Goal: Task Accomplishment & Management: Complete application form

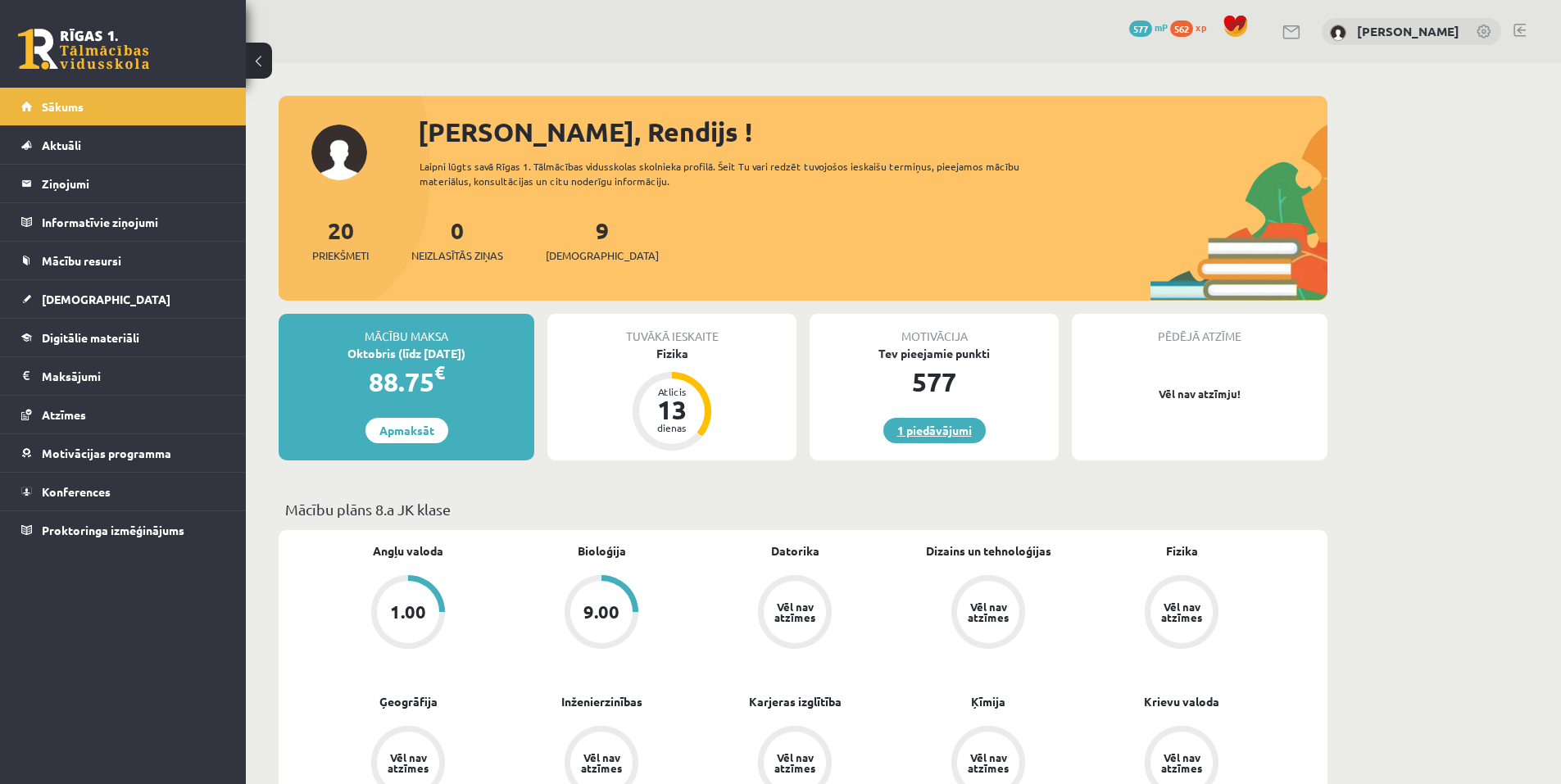
click at [920, 436] on link "1 piedāvājumi" at bounding box center [935, 430] width 102 height 25
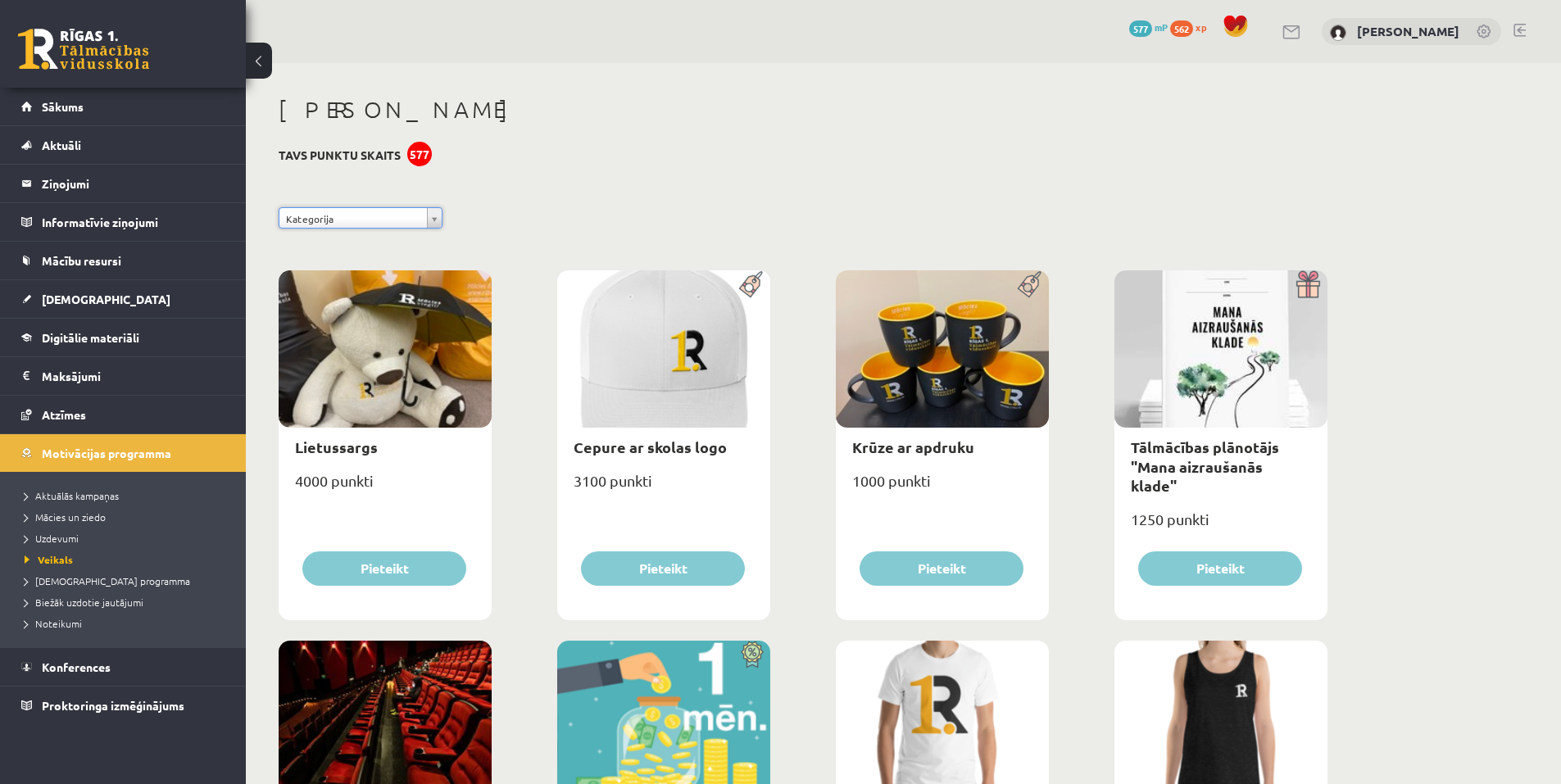
click at [417, 153] on div "577" at bounding box center [420, 153] width 24 height 24
click at [83, 108] on span "Sākums" at bounding box center [62, 107] width 42 height 15
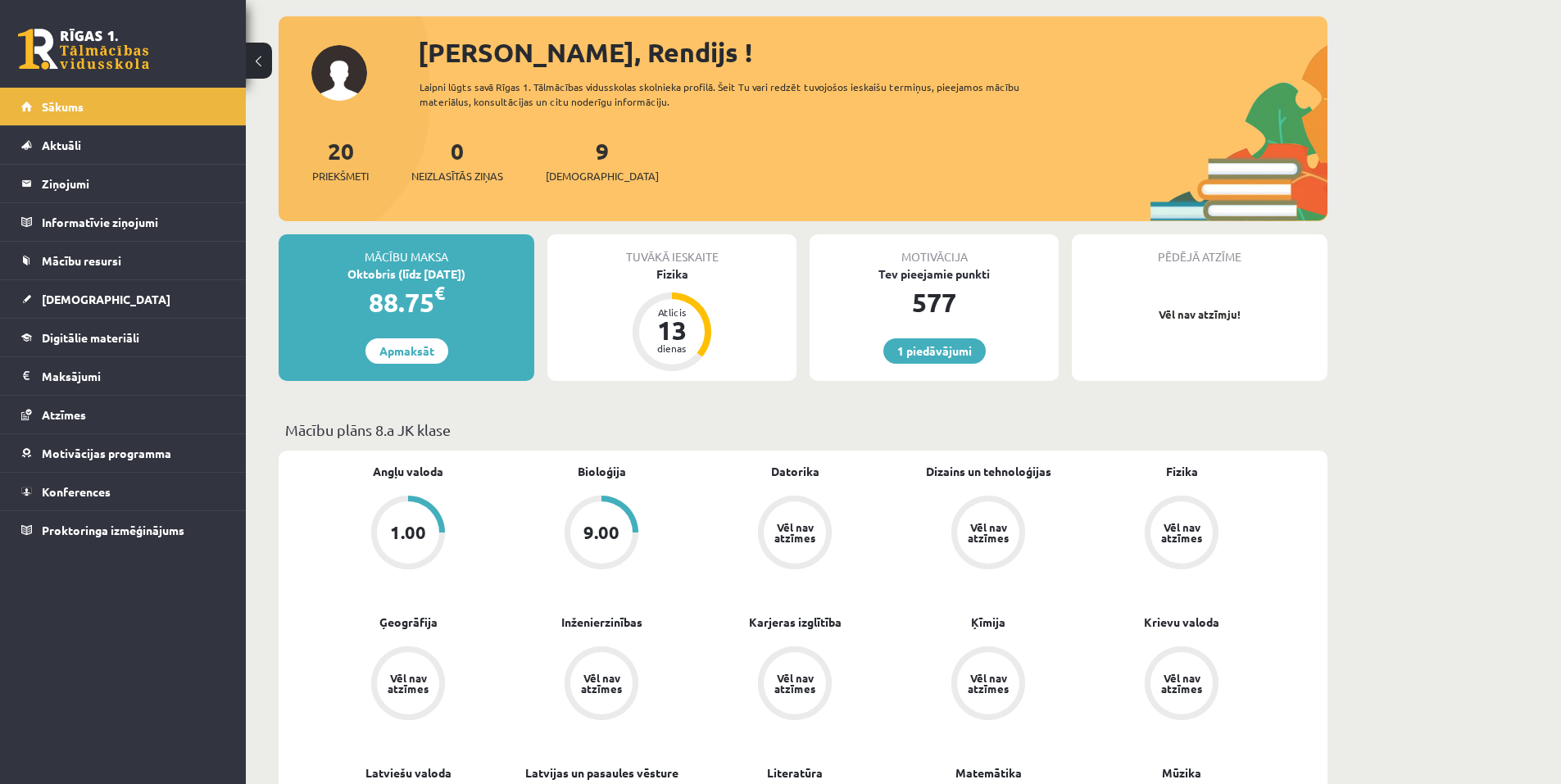
scroll to position [82, 0]
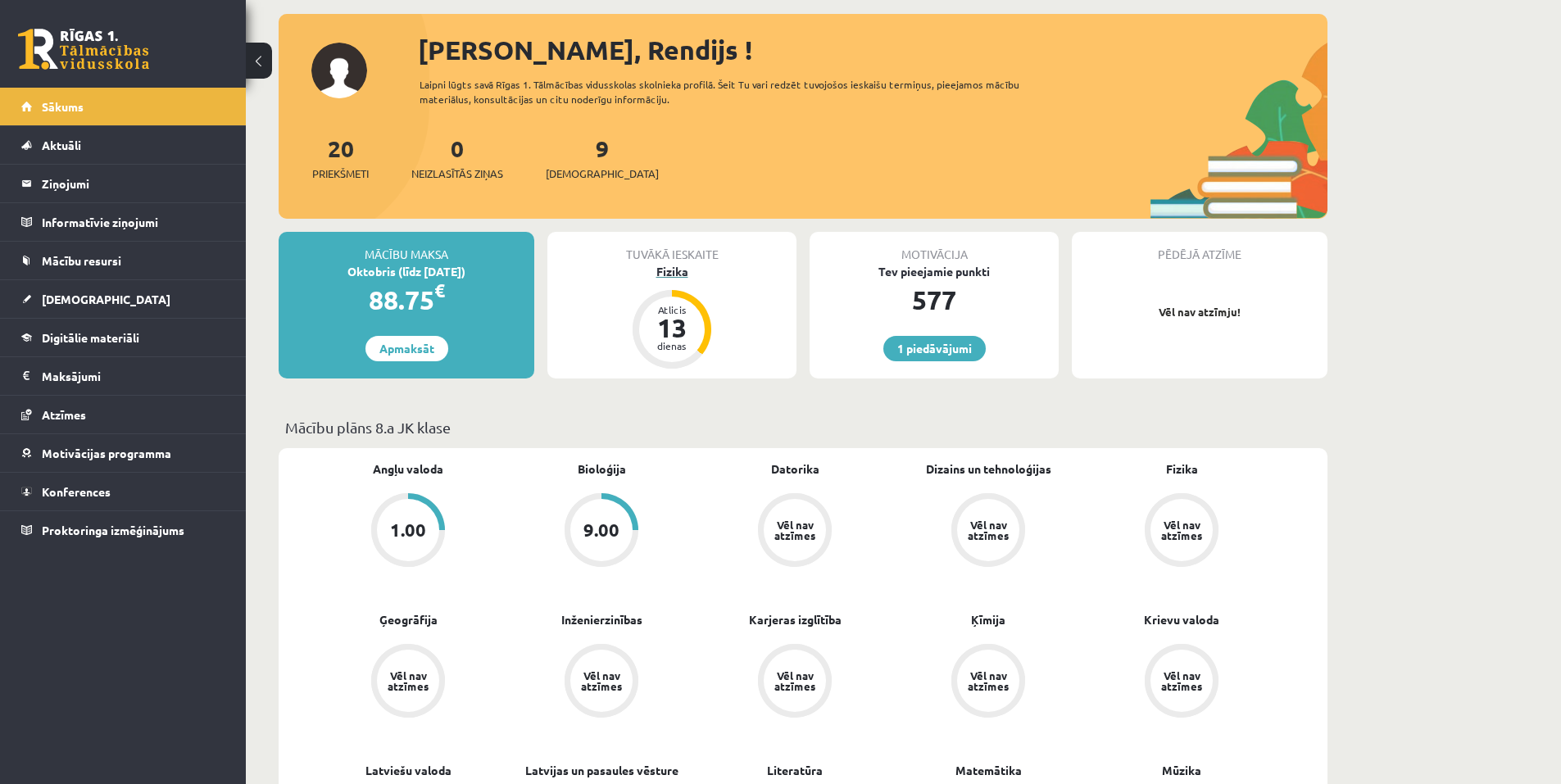
click at [666, 272] on div "Fizika" at bounding box center [672, 272] width 249 height 17
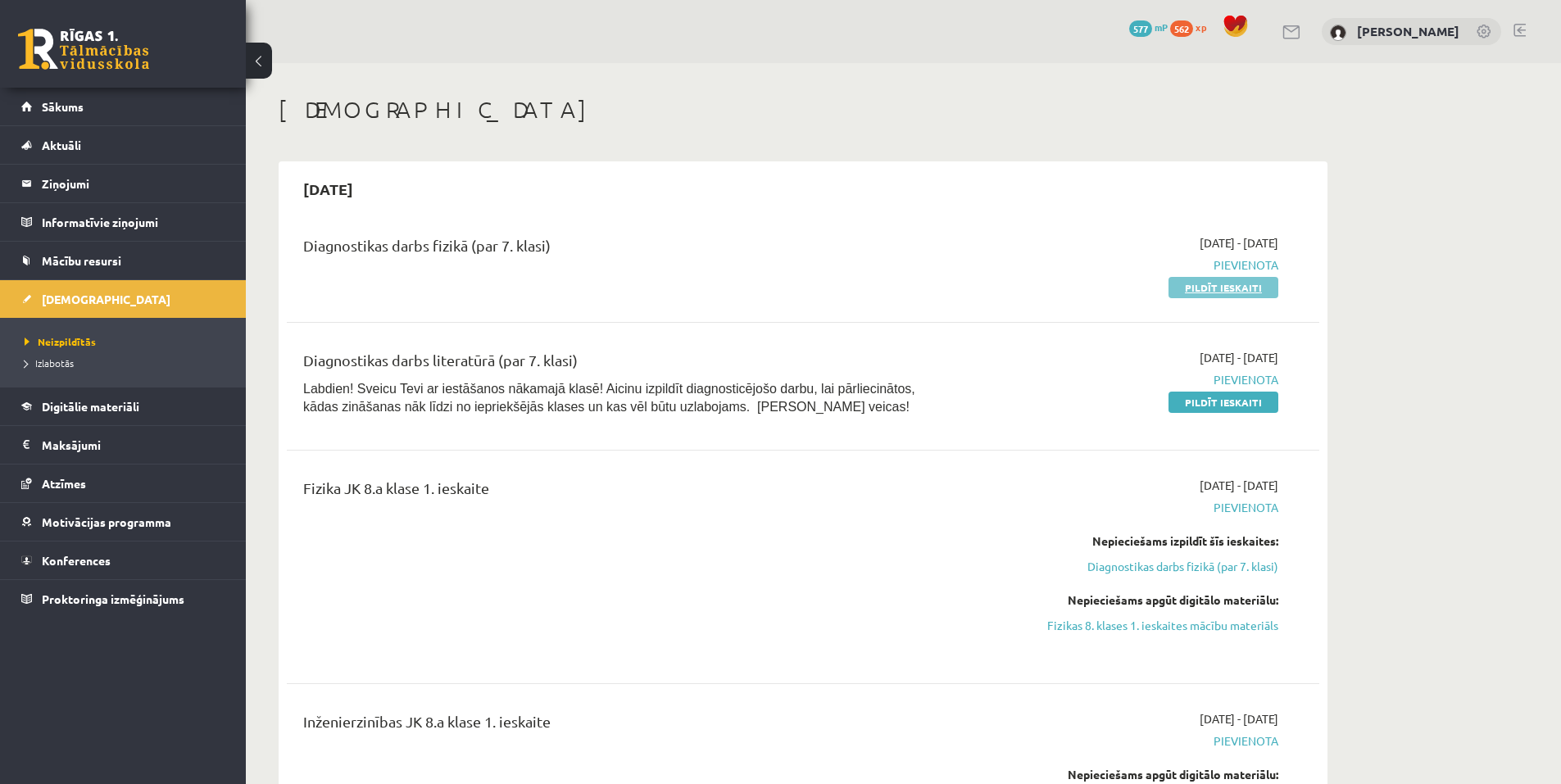
click at [1221, 288] on link "Pildīt ieskaiti" at bounding box center [1223, 287] width 110 height 21
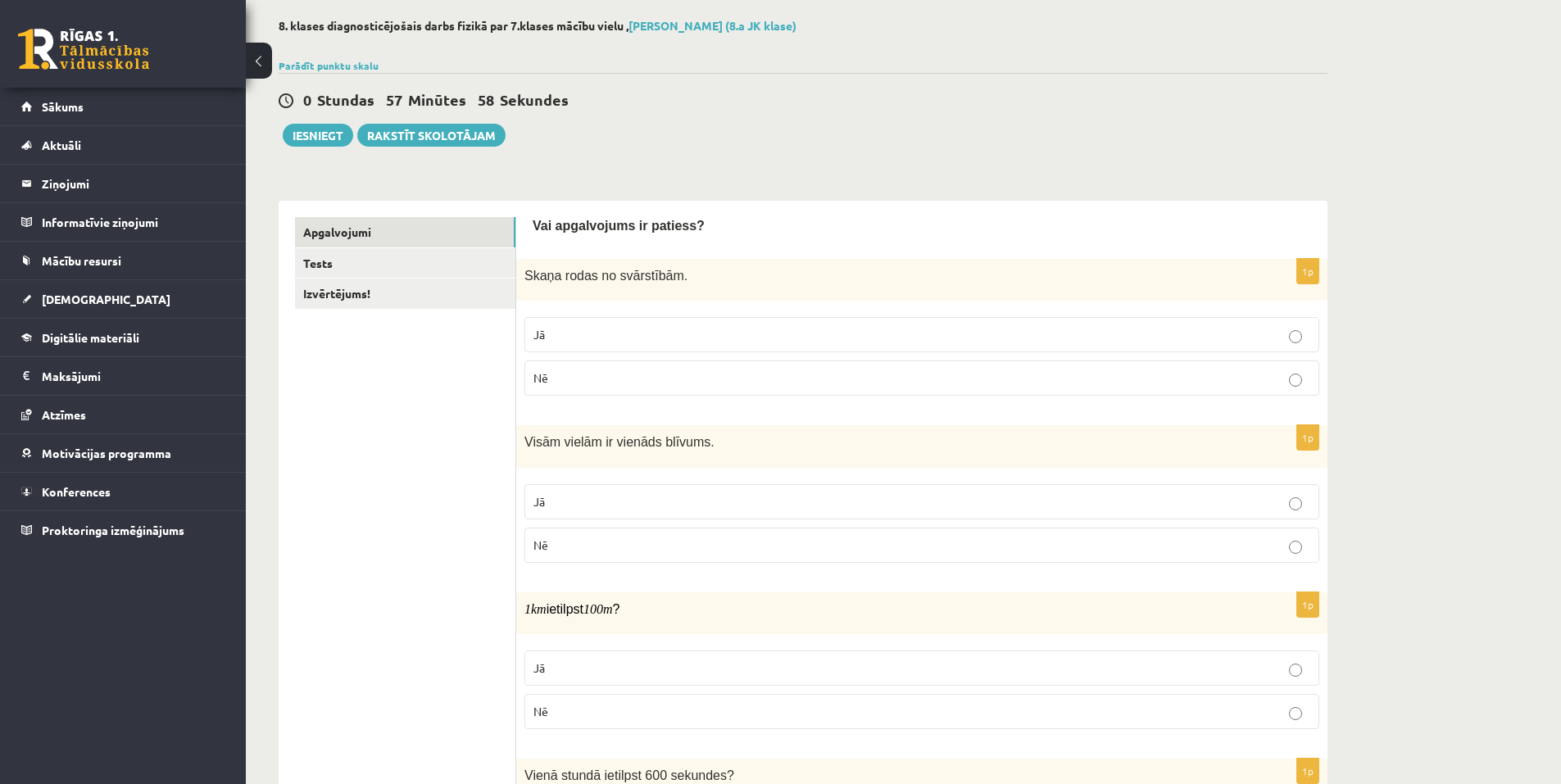
scroll to position [82, 0]
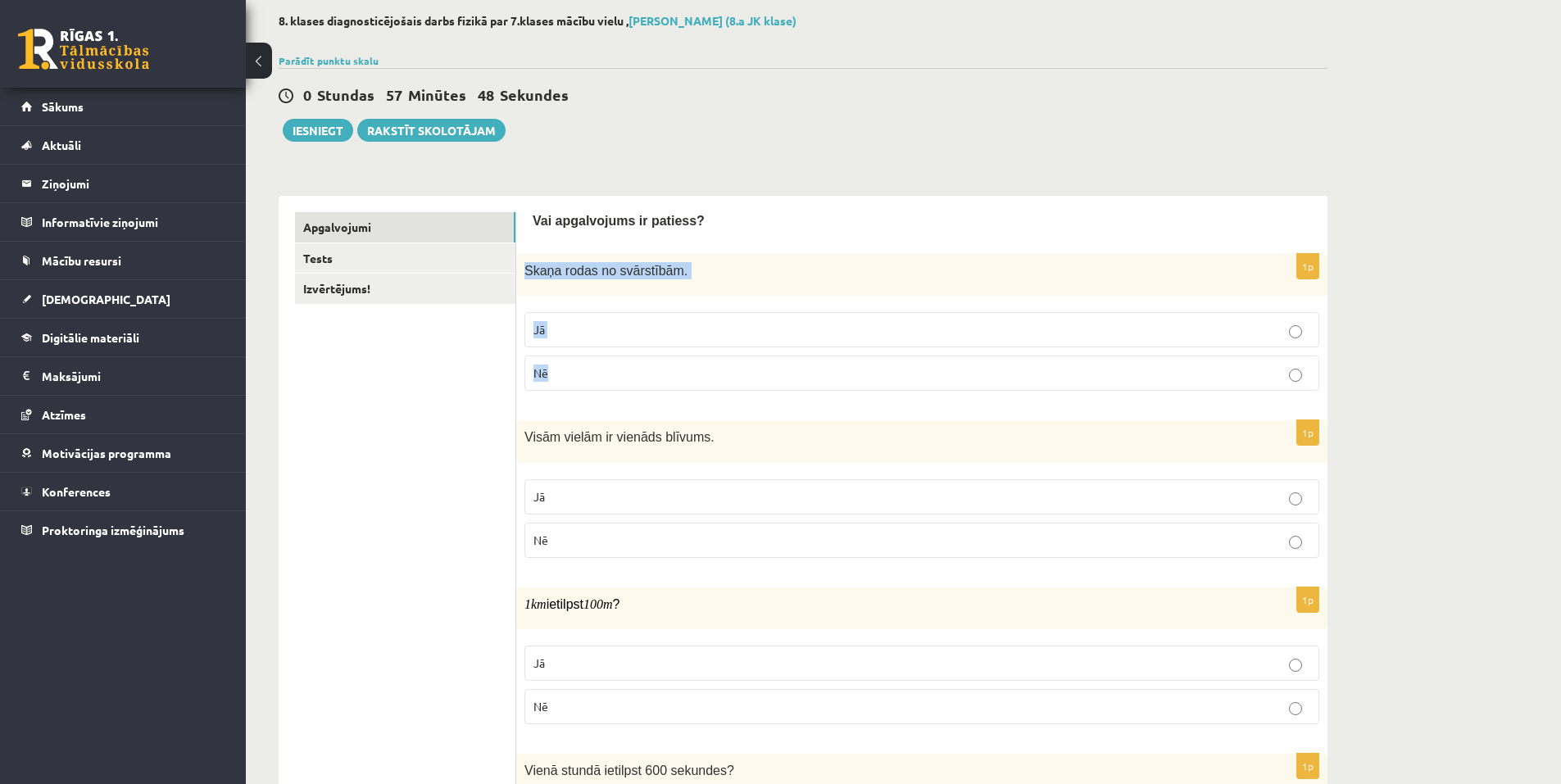
drag, startPoint x: 526, startPoint y: 266, endPoint x: 643, endPoint y: 375, distance: 159.9
click at [643, 375] on div "1p Skaņa rodas no svārstībām. Jā Nē" at bounding box center [922, 328] width 811 height 150
copy div "Skaņa rodas no svārstībām. Jā Nē"
click at [1282, 330] on p "Jā" at bounding box center [921, 329] width 777 height 17
drag, startPoint x: 521, startPoint y: 432, endPoint x: 529, endPoint y: 433, distance: 8.1
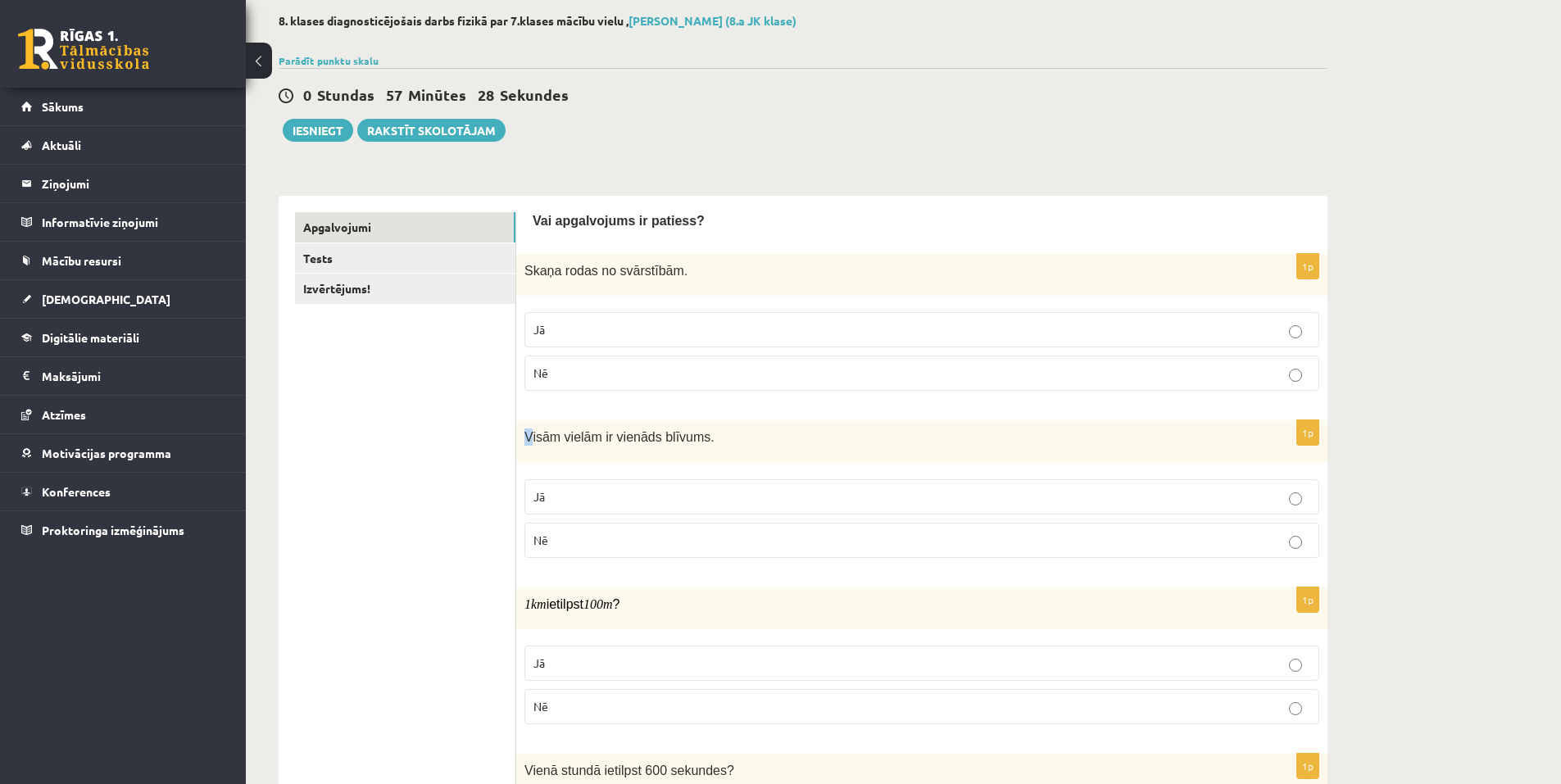
click at [529, 433] on div "Visām vielām ir vienāds blīvums." at bounding box center [922, 441] width 811 height 42
click at [551, 537] on p "Nē" at bounding box center [921, 540] width 777 height 17
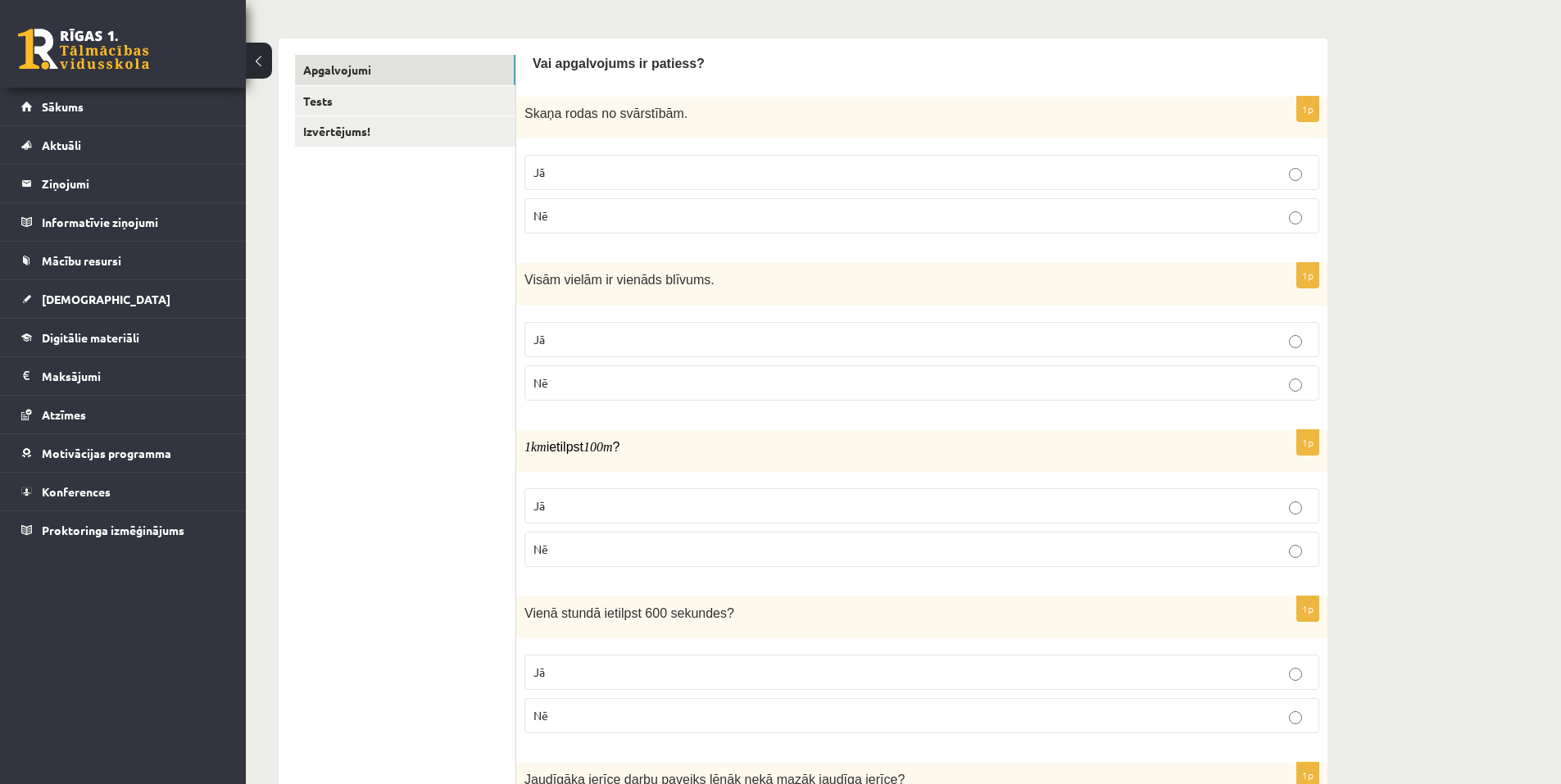
scroll to position [246, 0]
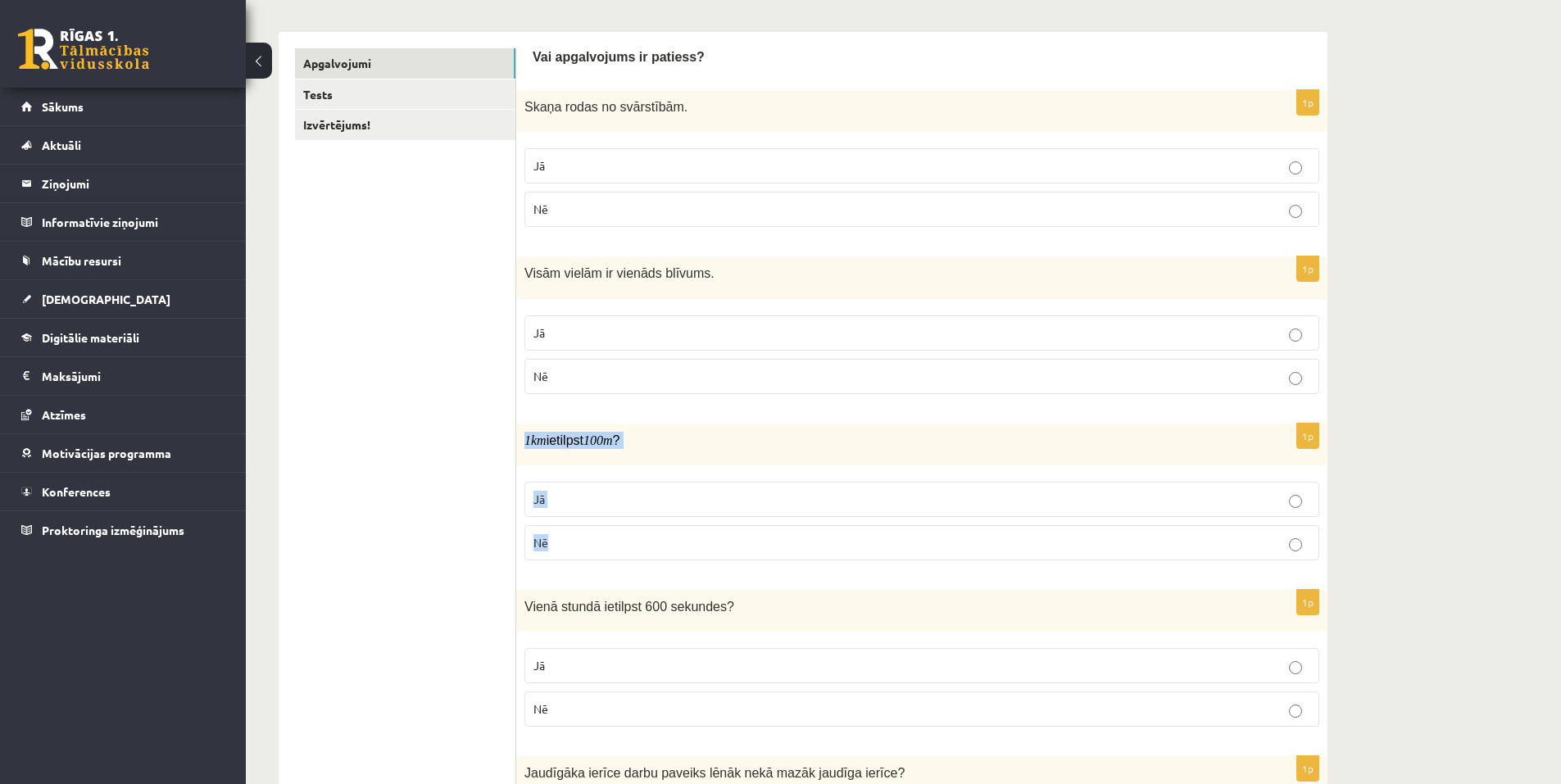
drag, startPoint x: 519, startPoint y: 433, endPoint x: 578, endPoint y: 539, distance: 121.3
click at [578, 539] on div "1p 1 km ietilpst 100 m ? Jā Nē" at bounding box center [922, 498] width 811 height 150
copy div "1 km ietilpst 100 m ? Jā Nē"
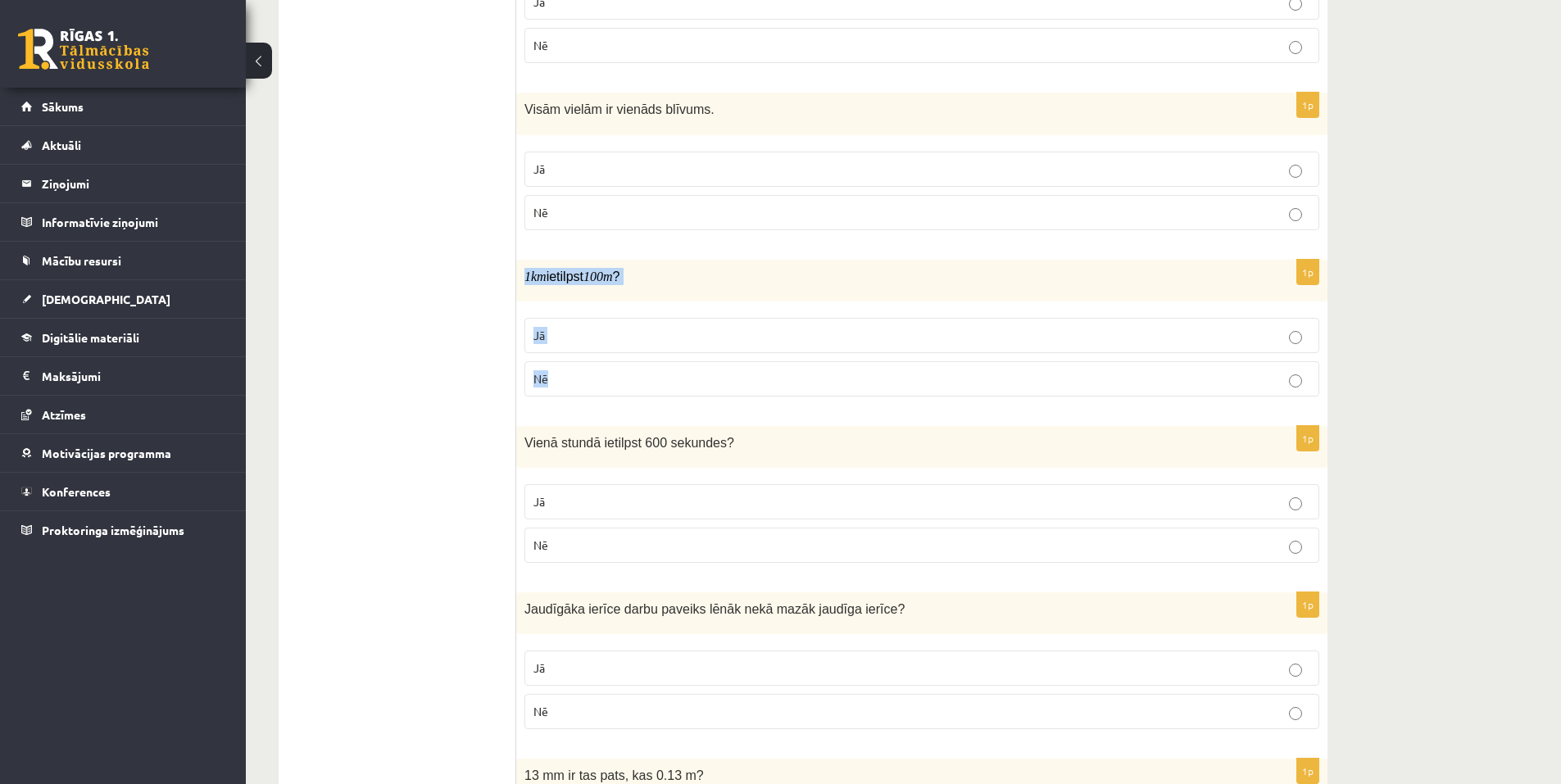
click at [1284, 379] on p "Nē" at bounding box center [921, 379] width 777 height 17
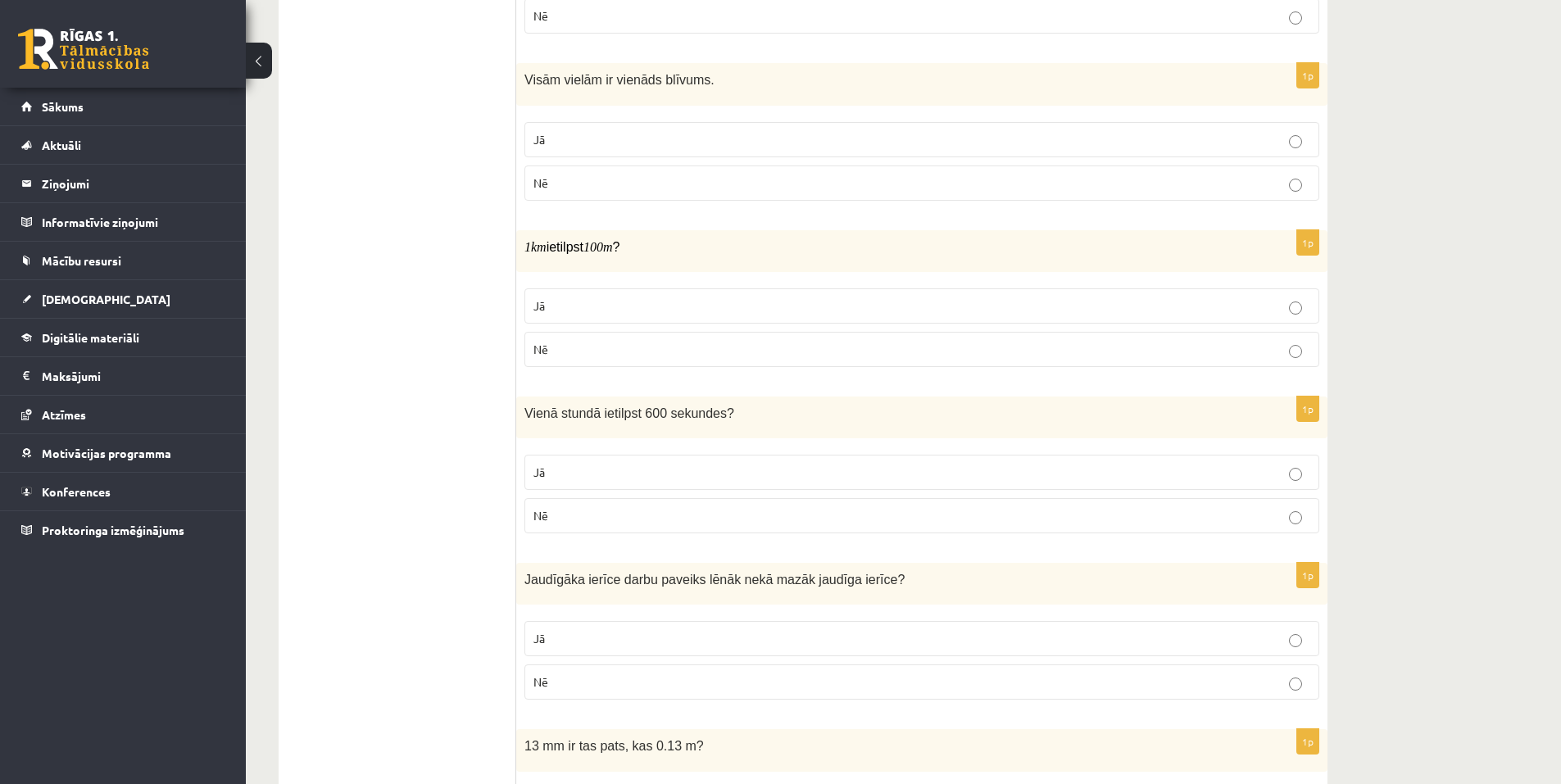
scroll to position [492, 0]
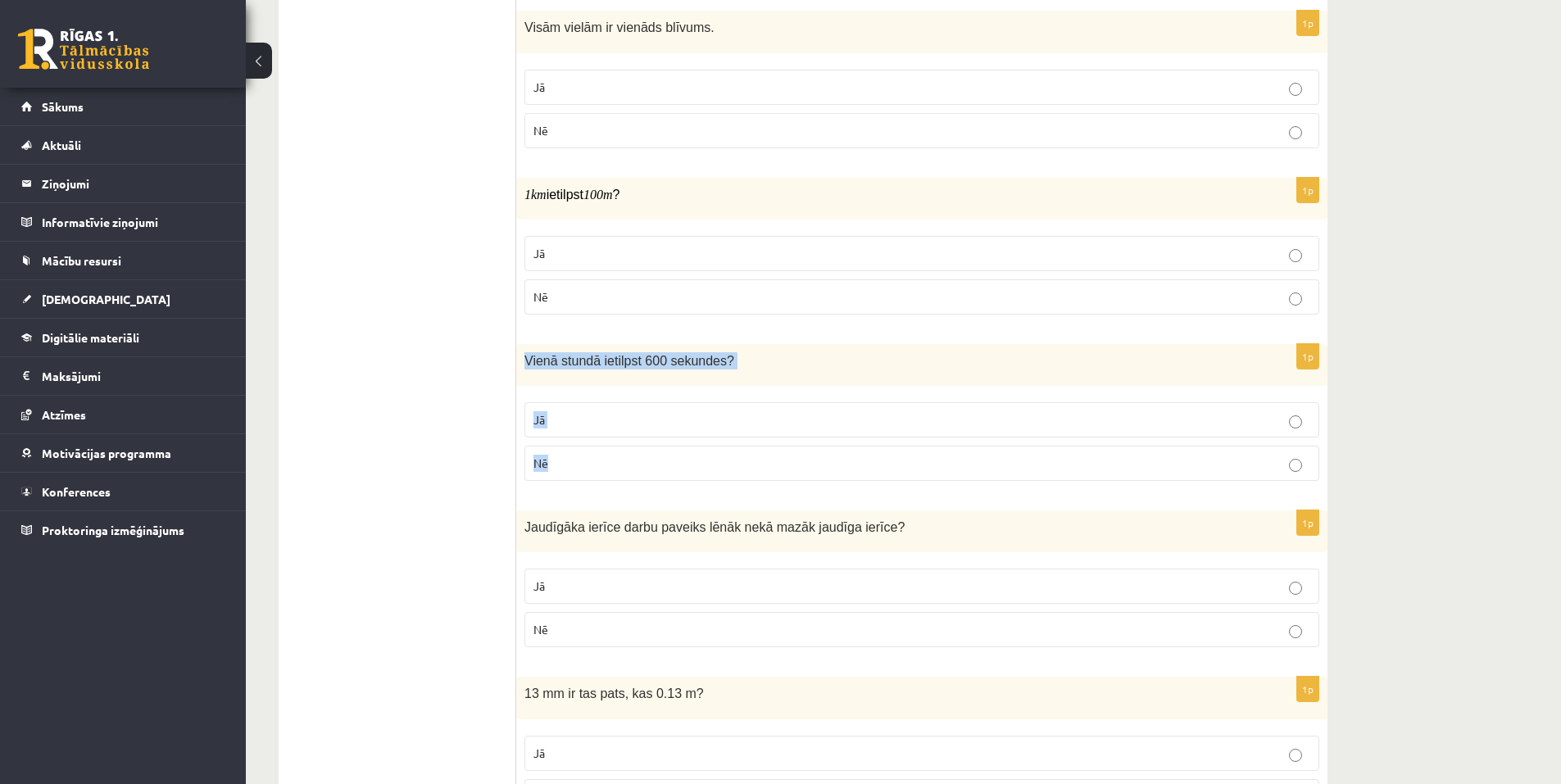
drag, startPoint x: 527, startPoint y: 360, endPoint x: 611, endPoint y: 488, distance: 153.1
click at [611, 488] on div "1p Vienā stundā ietilpst 600 sekundes ? Jā Nē" at bounding box center [922, 419] width 811 height 150
copy div "Vienā stundā ietilpst 600 sekundes ? Jā Nē"
click at [541, 469] on span "Nē" at bounding box center [540, 463] width 15 height 15
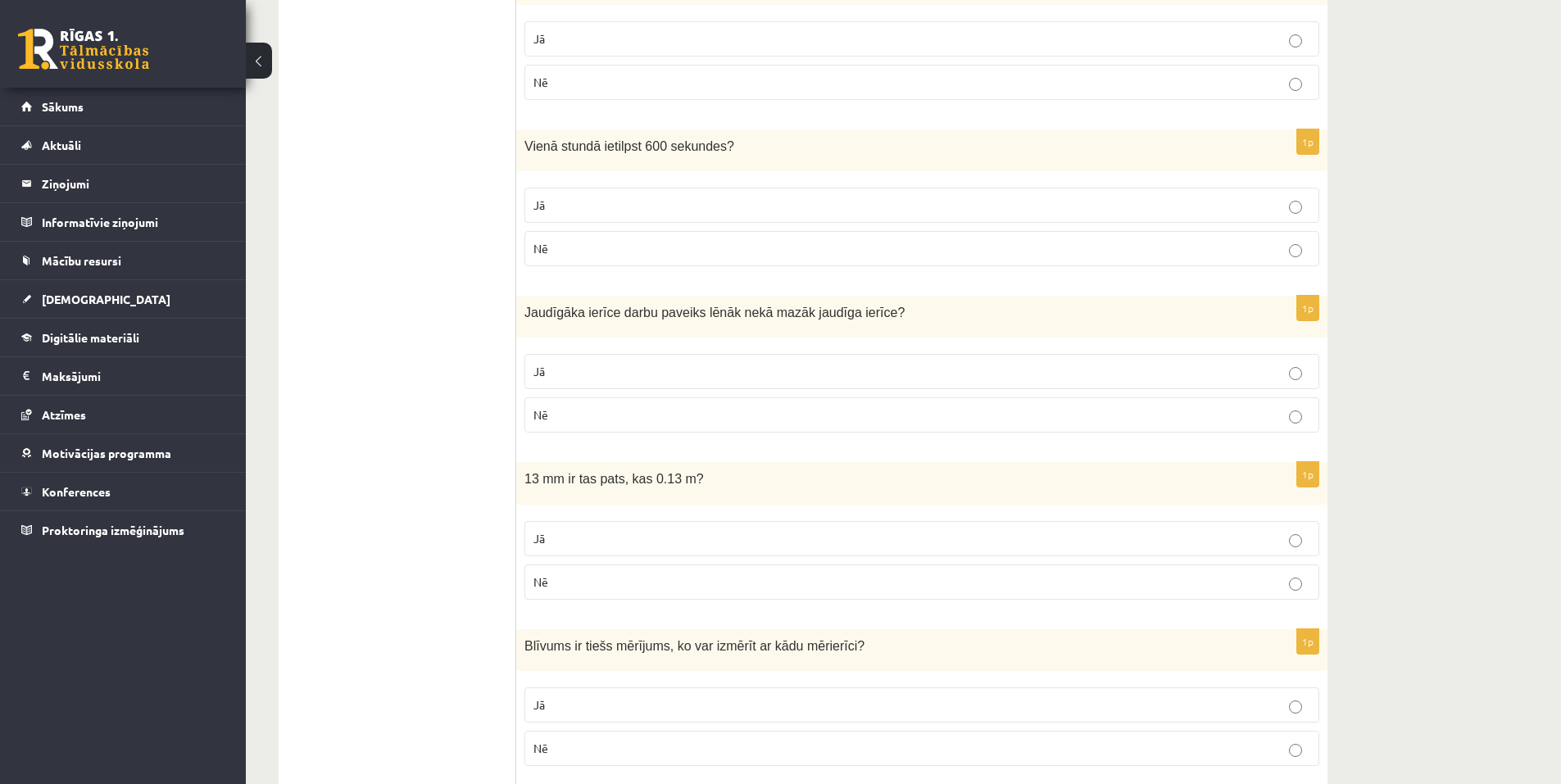
scroll to position [737, 0]
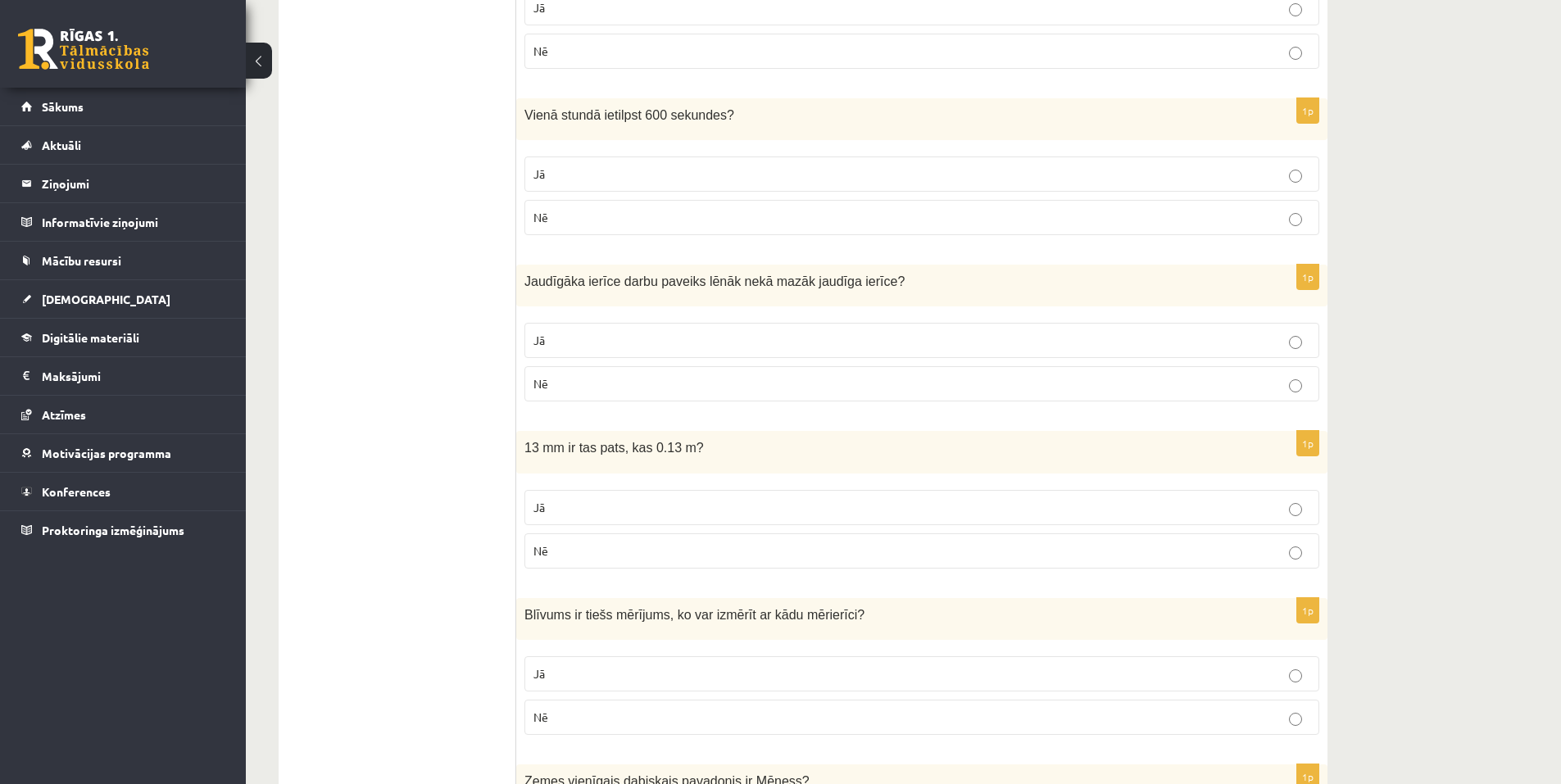
click at [535, 382] on span "Nē" at bounding box center [540, 383] width 15 height 15
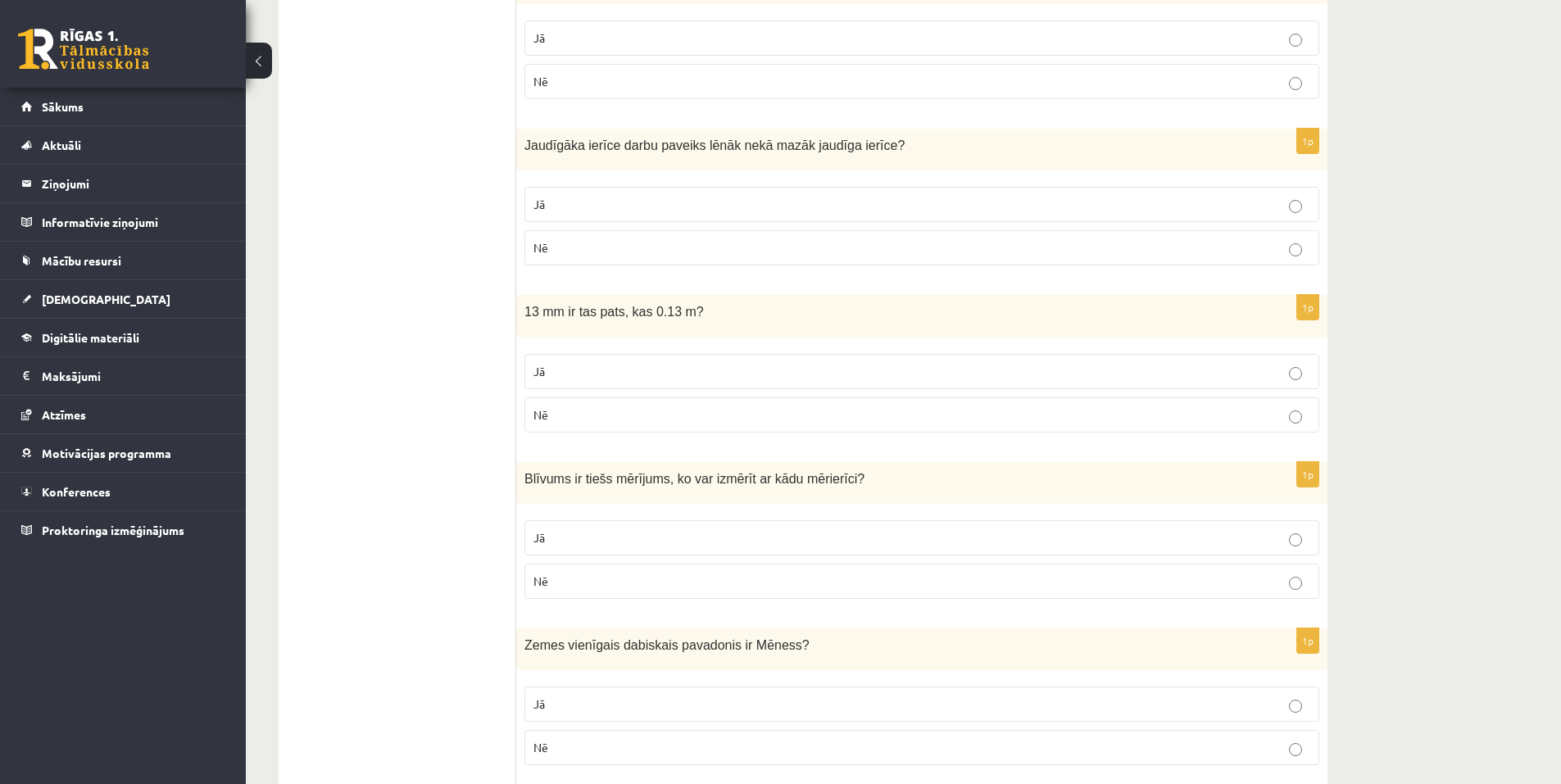
scroll to position [901, 0]
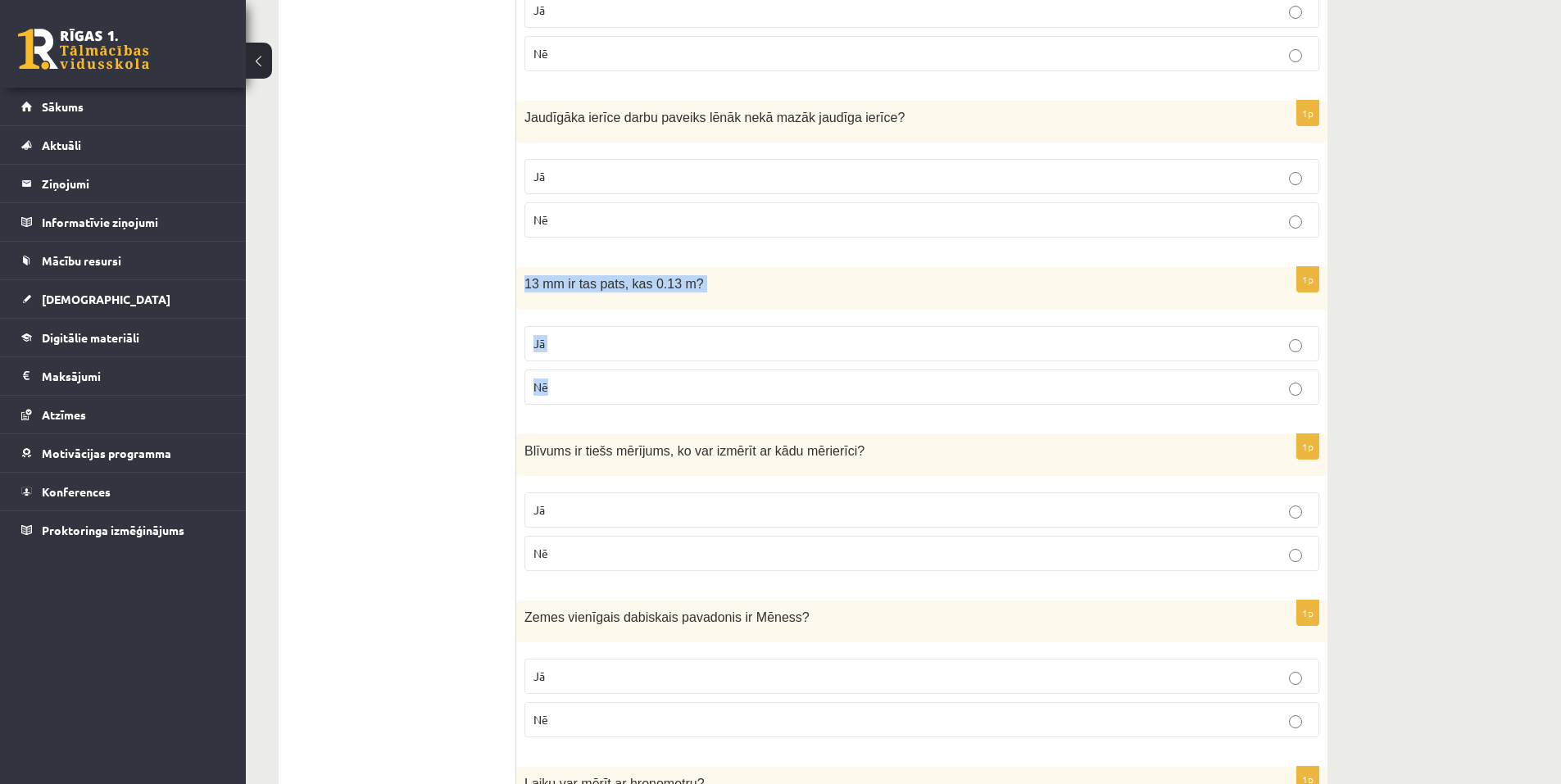
drag, startPoint x: 525, startPoint y: 284, endPoint x: 604, endPoint y: 417, distance: 154.7
click at [604, 417] on div "1p 13 mm ir tas pats, kas 0.13 m? Jā Nē" at bounding box center [922, 341] width 811 height 150
copy div "13 mm ir tas pats, kas 0.13 m? Jā Nē"
click at [564, 401] on label "Nē" at bounding box center [922, 387] width 794 height 35
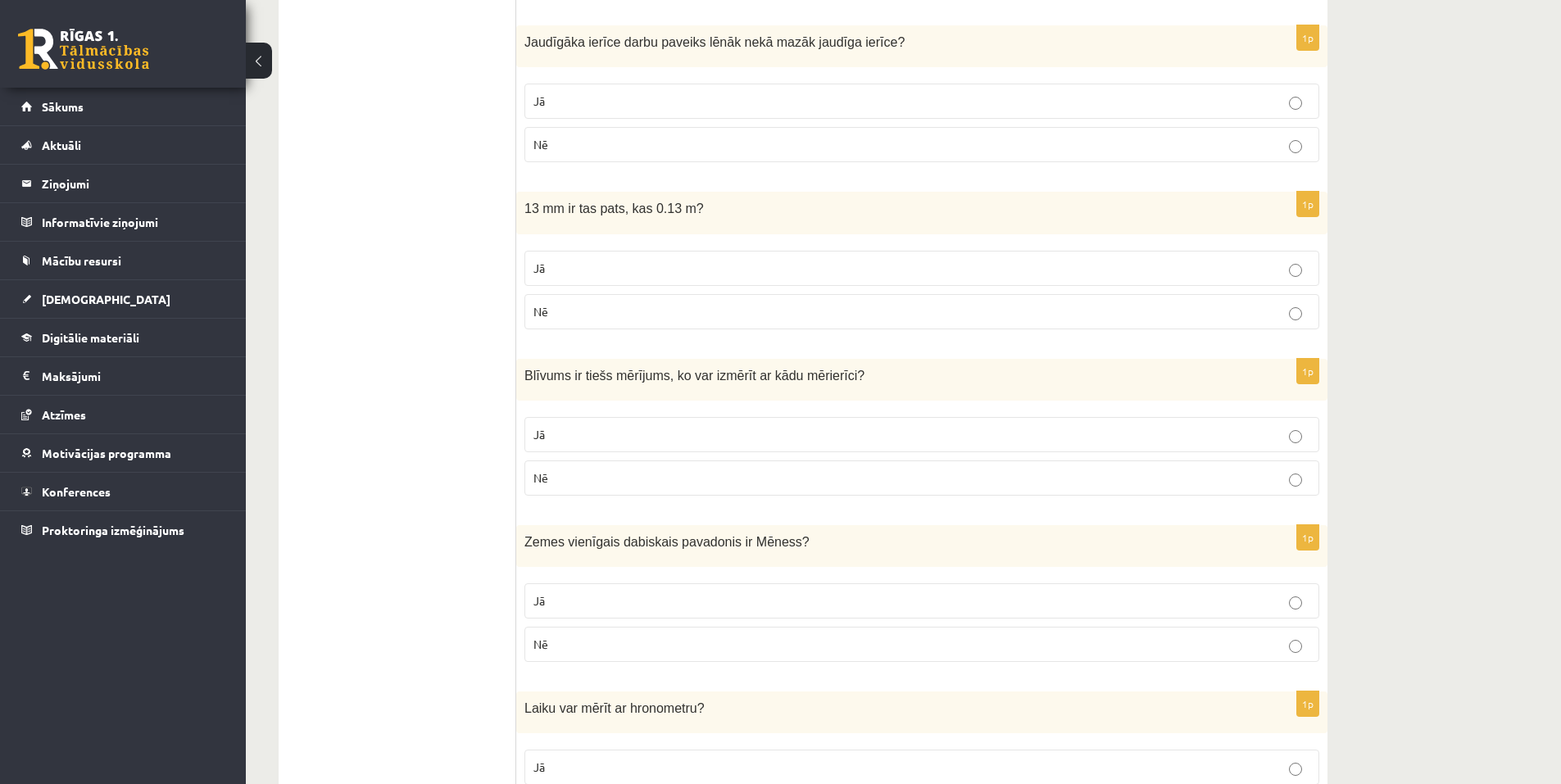
scroll to position [983, 0]
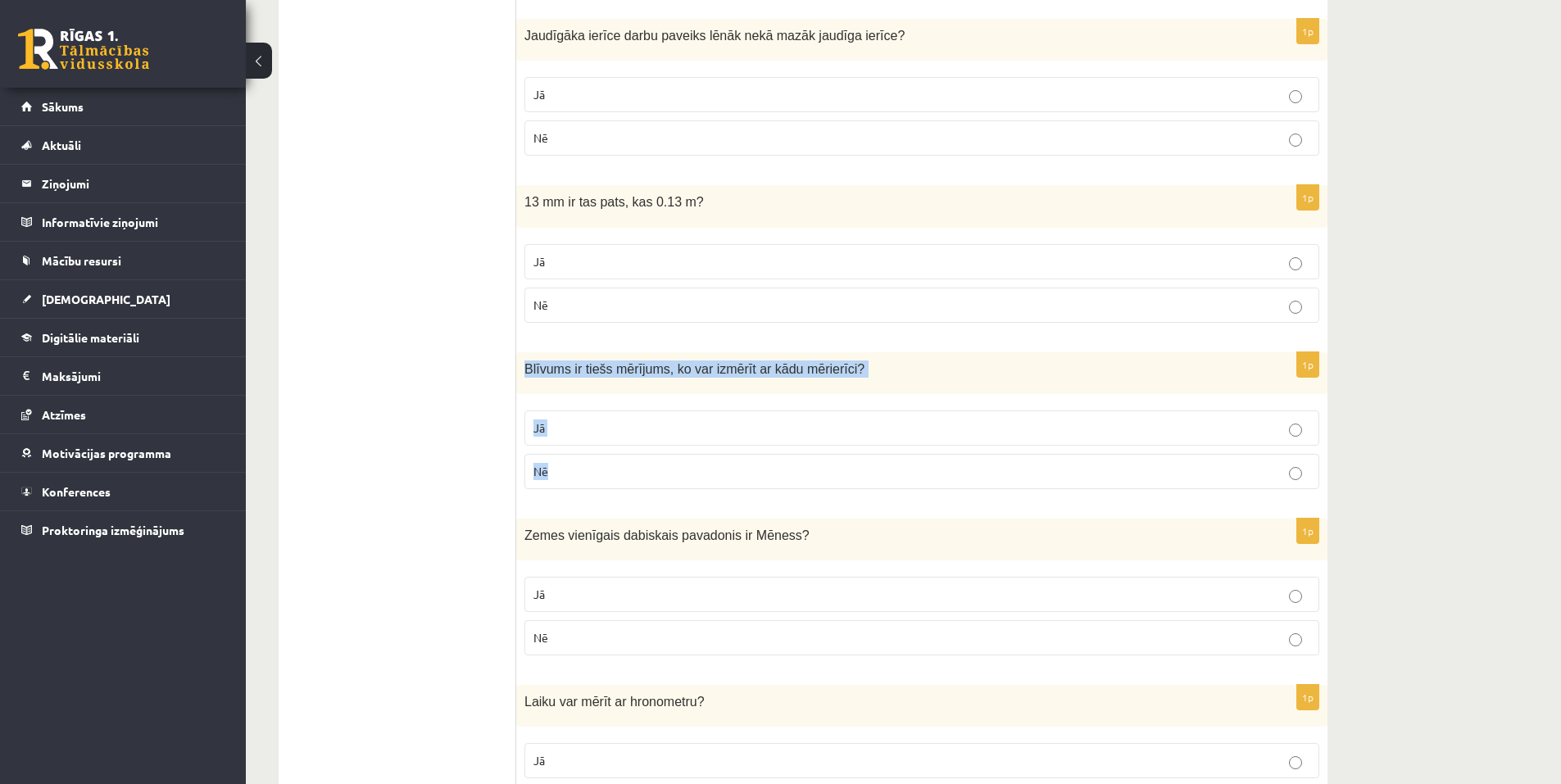
drag, startPoint x: 522, startPoint y: 368, endPoint x: 587, endPoint y: 472, distance: 122.6
click at [587, 472] on div "1p Blīvums ir tiešs mērījums, ko var izmērīt ar kādu mērierīci ? Jā Nē" at bounding box center [922, 427] width 811 height 150
copy div "Blīvums ir tiešs mērījums, ko var izmērīt ar kādu mērierīci ? Jā Nē"
click at [538, 478] on span "Nē" at bounding box center [540, 472] width 15 height 15
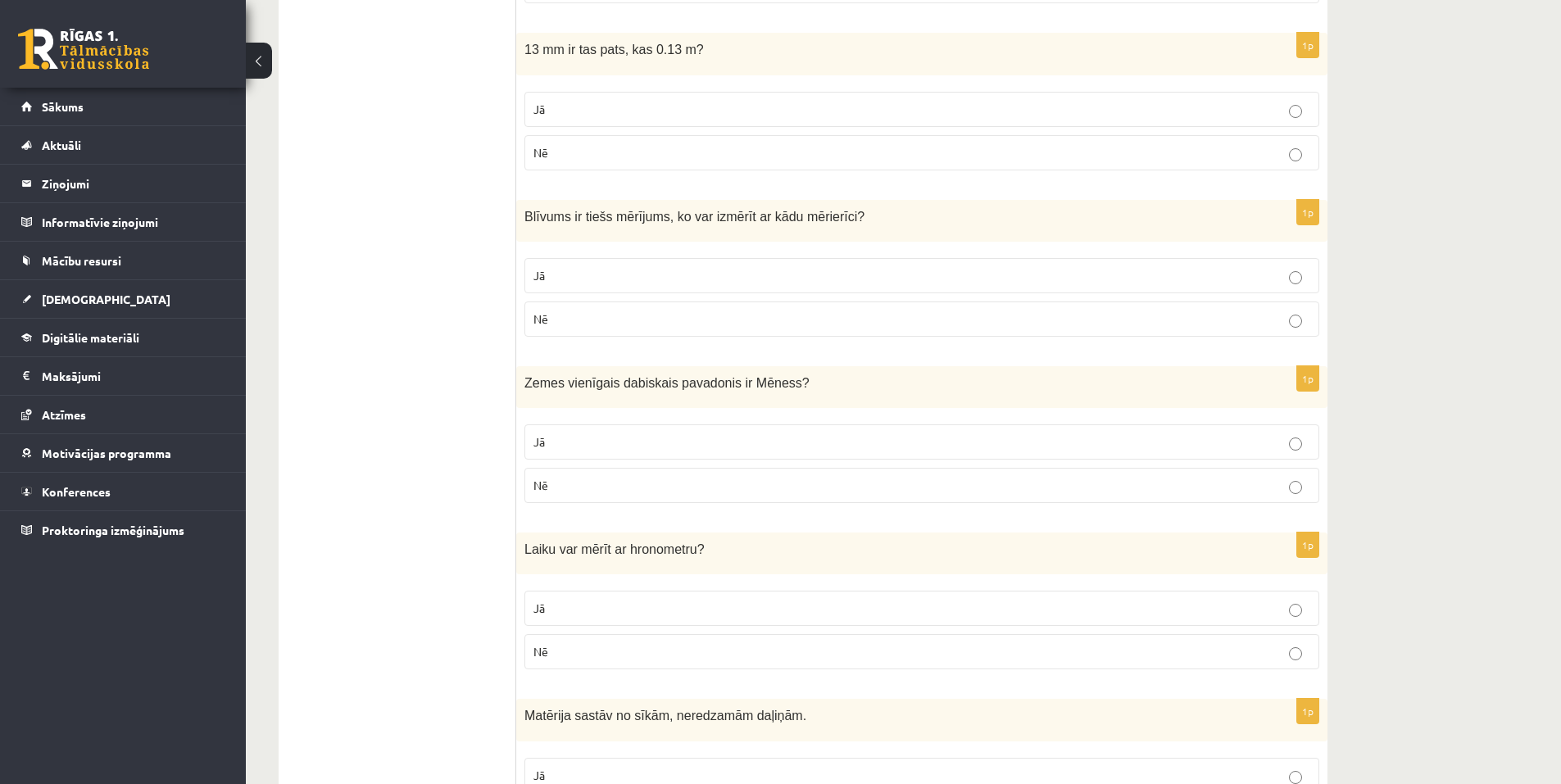
scroll to position [1147, 0]
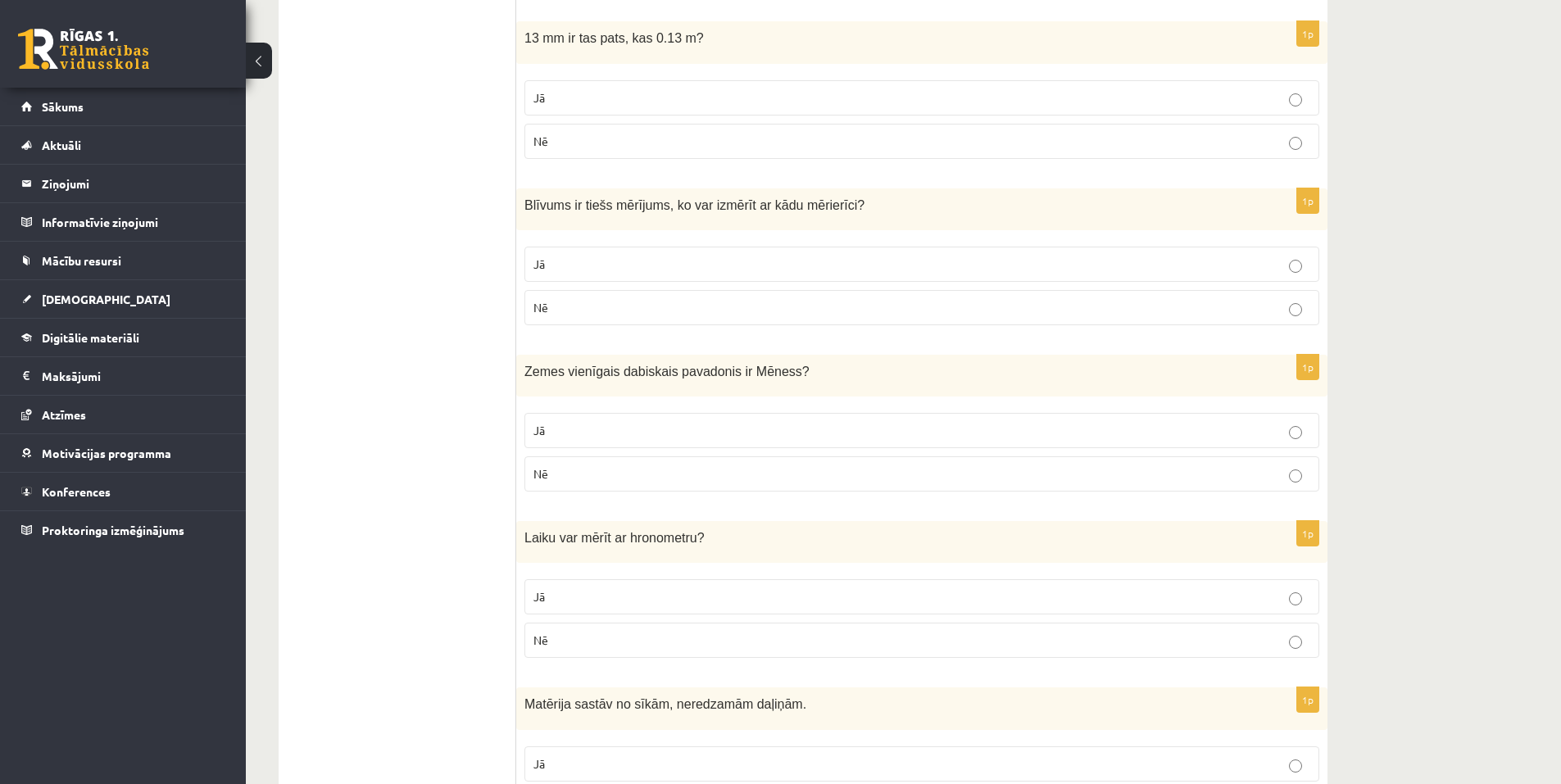
click at [543, 434] on span "Jā" at bounding box center [539, 431] width 11 height 15
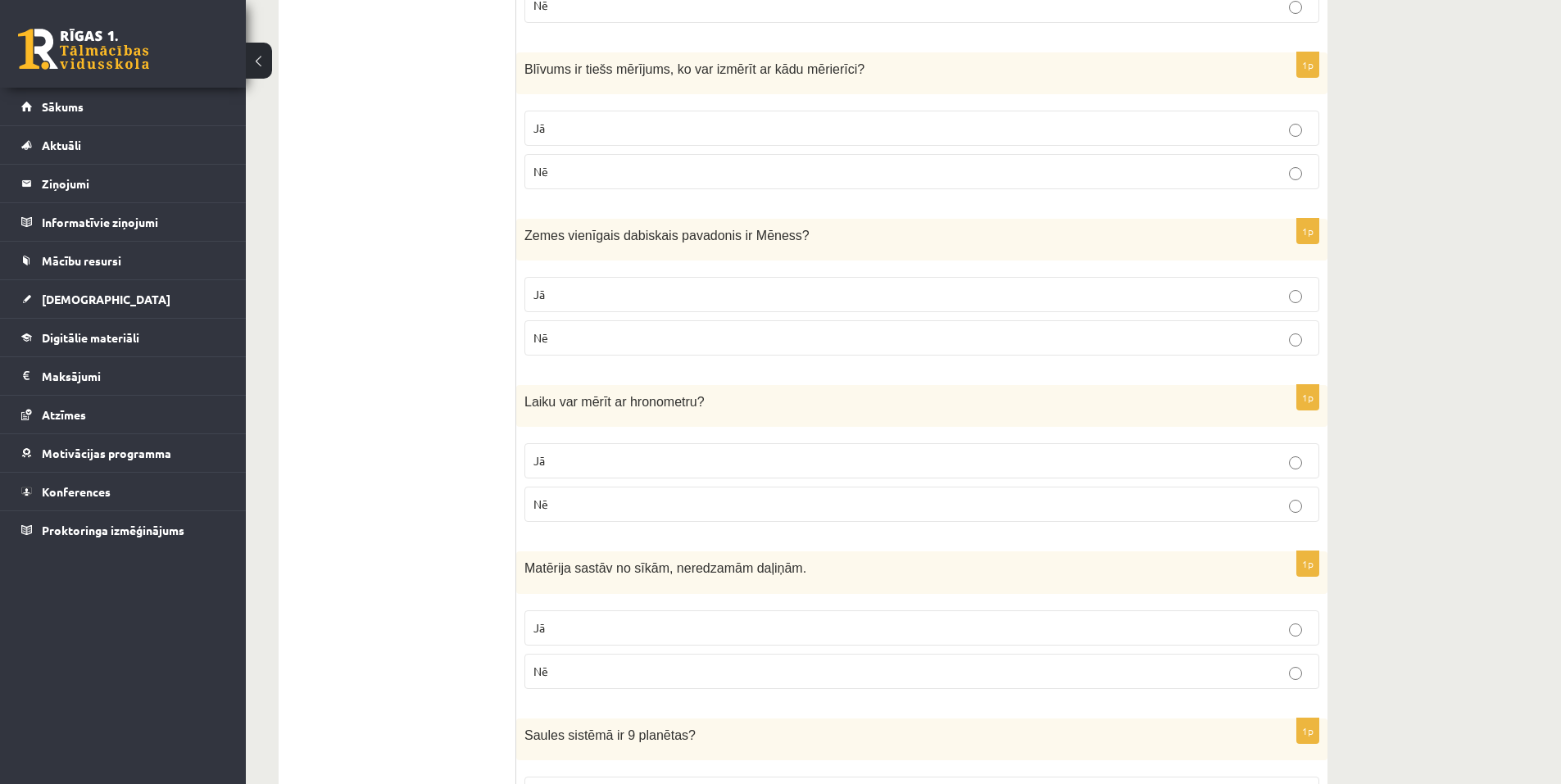
scroll to position [1310, 0]
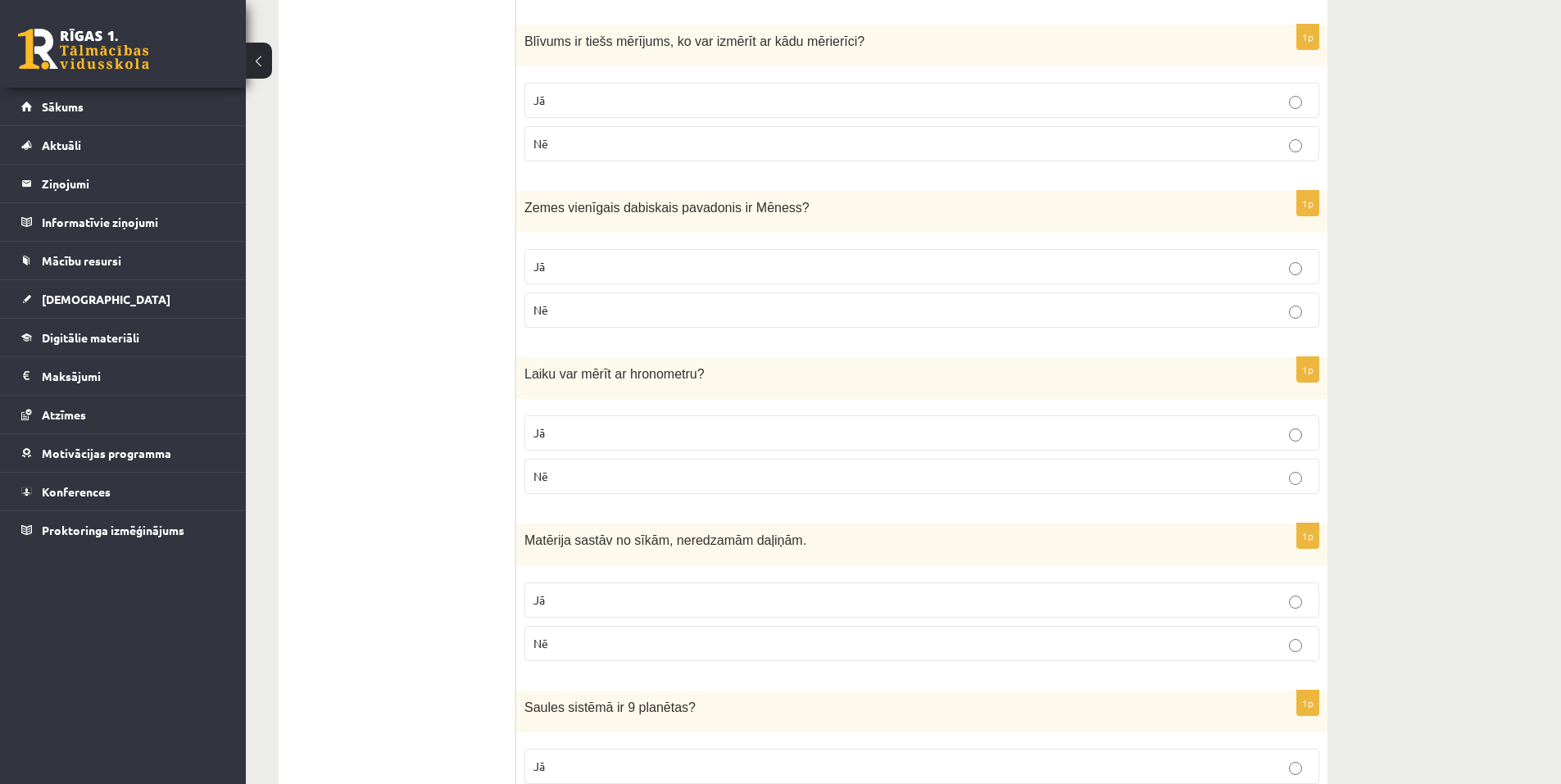
click at [521, 207] on div "Zemes vienīgais dabiskais pavadonis ir Mēness ?" at bounding box center [922, 211] width 811 height 42
click at [568, 433] on p "Jā" at bounding box center [921, 432] width 777 height 17
drag, startPoint x: 518, startPoint y: 367, endPoint x: 615, endPoint y: 509, distance: 172.0
click at [615, 509] on form "Vai apgalvojums ir patiess? 1p Skaņa rodas no svārstībām. Jā Nē 1p Visām vielām…" at bounding box center [922, 661] width 779 height 3355
drag, startPoint x: 513, startPoint y: 492, endPoint x: 539, endPoint y: 398, distance: 97.5
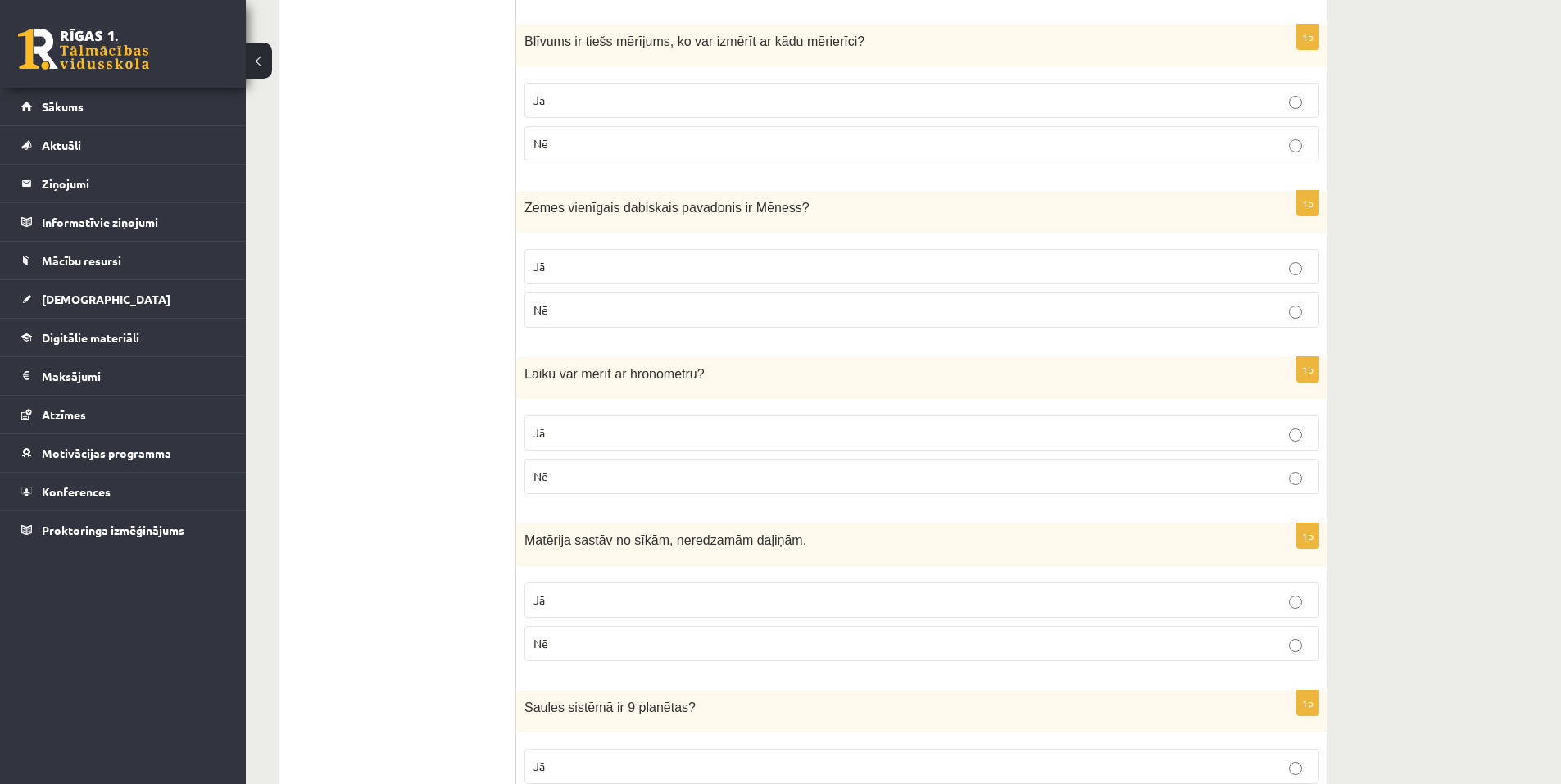
click at [513, 491] on ul "Apgalvojumi Tests Izvērtējums!" at bounding box center [406, 661] width 221 height 3355
drag, startPoint x: 530, startPoint y: 371, endPoint x: 599, endPoint y: 489, distance: 136.7
click at [599, 489] on div "1p Laiku var mērīt ar hronometru? Jā Nē" at bounding box center [922, 432] width 811 height 150
click at [509, 383] on ul "Apgalvojumi Tests Izvērtējums!" at bounding box center [406, 661] width 221 height 3355
drag, startPoint x: 545, startPoint y: 389, endPoint x: 589, endPoint y: 472, distance: 93.9
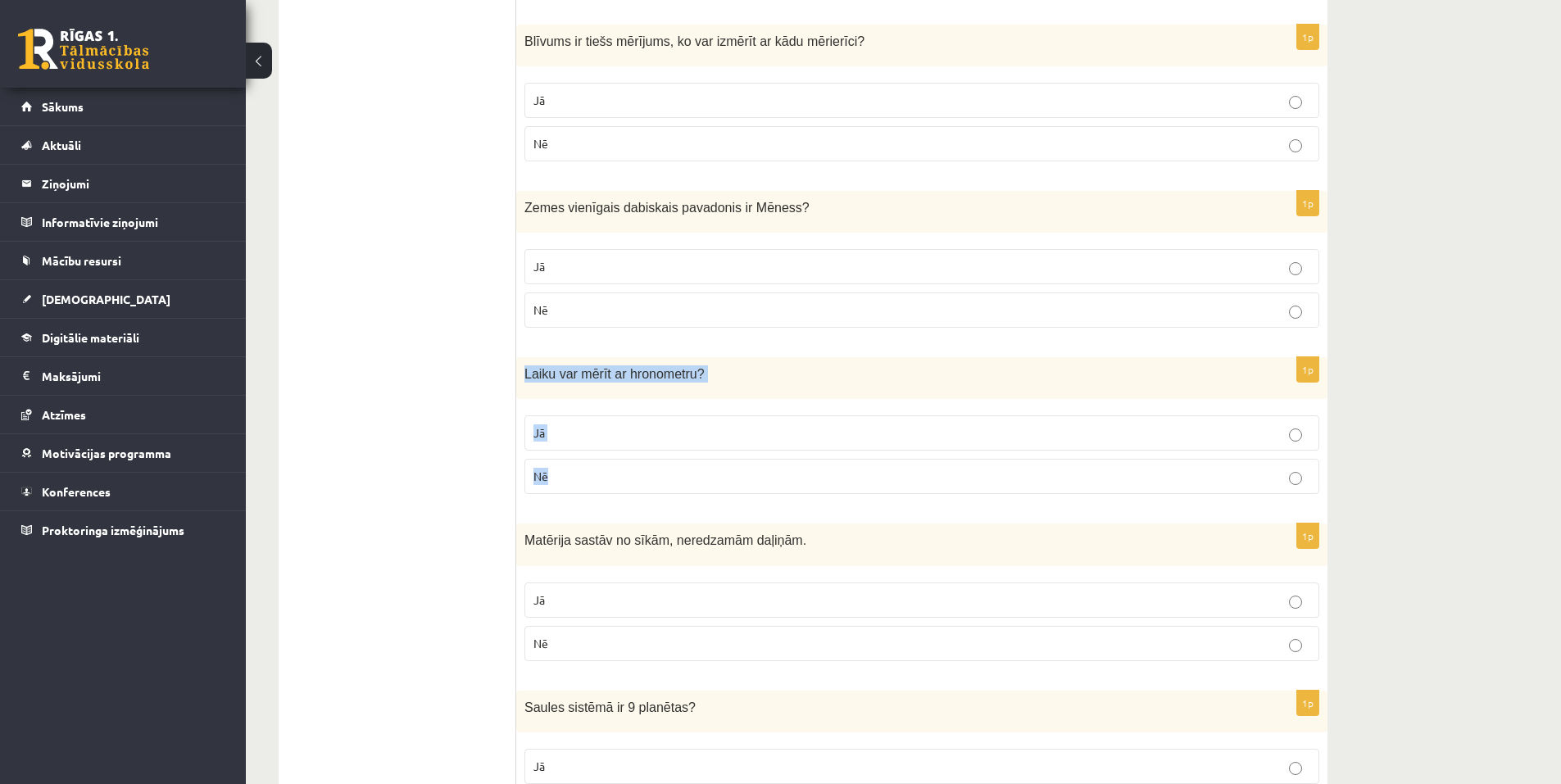
click at [589, 472] on div "1p Laiku var mērīt ar hronometru? Jā Nē" at bounding box center [922, 432] width 811 height 150
copy div "Laiku var mērīt ar hronometru? Jā Nē"
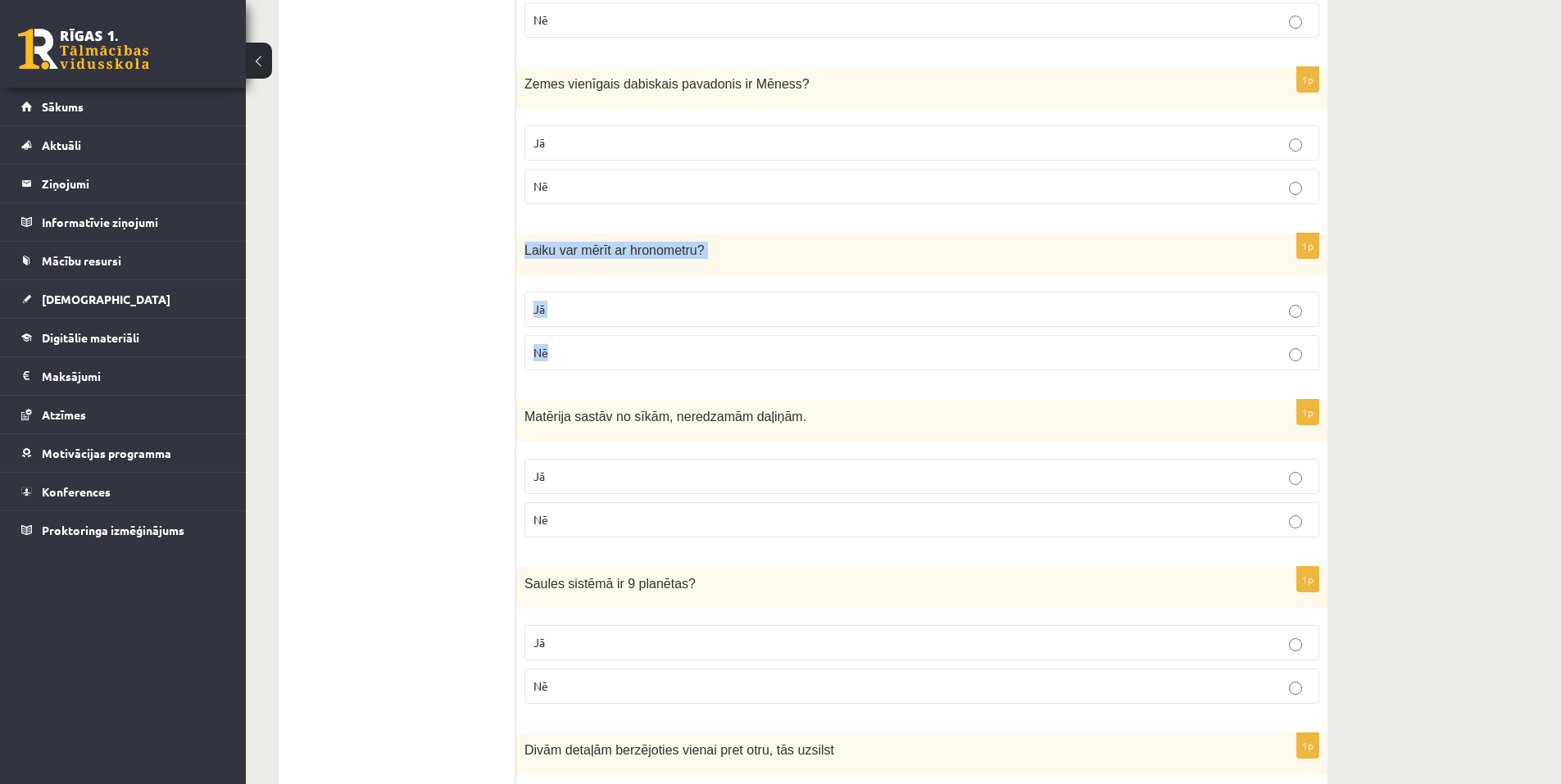
scroll to position [1475, 0]
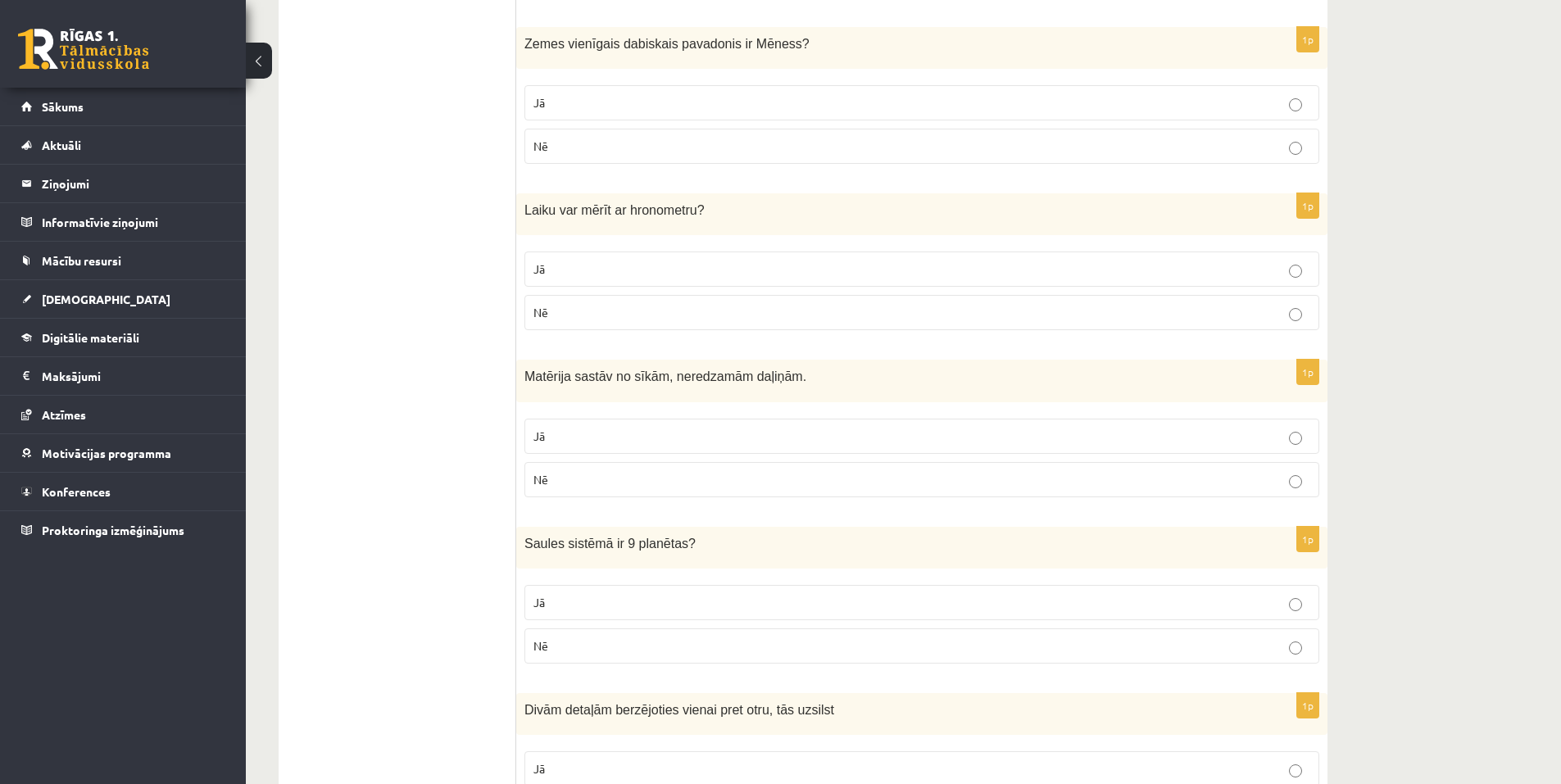
click at [473, 451] on ul "Apgalvojumi Tests Izvērtējums!" at bounding box center [406, 498] width 221 height 3355
drag, startPoint x: 519, startPoint y: 372, endPoint x: 595, endPoint y: 472, distance: 125.6
click at [595, 472] on div "1p Matērija sastāv no sīkām, neredzamām daļiņām. Jā Nē" at bounding box center [922, 434] width 811 height 150
copy div "Matērija sastāv no sīkām, neredzamām daļiņām. Jā Nē"
click at [552, 439] on p "Jā" at bounding box center [921, 436] width 777 height 17
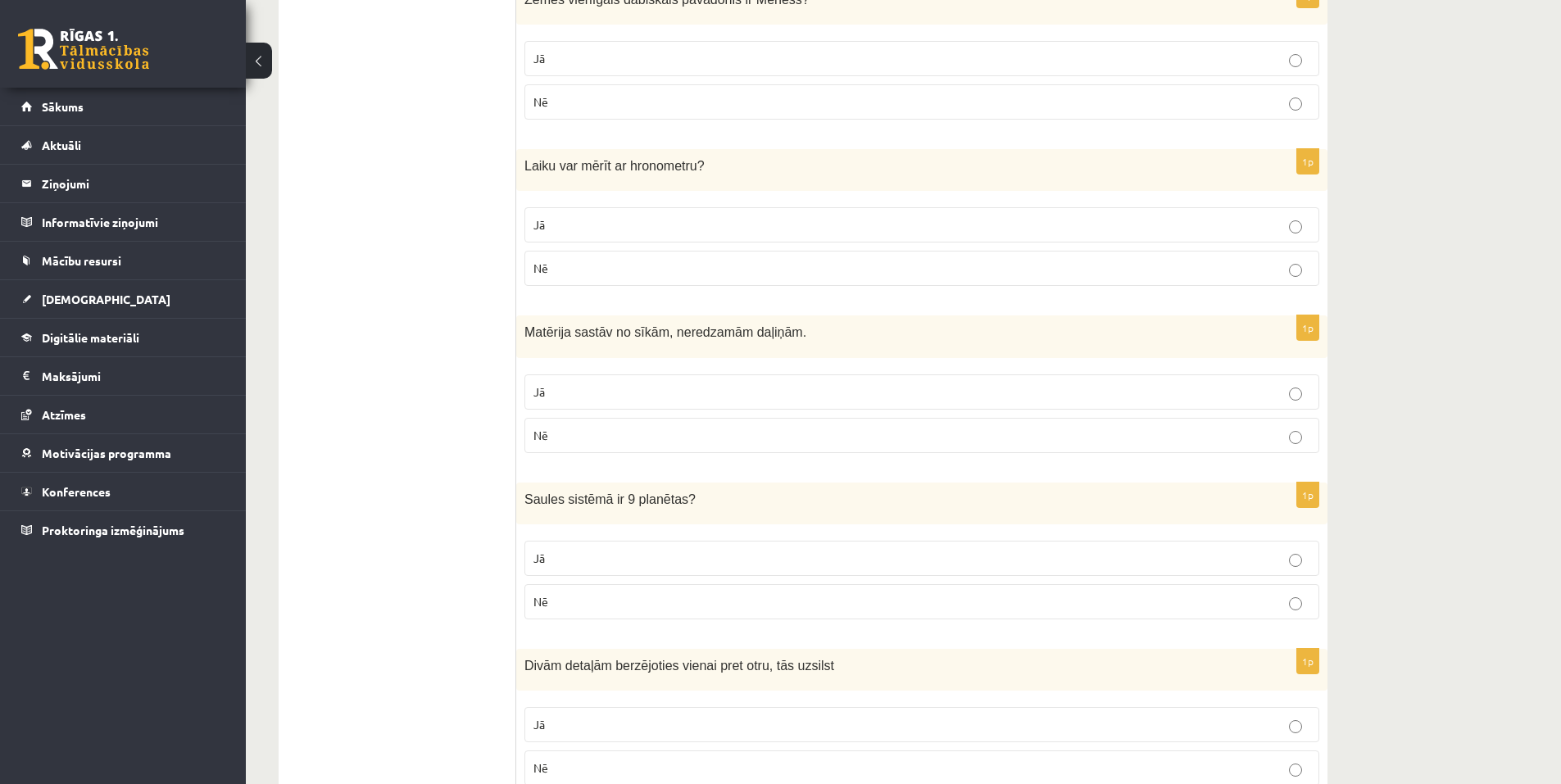
scroll to position [1639, 0]
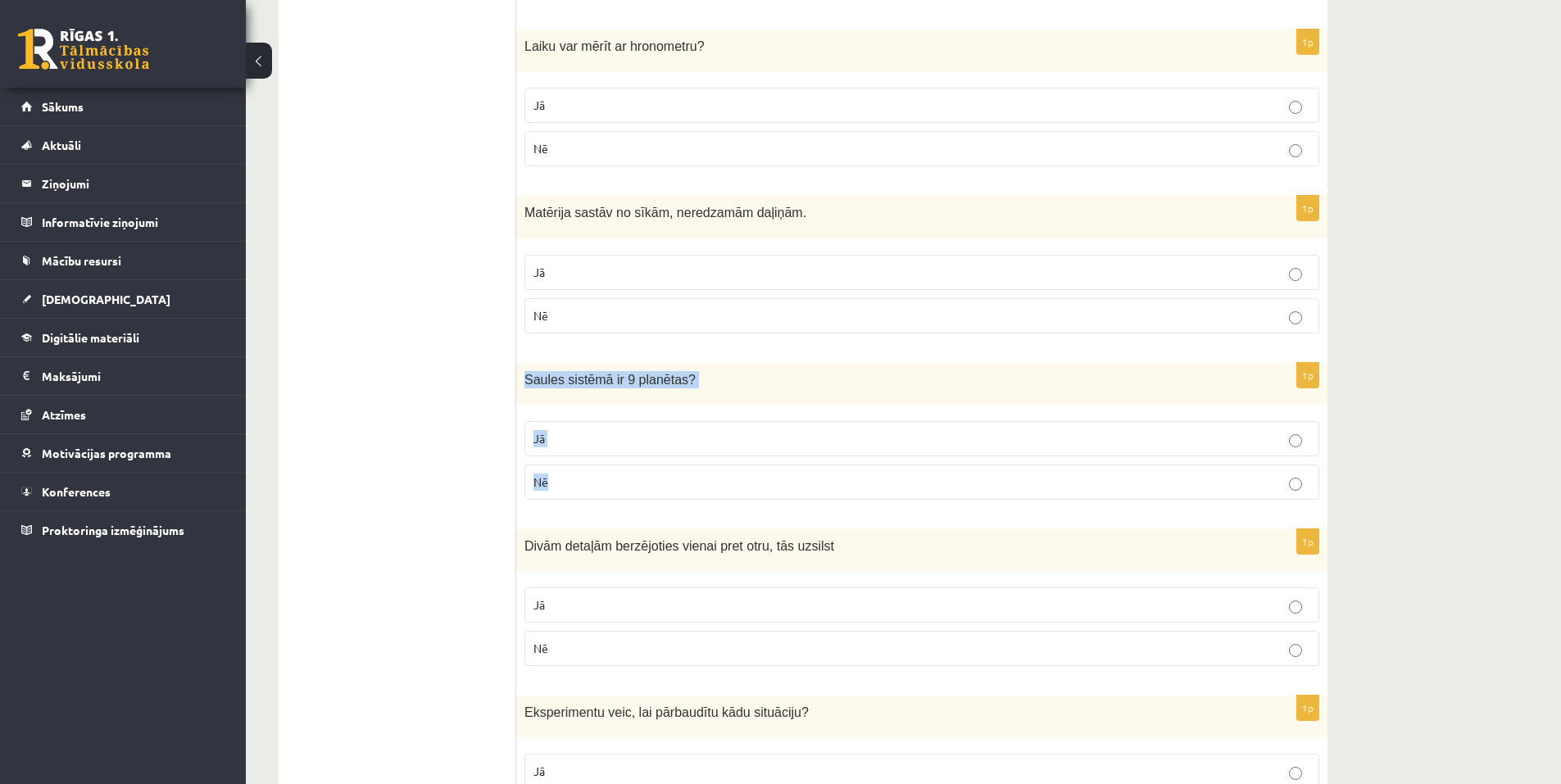
drag, startPoint x: 523, startPoint y: 378, endPoint x: 613, endPoint y: 486, distance: 140.6
click at [613, 486] on div "1p Saules sistēmā ir 9 planētas ? Jā Nē" at bounding box center [922, 437] width 811 height 150
copy div "Saules sistēmā ir 9 planētas ? Jā Nē"
click at [560, 484] on p "Nē" at bounding box center [921, 482] width 777 height 17
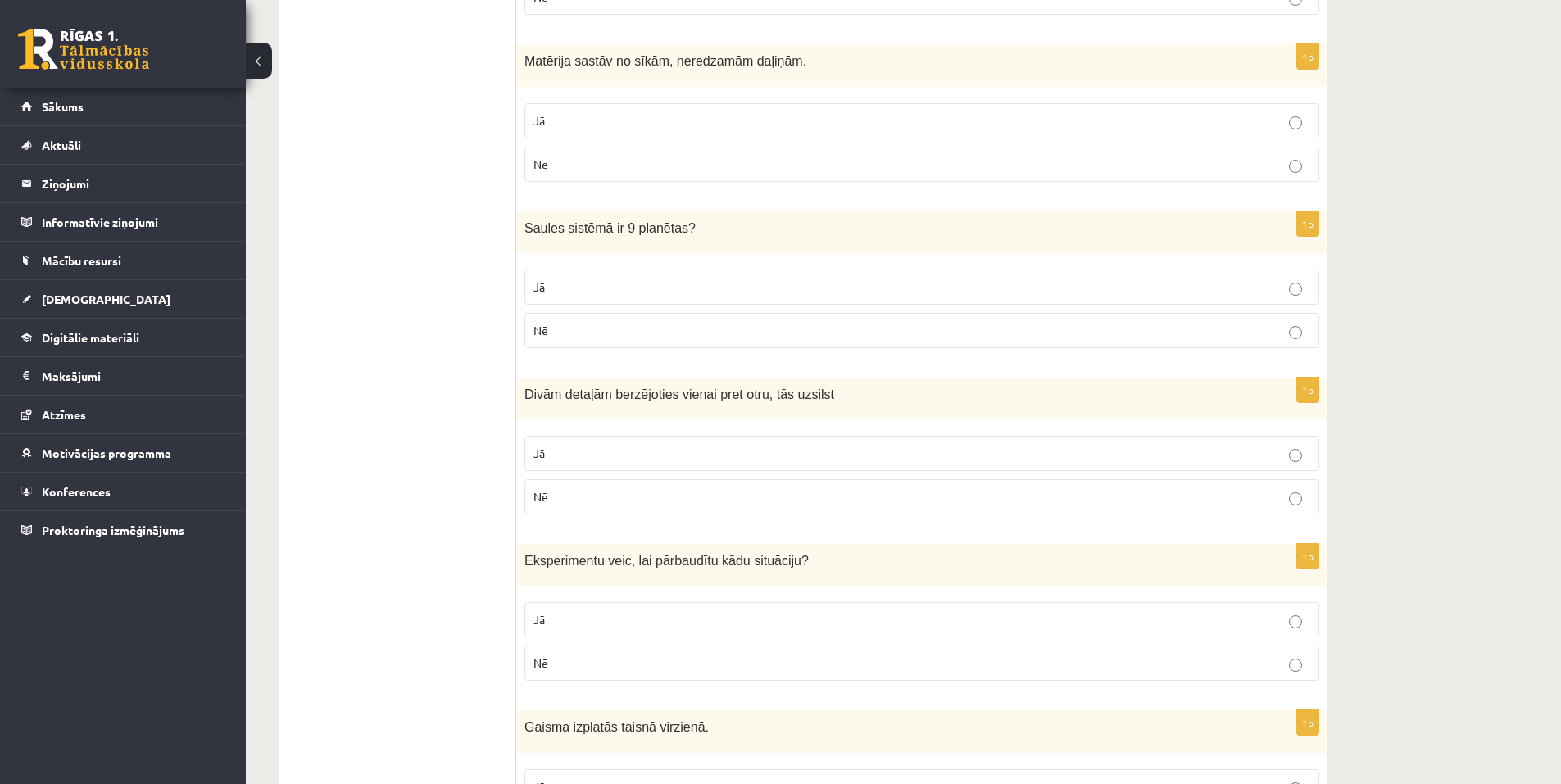
scroll to position [1802, 0]
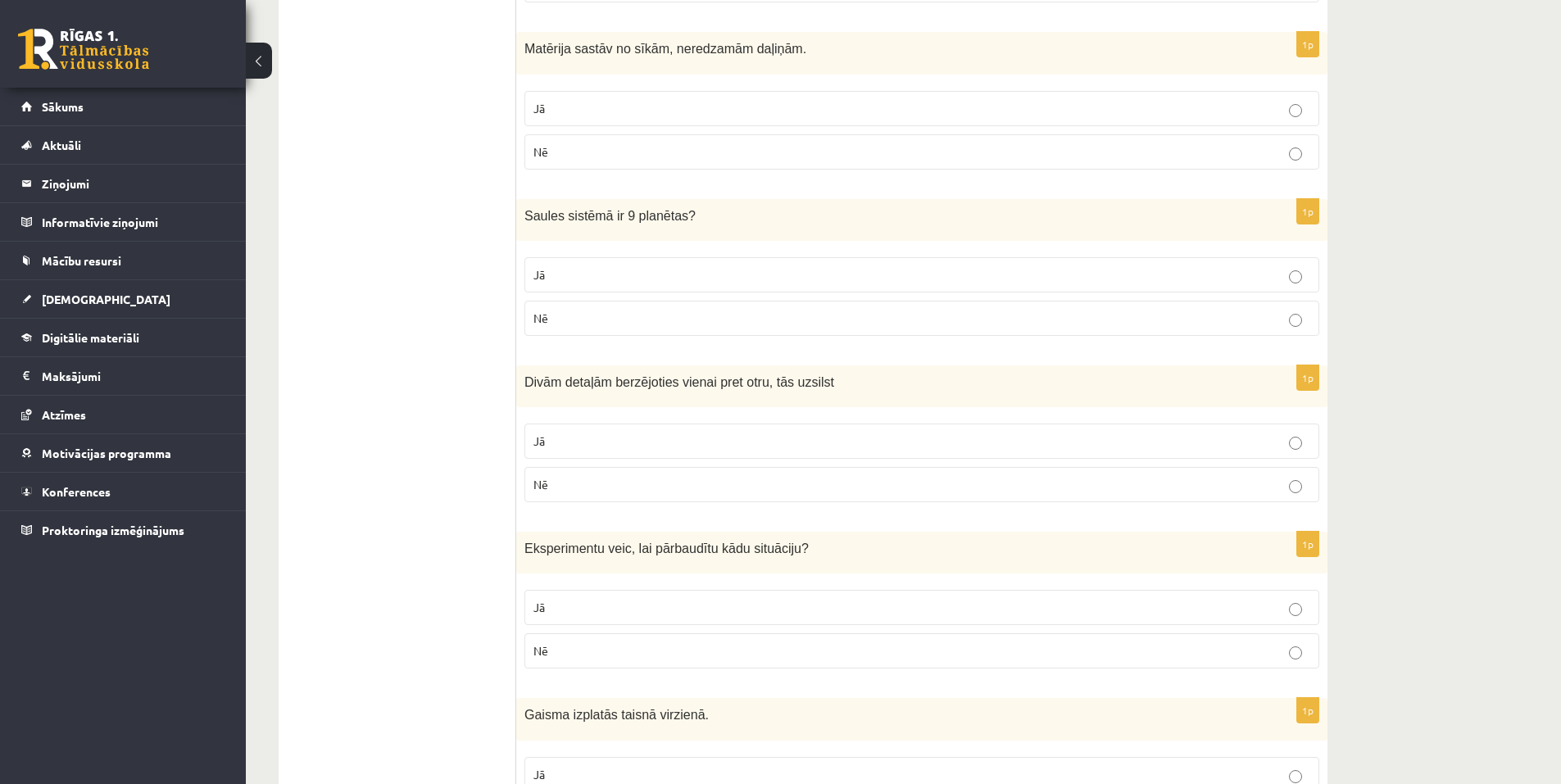
click at [586, 440] on p "Jā" at bounding box center [921, 441] width 777 height 17
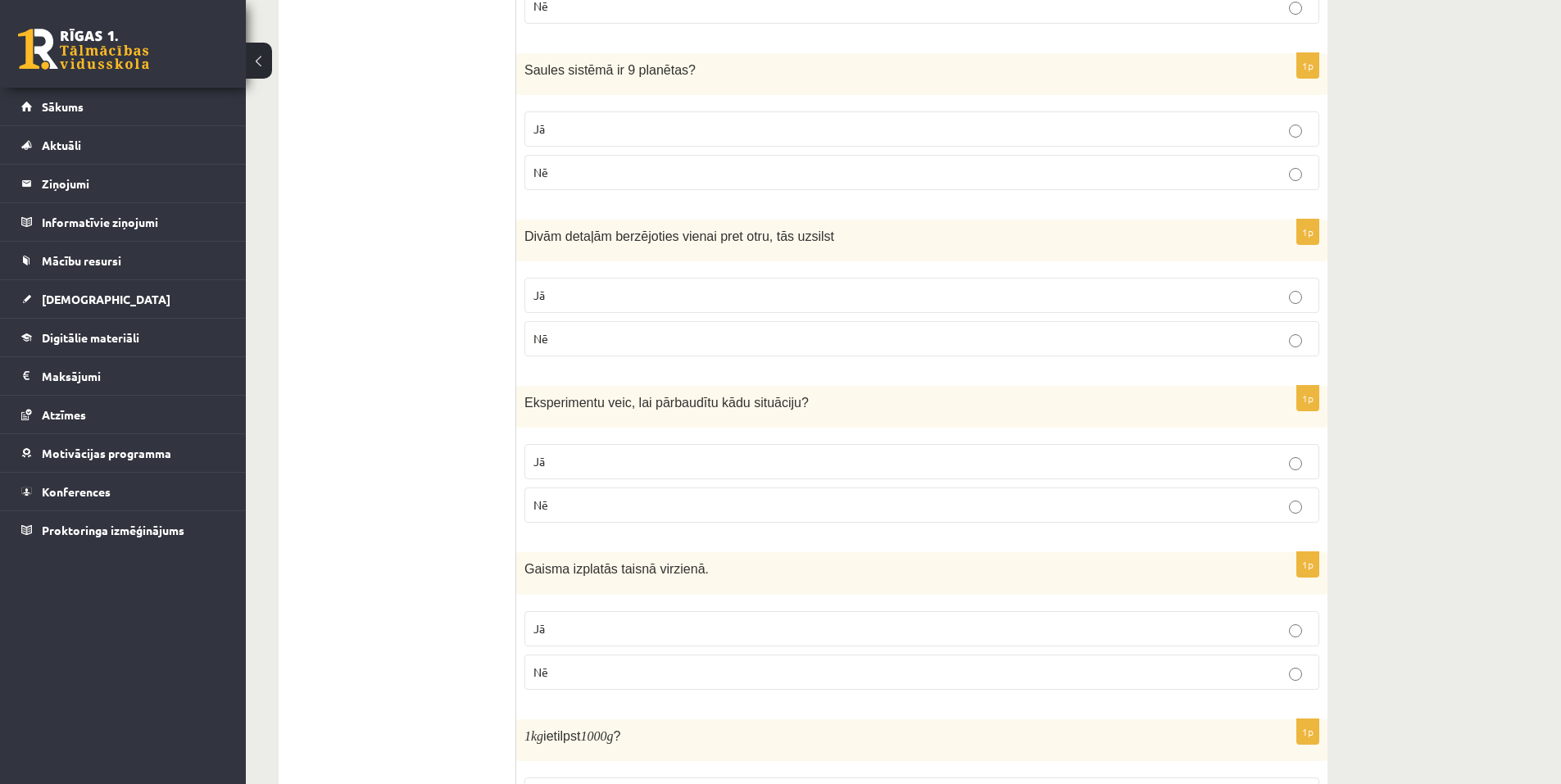
scroll to position [1966, 0]
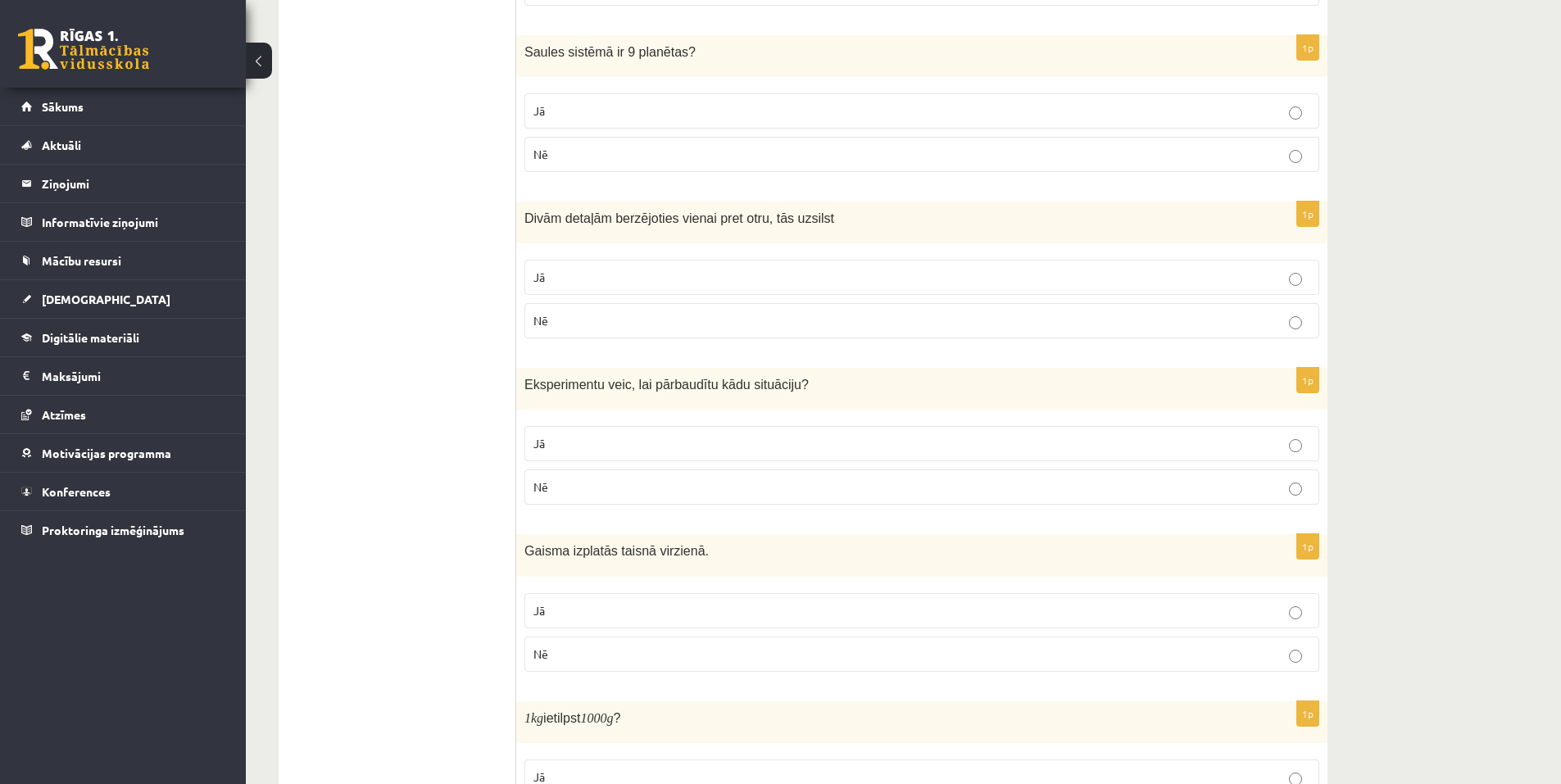
drag, startPoint x: 527, startPoint y: 395, endPoint x: 607, endPoint y: 460, distance: 103.1
click at [620, 475] on div "**********" at bounding box center [804, 5] width 1049 height 3388
click at [513, 389] on ul "Apgalvojumi Tests Izvērtējums!" at bounding box center [406, 6] width 221 height 3355
click at [526, 389] on span "Eksperimentu veic, lai pārbaudītu kādu situāciju" at bounding box center [663, 384] width 277 height 14
drag, startPoint x: 526, startPoint y: 389, endPoint x: 620, endPoint y: 492, distance: 139.4
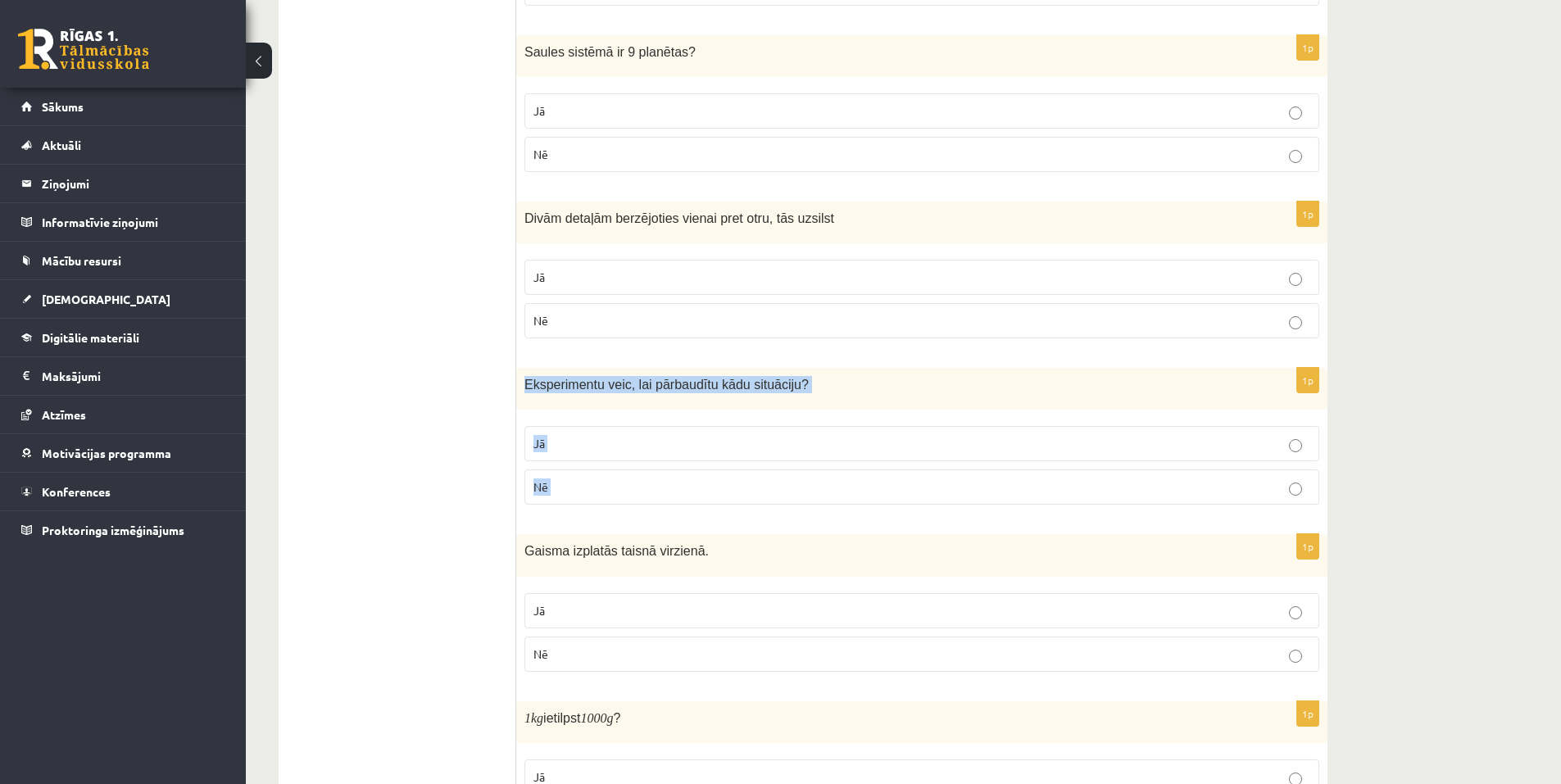
click at [620, 492] on div "1p Eksperimentu veic, lai pārbaudītu kādu situāciju ? Jā Nē" at bounding box center [922, 443] width 811 height 150
click at [567, 458] on label "Jā" at bounding box center [922, 444] width 794 height 35
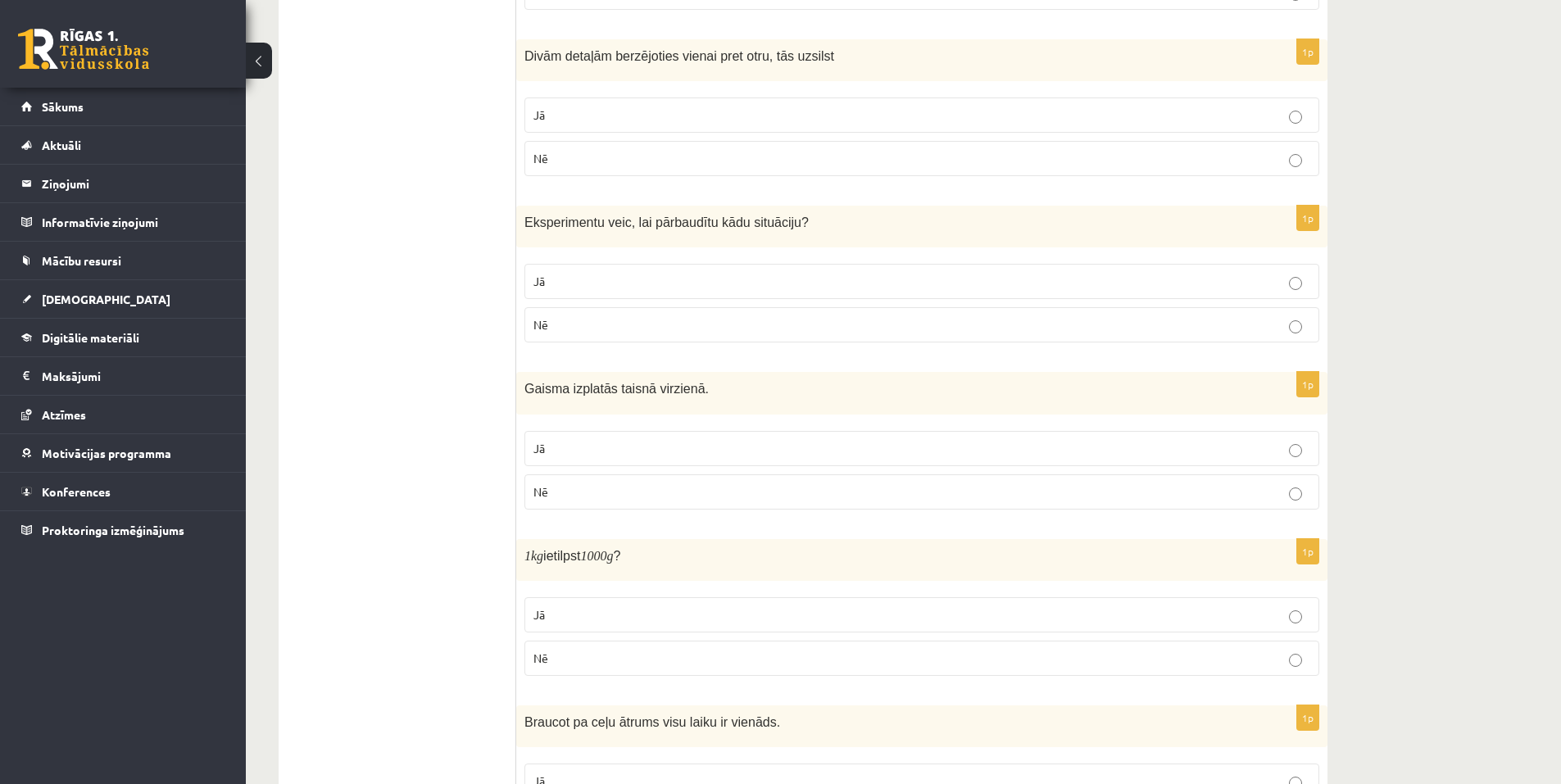
scroll to position [2130, 0]
drag, startPoint x: 525, startPoint y: 383, endPoint x: 586, endPoint y: 482, distance: 116.3
click at [586, 482] on div "1p Gaisma izplatās taisnā virzienā. Jā Nē" at bounding box center [922, 445] width 811 height 150
copy div "Gaisma izplatās taisnā virzienā. Jā Nē"
click at [569, 443] on p "Jā" at bounding box center [921, 446] width 777 height 17
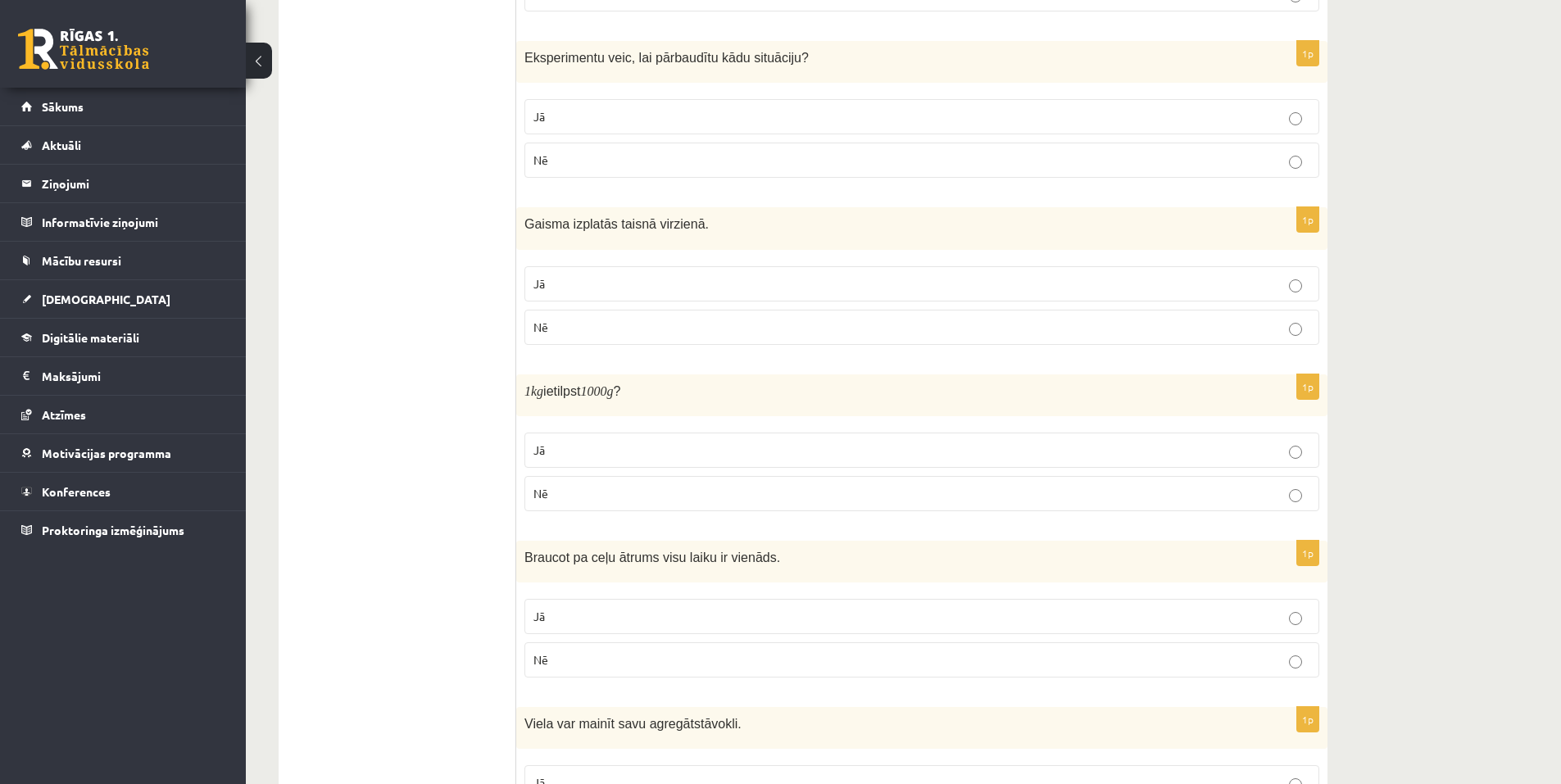
scroll to position [2294, 0]
click at [595, 456] on p "Jā" at bounding box center [921, 449] width 777 height 17
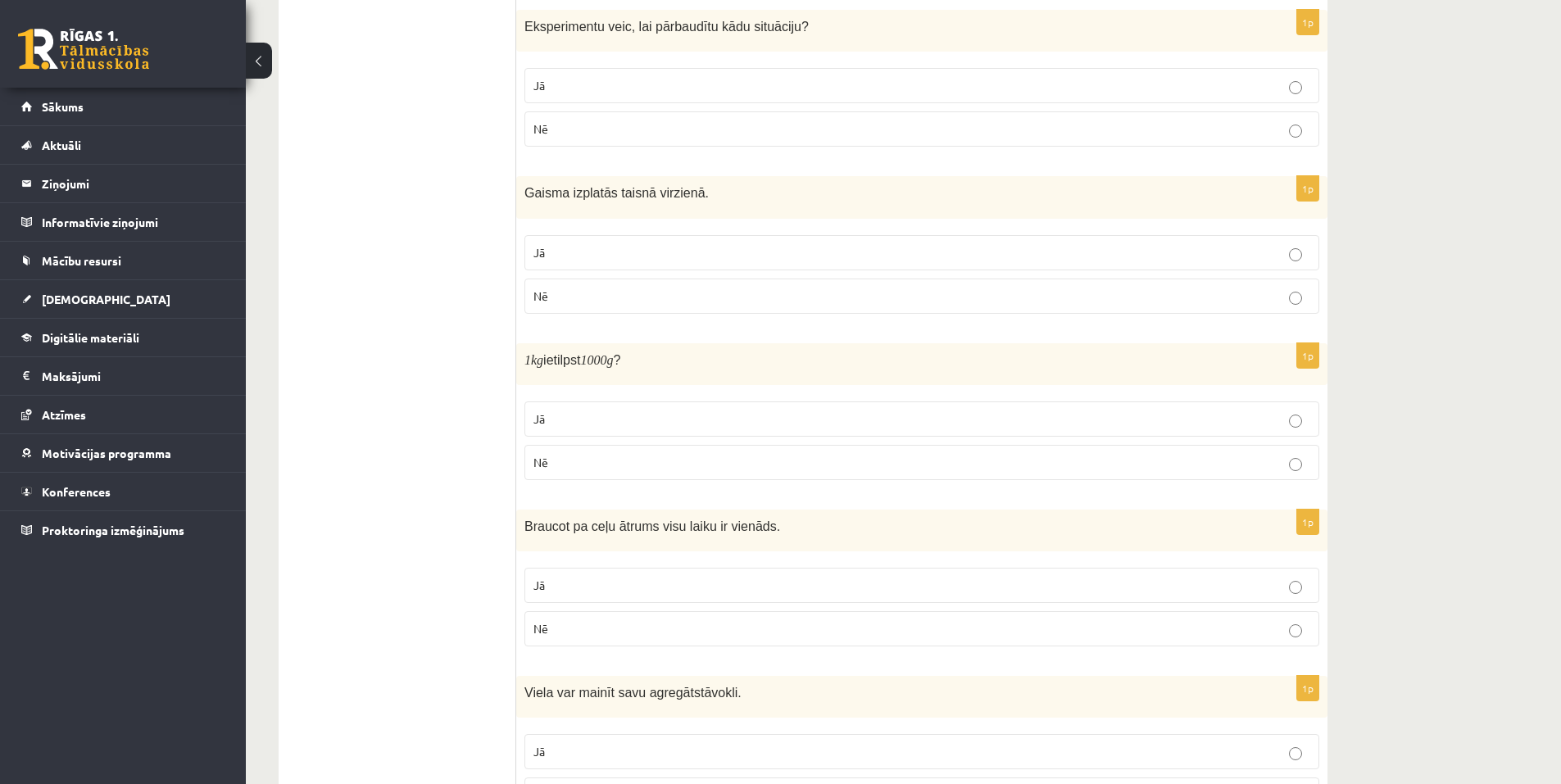
scroll to position [2458, 0]
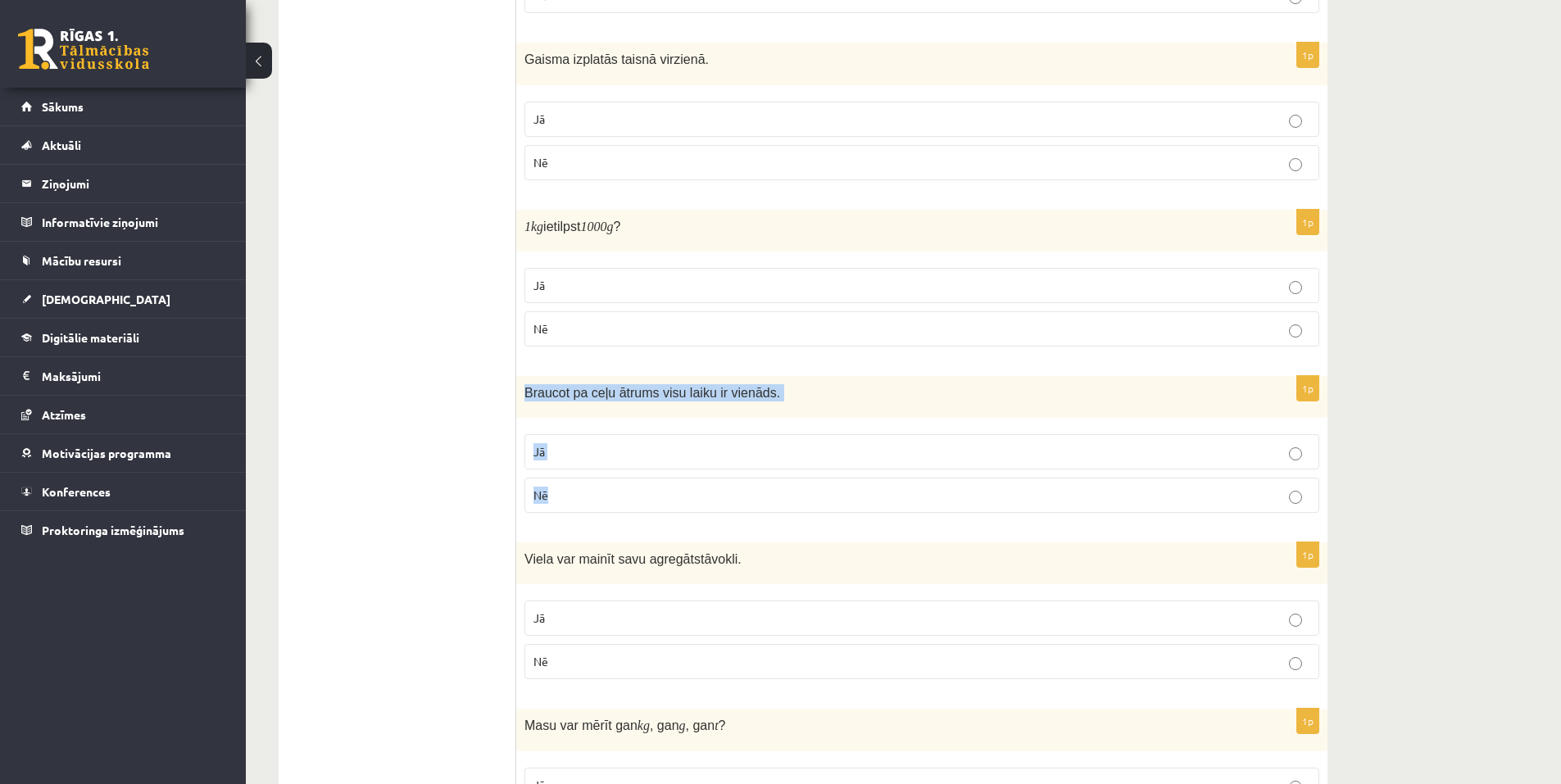
drag, startPoint x: 527, startPoint y: 393, endPoint x: 594, endPoint y: 486, distance: 114.6
click at [594, 486] on div "1p Braucot pa ceļu ātrums visu laiku ir vienāds. Jā Nē" at bounding box center [922, 450] width 811 height 150
copy div "Braucot pa ceļu ātrums visu laiku ir vienāds. Jā Nē"
click at [566, 483] on label "Nē" at bounding box center [922, 496] width 794 height 35
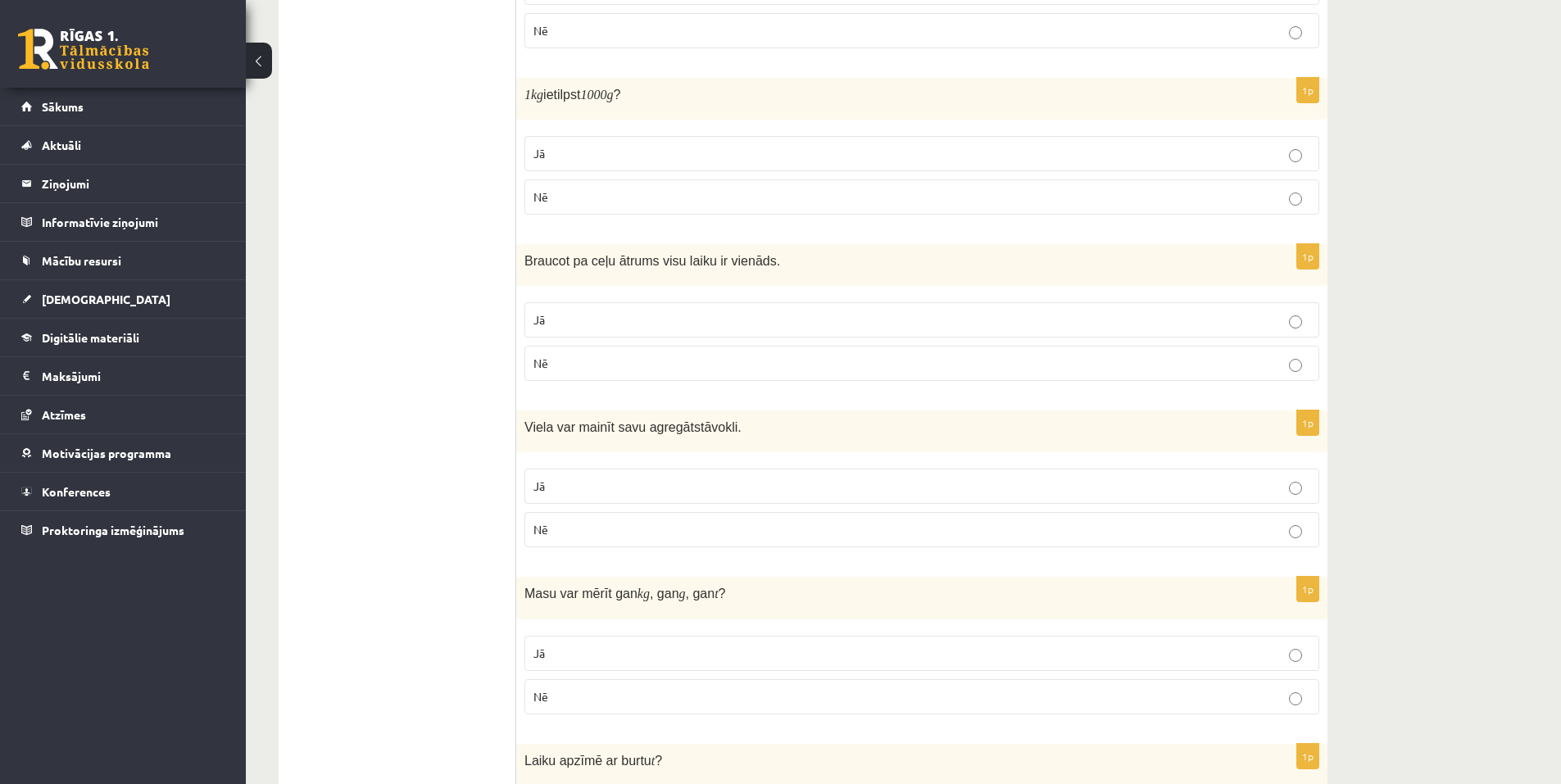
scroll to position [2622, 0]
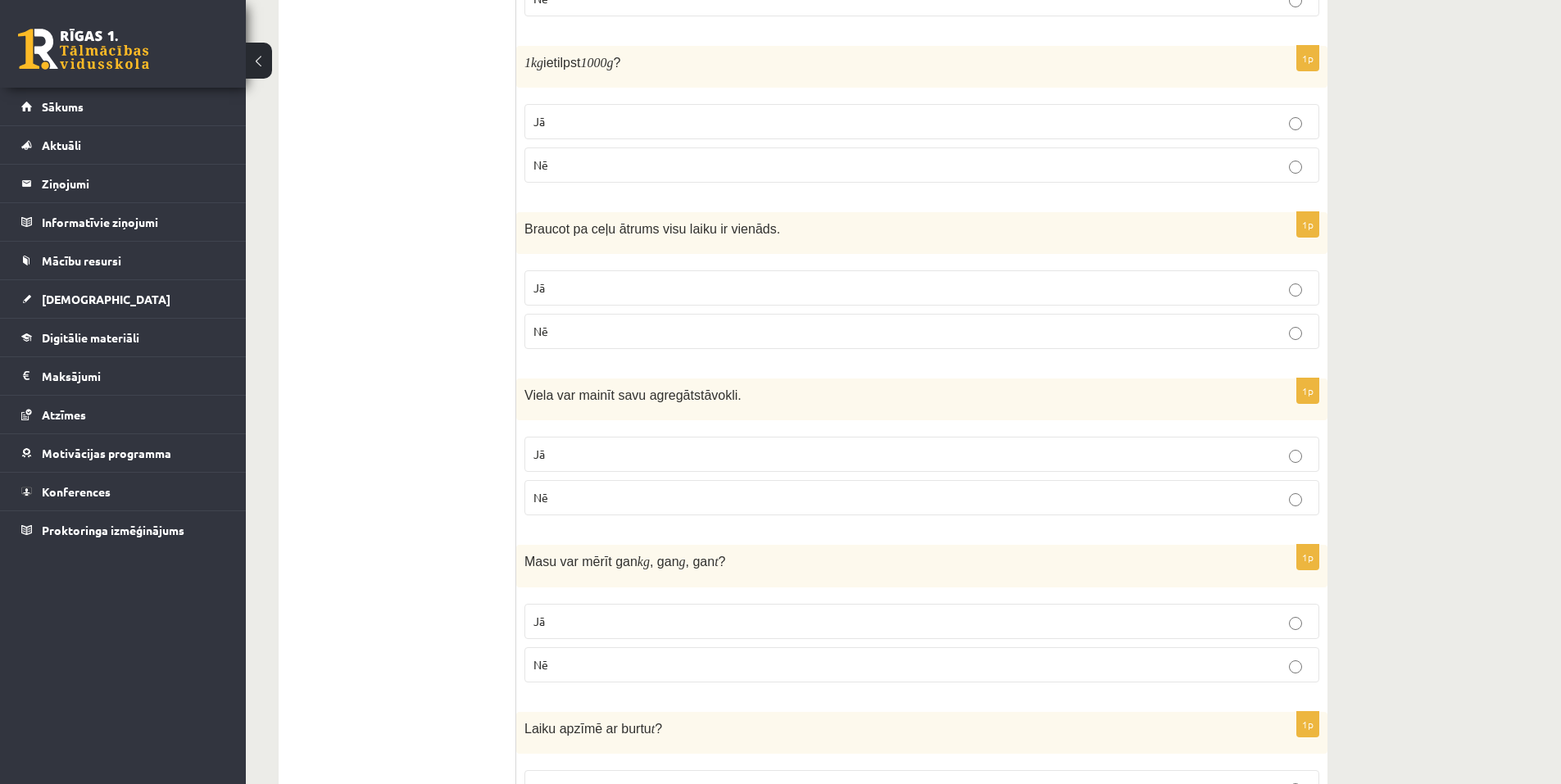
drag, startPoint x: 513, startPoint y: 389, endPoint x: 527, endPoint y: 439, distance: 51.9
drag, startPoint x: 527, startPoint y: 401, endPoint x: 583, endPoint y: 476, distance: 93.6
click at [583, 476] on div "1p Viela var mainīt savu agregātstāvokli. Jā Nē" at bounding box center [922, 453] width 811 height 150
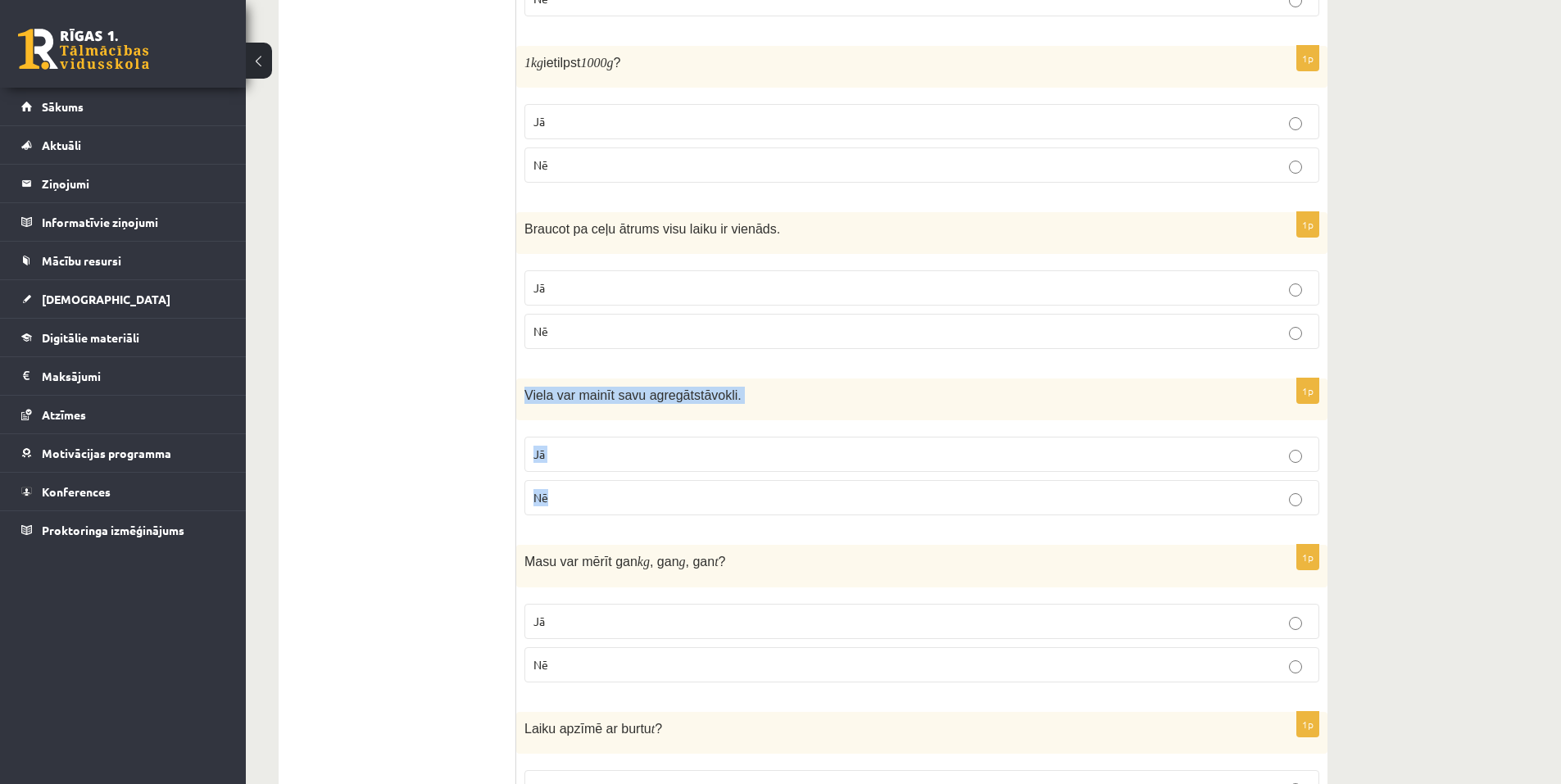
click at [552, 456] on p "Jā" at bounding box center [921, 454] width 777 height 17
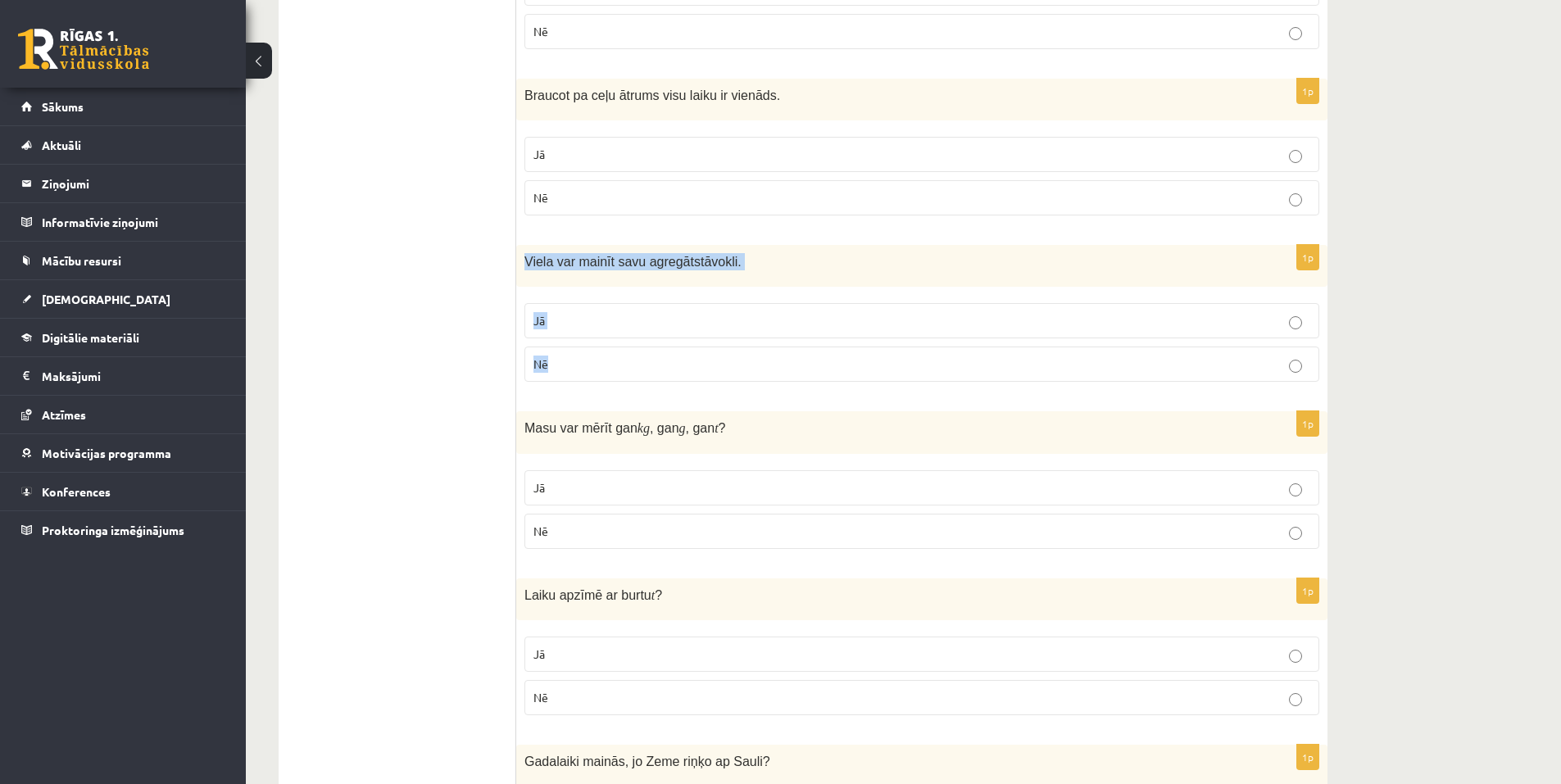
scroll to position [2785, 0]
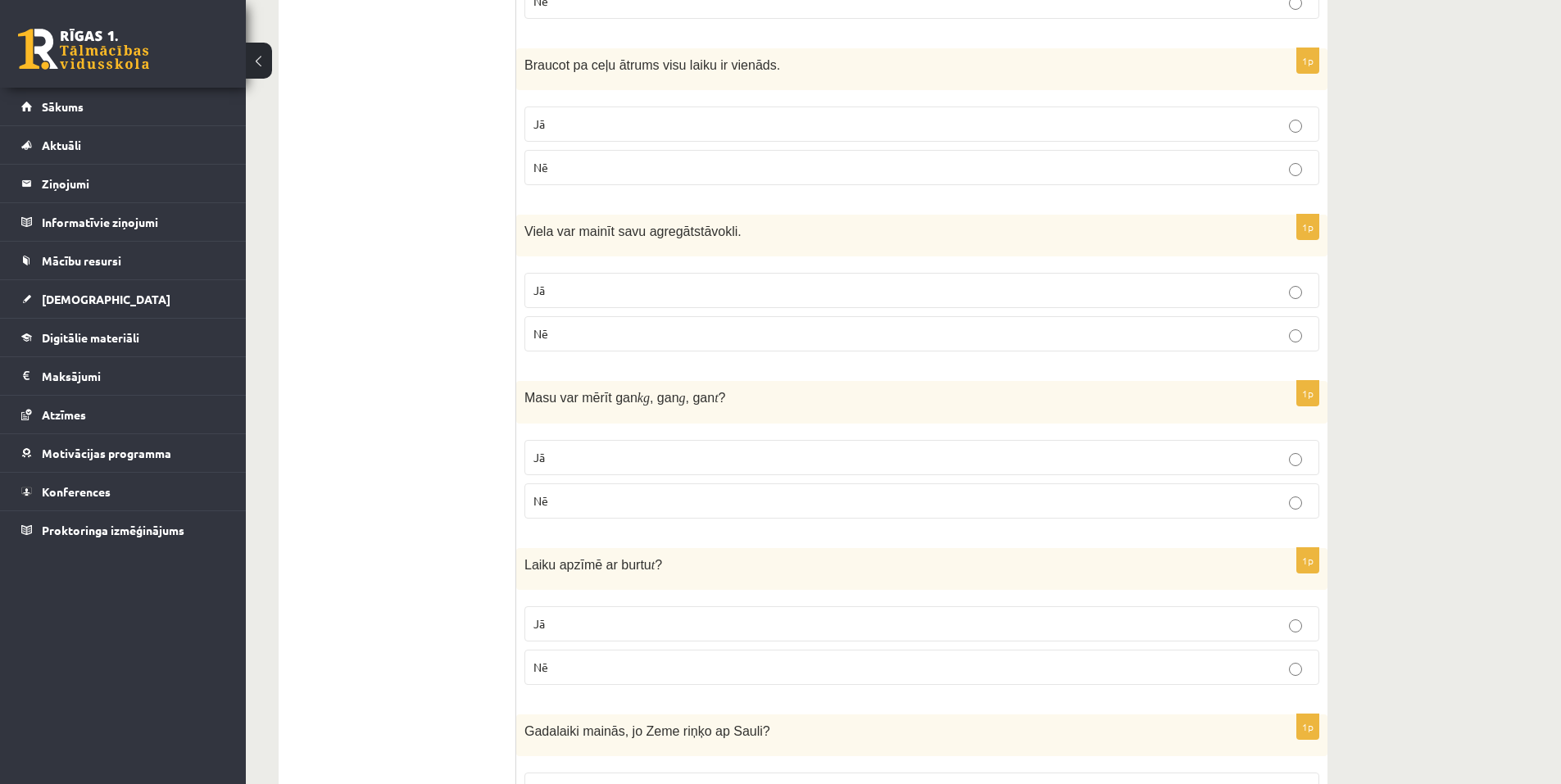
click at [1255, 450] on p "Jā" at bounding box center [921, 458] width 777 height 17
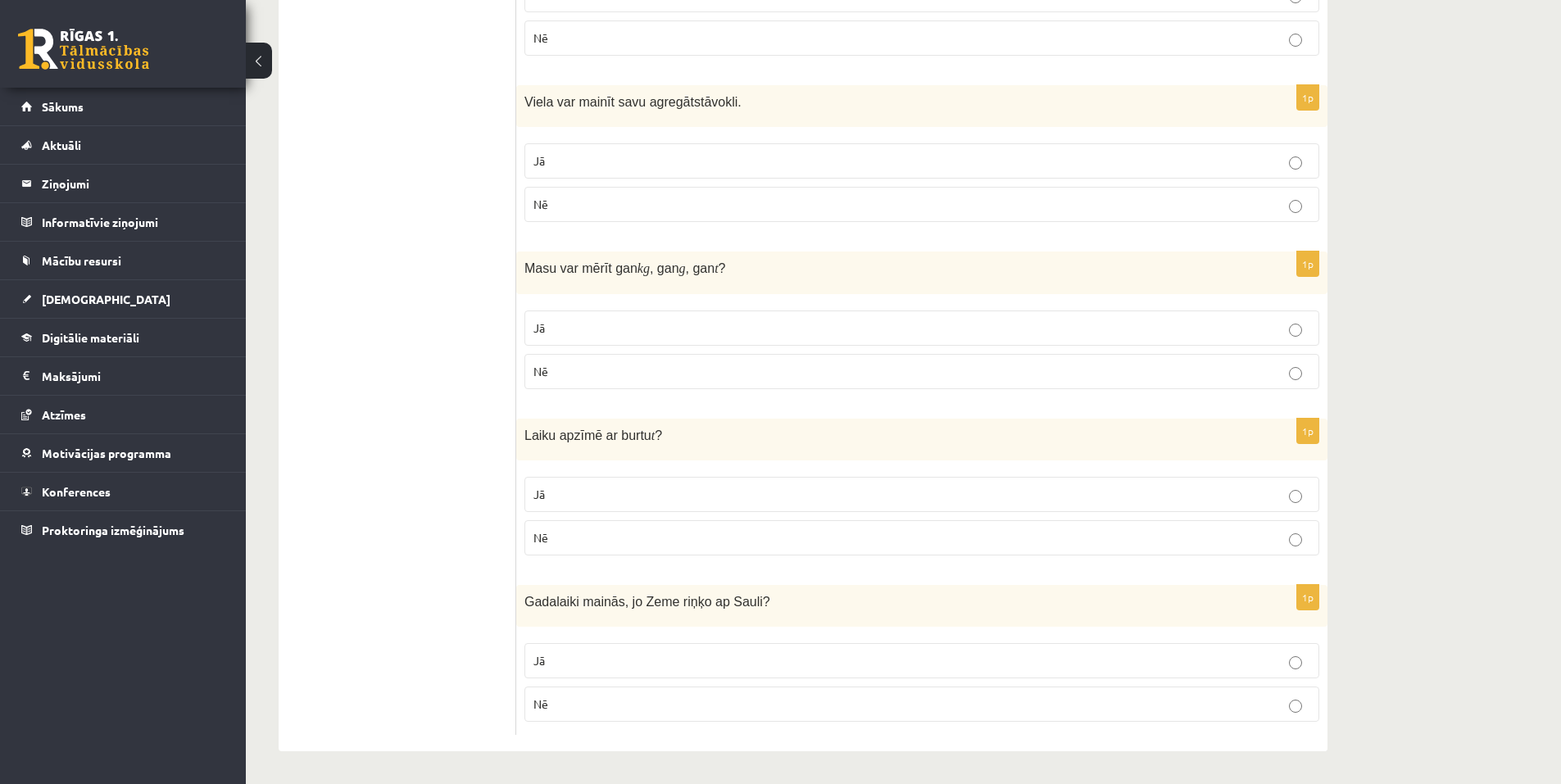
scroll to position [2917, 0]
click at [609, 535] on p "Nē" at bounding box center [921, 538] width 777 height 17
click at [581, 657] on p "Jā" at bounding box center [921, 660] width 777 height 17
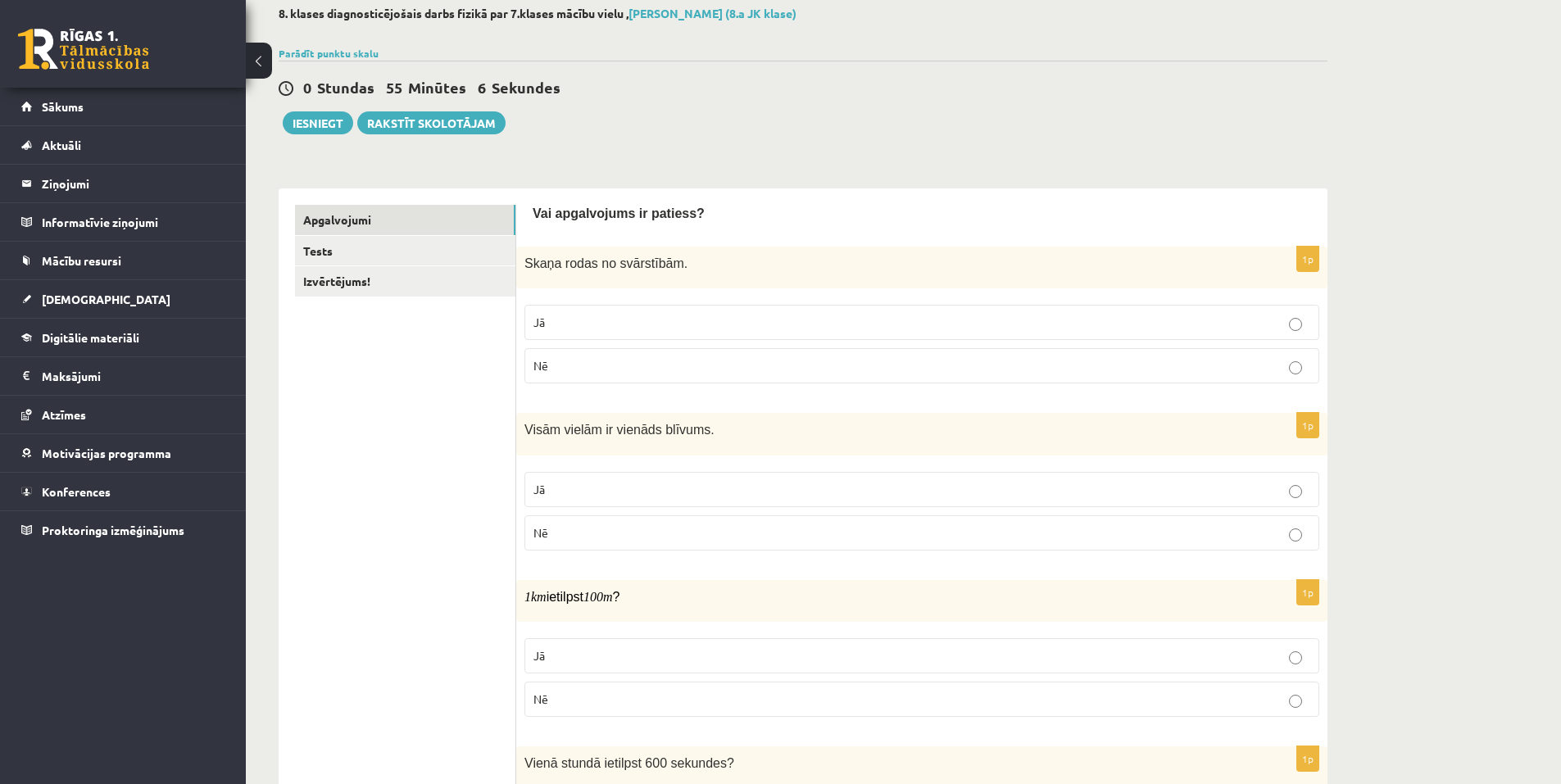
scroll to position [0, 0]
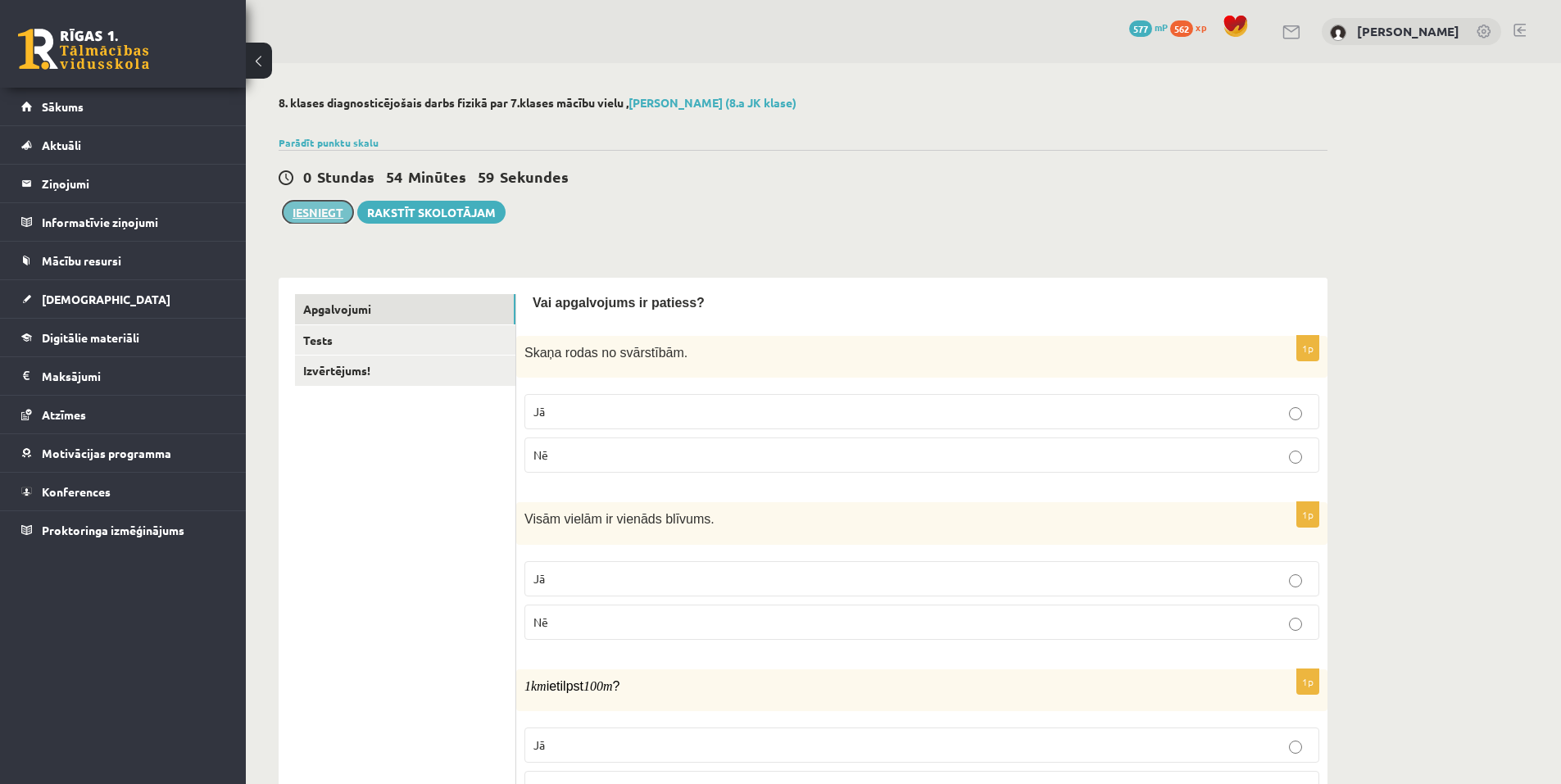
click at [311, 217] on button "Iesniegt" at bounding box center [318, 212] width 71 height 23
click at [326, 337] on link "Tests" at bounding box center [405, 340] width 220 height 31
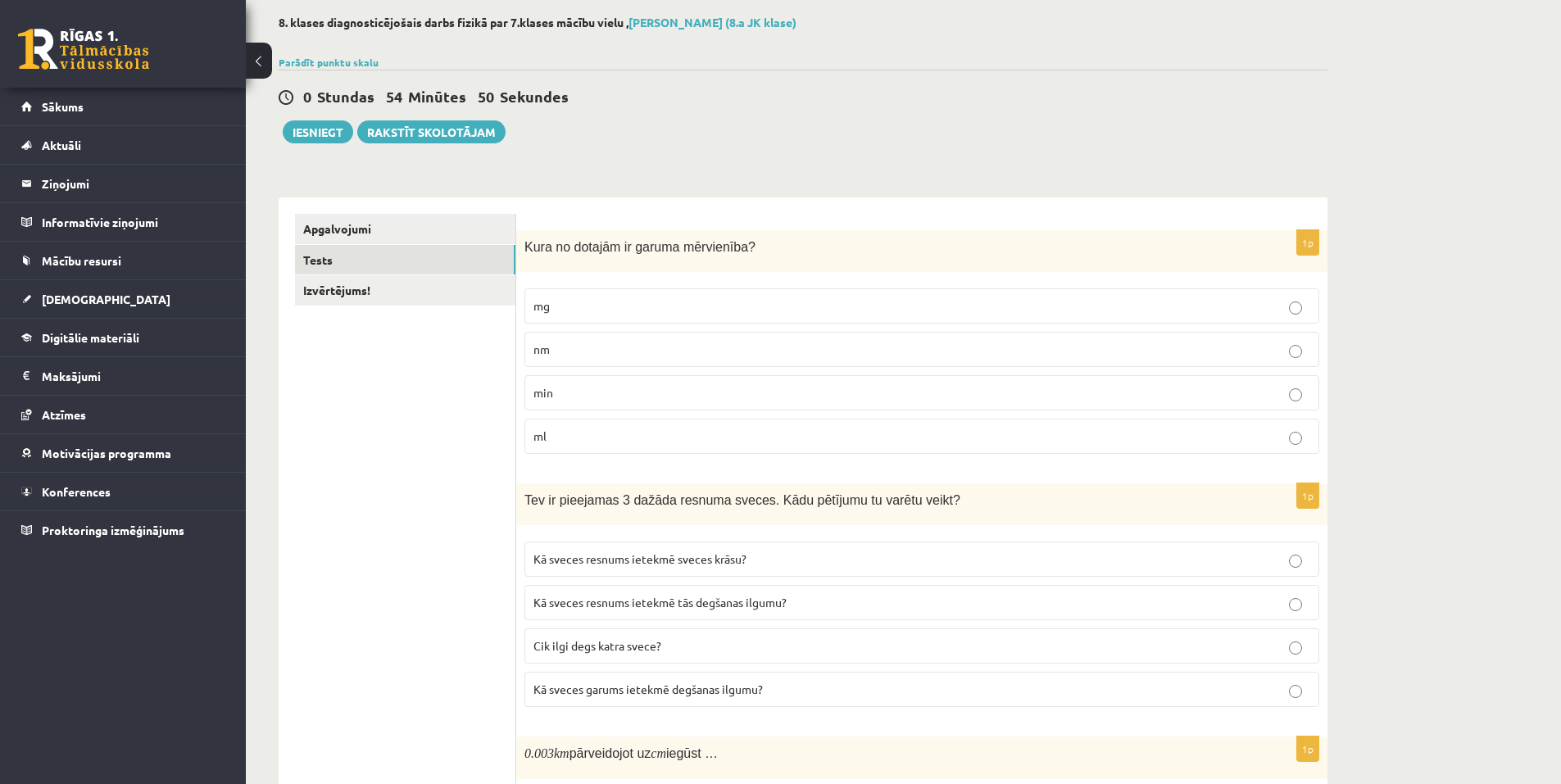
scroll to position [82, 0]
drag, startPoint x: 522, startPoint y: 244, endPoint x: 583, endPoint y: 433, distance: 198.6
click at [583, 433] on div "1p Kura no dotajām ir garuma mērvienība? mg nm min ml" at bounding box center [922, 347] width 811 height 237
click at [539, 342] on span "nm" at bounding box center [541, 348] width 17 height 15
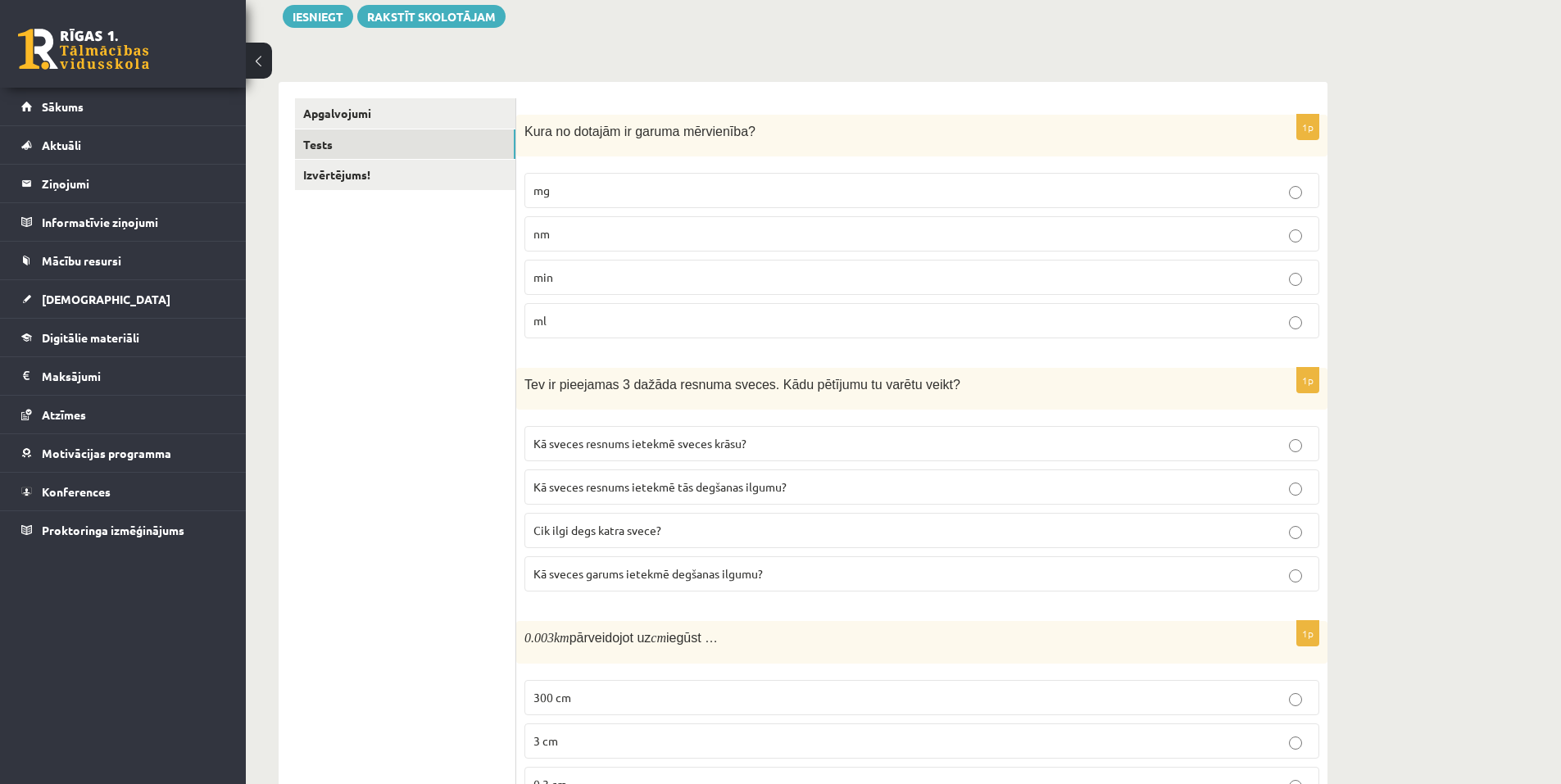
scroll to position [246, 0]
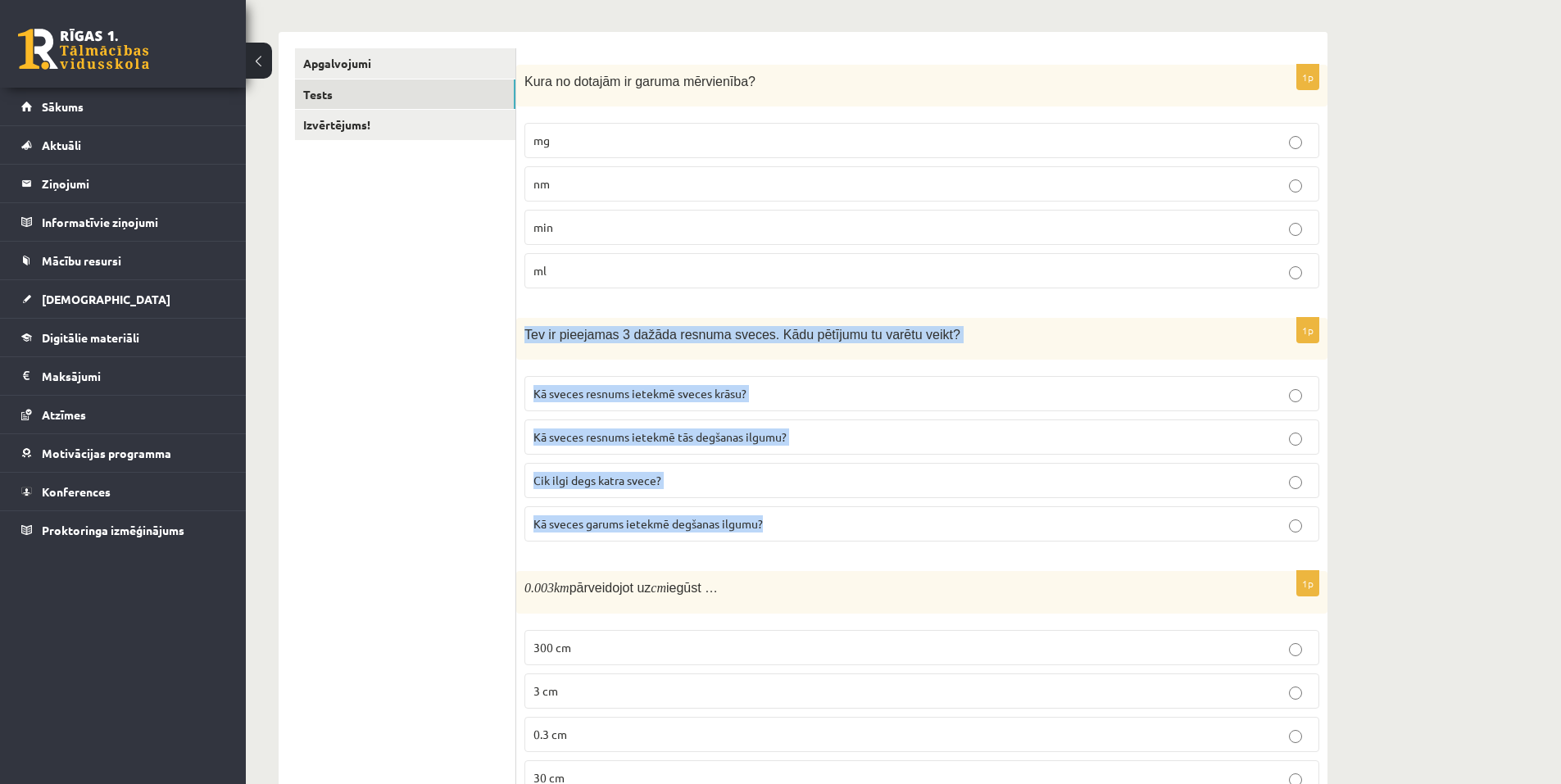
drag, startPoint x: 522, startPoint y: 322, endPoint x: 782, endPoint y: 514, distance: 323.2
click at [782, 514] on div "1p Tev ir pieejamas 3 dažāda resnuma sveces. Kādu pētījumu tu varētu veikt? Kā …" at bounding box center [922, 436] width 811 height 237
click at [1299, 385] on label "Kā sveces resnums ietekmē sveces krāsu?" at bounding box center [922, 393] width 794 height 35
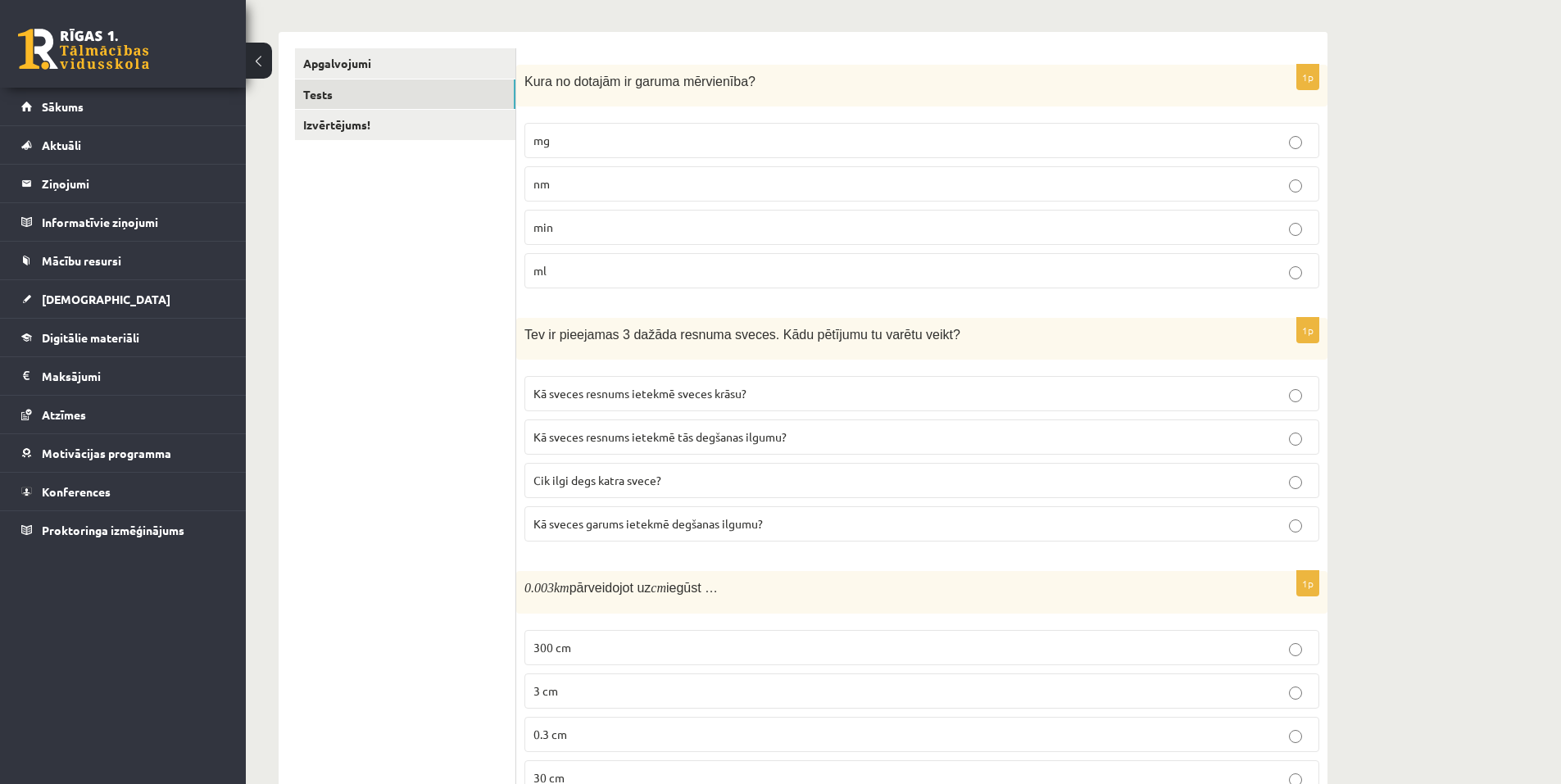
click at [1306, 445] on p "Kā sveces resnums ietekmē tās degšanas ilgumu?" at bounding box center [921, 437] width 777 height 17
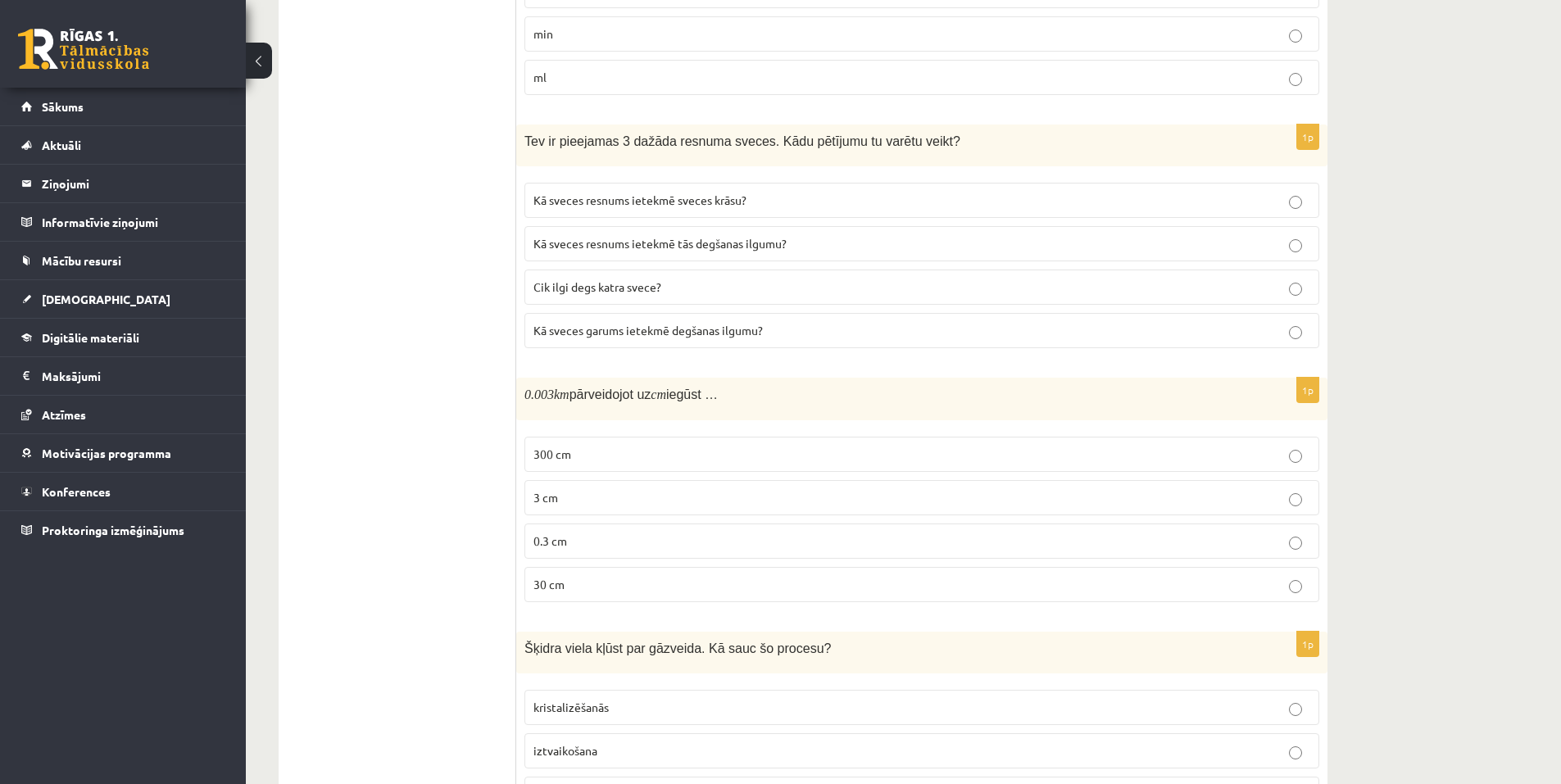
scroll to position [492, 0]
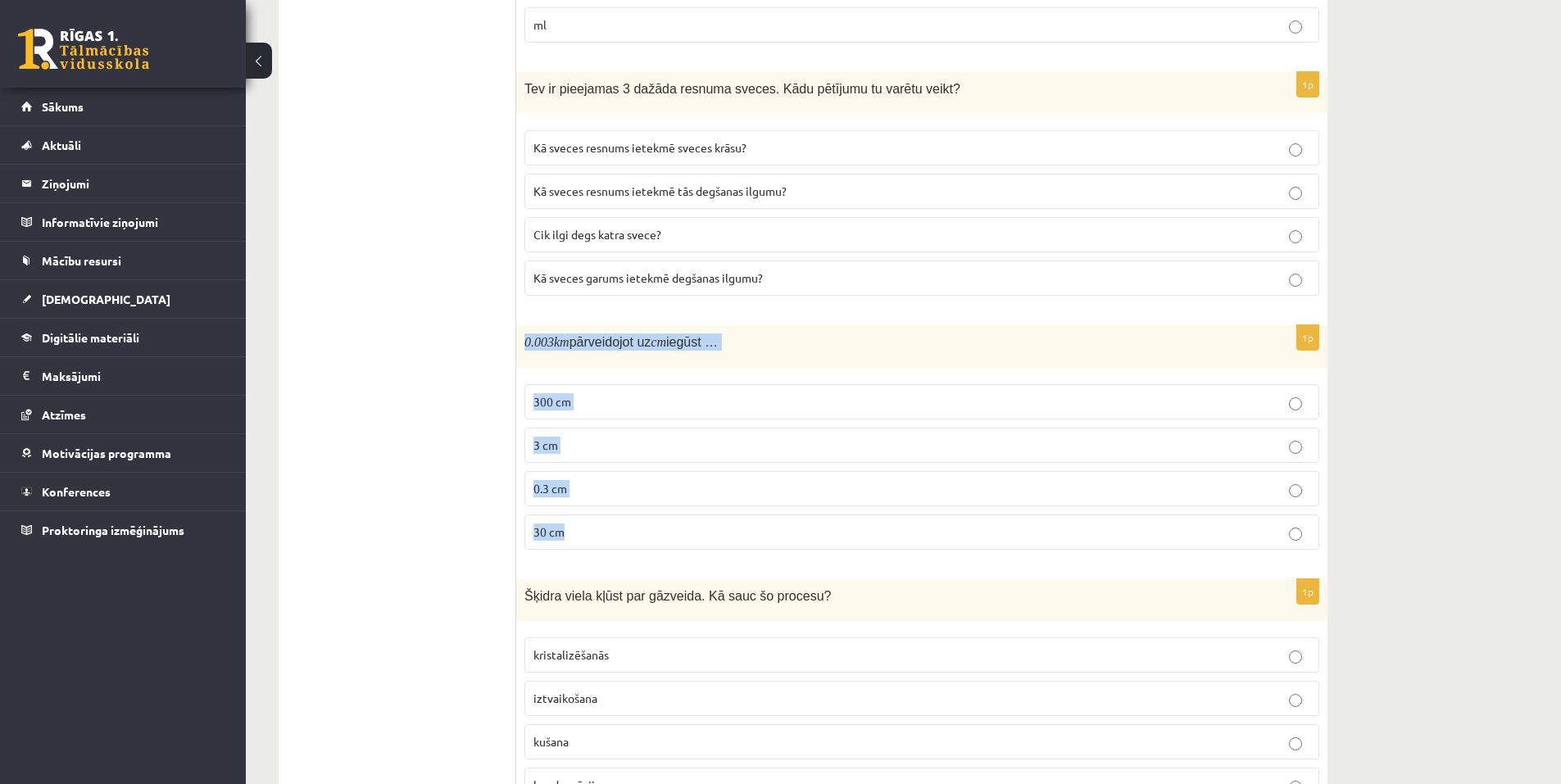
drag, startPoint x: 526, startPoint y: 347, endPoint x: 614, endPoint y: 536, distance: 208.5
click at [614, 536] on div "1p 0.003 km pārveidojot uz cm iegūst … 300 cm 3 cm 0.3 cm 30 cm" at bounding box center [922, 444] width 811 height 237
click at [523, 396] on div "1p 0.003 km pārveidojot uz cm iegūst … 300 cm 3 cm 0.3 cm 30 cm" at bounding box center [922, 444] width 811 height 237
click at [540, 398] on span "300 cm" at bounding box center [552, 402] width 38 height 15
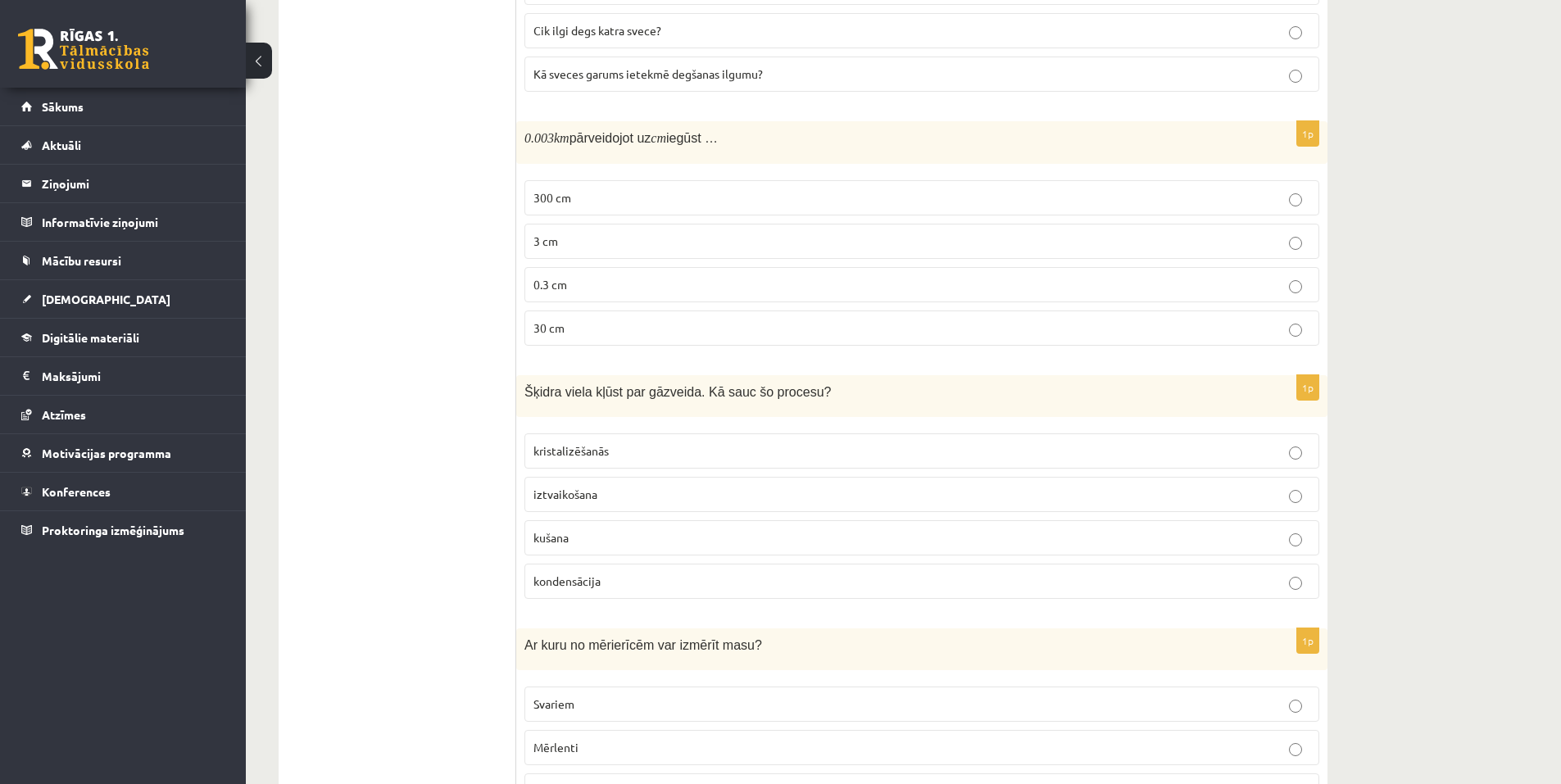
scroll to position [737, 0]
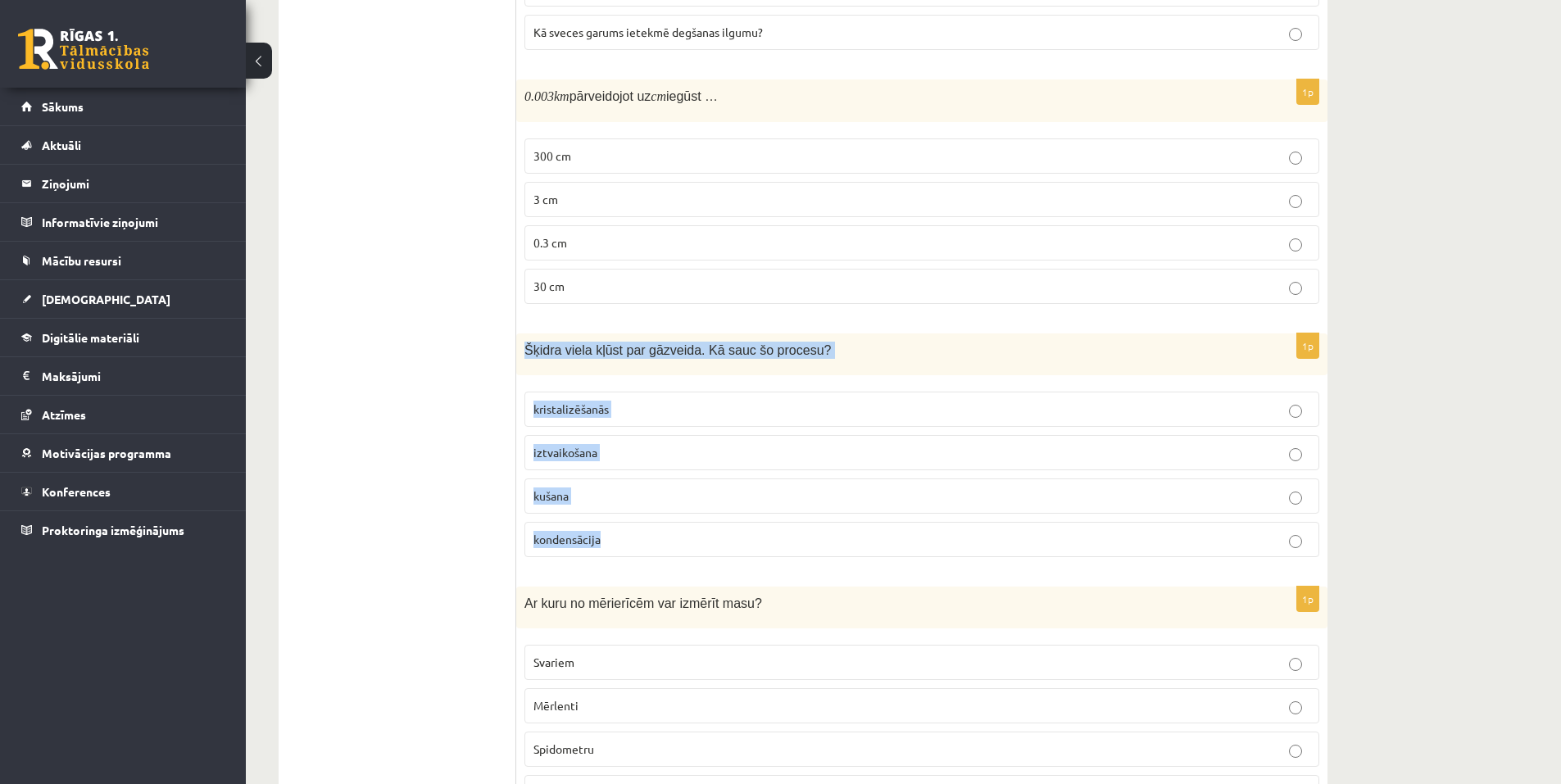
drag, startPoint x: 525, startPoint y: 350, endPoint x: 695, endPoint y: 522, distance: 241.8
click at [695, 522] on div "1p Šķidra viela kļūst par gāzveida. Kā sauc šo procesu? kristalizēšanās iztvaik…" at bounding box center [922, 452] width 811 height 237
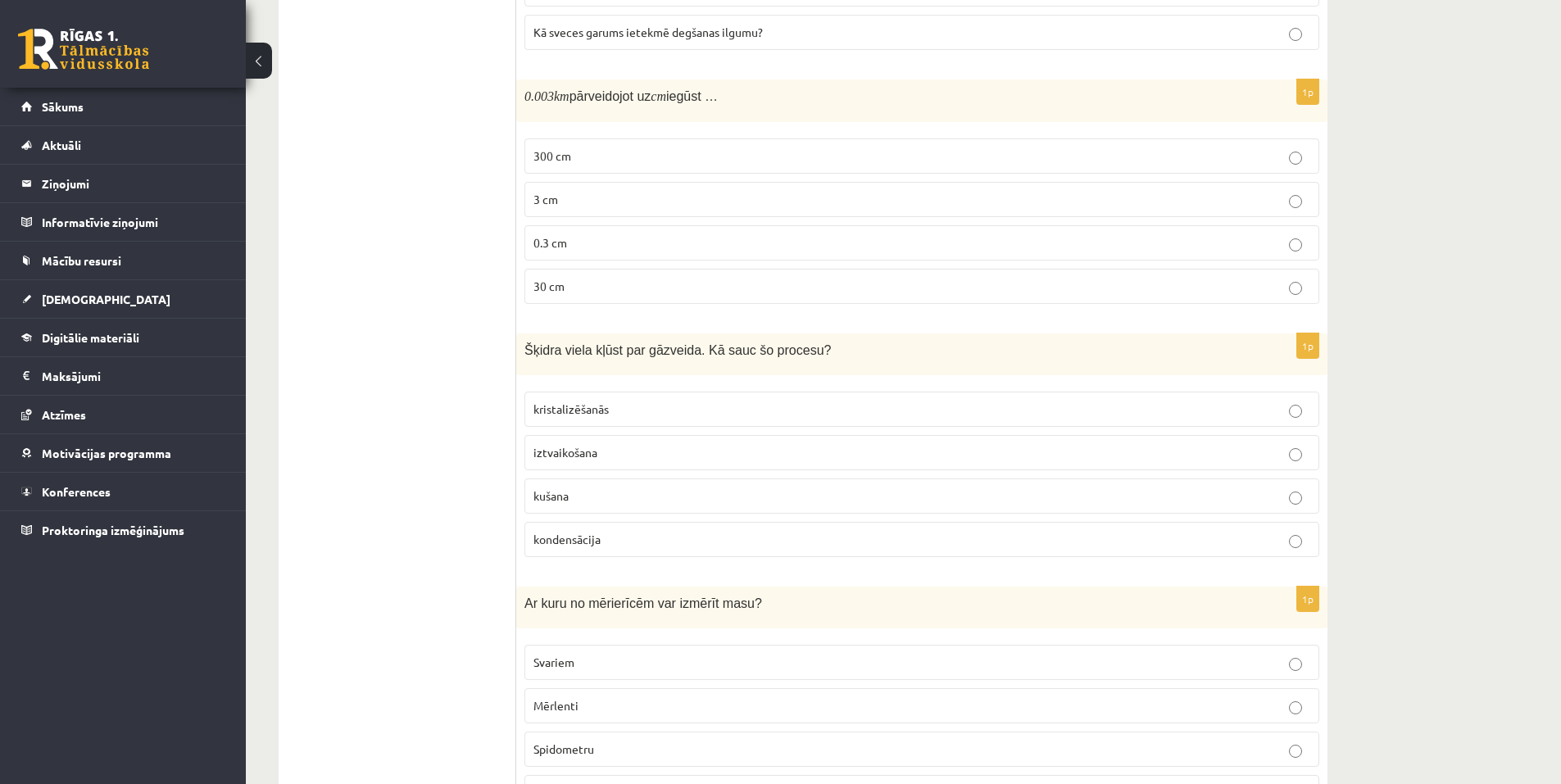
drag, startPoint x: 520, startPoint y: 342, endPoint x: 501, endPoint y: 358, distance: 24.8
click at [554, 457] on span "iztvaikošana" at bounding box center [565, 452] width 64 height 15
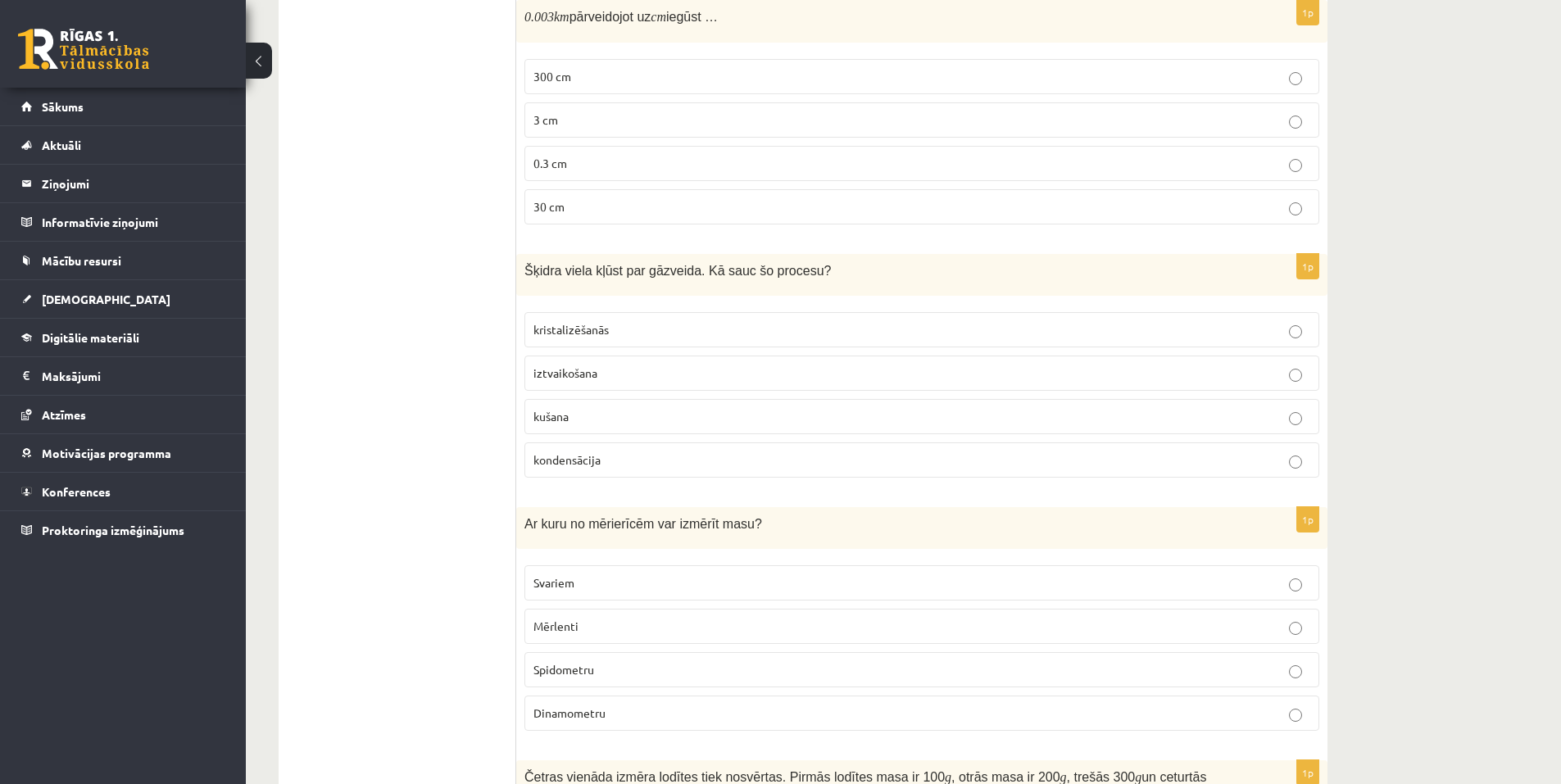
scroll to position [819, 0]
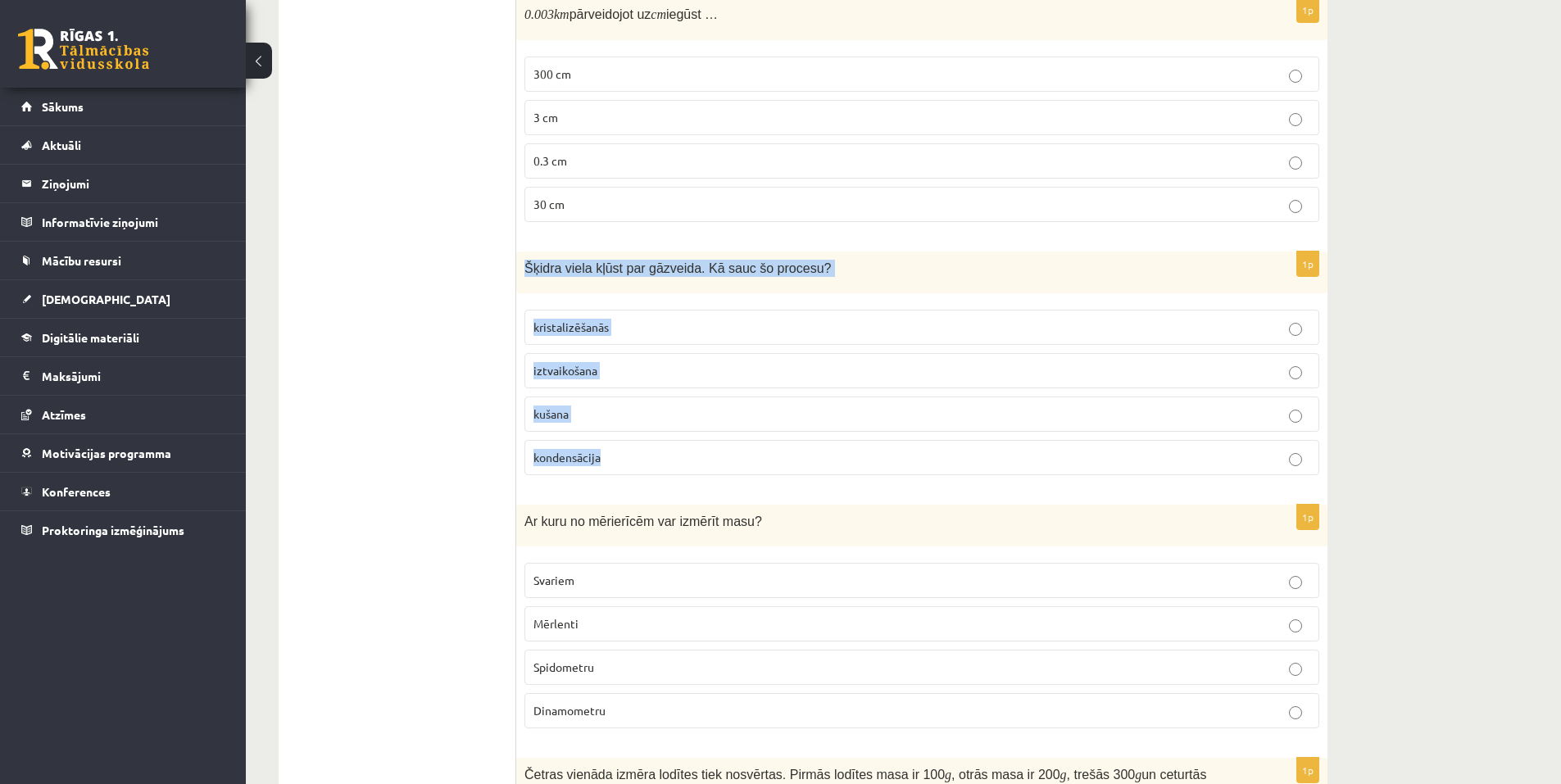
drag, startPoint x: 522, startPoint y: 265, endPoint x: 644, endPoint y: 451, distance: 222.4
click at [644, 451] on div "1p Šķidra viela kļūst par gāzveida. Kā sauc šo procesu? kristalizēšanās iztvaik…" at bounding box center [922, 369] width 811 height 237
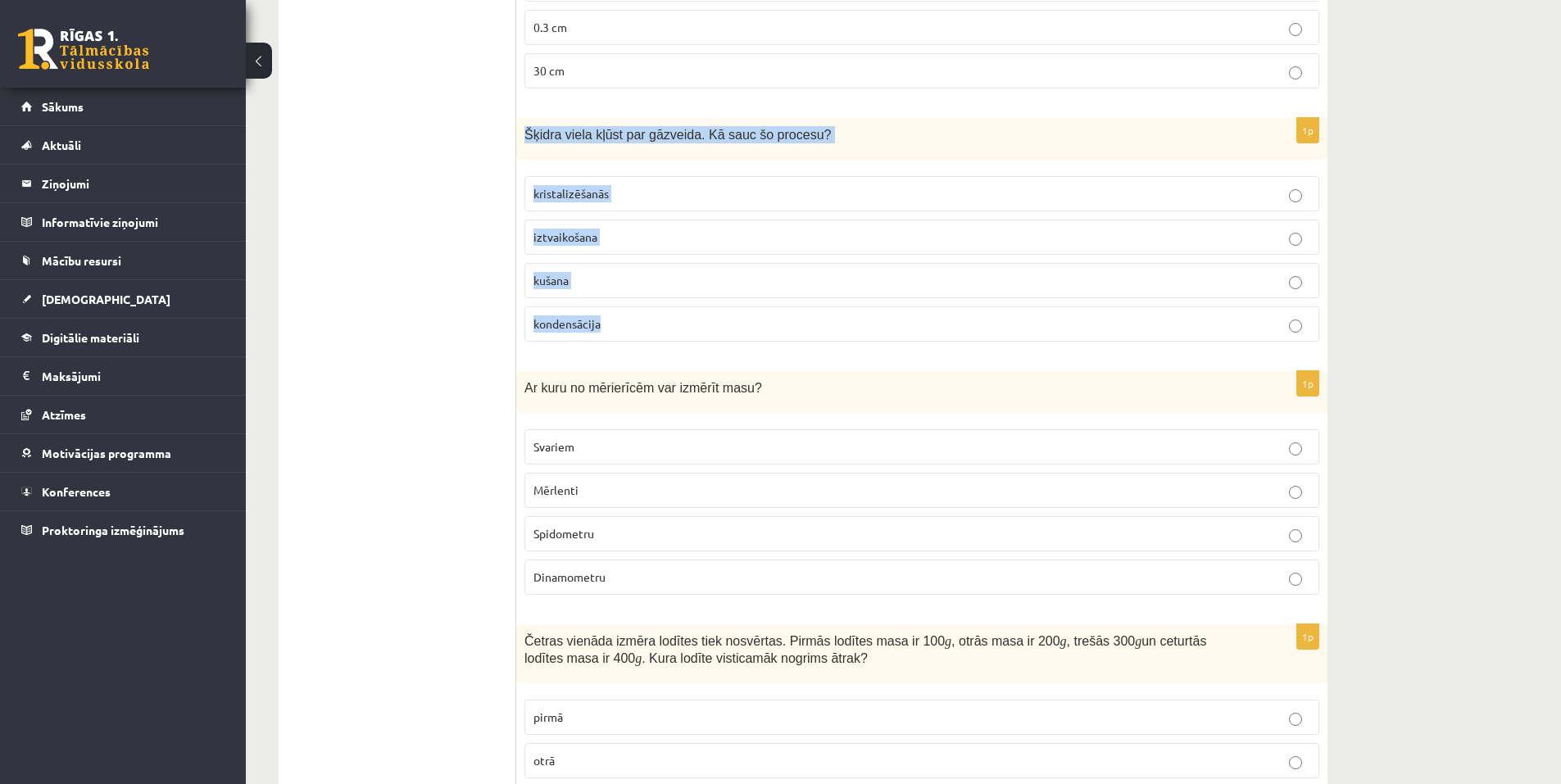
scroll to position [1065, 0]
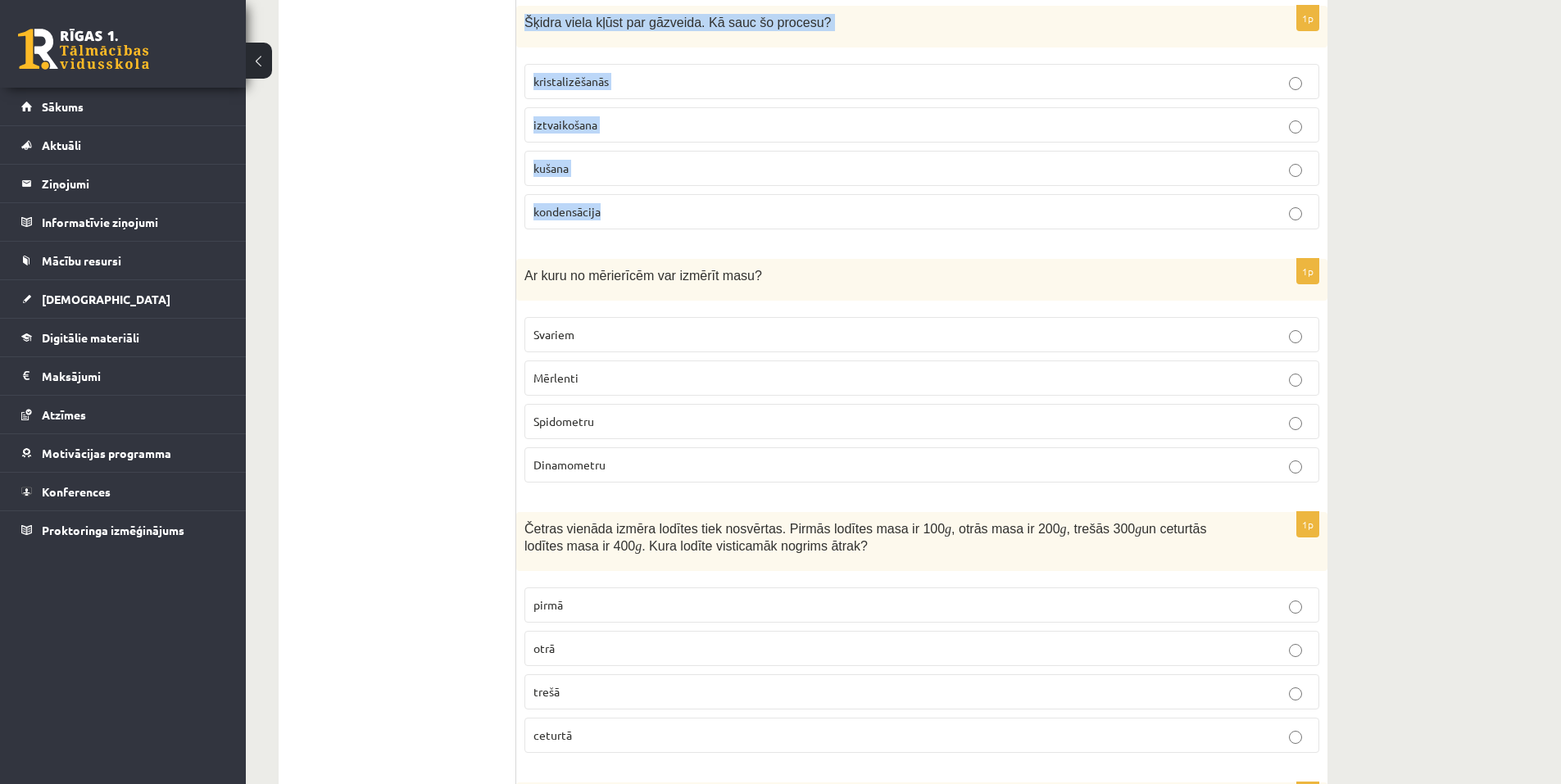
drag, startPoint x: 523, startPoint y: 270, endPoint x: 480, endPoint y: 286, distance: 45.9
click at [480, 286] on div "**********" at bounding box center [804, 527] width 1049 height 2631
click at [493, 340] on ul "Apgalvojumi Tests Izvērtējums!" at bounding box center [406, 527] width 221 height 2598
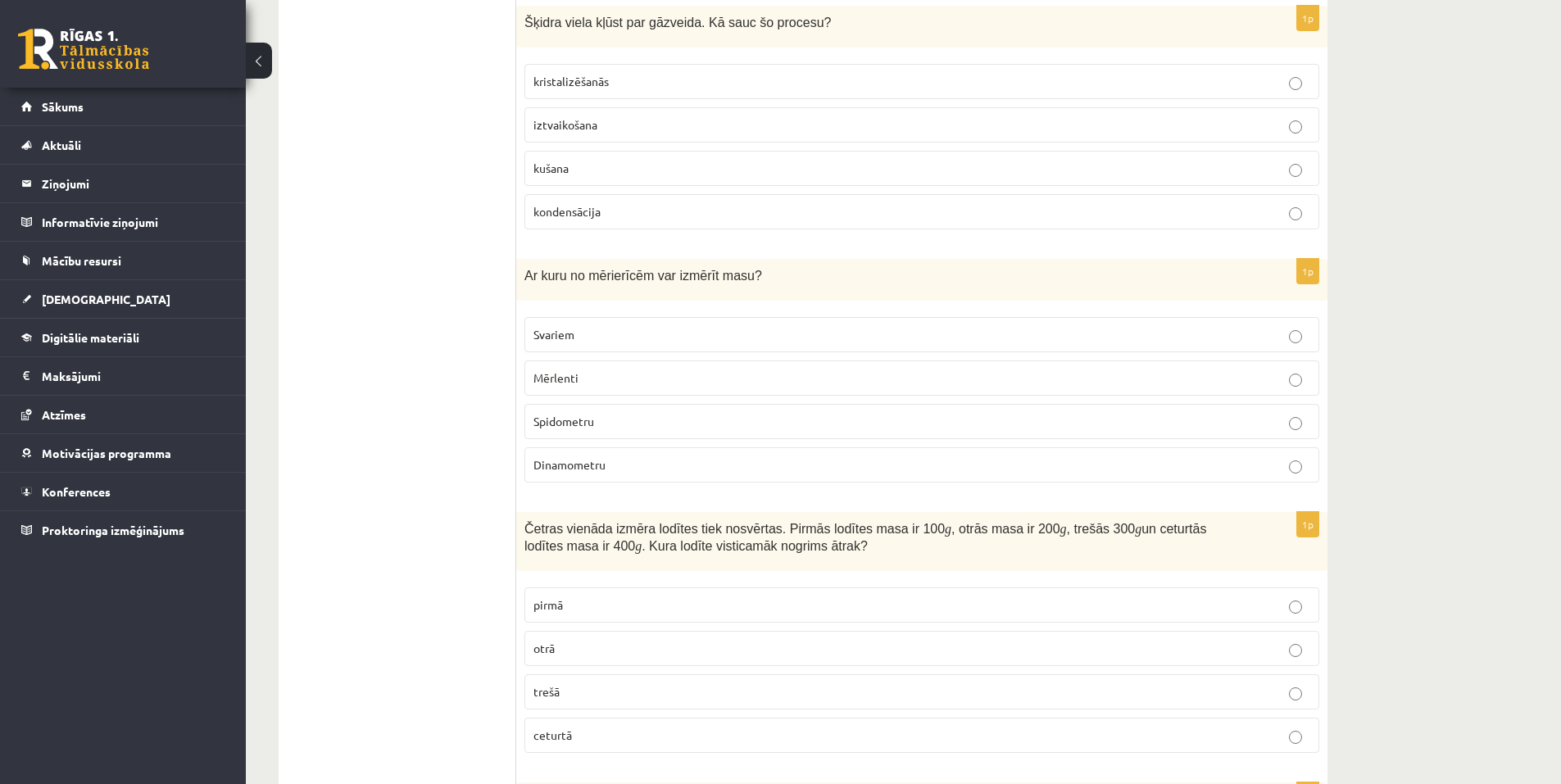
click at [557, 340] on span "Svariem" at bounding box center [554, 334] width 41 height 15
click at [543, 333] on span "Svariem" at bounding box center [554, 334] width 41 height 15
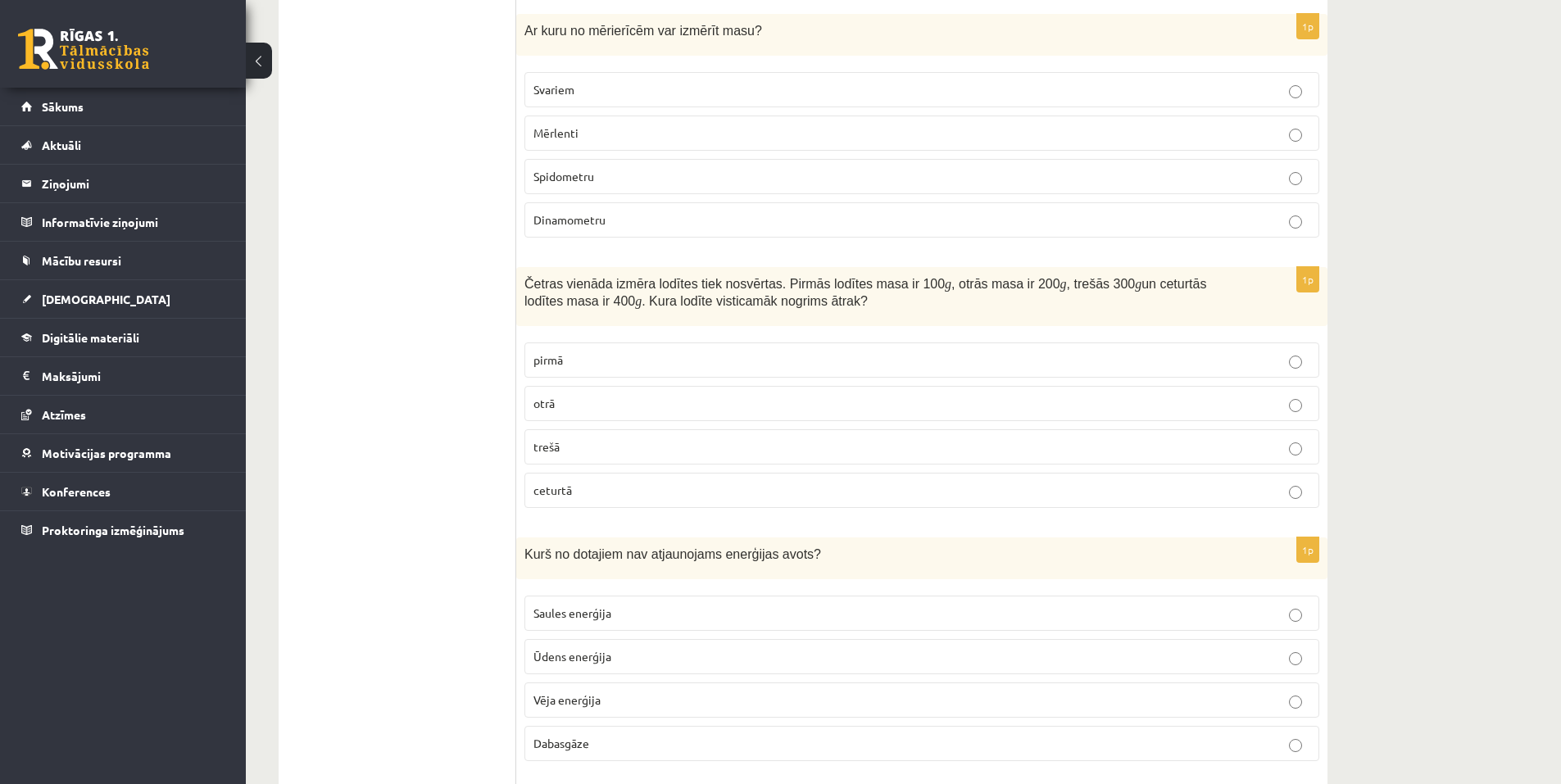
scroll to position [1310, 0]
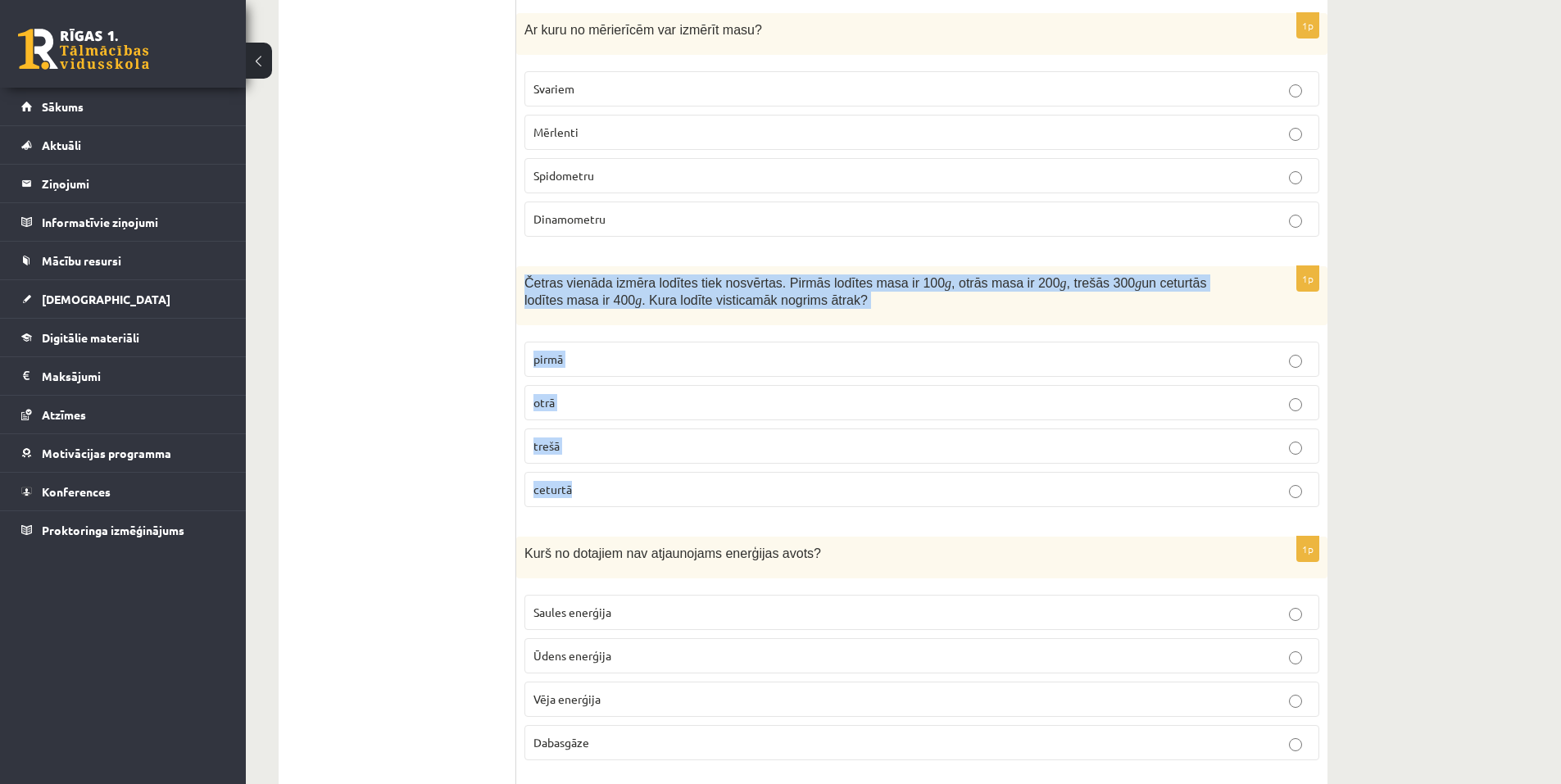
drag, startPoint x: 525, startPoint y: 281, endPoint x: 626, endPoint y: 487, distance: 229.4
click at [626, 487] on div "1p Četras vienāda izmēra lodītes tiek nosvērtas. Pirmās lodītes masa ir 100 g ,…" at bounding box center [922, 392] width 811 height 254
click at [537, 506] on label "ceturtā" at bounding box center [922, 489] width 794 height 35
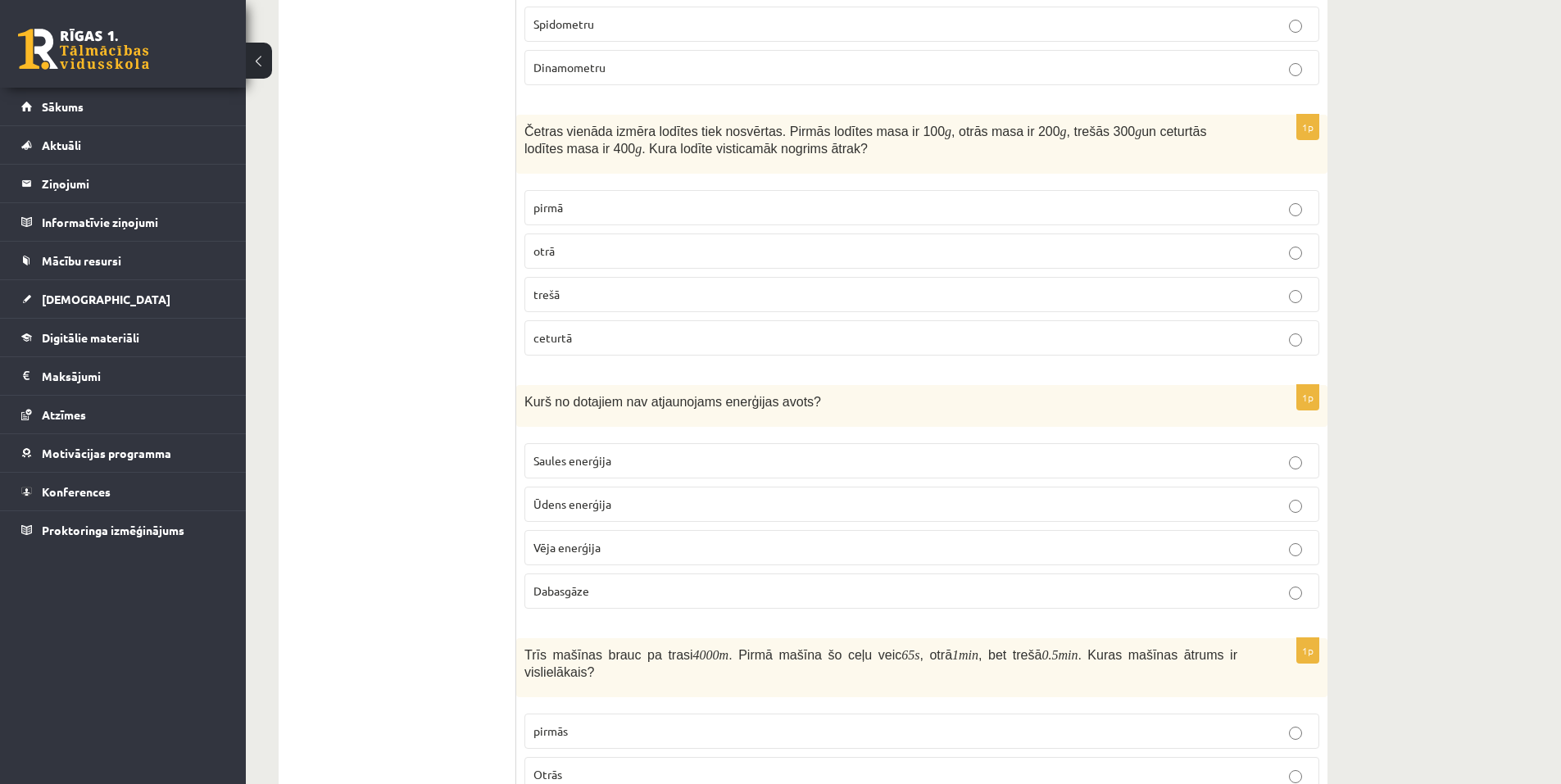
scroll to position [1475, 0]
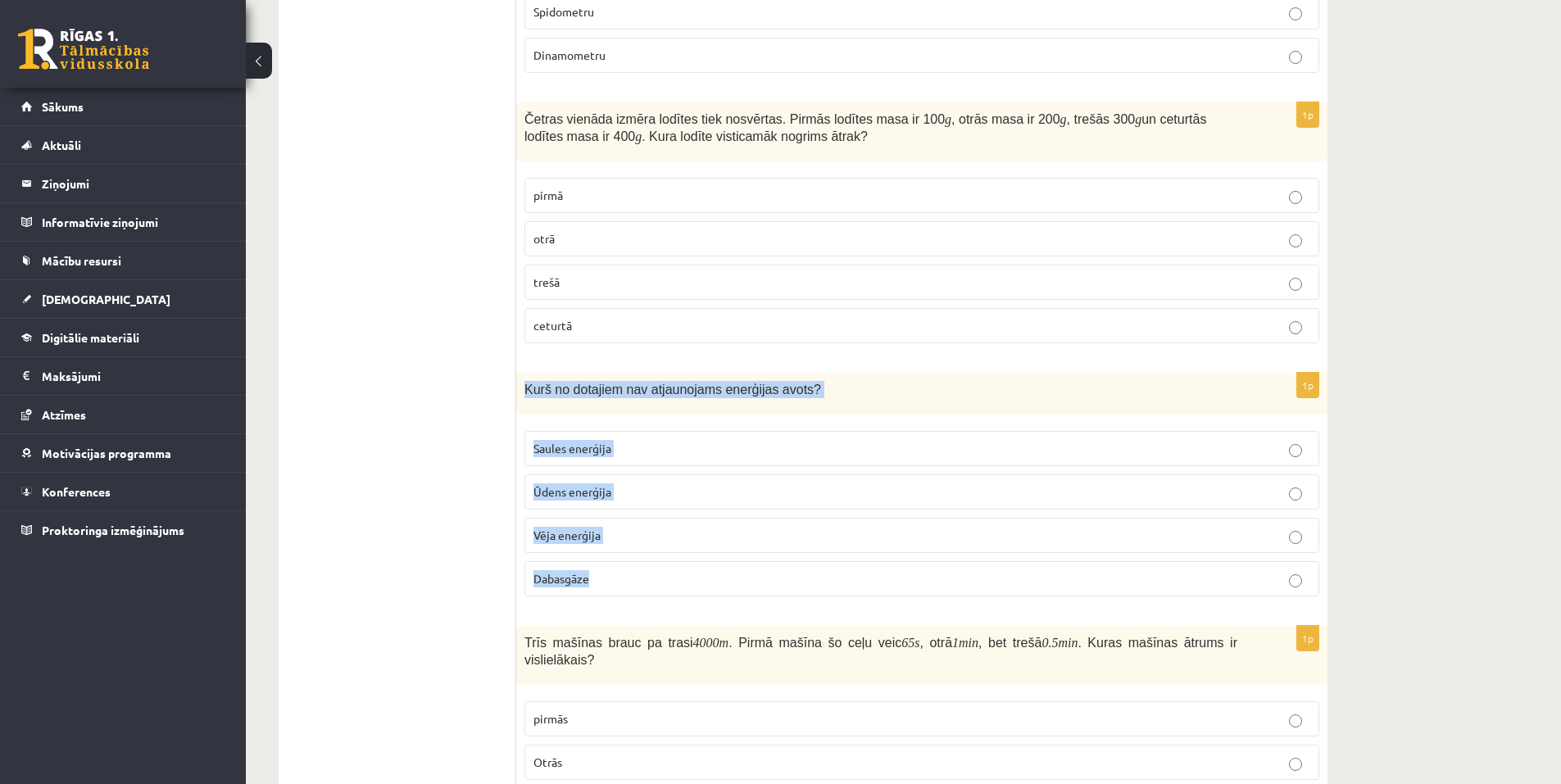
drag, startPoint x: 522, startPoint y: 387, endPoint x: 687, endPoint y: 575, distance: 250.1
click at [687, 575] on div "1p Kurš no dotajiem nav atjaunojams enerģijas avots? Saules enerģija Ūdens ener…" at bounding box center [922, 491] width 811 height 237
click at [574, 574] on span "Dabasgāze" at bounding box center [561, 578] width 56 height 15
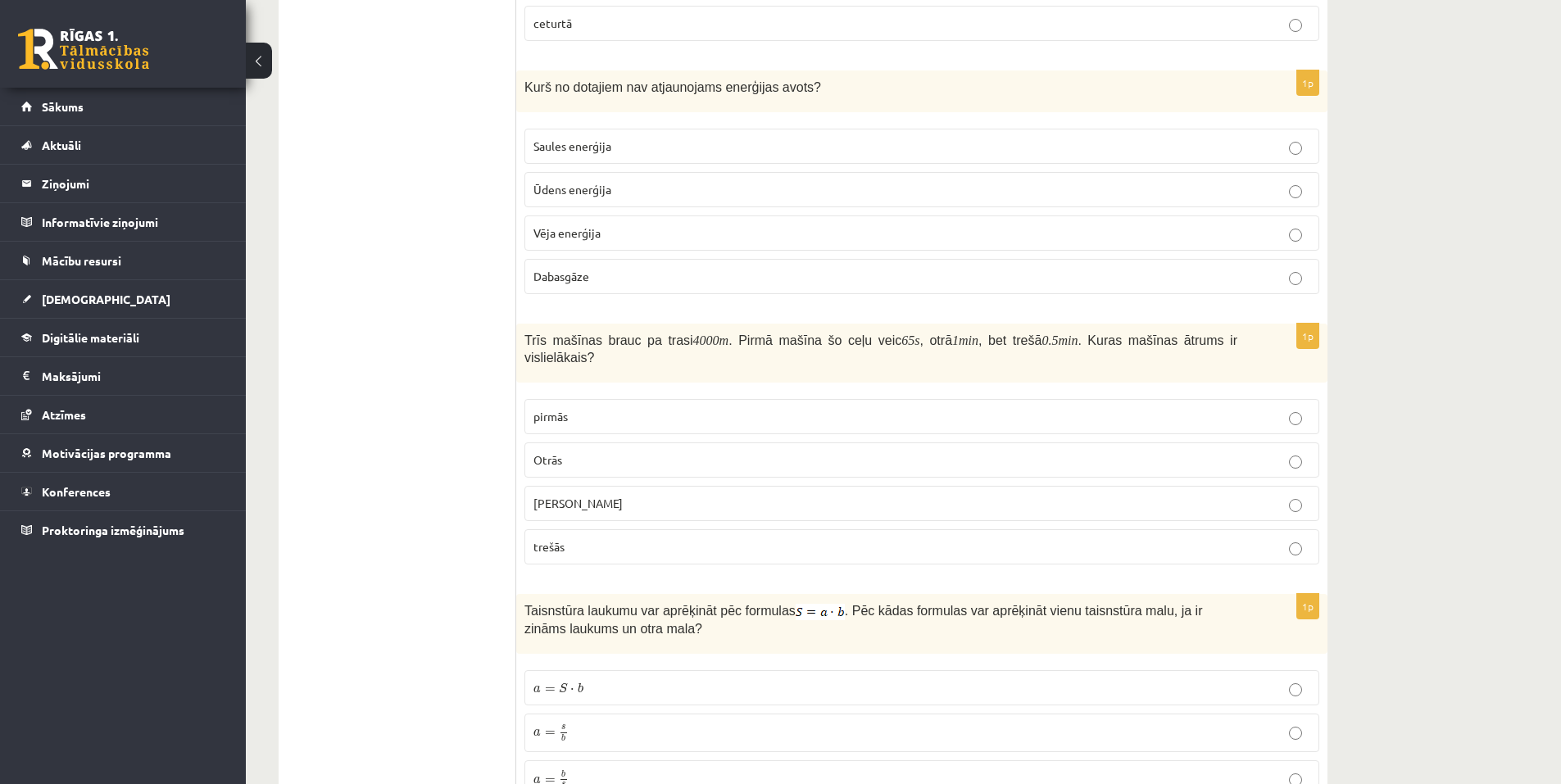
scroll to position [1802, 0]
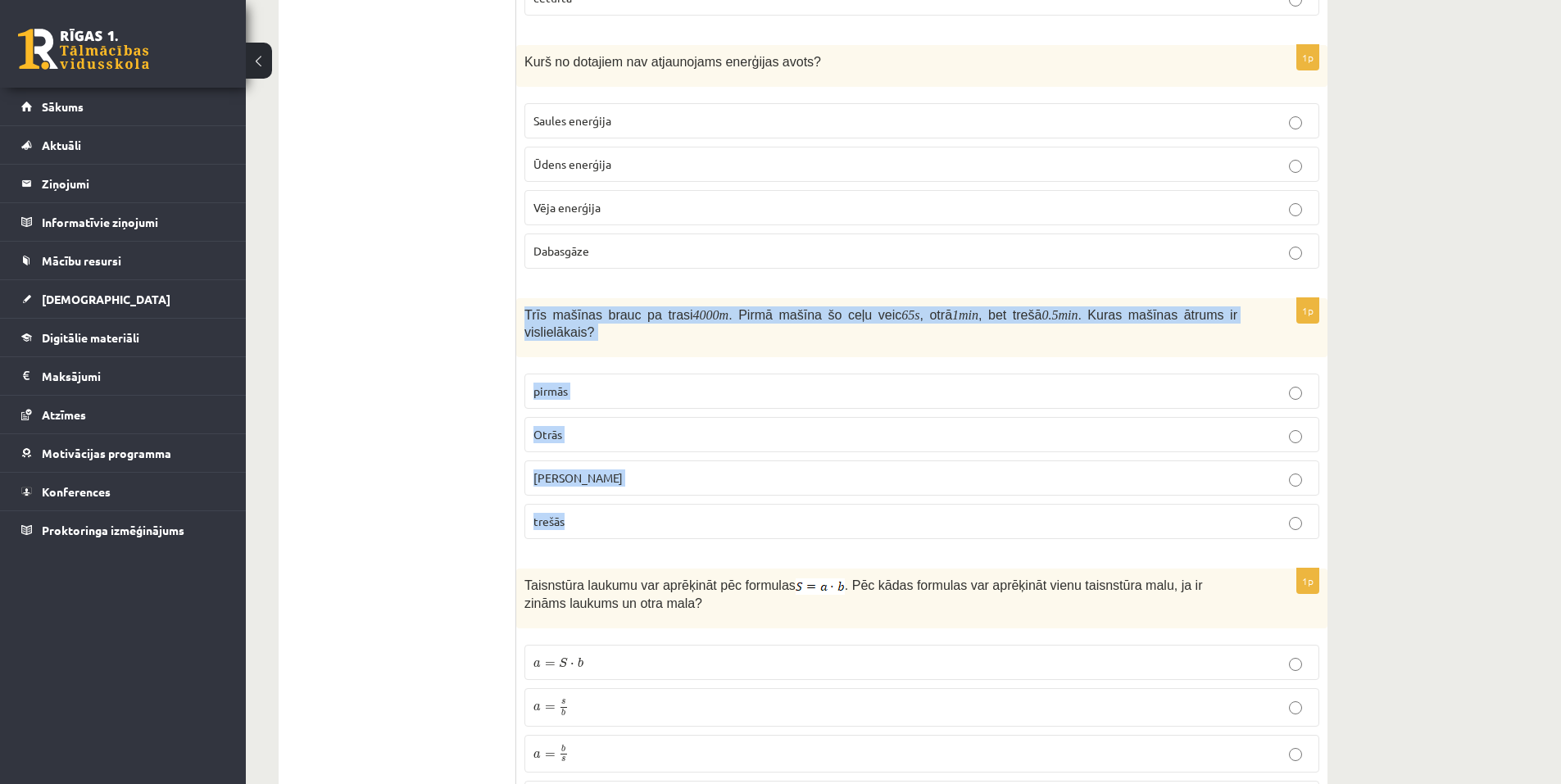
drag, startPoint x: 525, startPoint y: 310, endPoint x: 644, endPoint y: 507, distance: 230.2
click at [644, 507] on div "1p Trīs mašīnas brauc pa trasi 4000 m . Pirmā mašīna šo ceļu veic 65 s , otrā 1…" at bounding box center [922, 425] width 811 height 254
click at [555, 519] on span "trešās" at bounding box center [548, 521] width 31 height 15
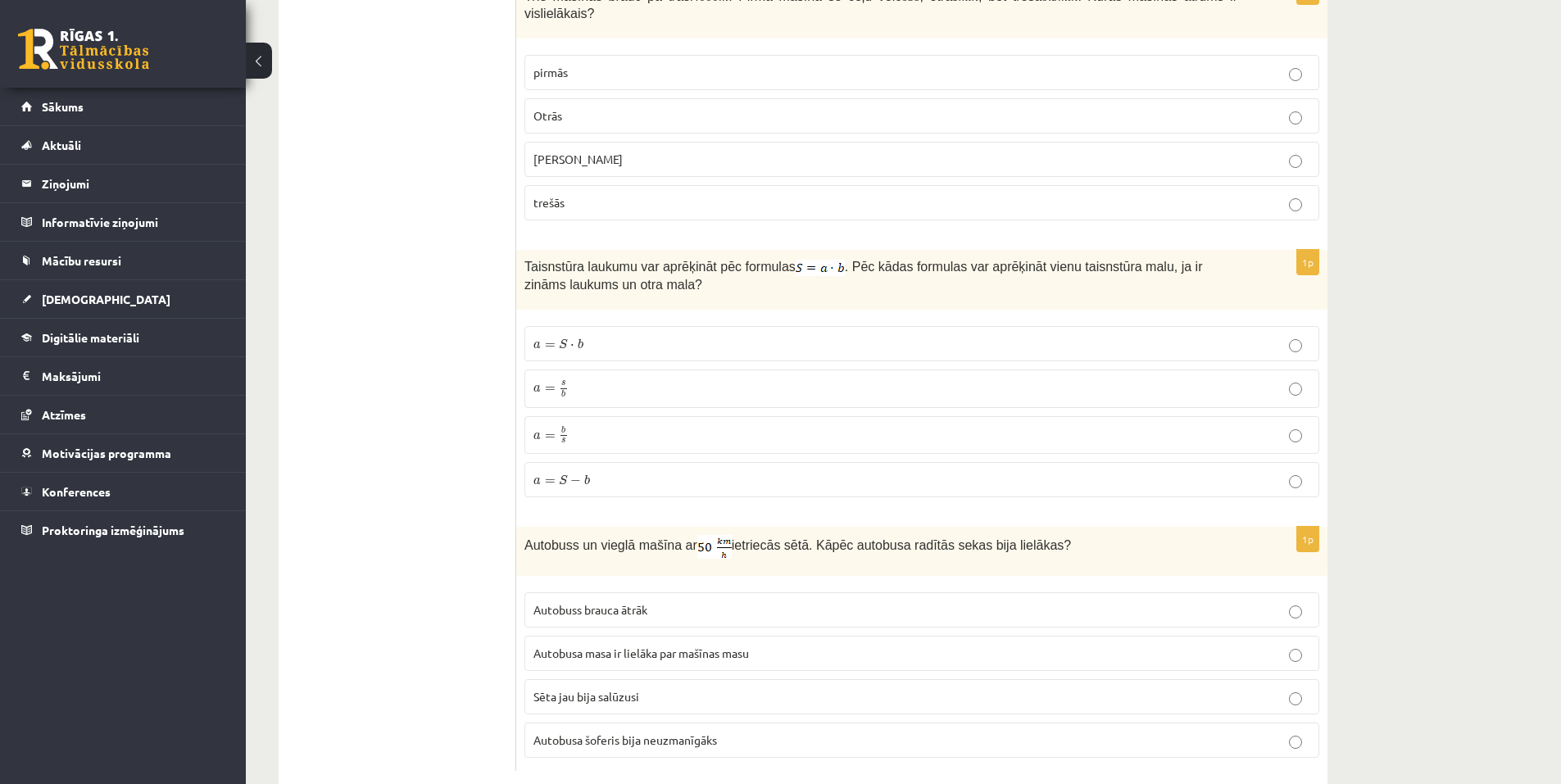
scroll to position [2130, 0]
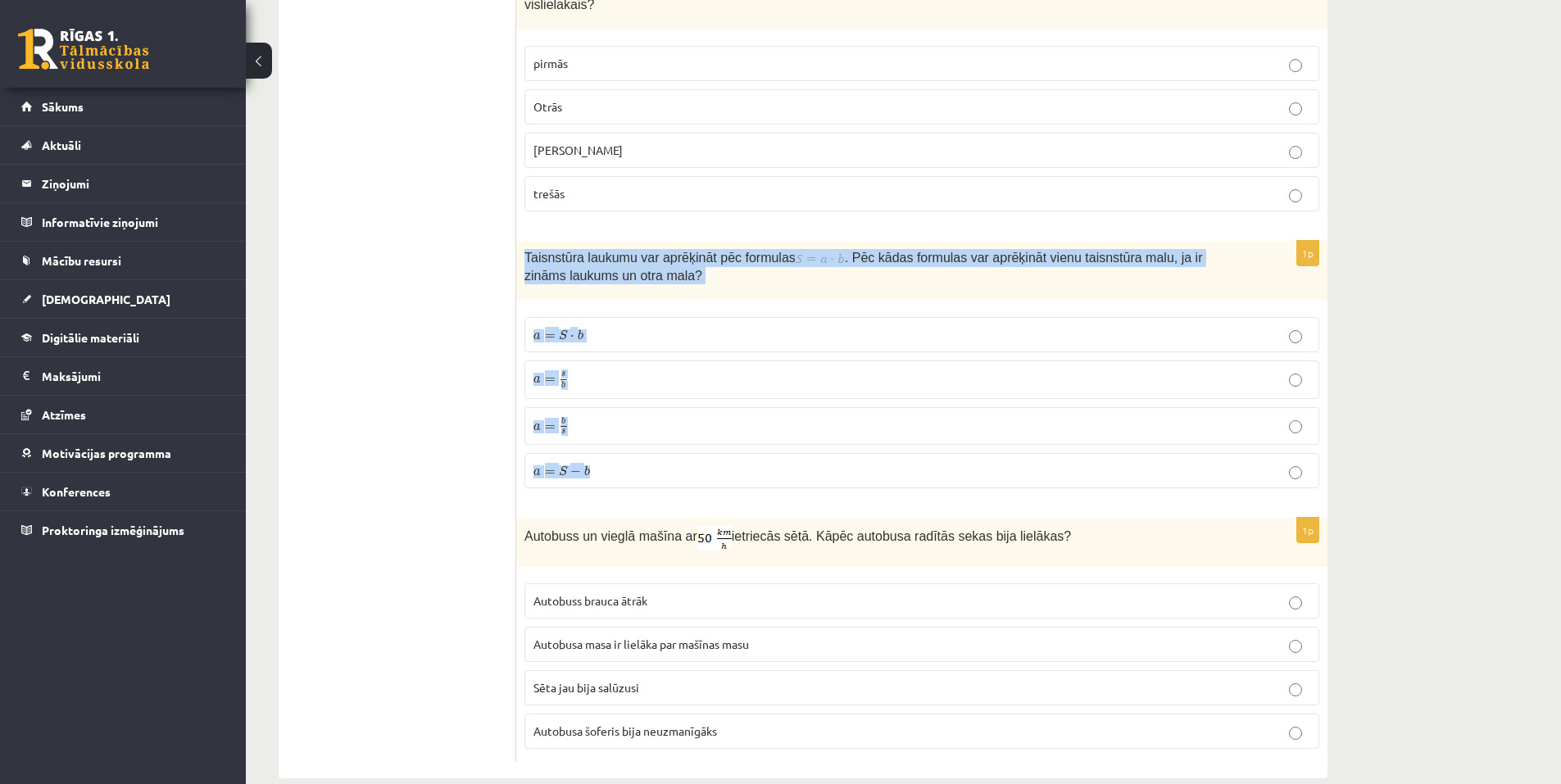
drag, startPoint x: 520, startPoint y: 257, endPoint x: 606, endPoint y: 463, distance: 223.2
click at [606, 463] on div "1p Taisnstūra laukumu var aprēķināt pēc formulas . Pēc kādas formulas var aprēķ…" at bounding box center [922, 371] width 811 height 260
click at [537, 383] on span "a" at bounding box center [537, 379] width 7 height 7
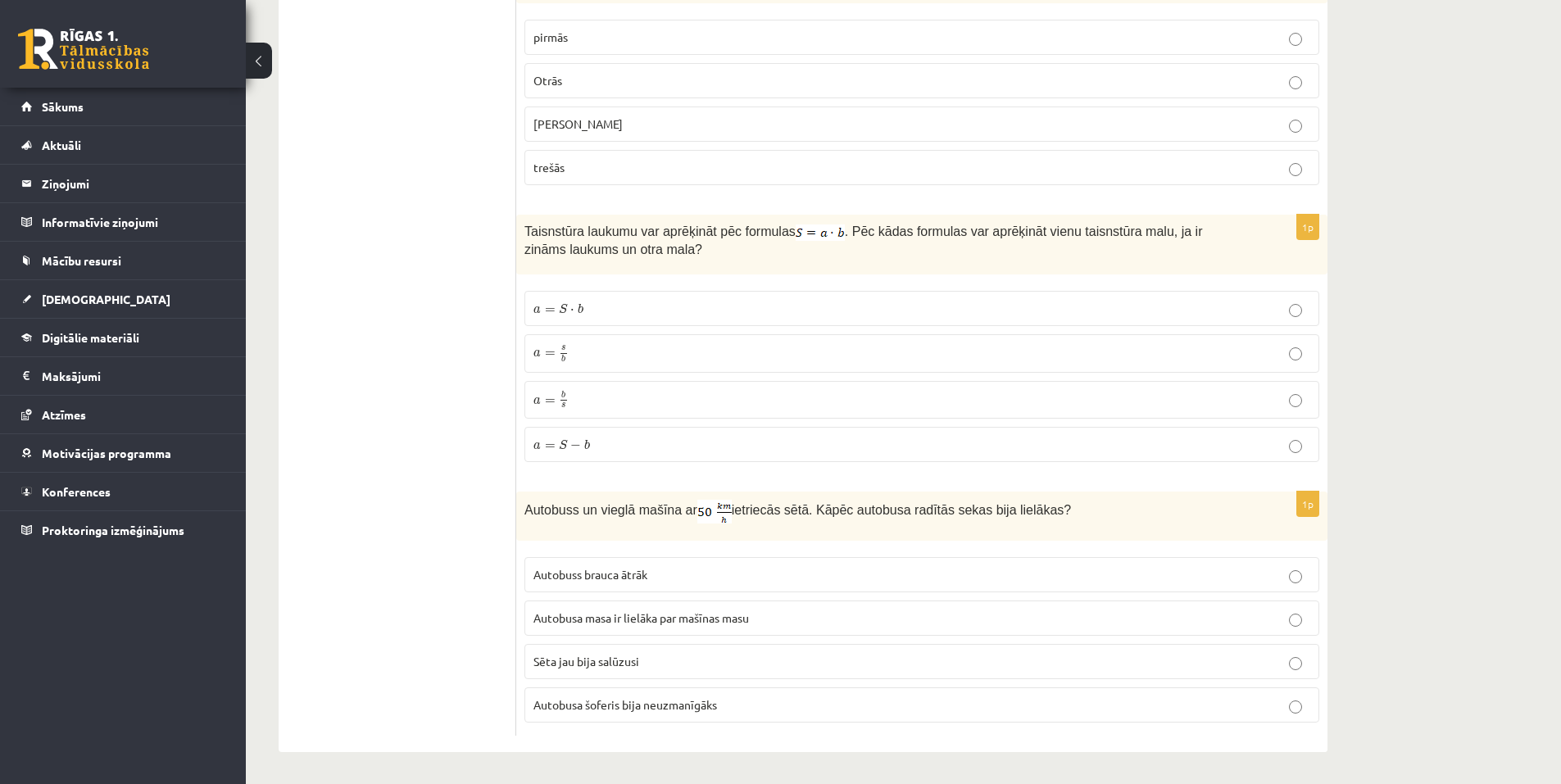
scroll to position [2157, 0]
drag, startPoint x: 670, startPoint y: 612, endPoint x: 660, endPoint y: 624, distance: 15.6
click at [660, 624] on p "Autobusa masa ir lielāka par mašīnas masu" at bounding box center [921, 618] width 777 height 17
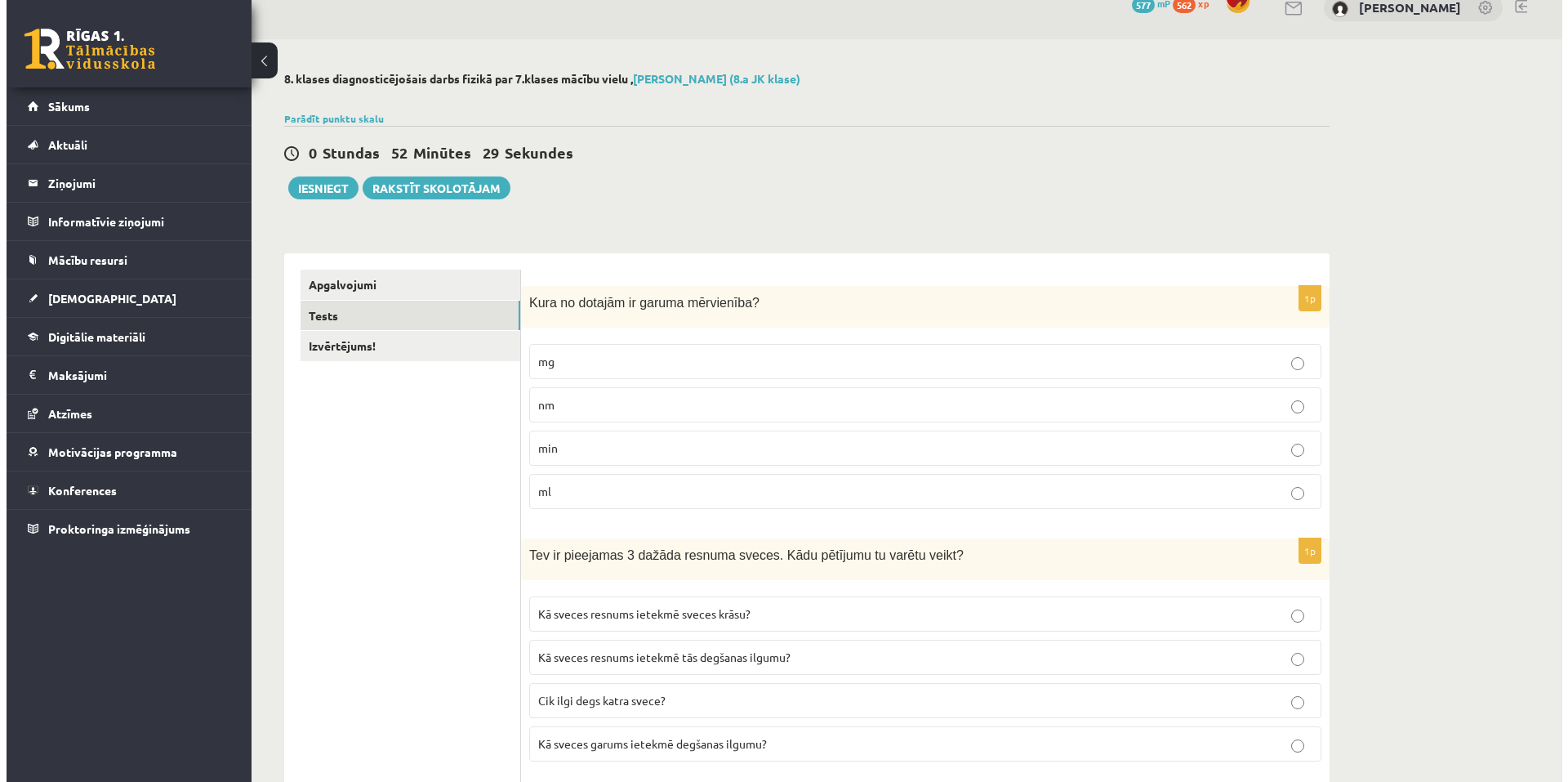
scroll to position [0, 0]
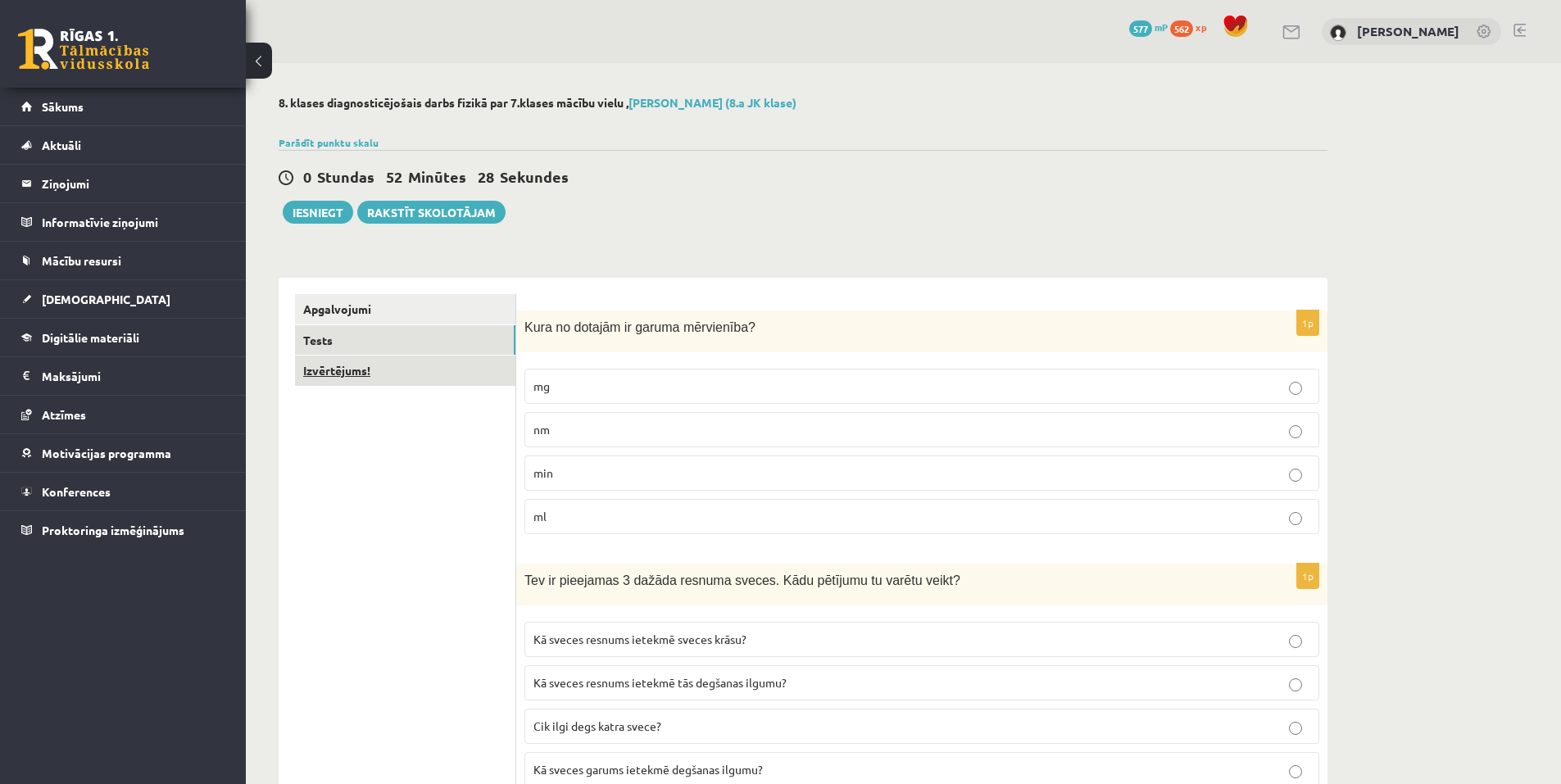
click at [350, 375] on link "Izvērtējums!" at bounding box center [405, 370] width 220 height 31
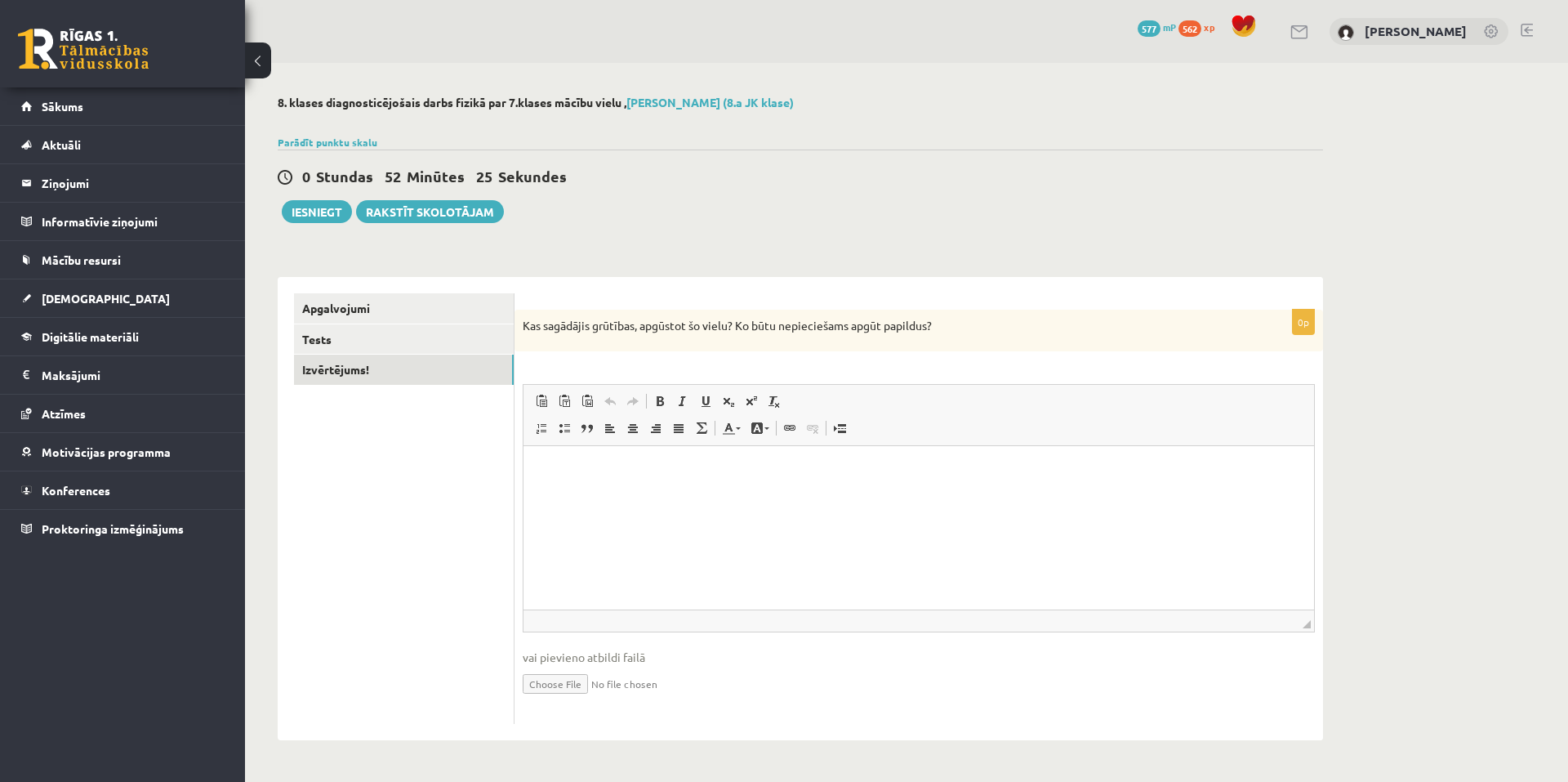
click at [573, 496] on html at bounding box center [919, 471] width 791 height 50
click at [331, 216] on button "Iesniegt" at bounding box center [317, 212] width 70 height 23
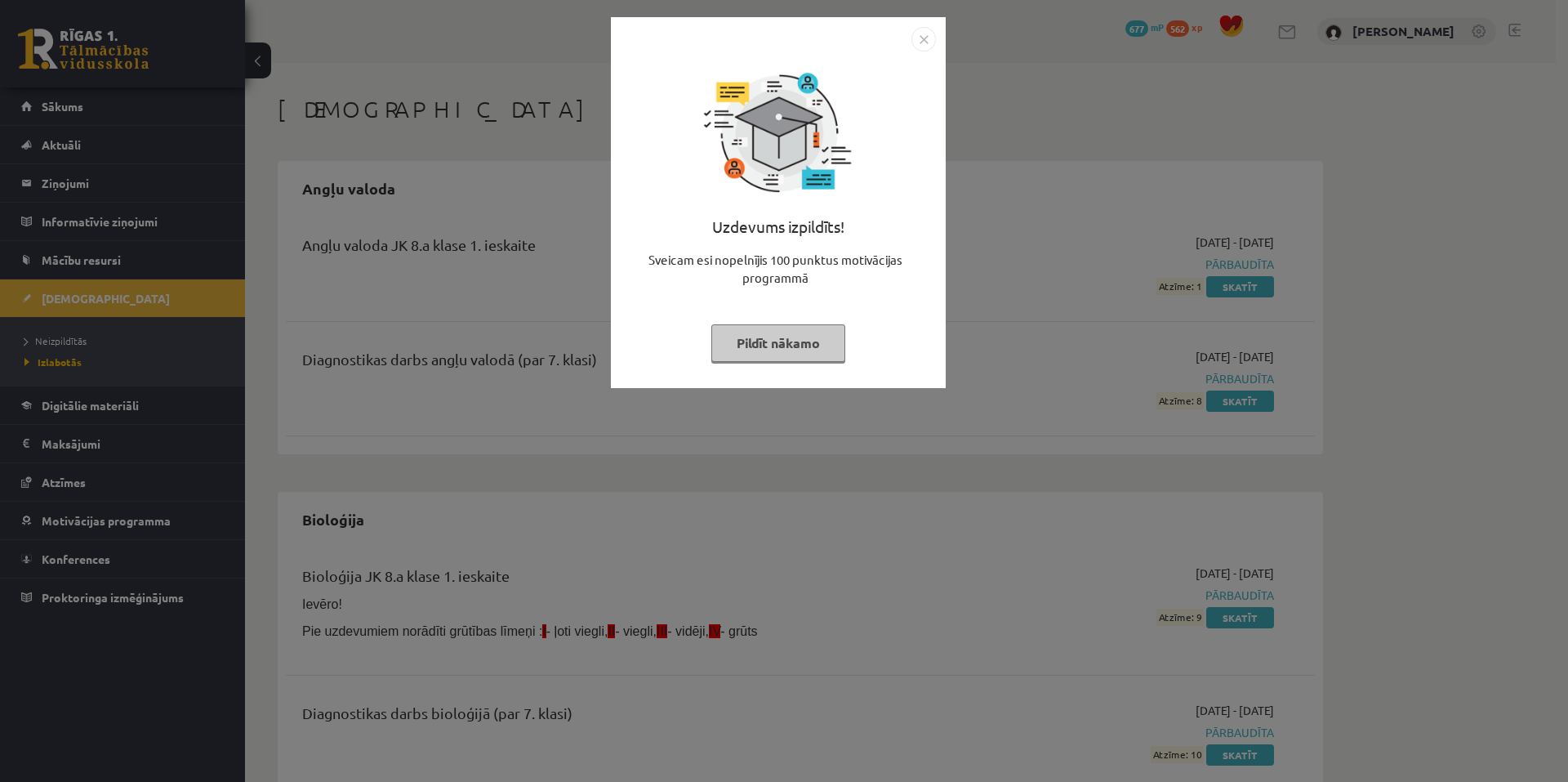
click at [774, 355] on button "Pildīt nākamo" at bounding box center [778, 343] width 134 height 38
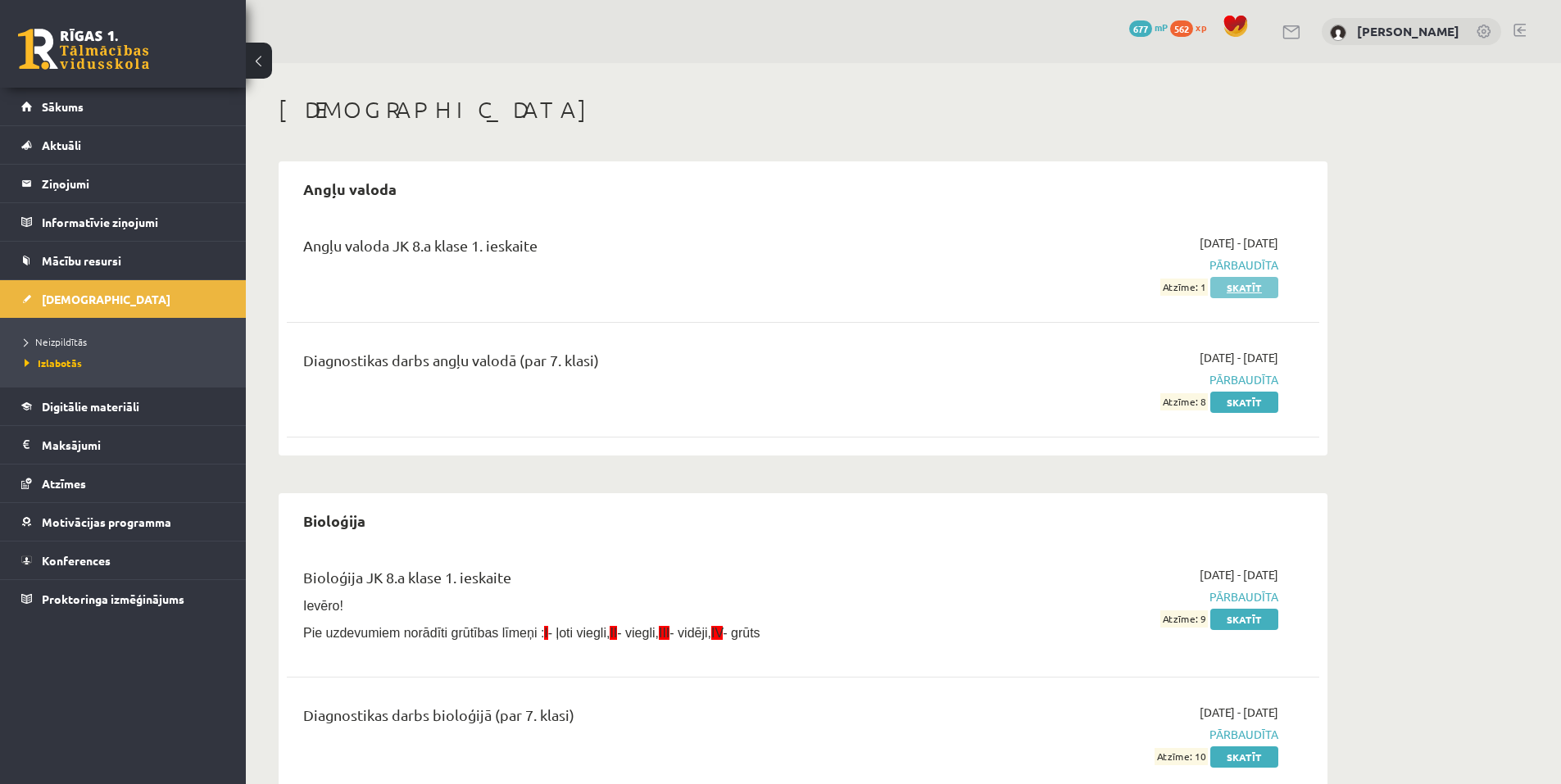
click at [1242, 283] on link "Skatīt" at bounding box center [1244, 287] width 68 height 21
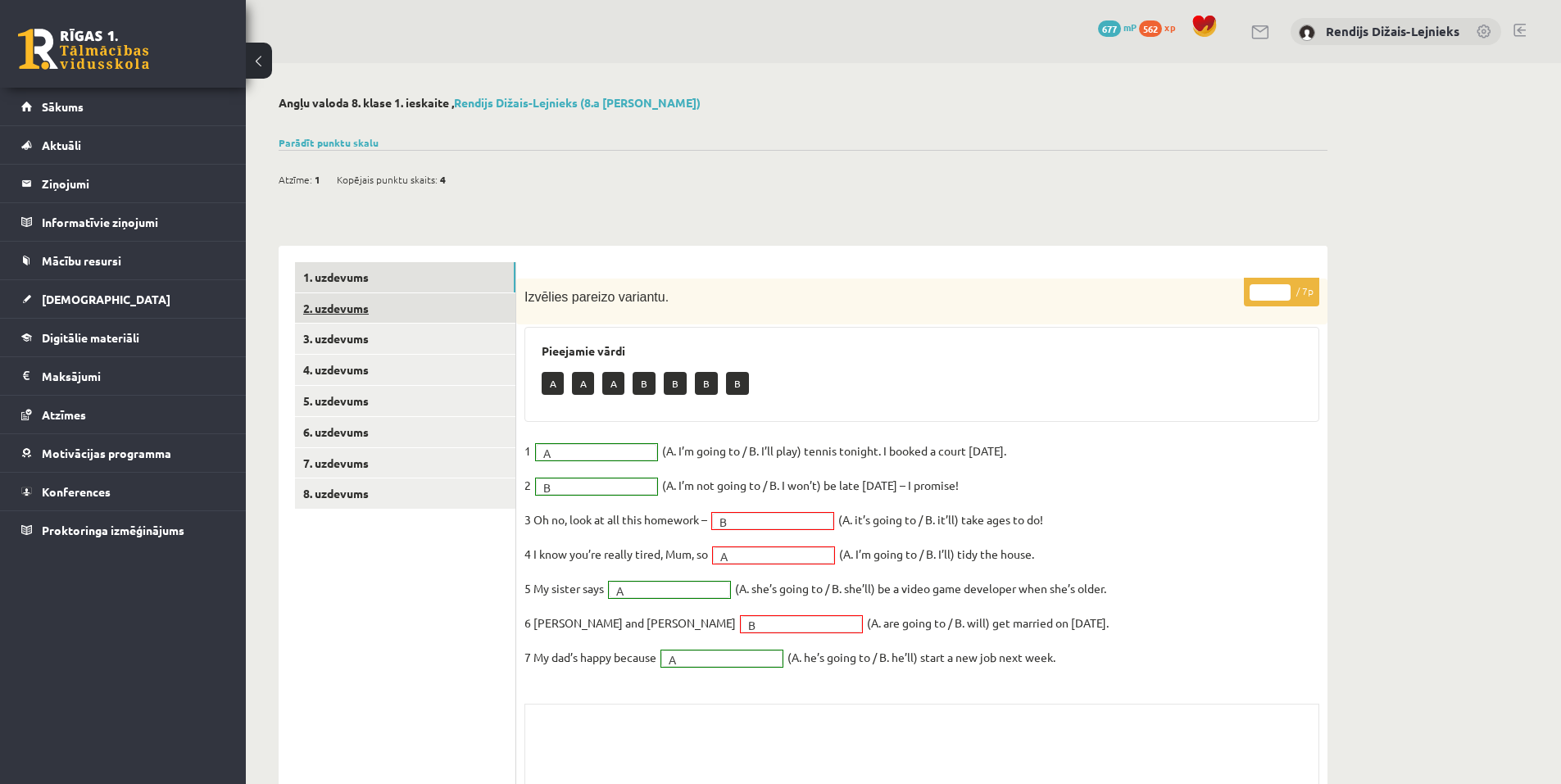
click at [329, 309] on link "2. uzdevums" at bounding box center [405, 308] width 220 height 31
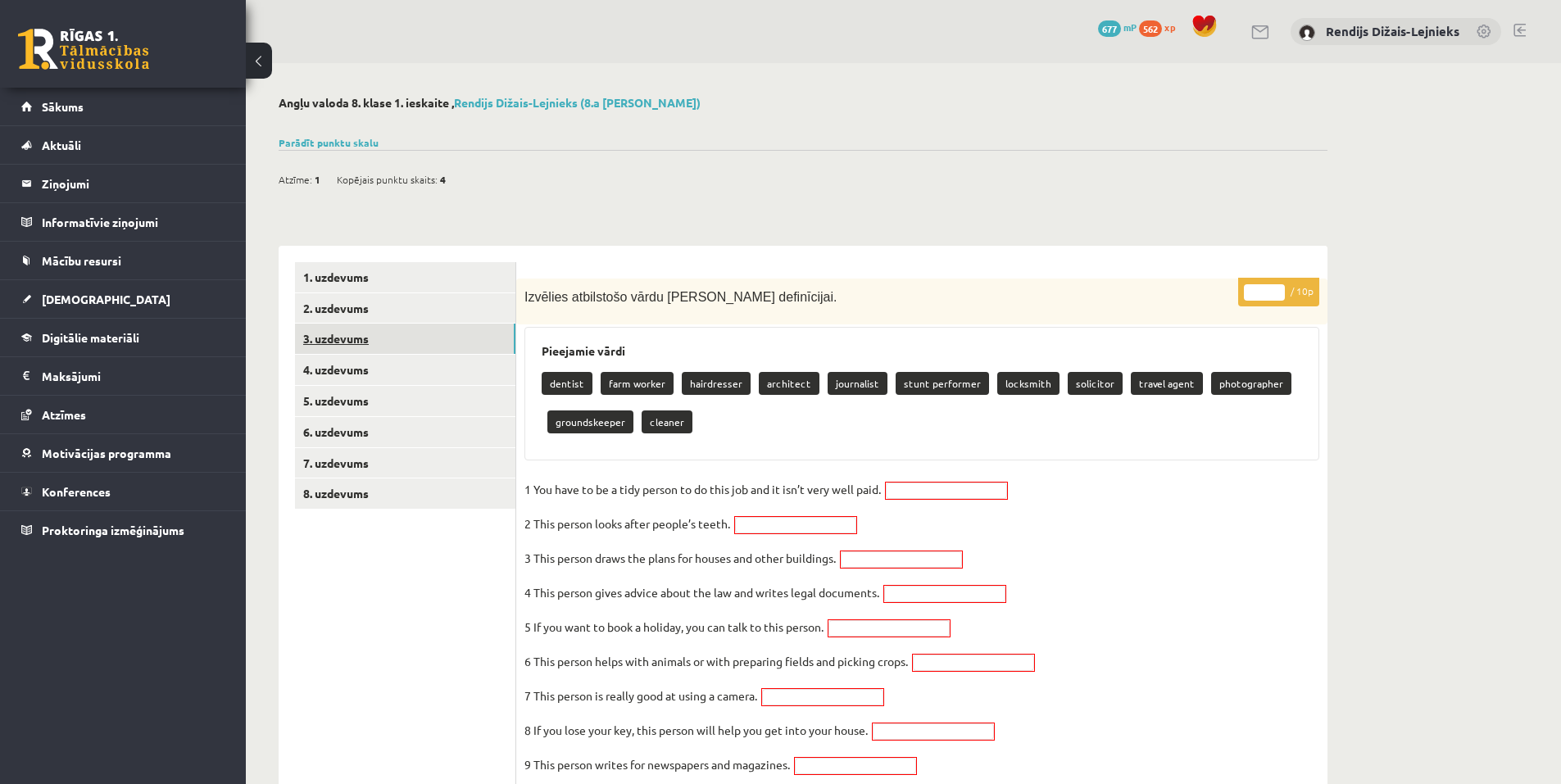
drag, startPoint x: 345, startPoint y: 329, endPoint x: 349, endPoint y: 348, distance: 19.4
click at [345, 330] on link "3. uzdevums" at bounding box center [405, 339] width 220 height 31
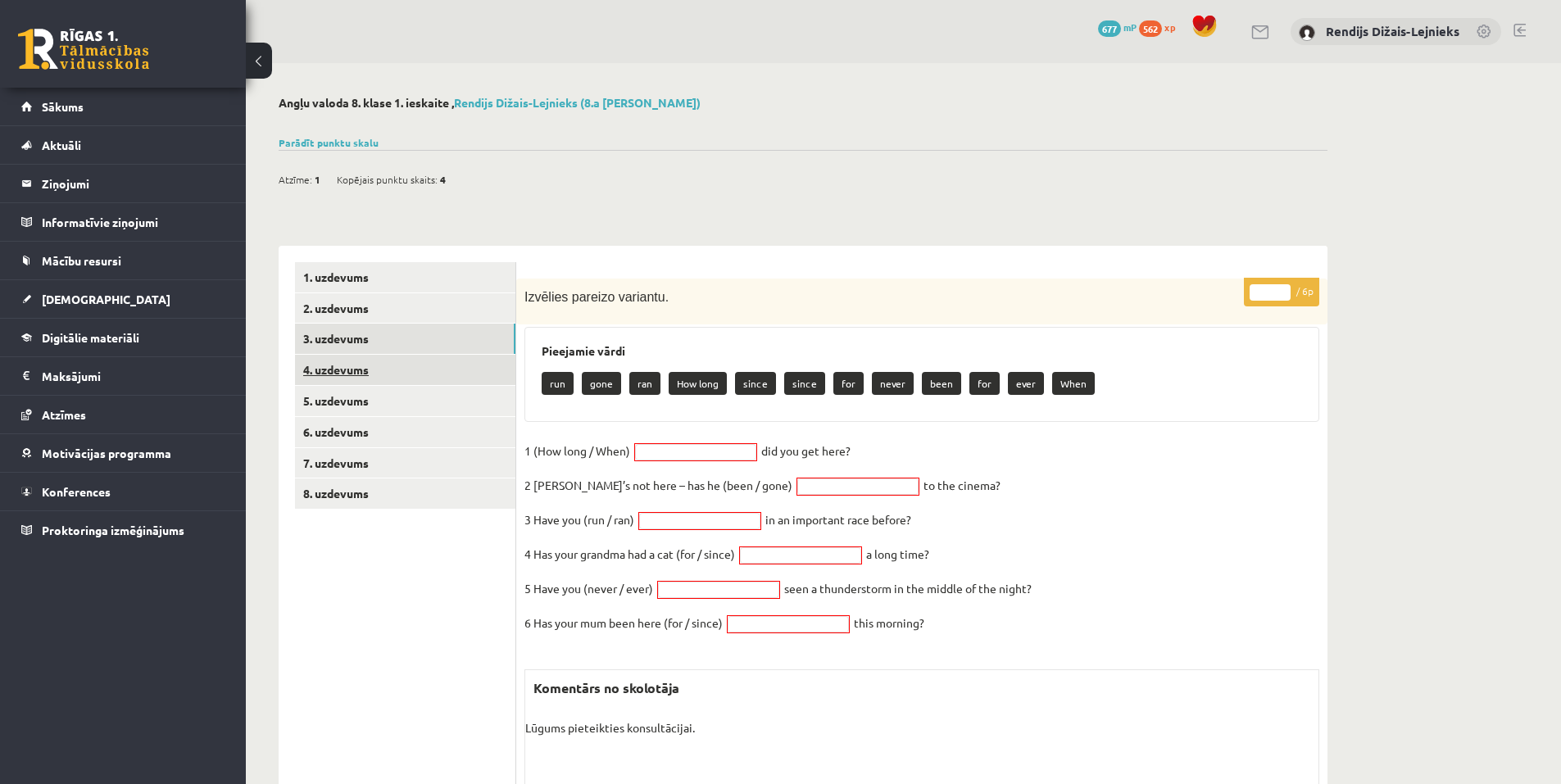
click at [354, 374] on link "4. uzdevums" at bounding box center [405, 369] width 220 height 31
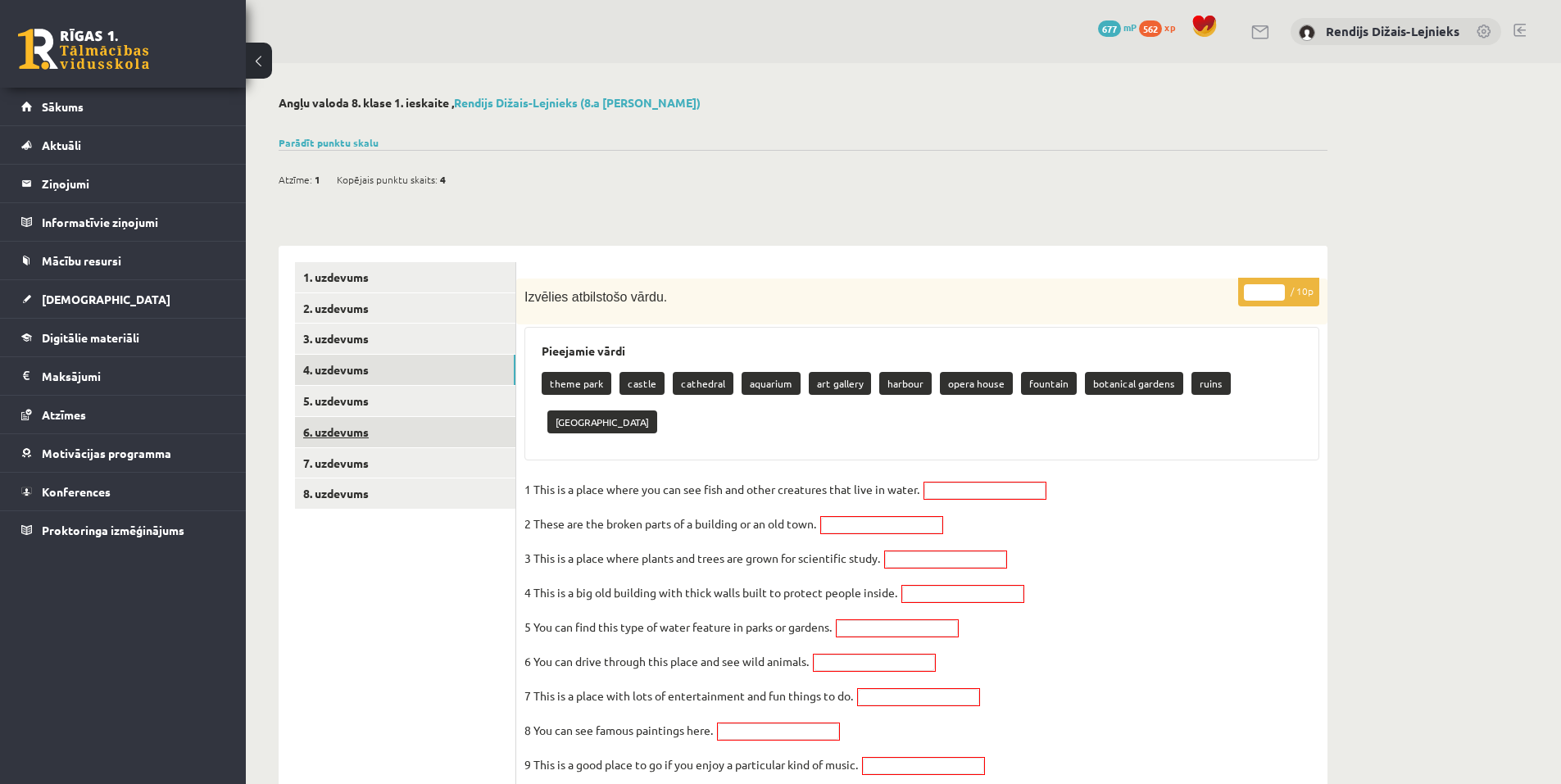
click at [362, 418] on link "6. uzdevums" at bounding box center [405, 432] width 220 height 31
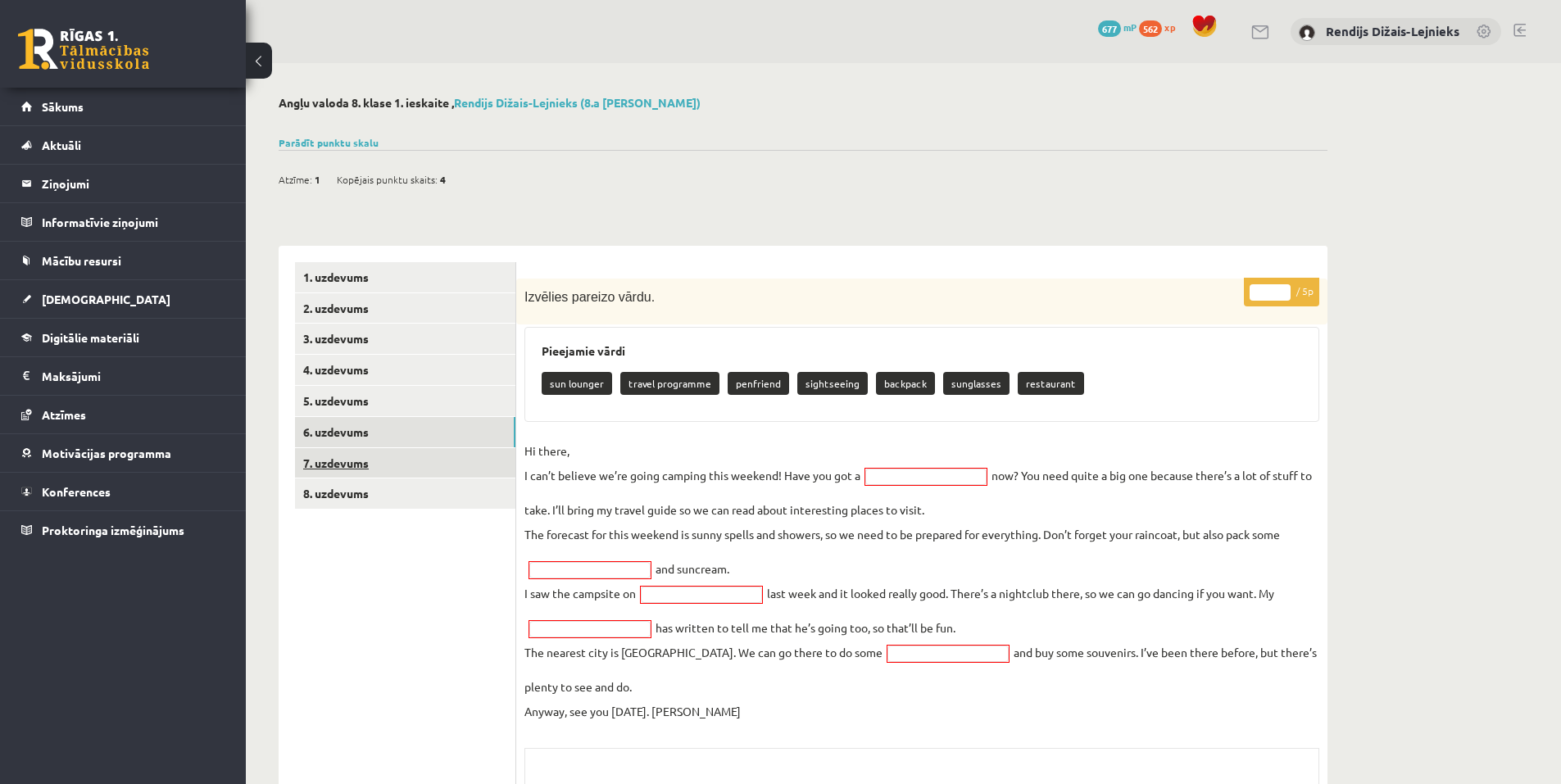
click at [368, 464] on link "7. uzdevums" at bounding box center [405, 463] width 220 height 31
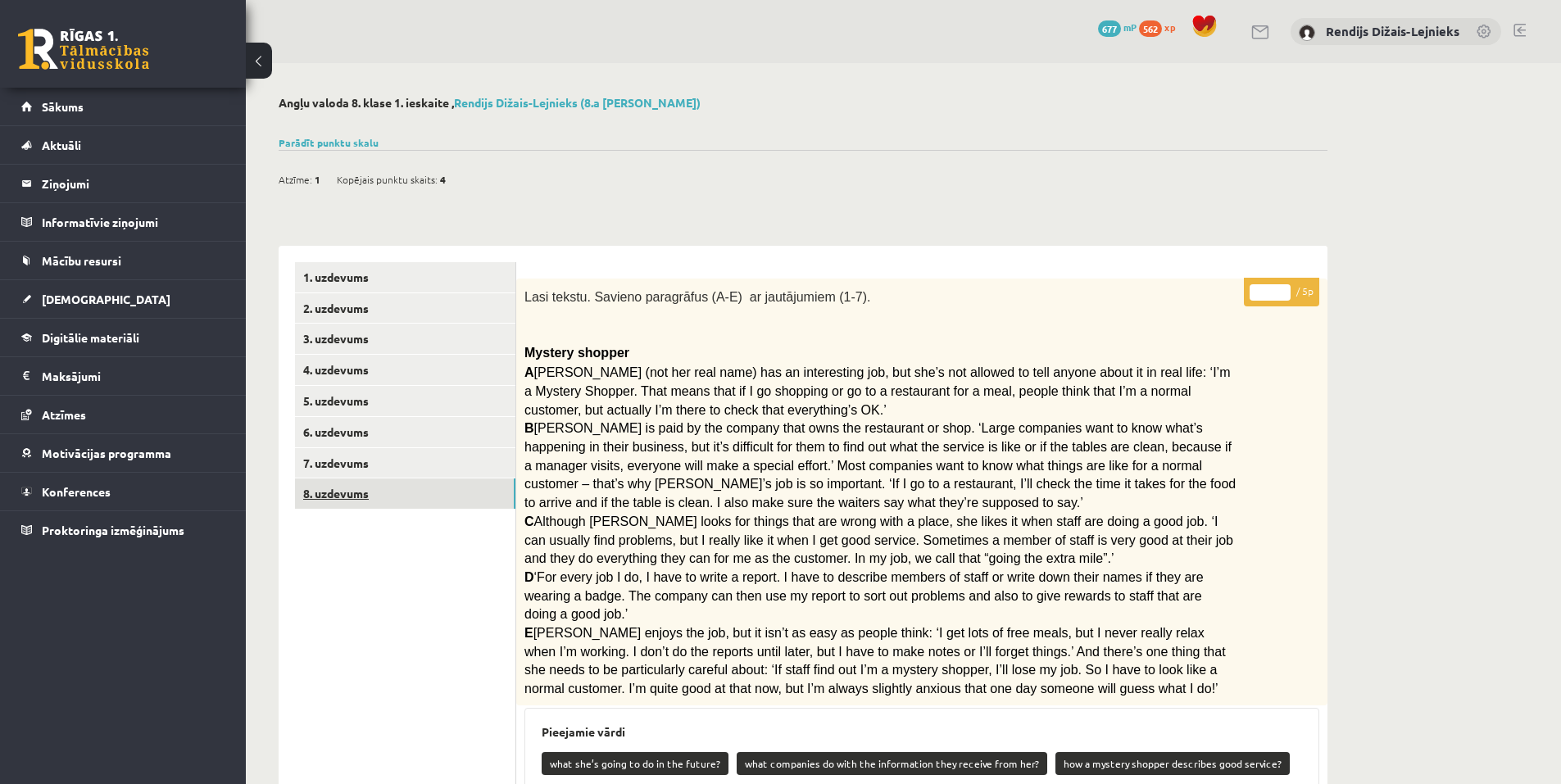
click at [371, 492] on link "8. uzdevums" at bounding box center [405, 493] width 220 height 31
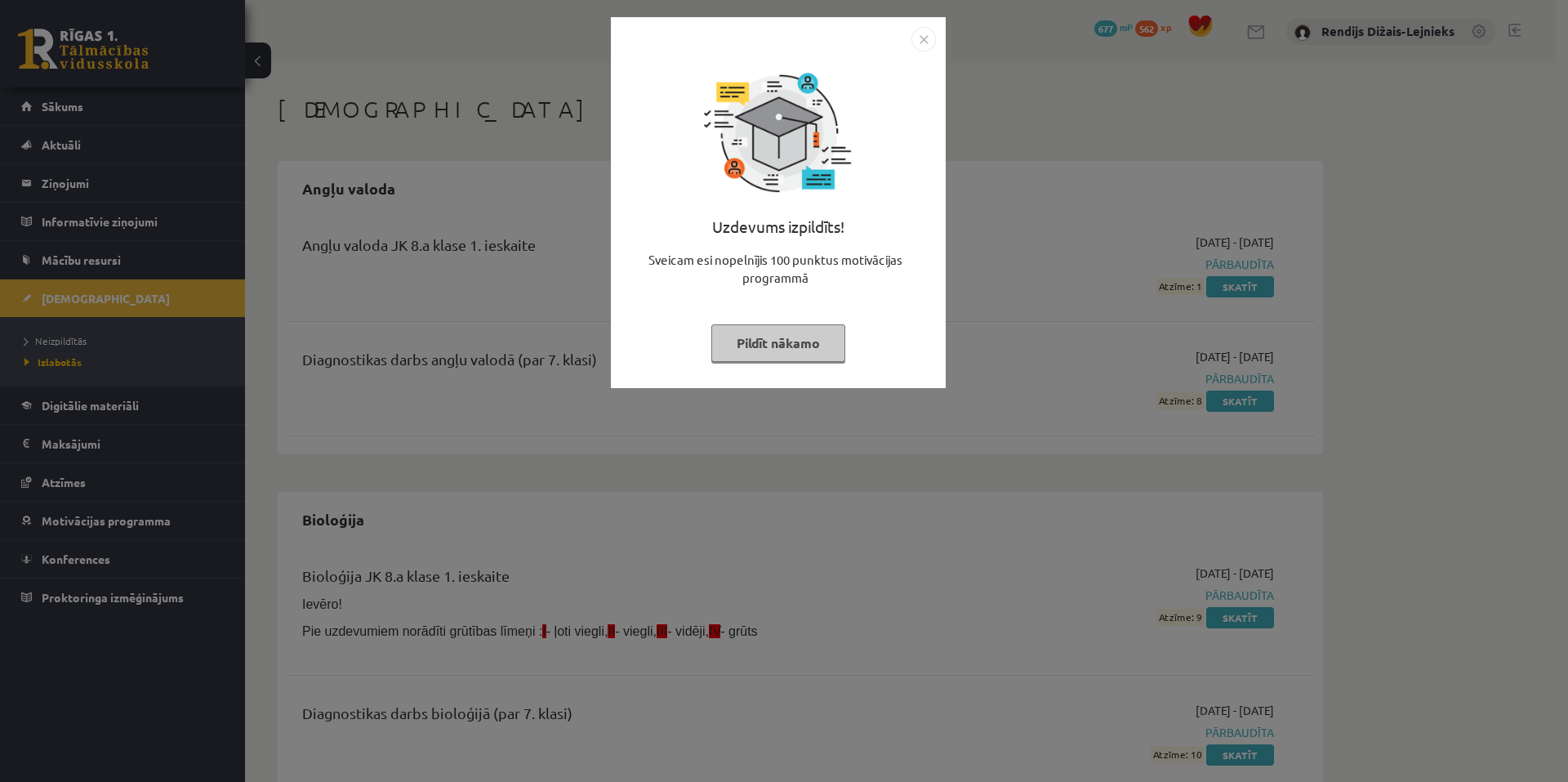
click at [784, 351] on button "Pildīt nākamo" at bounding box center [778, 343] width 134 height 38
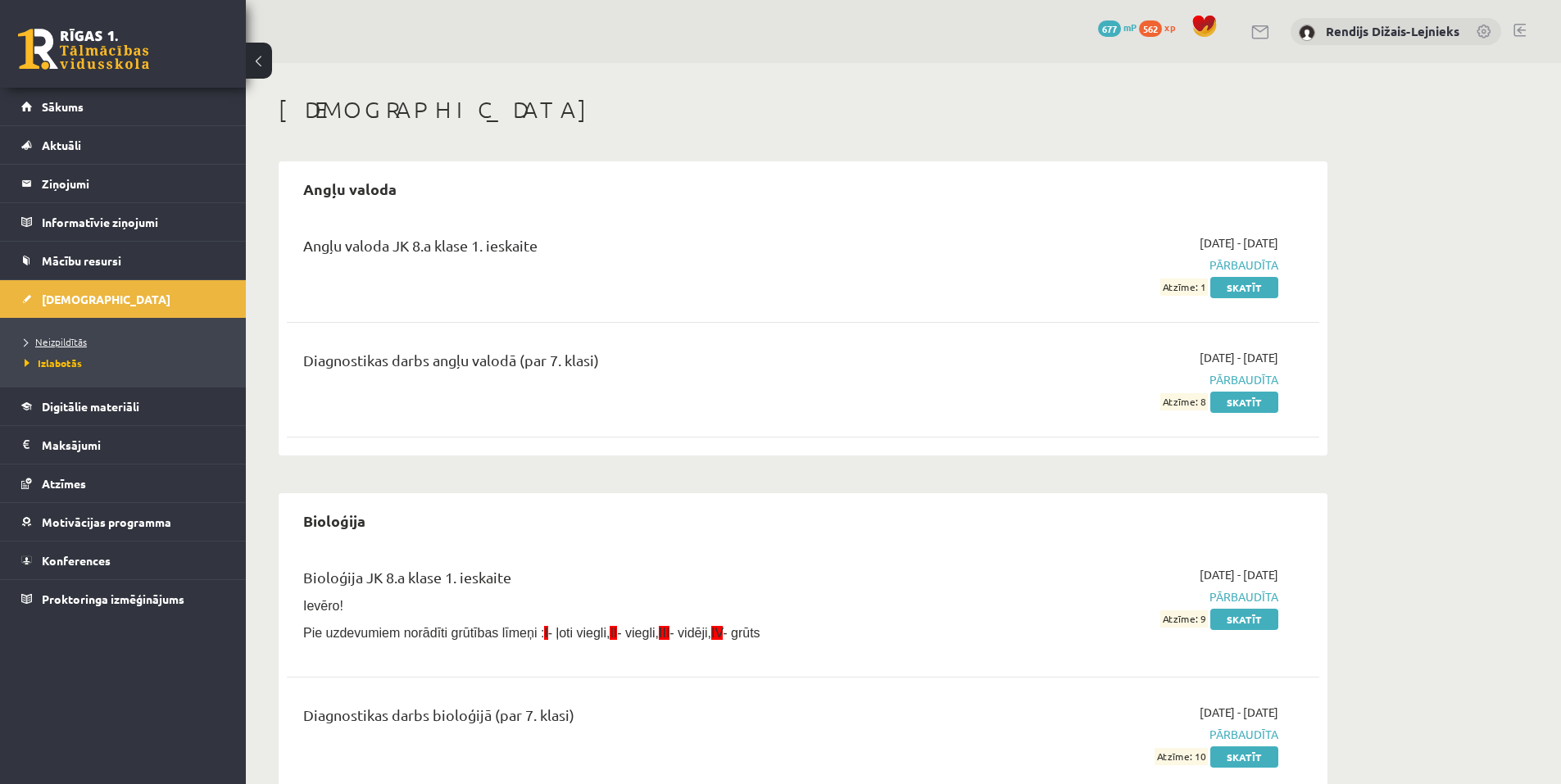
click at [64, 338] on span "Neizpildītās" at bounding box center [55, 341] width 62 height 13
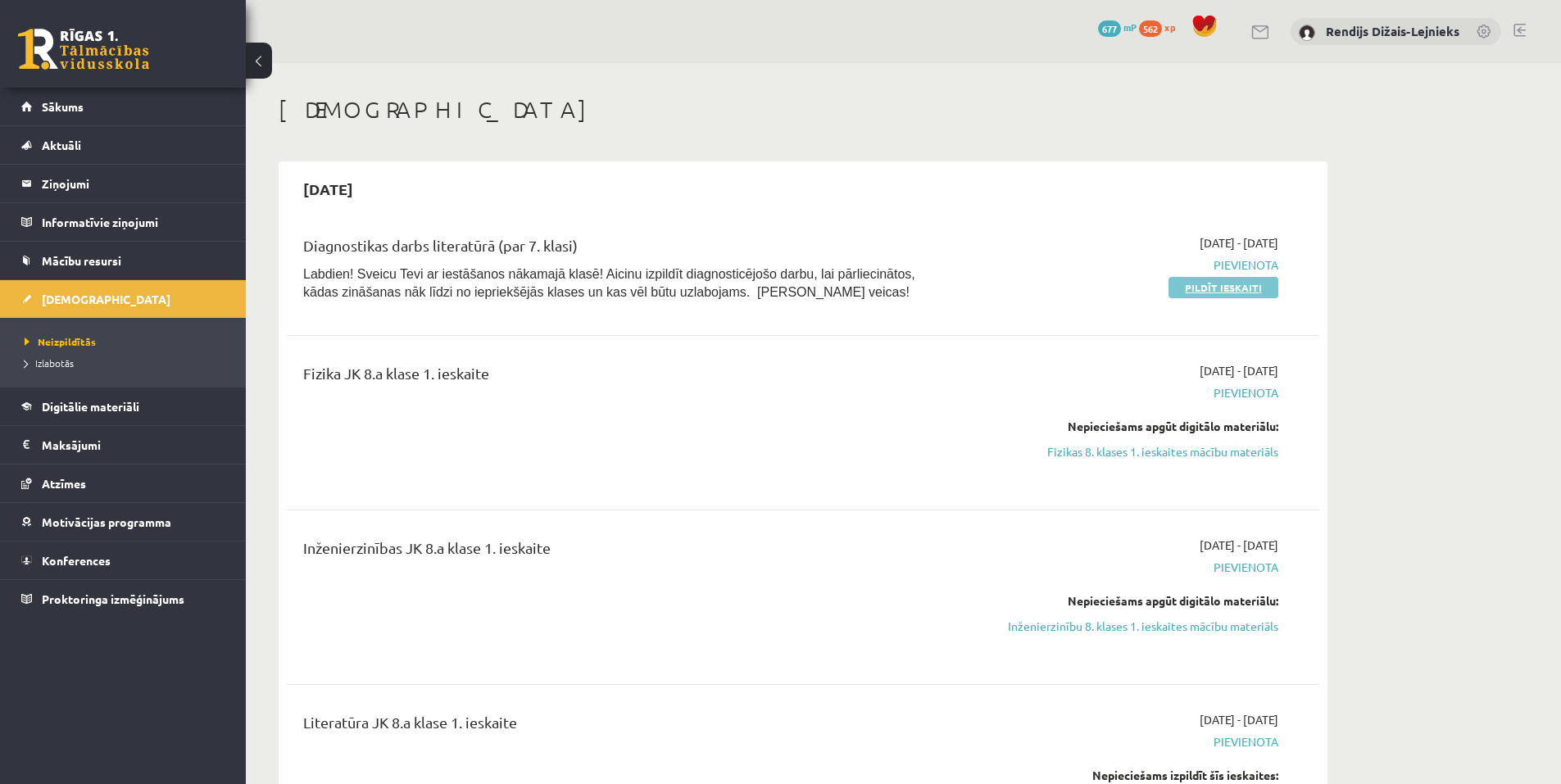
click at [1231, 291] on link "Pildīt ieskaiti" at bounding box center [1223, 287] width 110 height 21
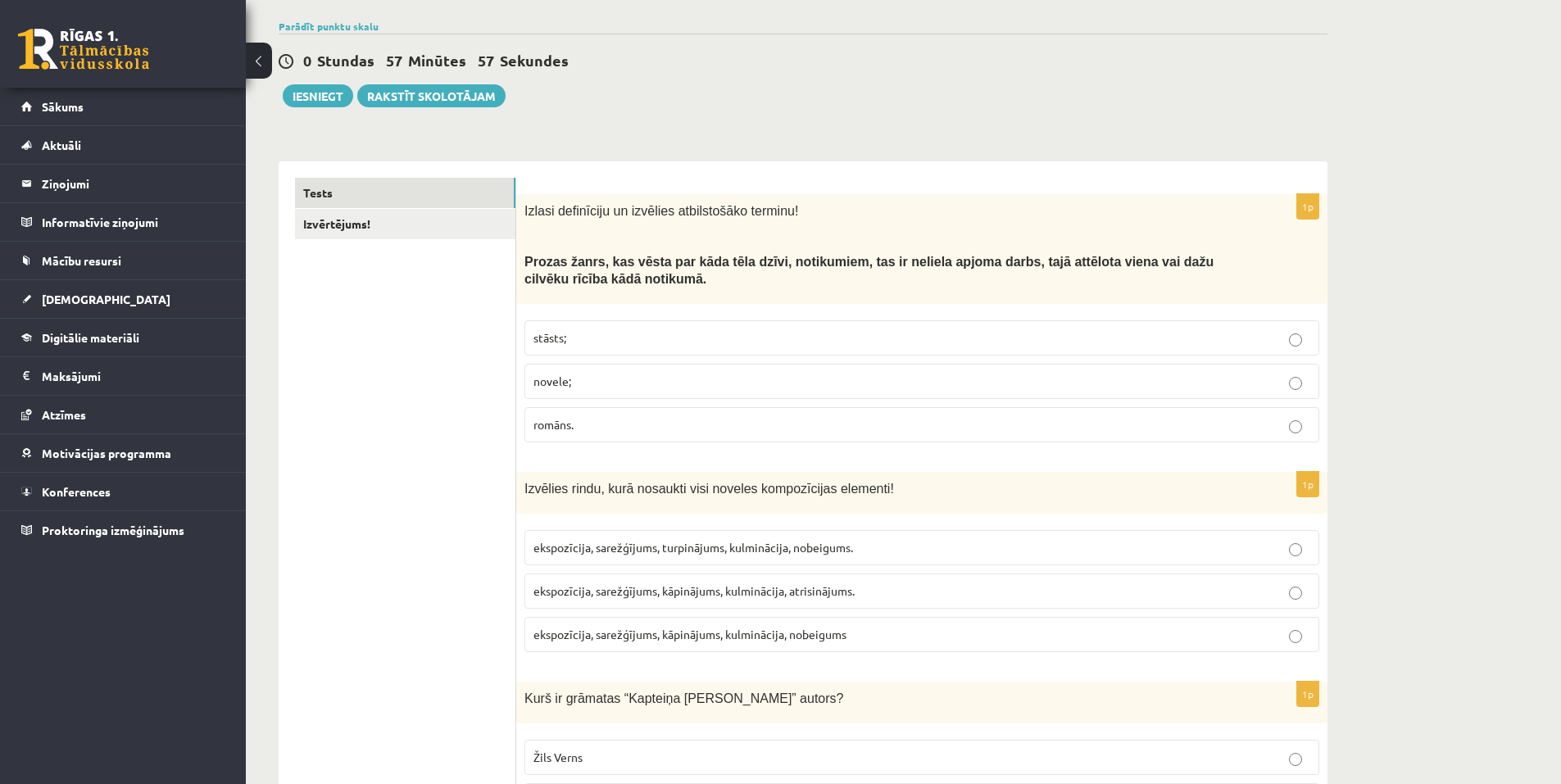
scroll to position [164, 0]
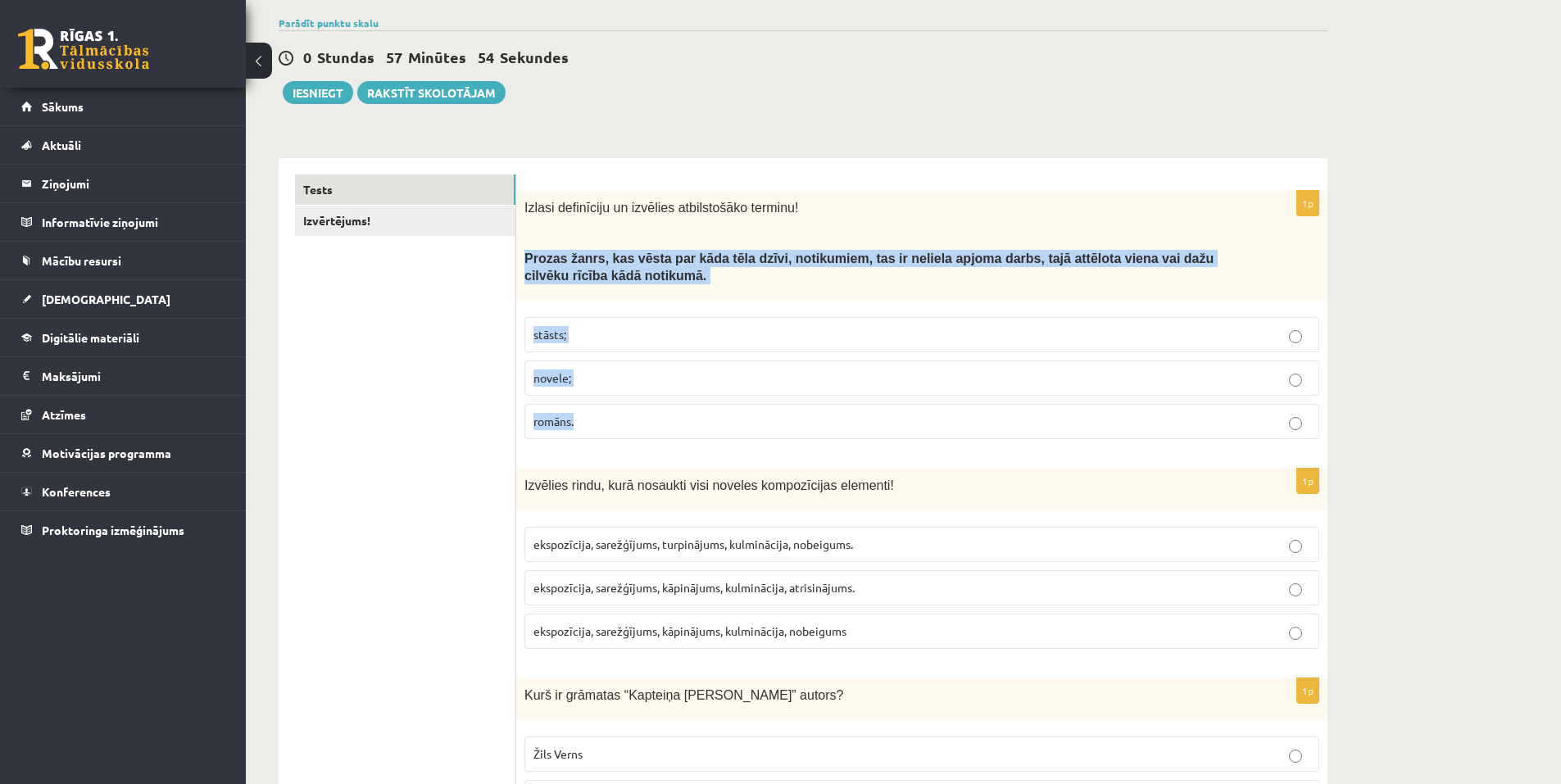
drag, startPoint x: 519, startPoint y: 237, endPoint x: 593, endPoint y: 399, distance: 178.1
click at [593, 399] on div "1p Izlasi definīciju un izvēlies atbilstošāko terminu! Prozas žanrs, kas vēsta …" at bounding box center [922, 321] width 811 height 260
copy div "Prozas žanrs, kas vēsta par kāda tēla dzīvi, notikumiem, tas ir neliela apjoma …"
click at [560, 374] on label "novele;" at bounding box center [922, 379] width 794 height 35
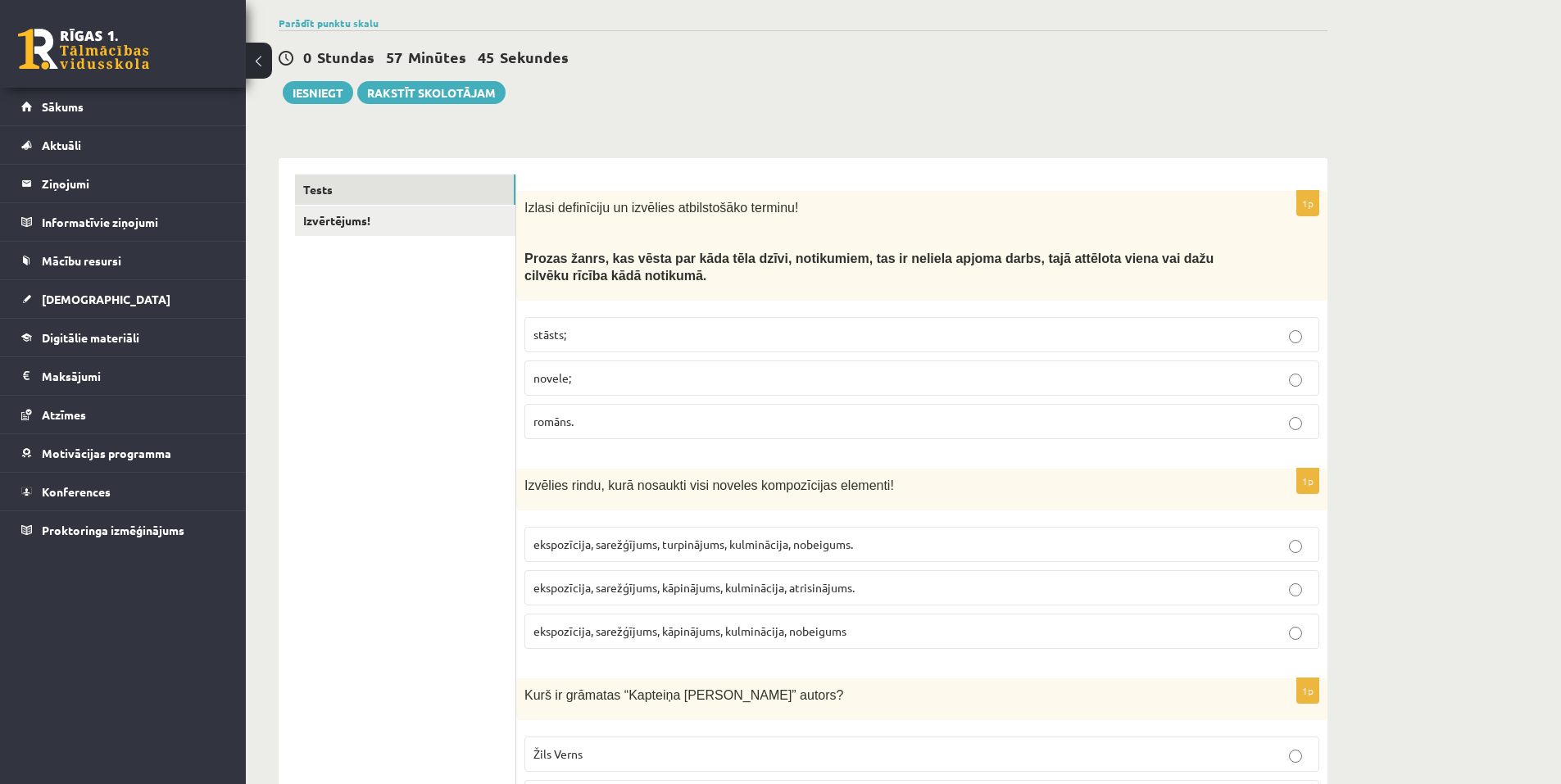
drag, startPoint x: 512, startPoint y: 469, endPoint x: 695, endPoint y: 526, distance: 191.7
click at [526, 478] on span "Izvēlies rindu, kurā nosaukti visi noveles kompozīcijas elementi!" at bounding box center [709, 485] width 369 height 14
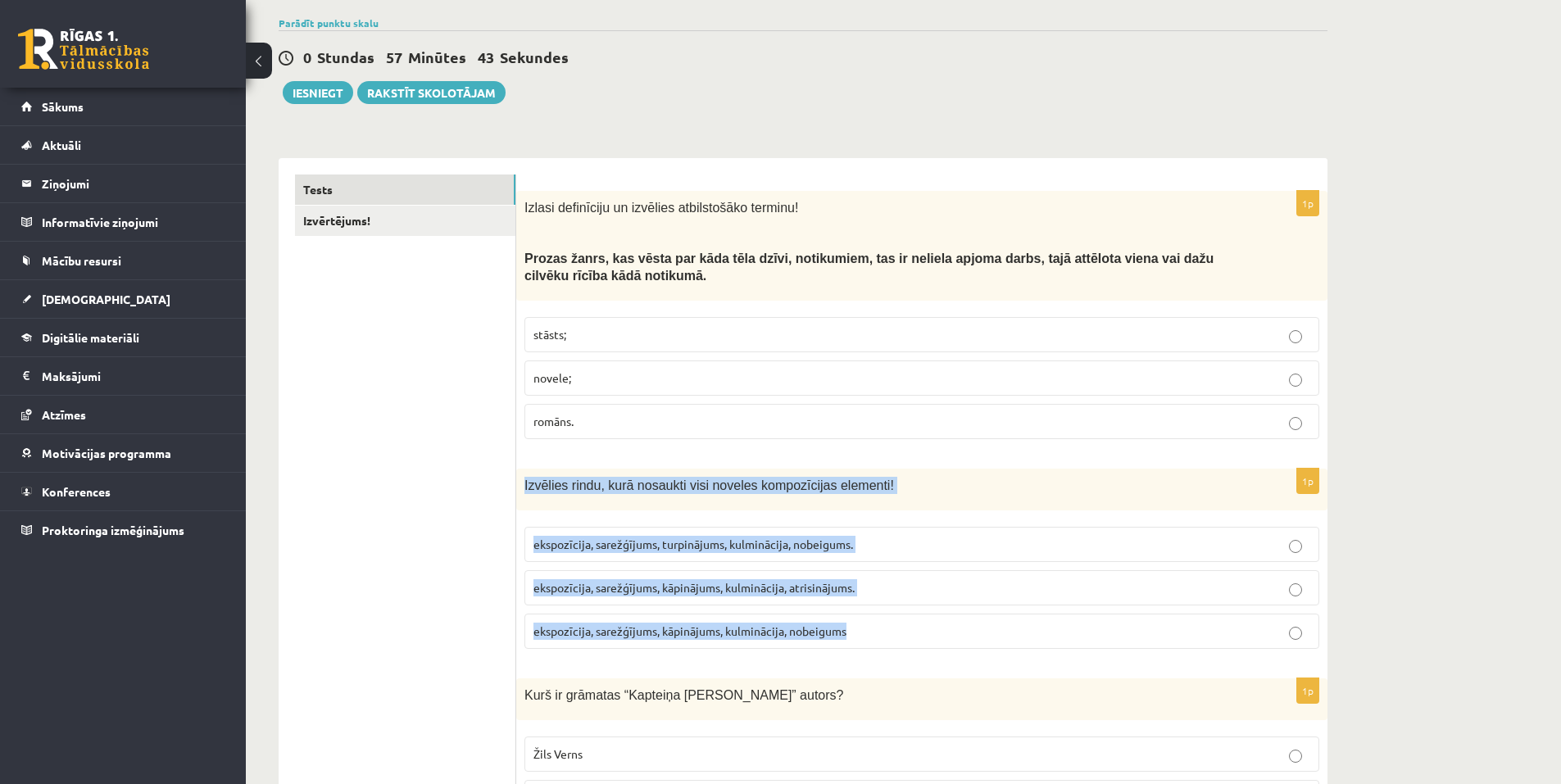
drag, startPoint x: 526, startPoint y: 472, endPoint x: 834, endPoint y: 604, distance: 335.1
click at [834, 606] on div "1p Izvēlies rindu, kurā nosaukti visi noveles kompozīcijas elementi! ekspozīcij…" at bounding box center [922, 565] width 811 height 193
click at [750, 580] on span "ekspozīcija, sarežģījums, kāpinājums, kulminācija, atrisinājums." at bounding box center [693, 588] width 321 height 15
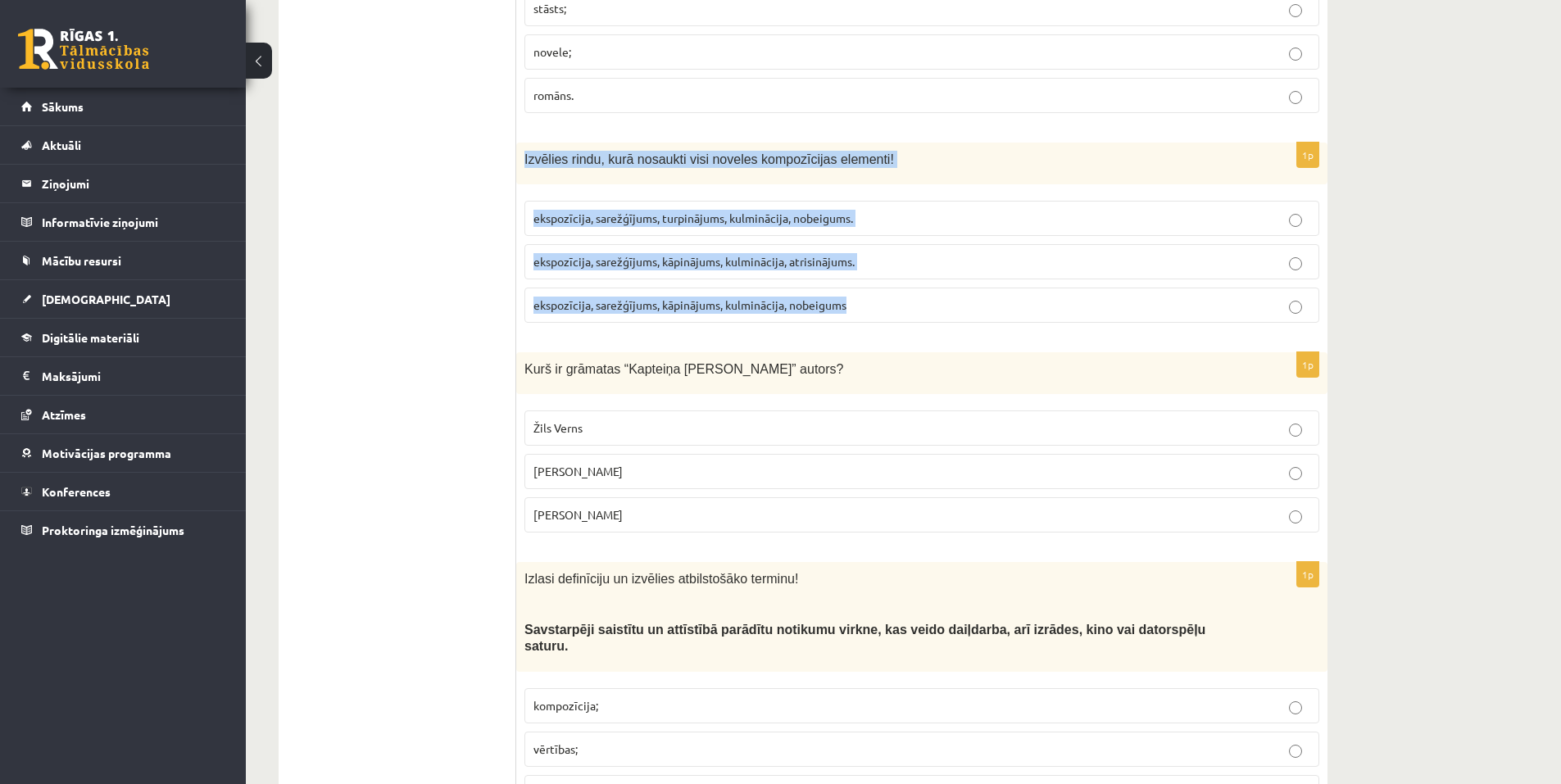
scroll to position [492, 0]
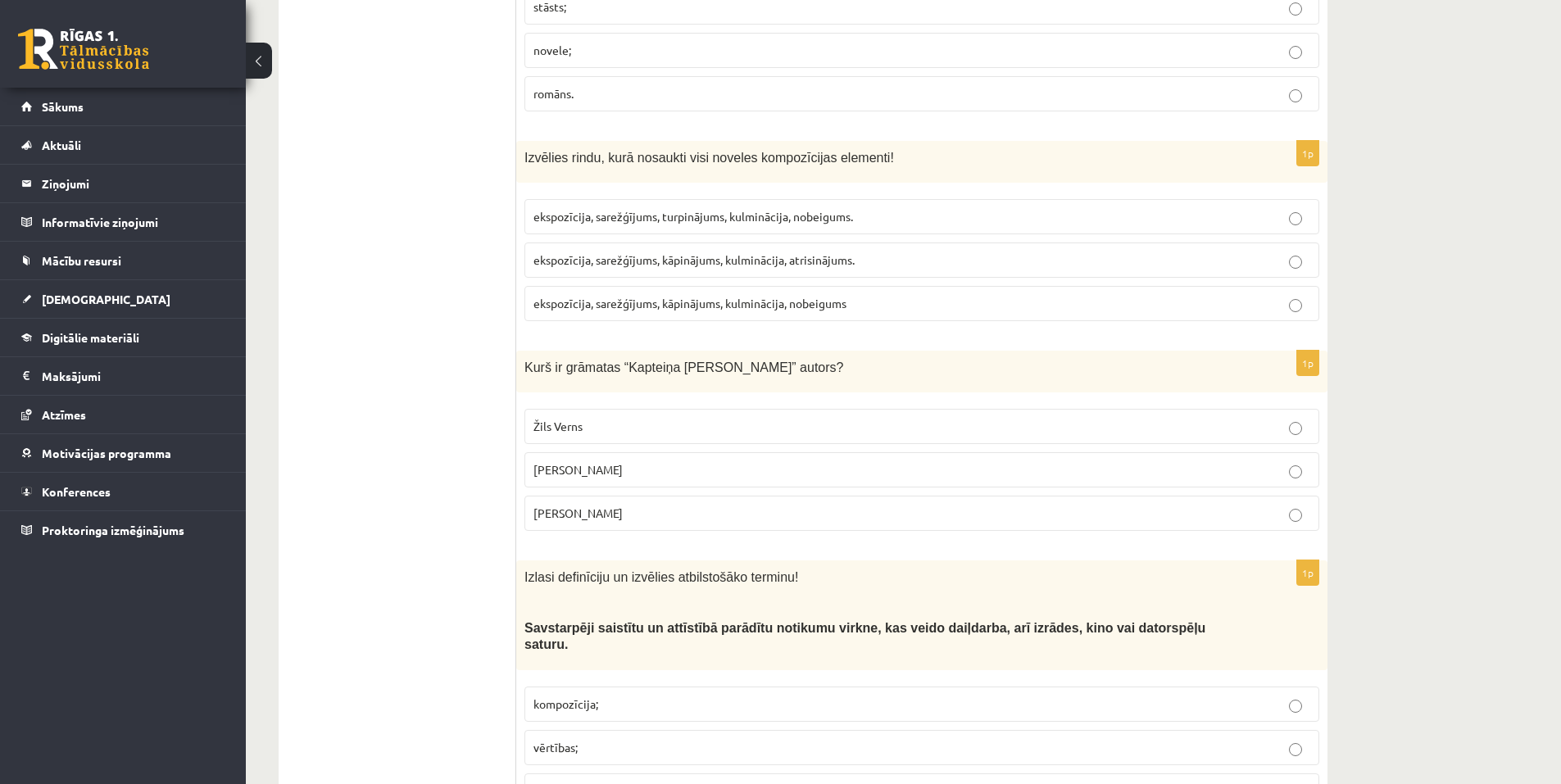
drag, startPoint x: 517, startPoint y: 347, endPoint x: 654, endPoint y: 492, distance: 199.5
click at [654, 492] on div "1p Kurš ir grāmatas “Kapteiņa [PERSON_NAME] bērni” autors? Žils Verns [PERSON_N…" at bounding box center [922, 447] width 811 height 193
copy div "Kurš ir grāmatas “Kapteiņa [PERSON_NAME]” autors? Žils [PERSON_NAME] [PERSON_NA…"
click at [565, 419] on label "Žils Verns" at bounding box center [922, 427] width 794 height 35
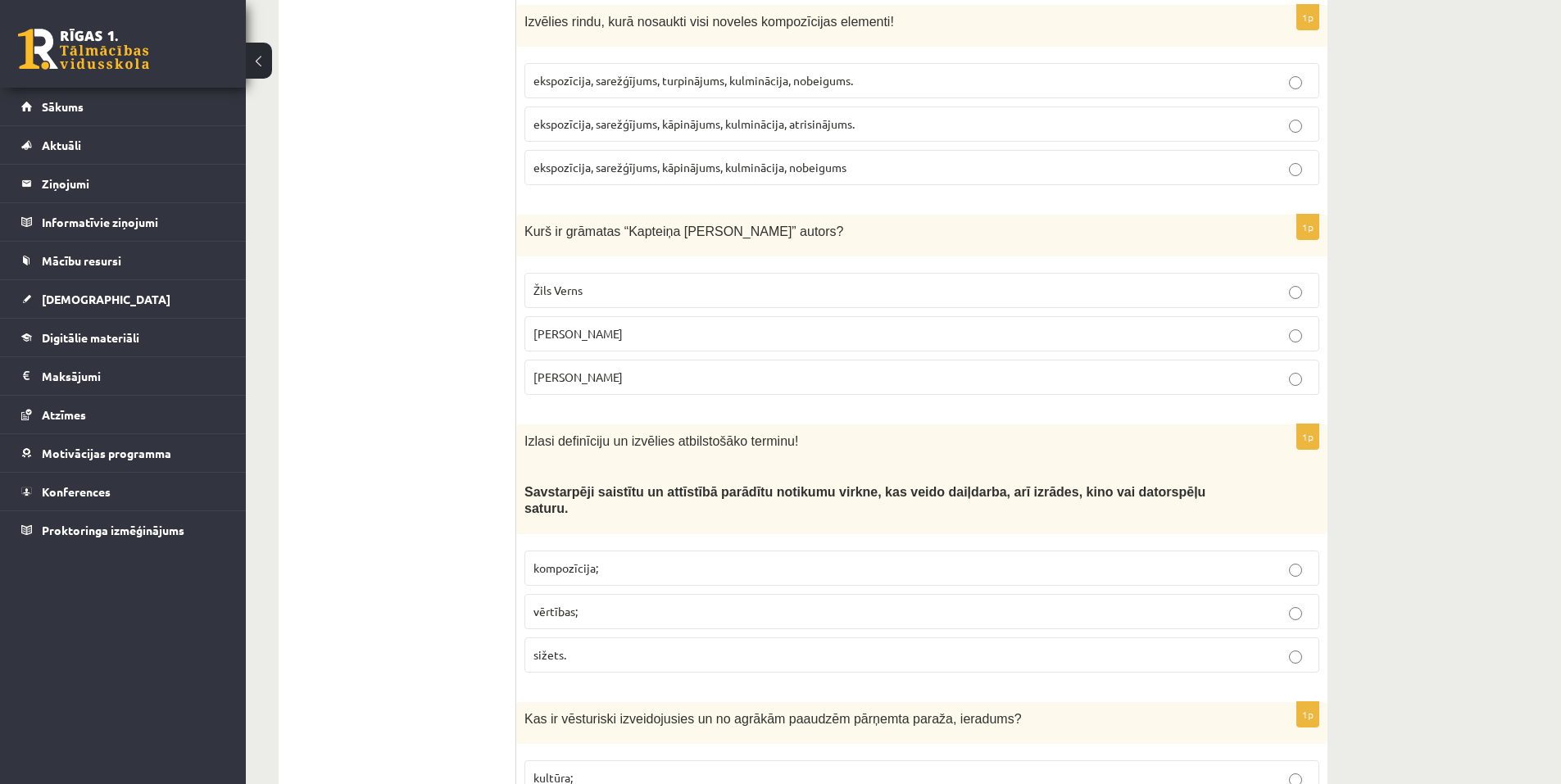
scroll to position [656, 0]
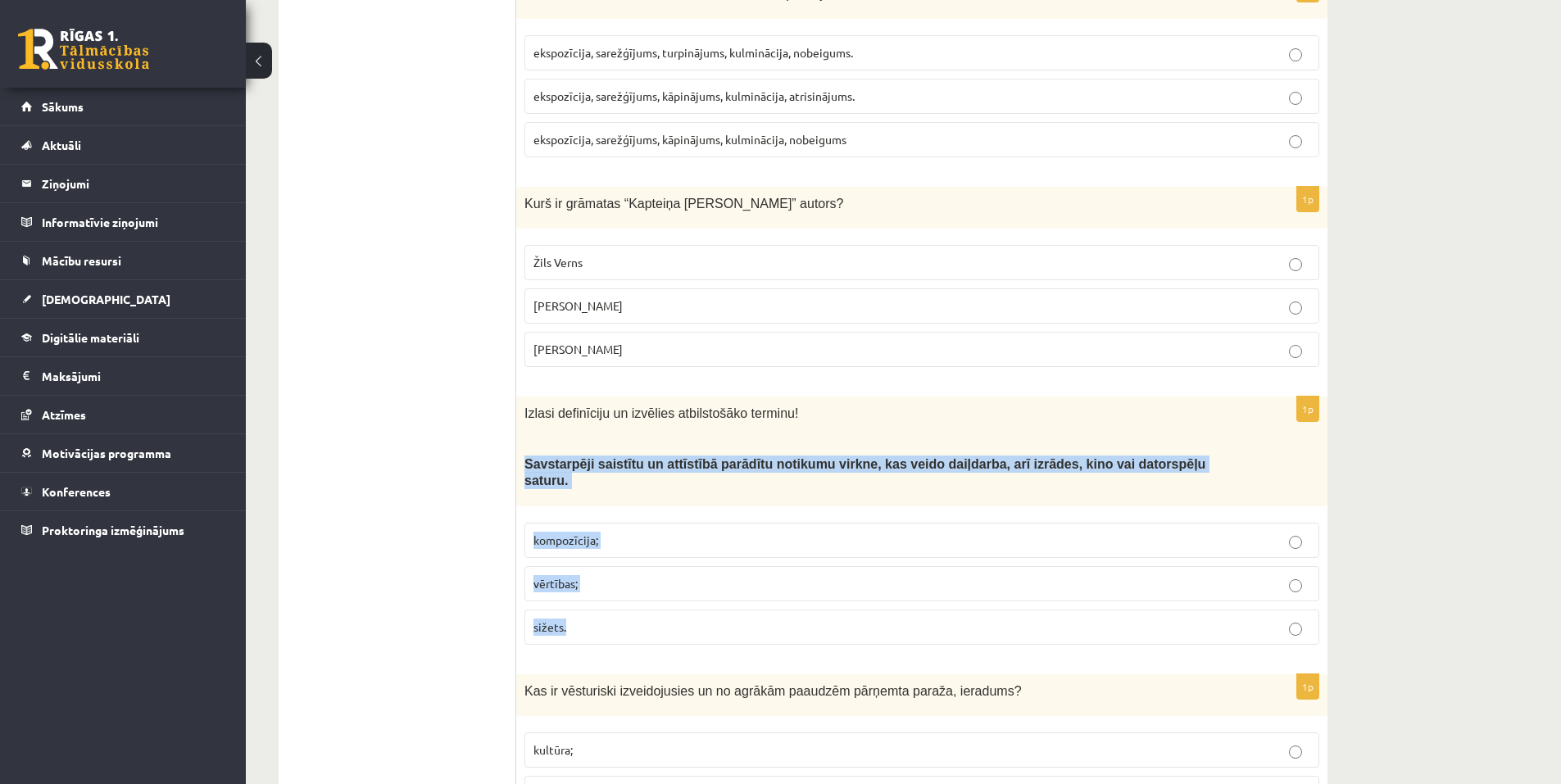
drag, startPoint x: 527, startPoint y: 444, endPoint x: 654, endPoint y: 583, distance: 188.3
click at [654, 583] on div "1p Izlasi definīciju un izvēlies atbilstošāko terminu! Savstarpēji saistītu un …" at bounding box center [922, 526] width 811 height 260
copy div "Savstarpēji saistītu un attīstībā parādītu notikumu virkne, kas veido daiļdarba…"
click at [560, 609] on label "sižets." at bounding box center [922, 627] width 794 height 35
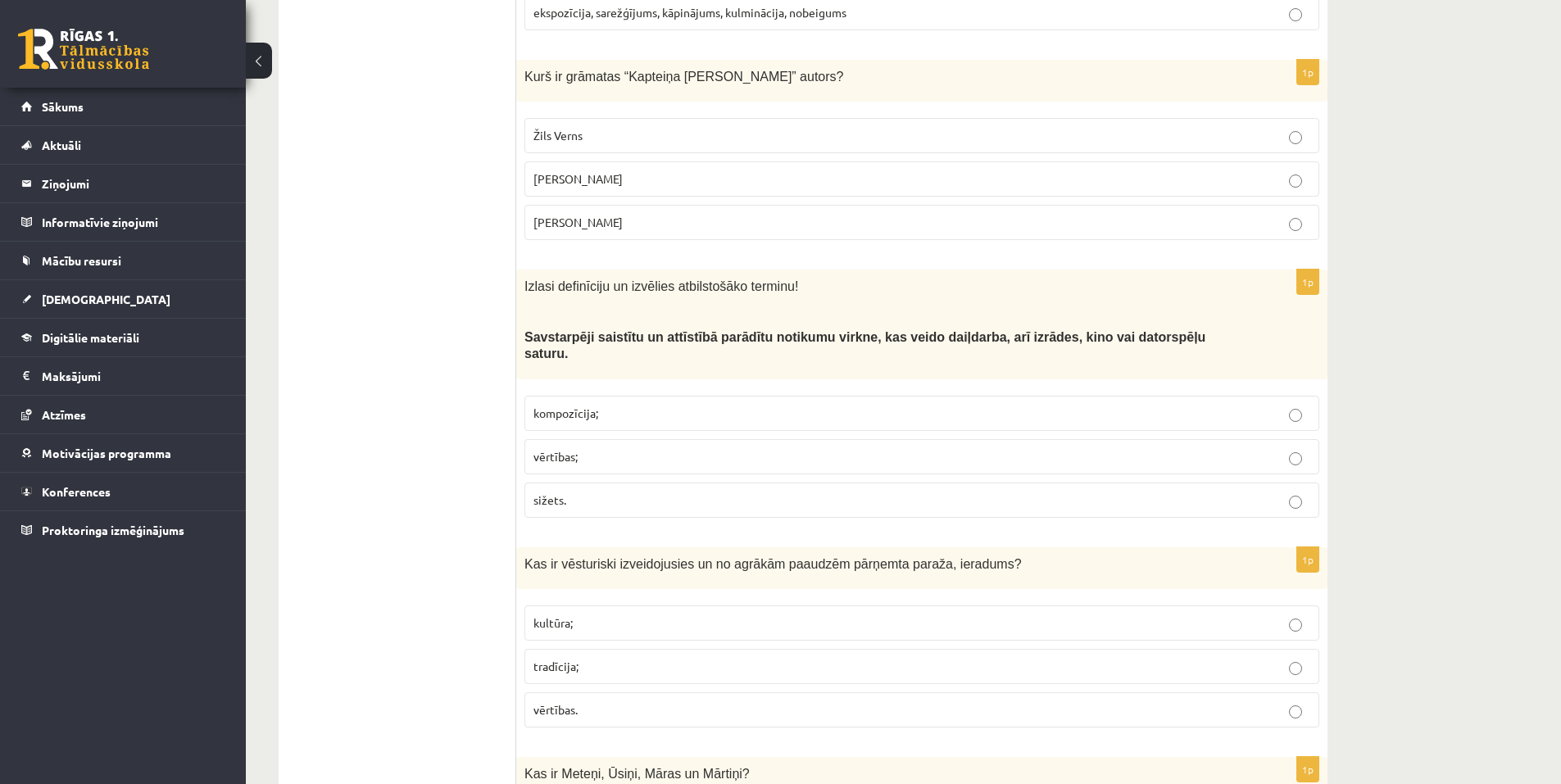
scroll to position [819, 0]
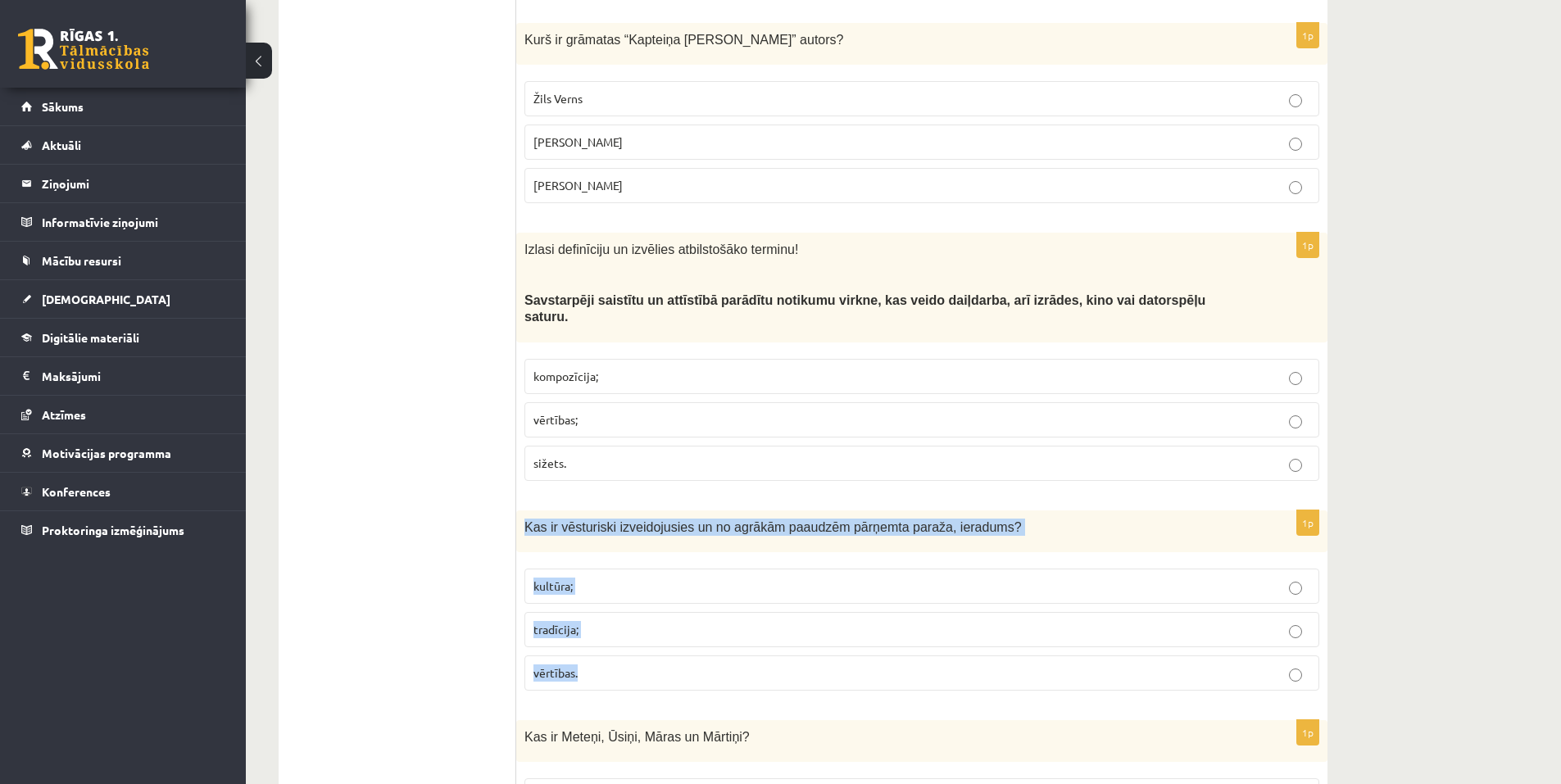
drag, startPoint x: 525, startPoint y: 490, endPoint x: 685, endPoint y: 623, distance: 208.1
click at [685, 623] on div "1p Kas ir vēsturiski izveidojusies un no agrākām paaudzēm pārņemta paraža, iera…" at bounding box center [922, 607] width 811 height 193
copy div "Kas ir vēsturiski izveidojusies un no agrākām paaudzēm pārņemta paraža, ieradum…"
click at [585, 621] on p "tradīcija;" at bounding box center [921, 630] width 777 height 17
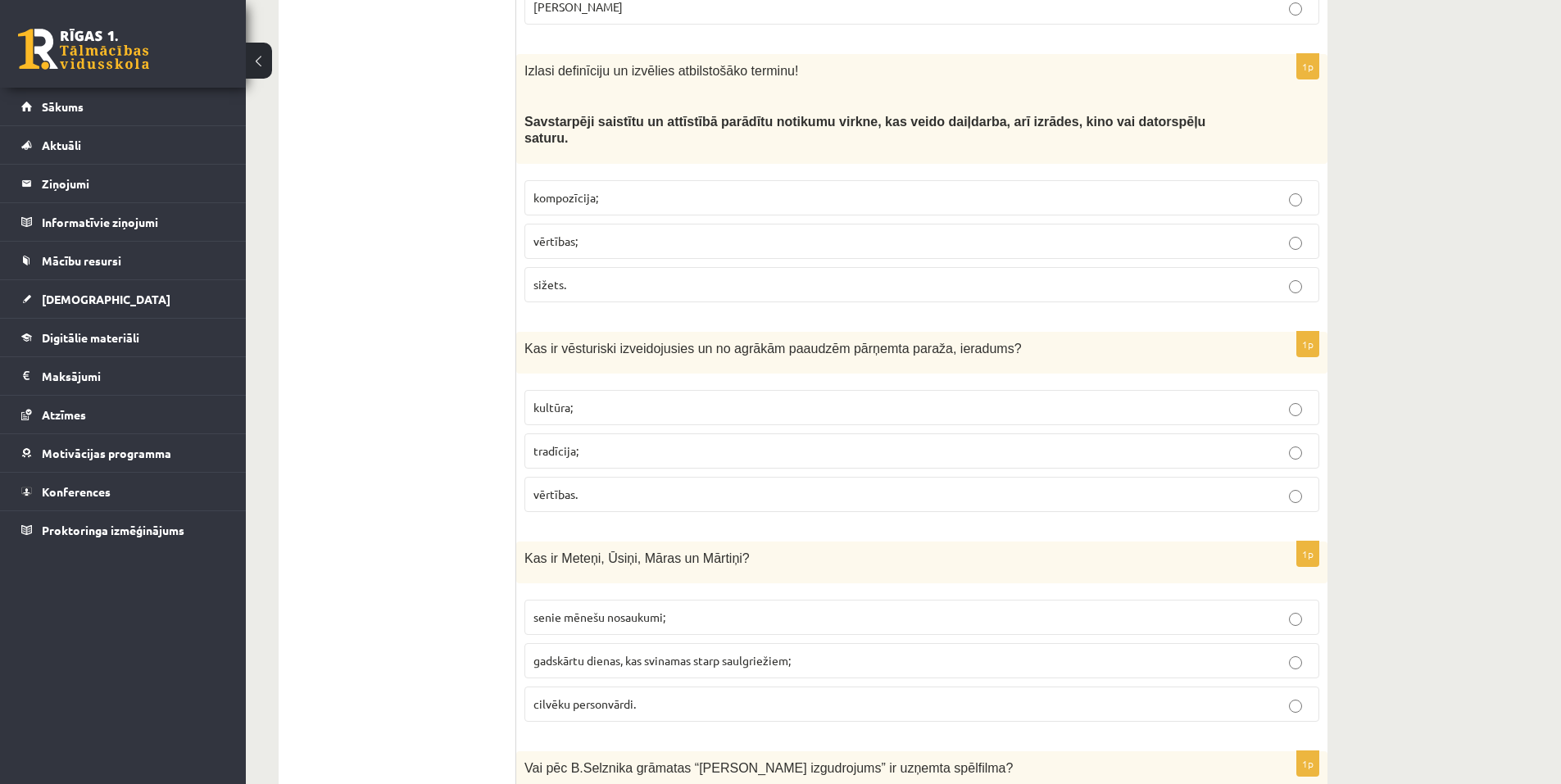
scroll to position [1065, 0]
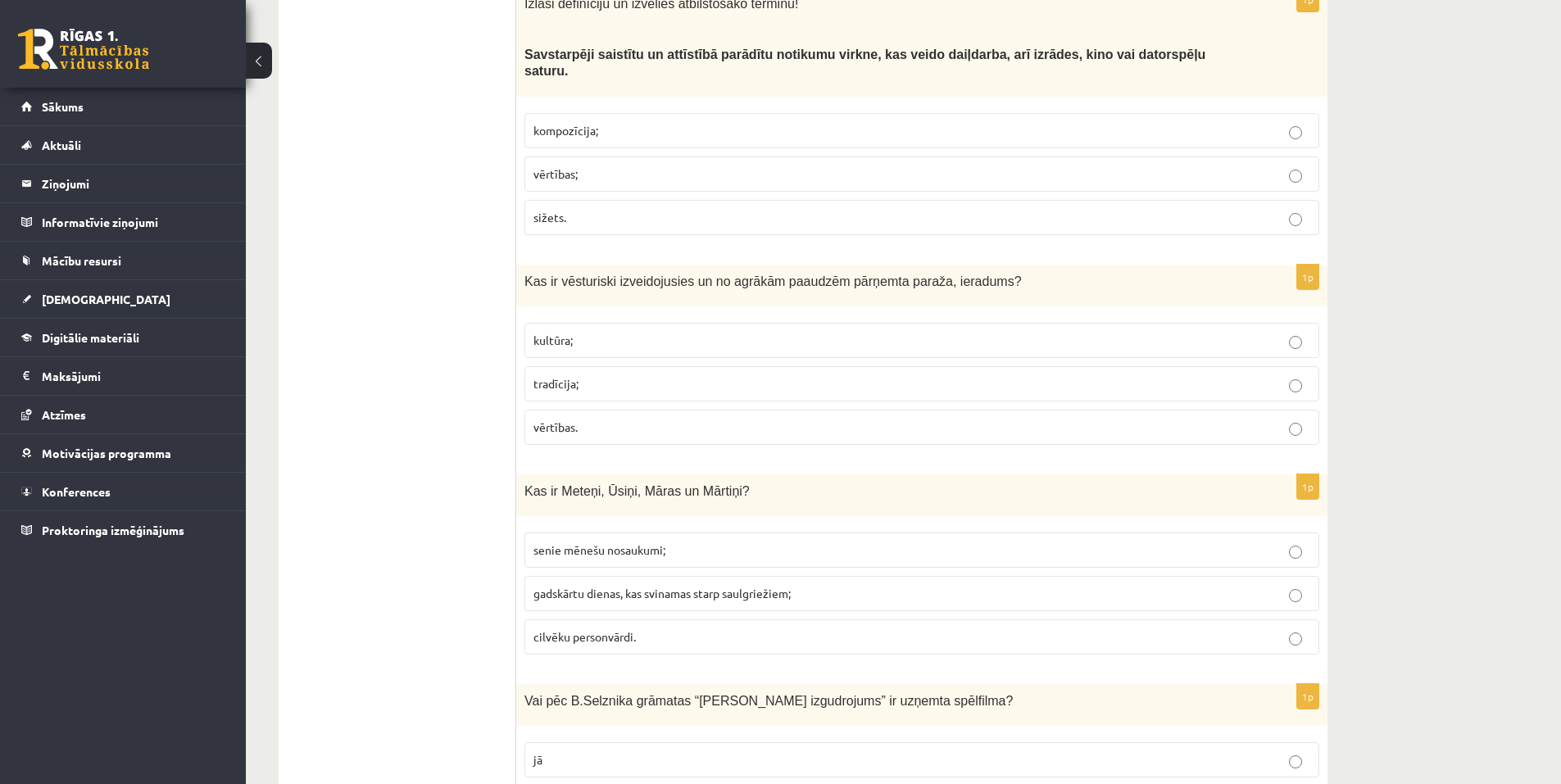
click at [635, 585] on p "gadskārtu dienas, kas svinamas starp saulgriežiem;" at bounding box center [921, 593] width 777 height 17
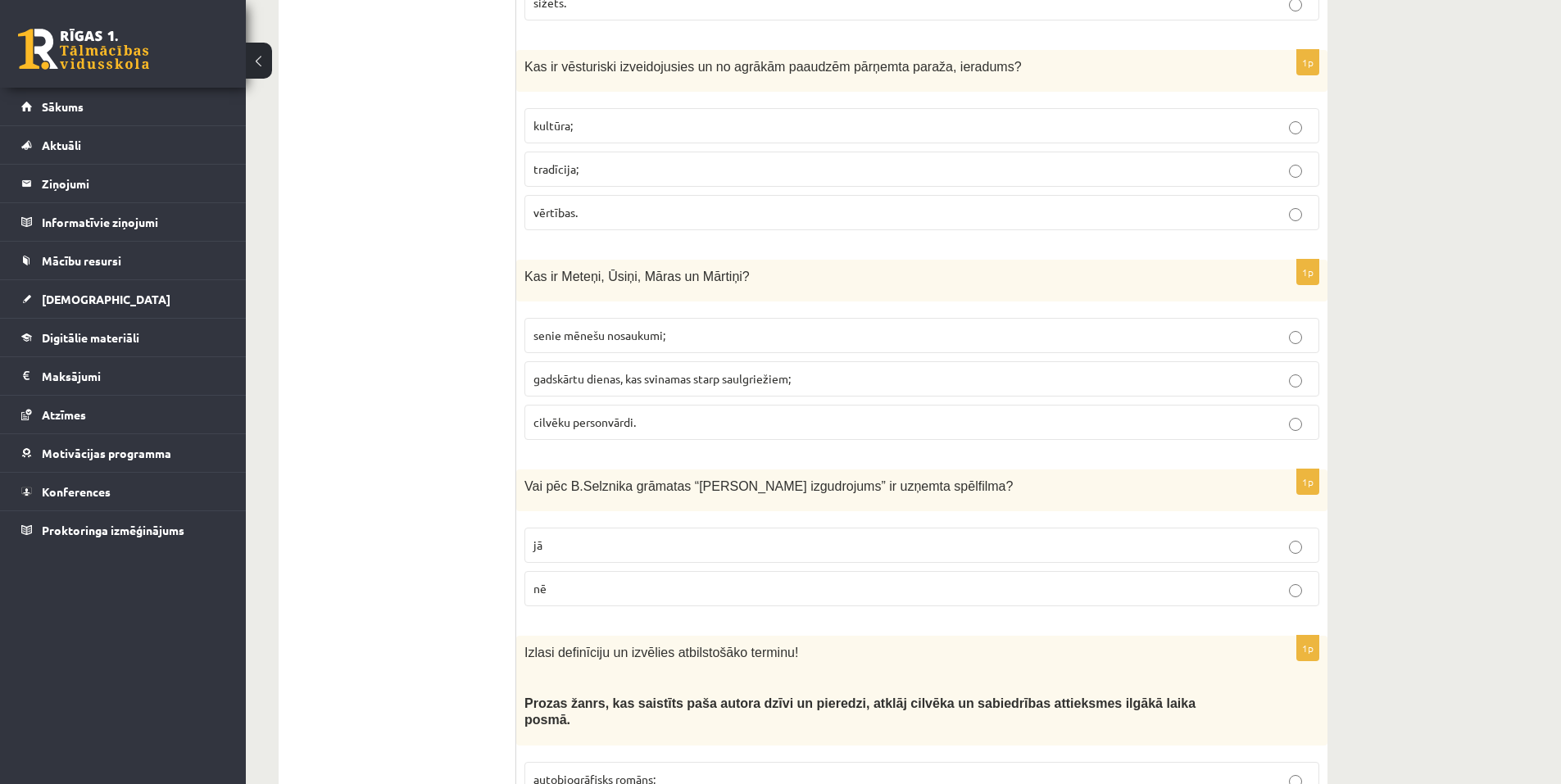
scroll to position [1310, 0]
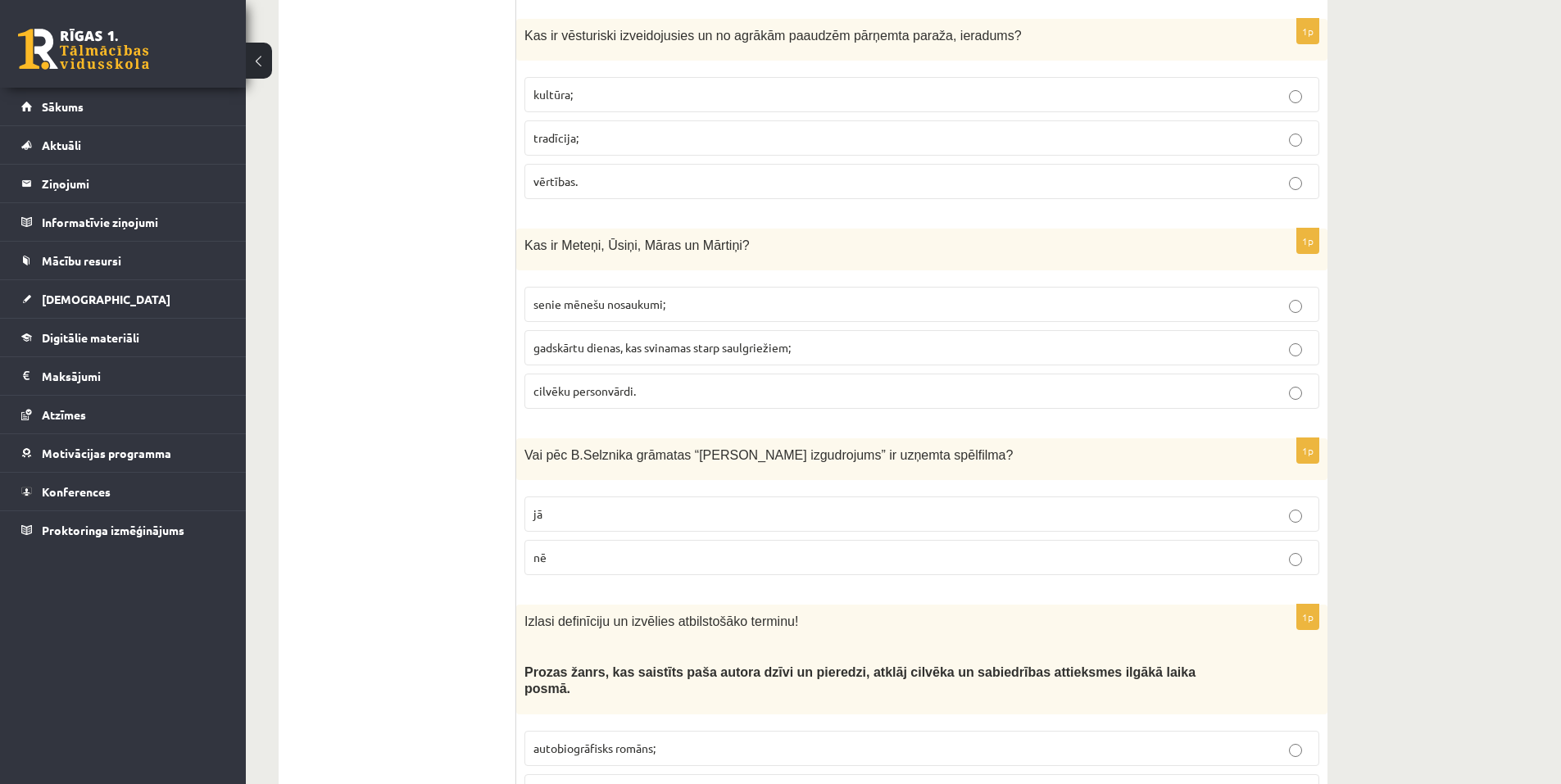
click at [554, 506] on p "jā" at bounding box center [921, 514] width 777 height 17
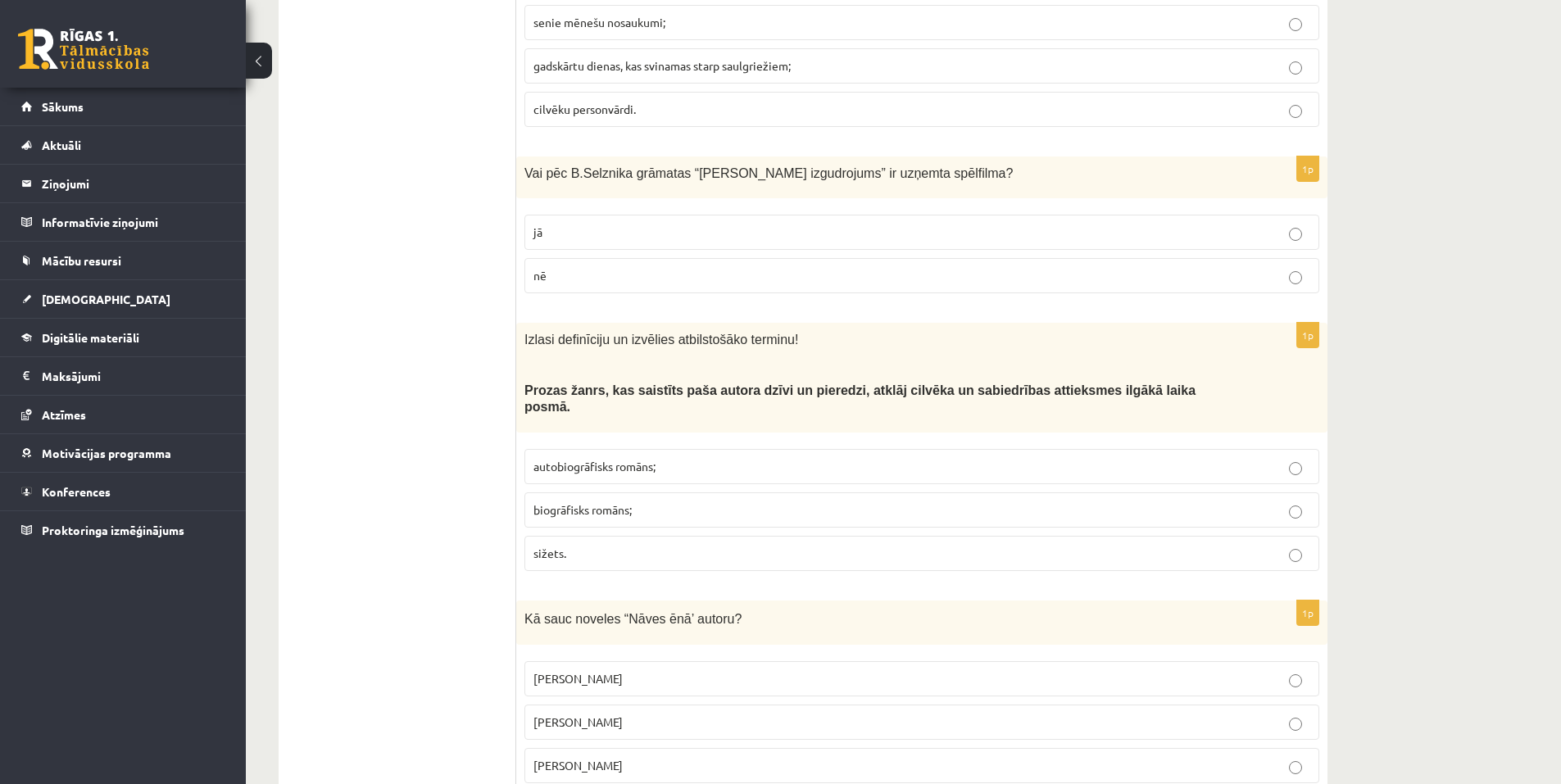
scroll to position [1639, 0]
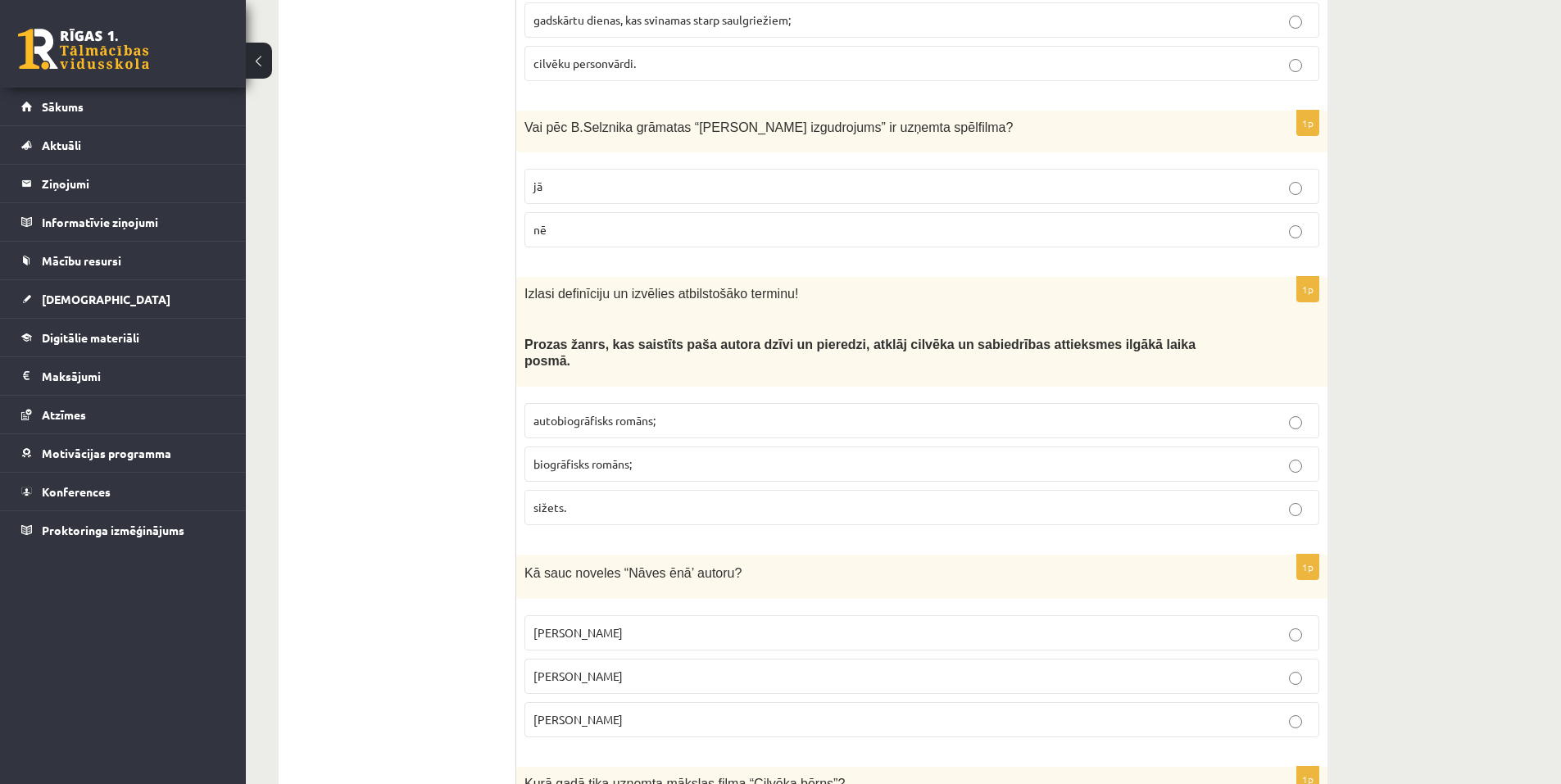
click at [638, 412] on p "autobiogrāfisks romāns;" at bounding box center [921, 420] width 777 height 17
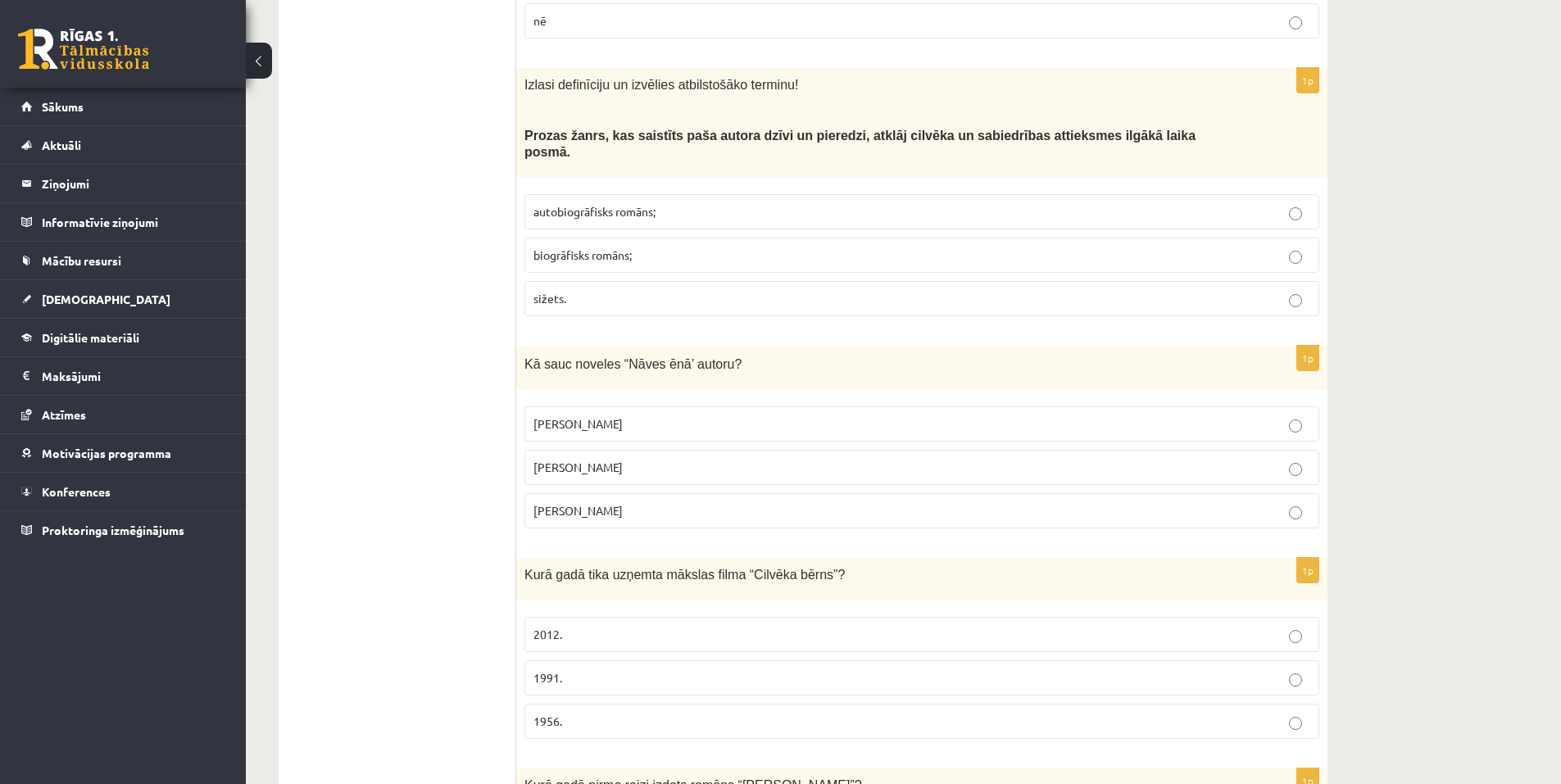
scroll to position [1884, 0]
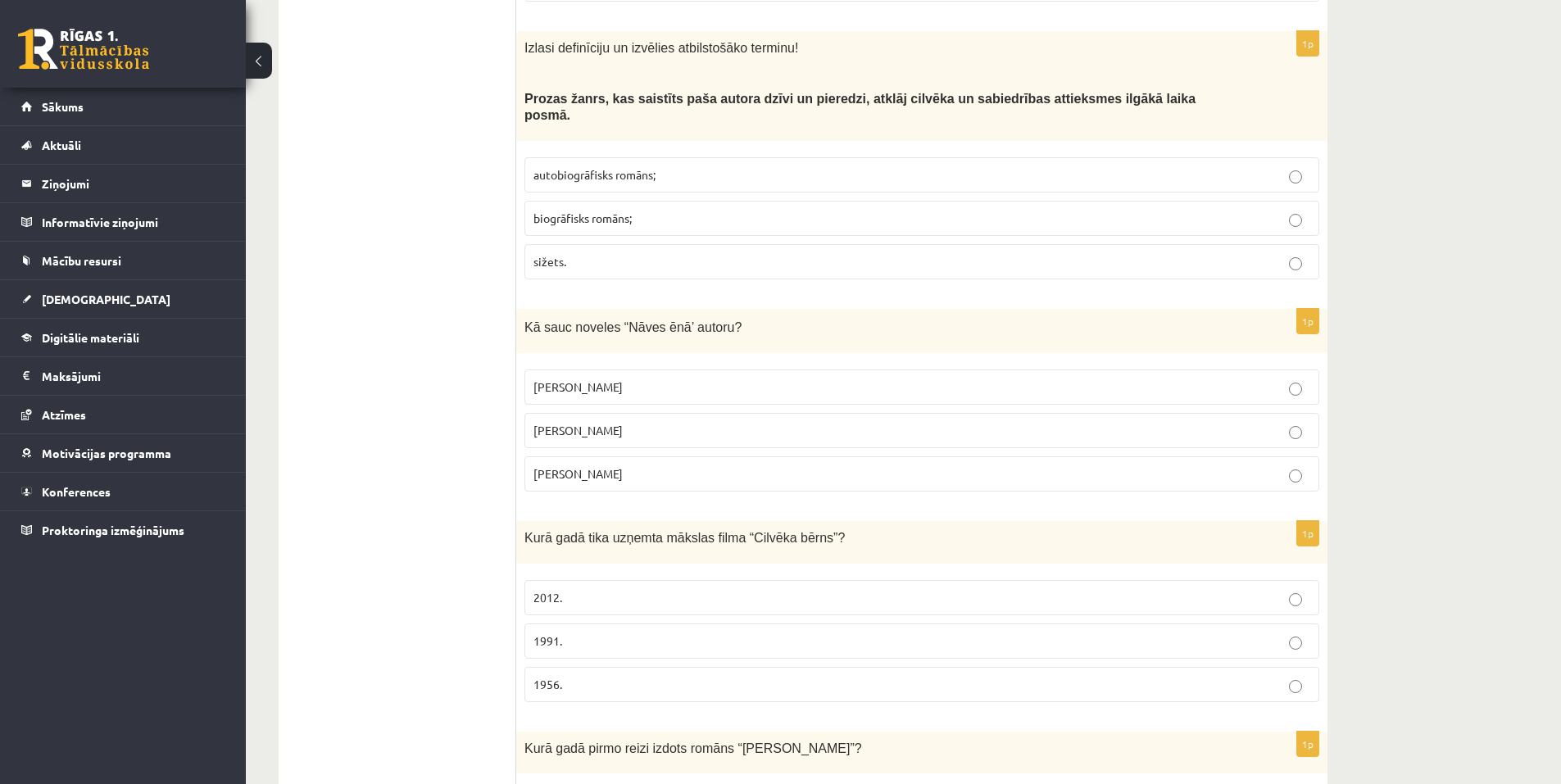
click at [567, 379] on p "[PERSON_NAME]" at bounding box center [921, 387] width 777 height 17
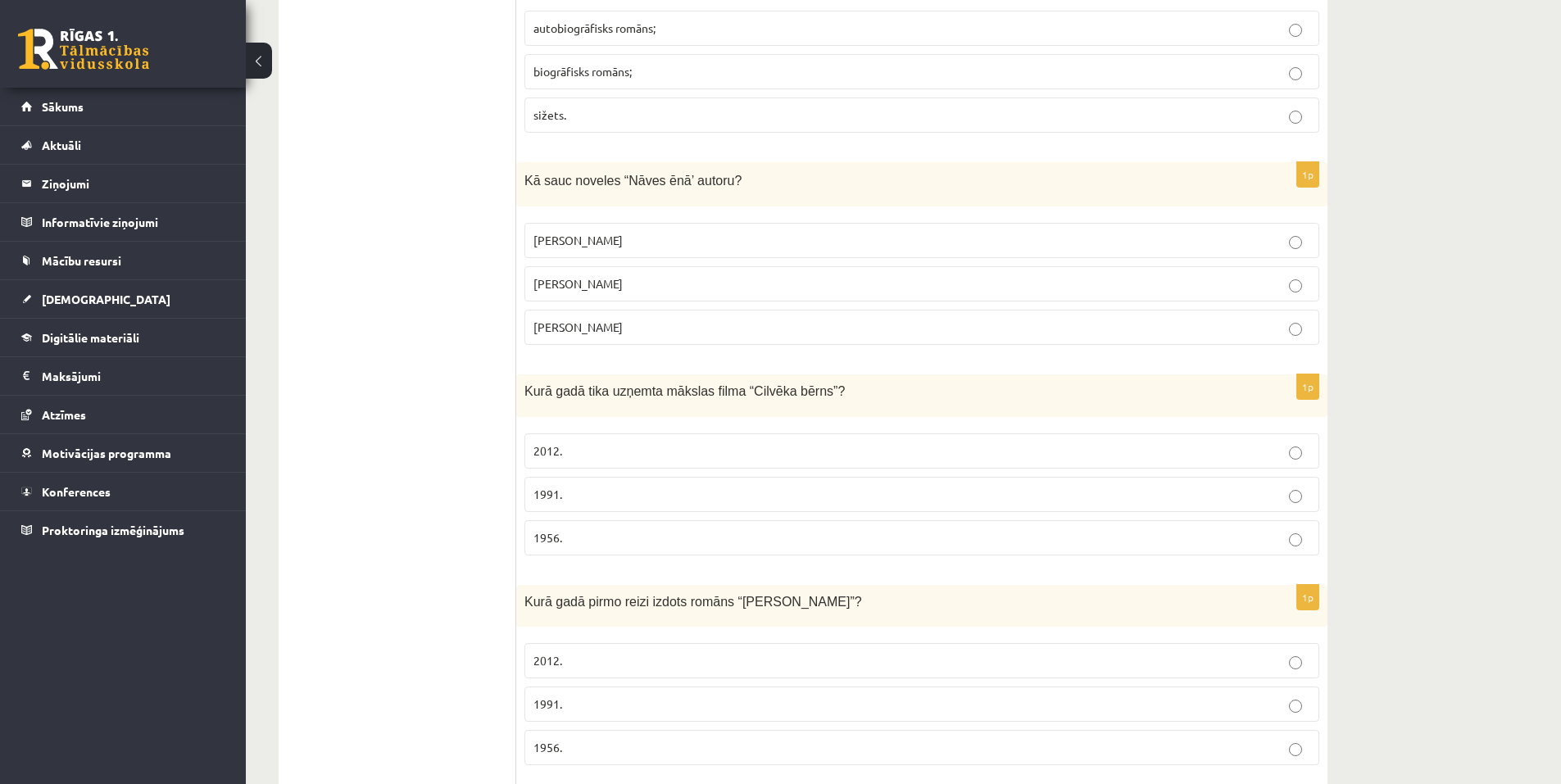
scroll to position [2048, 0]
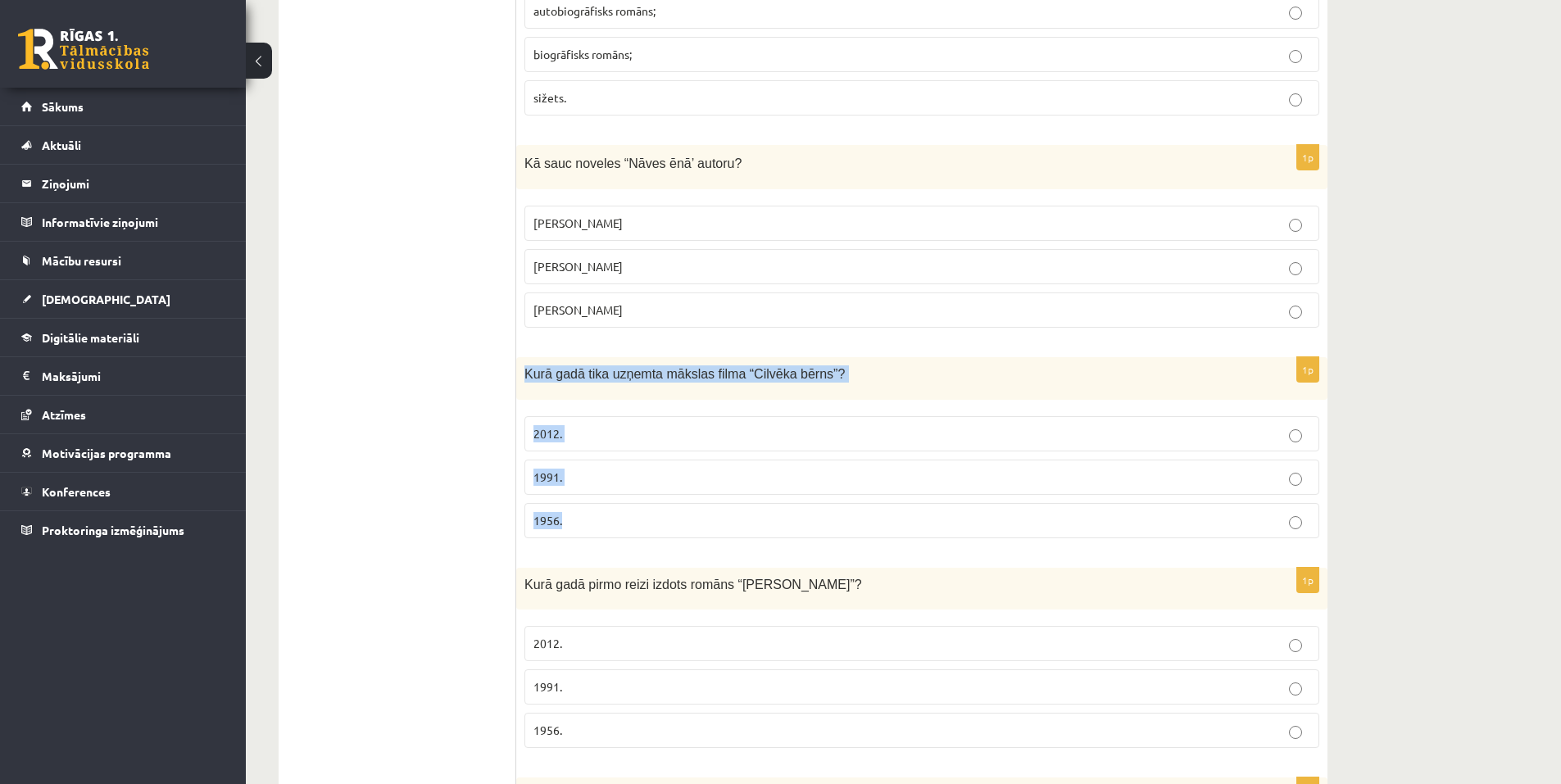
drag, startPoint x: 525, startPoint y: 320, endPoint x: 634, endPoint y: 472, distance: 187.0
click at [634, 472] on div "1p Kurā gadā tika uzņemta mākslas filma “Cilvēka bērns”? 2012. 1991. 1956." at bounding box center [922, 454] width 811 height 193
copy div "Kurā gadā tika uzņemta mākslas filma “Cilvēka bērns”? 2012. 1991. 1956."
click at [574, 469] on p "1991." at bounding box center [921, 477] width 777 height 17
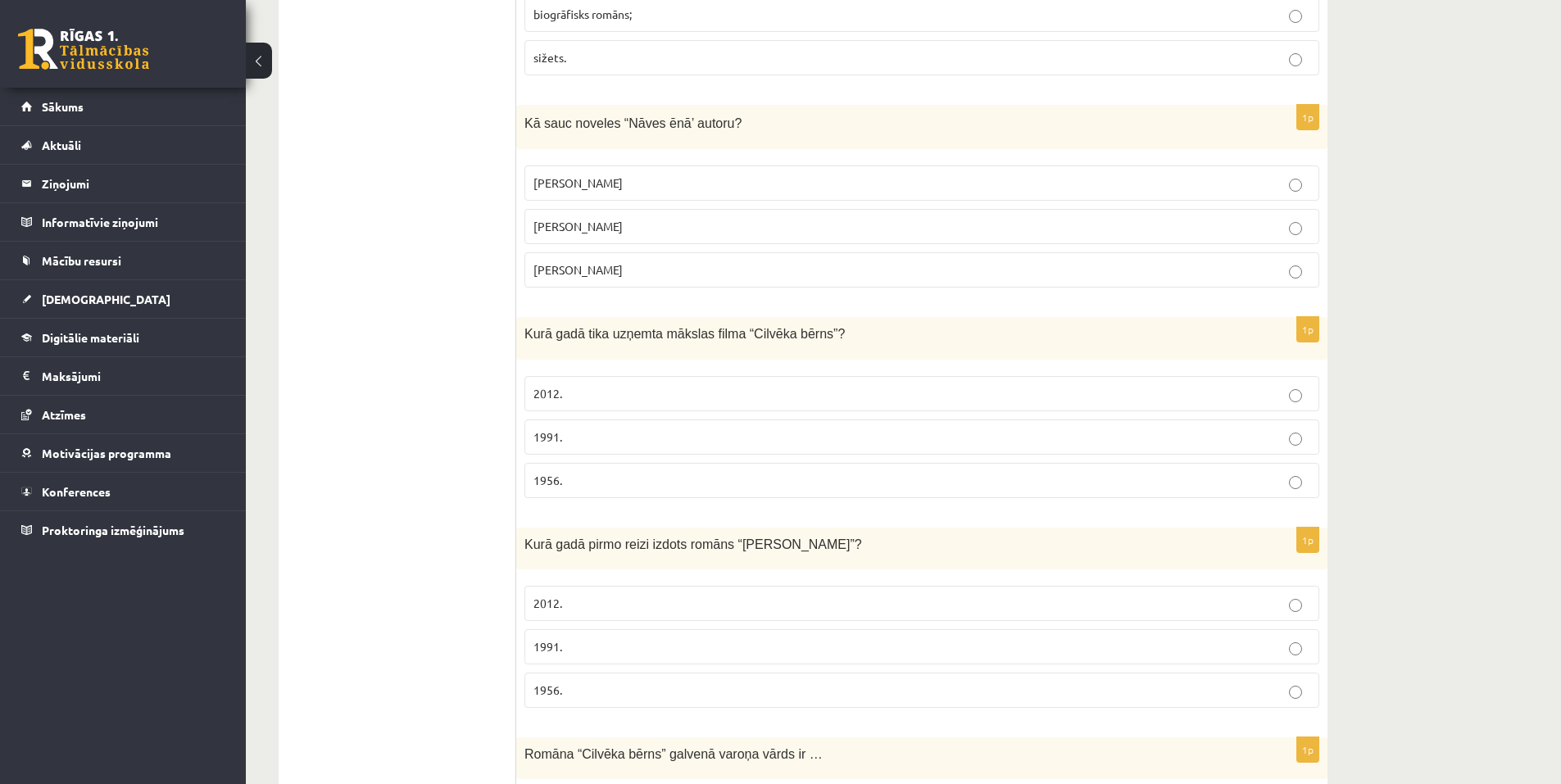
scroll to position [2212, 0]
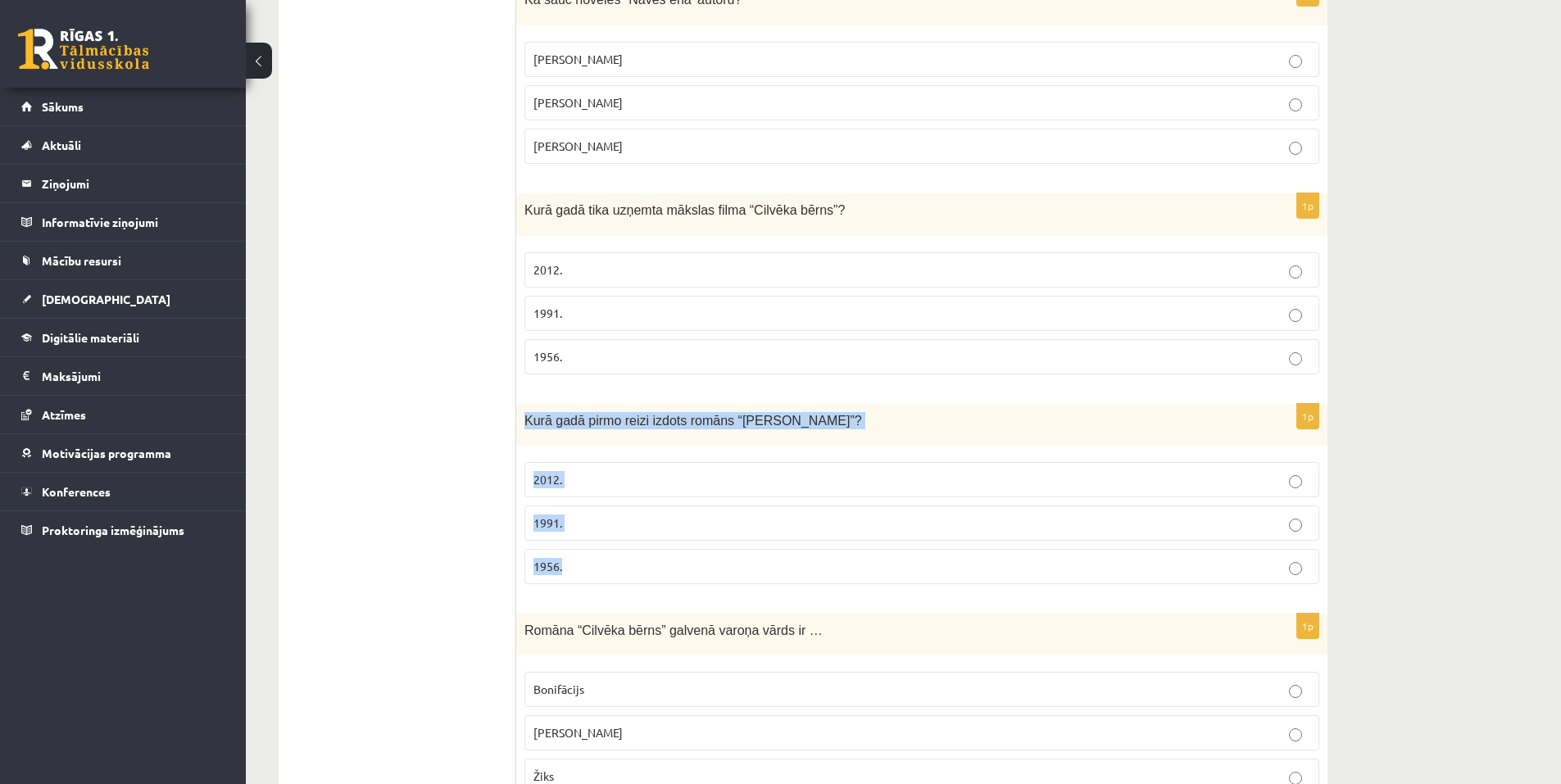
drag, startPoint x: 523, startPoint y: 367, endPoint x: 630, endPoint y: 499, distance: 169.9
click at [630, 499] on div "1p Kurā gadā pirmo reizi izdots romāns “Cilvēka bērns”? 2012. 1991. 1956." at bounding box center [922, 500] width 811 height 193
copy div "Kurā gadā pirmo reizi izdots romāns “Cilvēka bērns”? 2012. 1991. 1956."
click at [544, 549] on label "1956." at bounding box center [922, 566] width 794 height 35
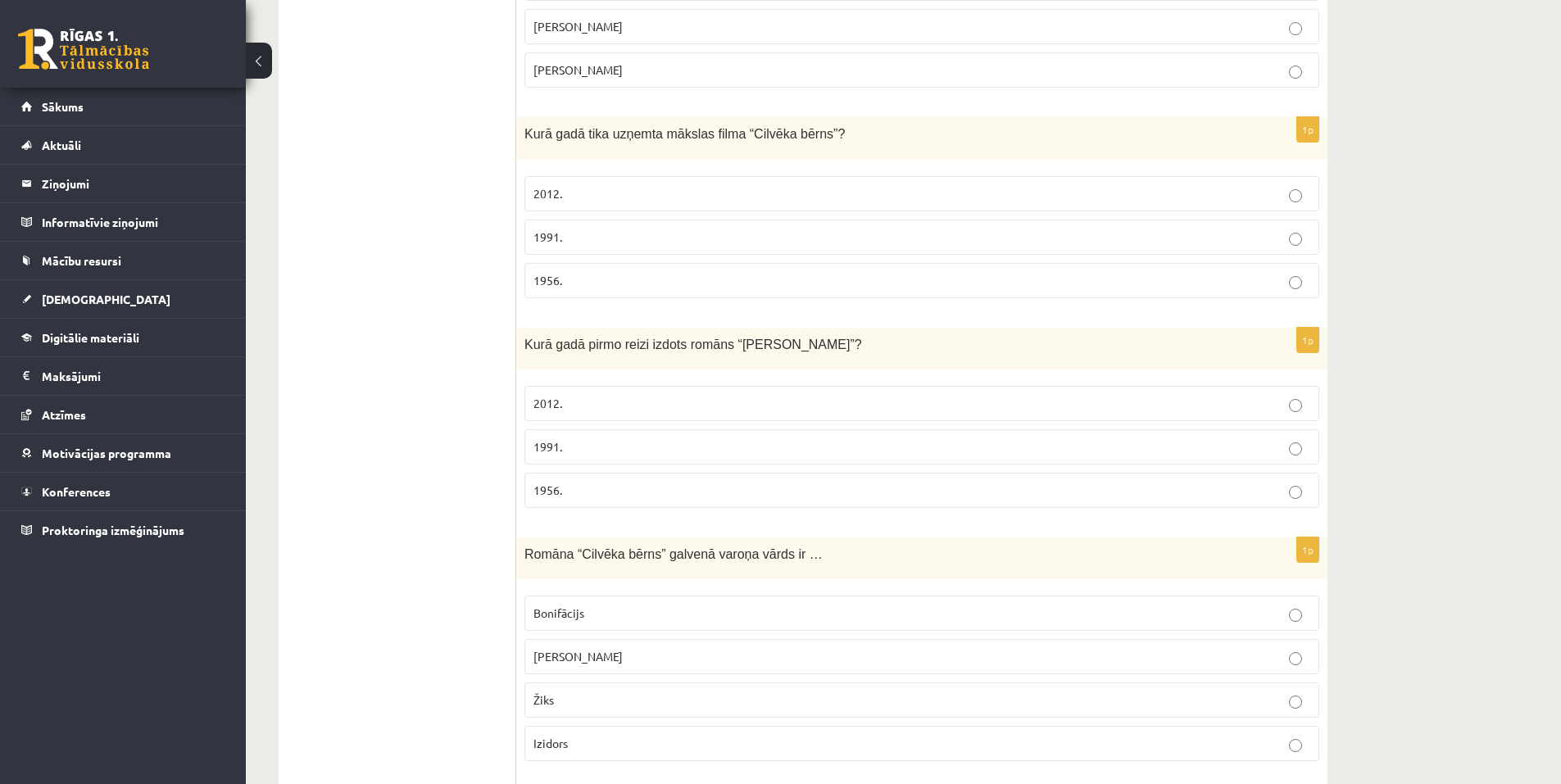
scroll to position [2294, 0]
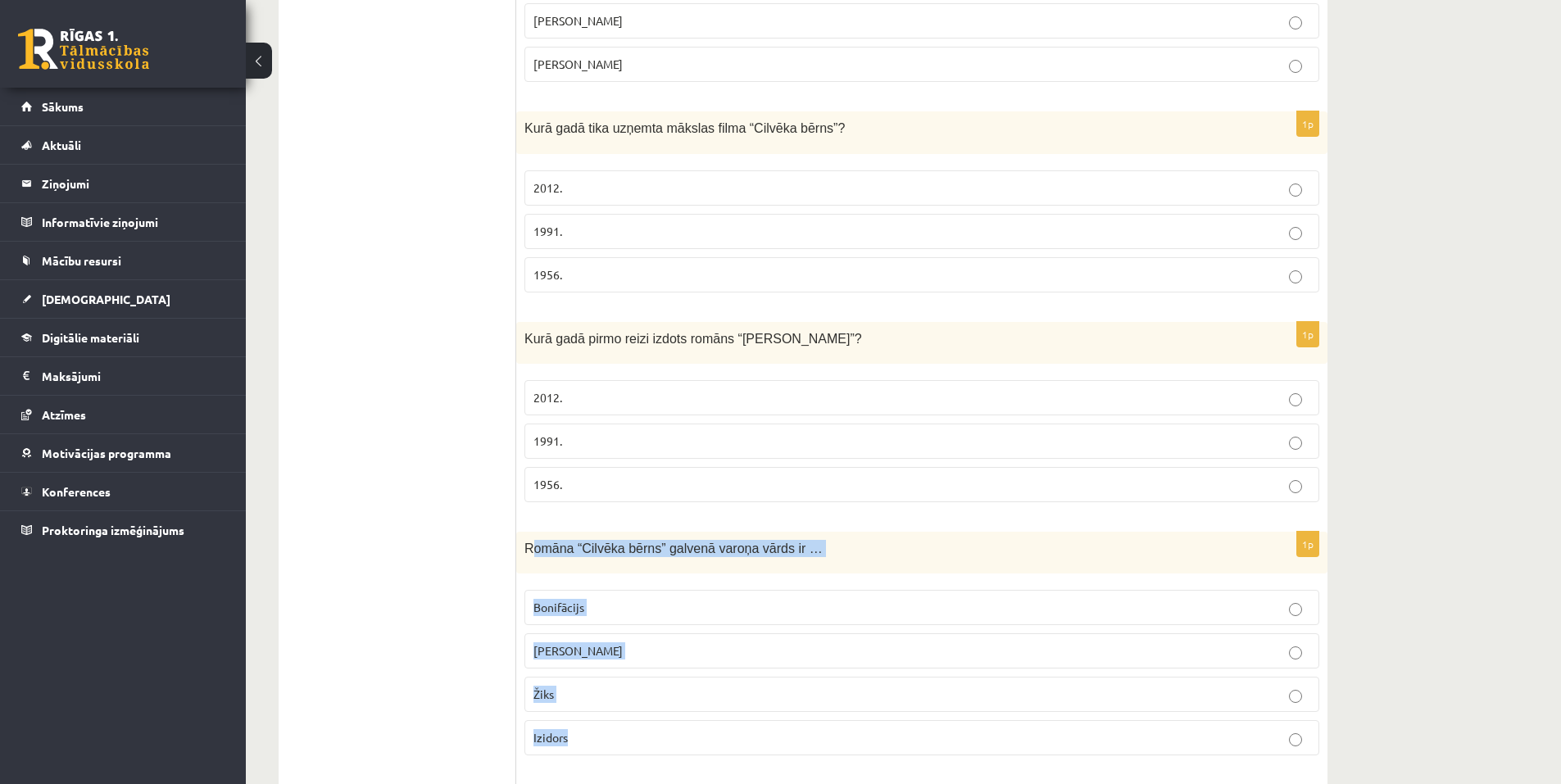
drag, startPoint x: 528, startPoint y: 494, endPoint x: 643, endPoint y: 677, distance: 216.1
click at [643, 677] on div "1p Romāna “Cilvēka bērns” galvenā varoņa vārds ir … Bonifācijs Brigita Žiks Izi…" at bounding box center [922, 650] width 811 height 237
copy div "omāna “Cilvēka bērns” galvenā varoņa vārds ir … Bonifācijs Brigita Žiks Izidors"
click at [564, 685] on p "Žiks" at bounding box center [921, 694] width 777 height 17
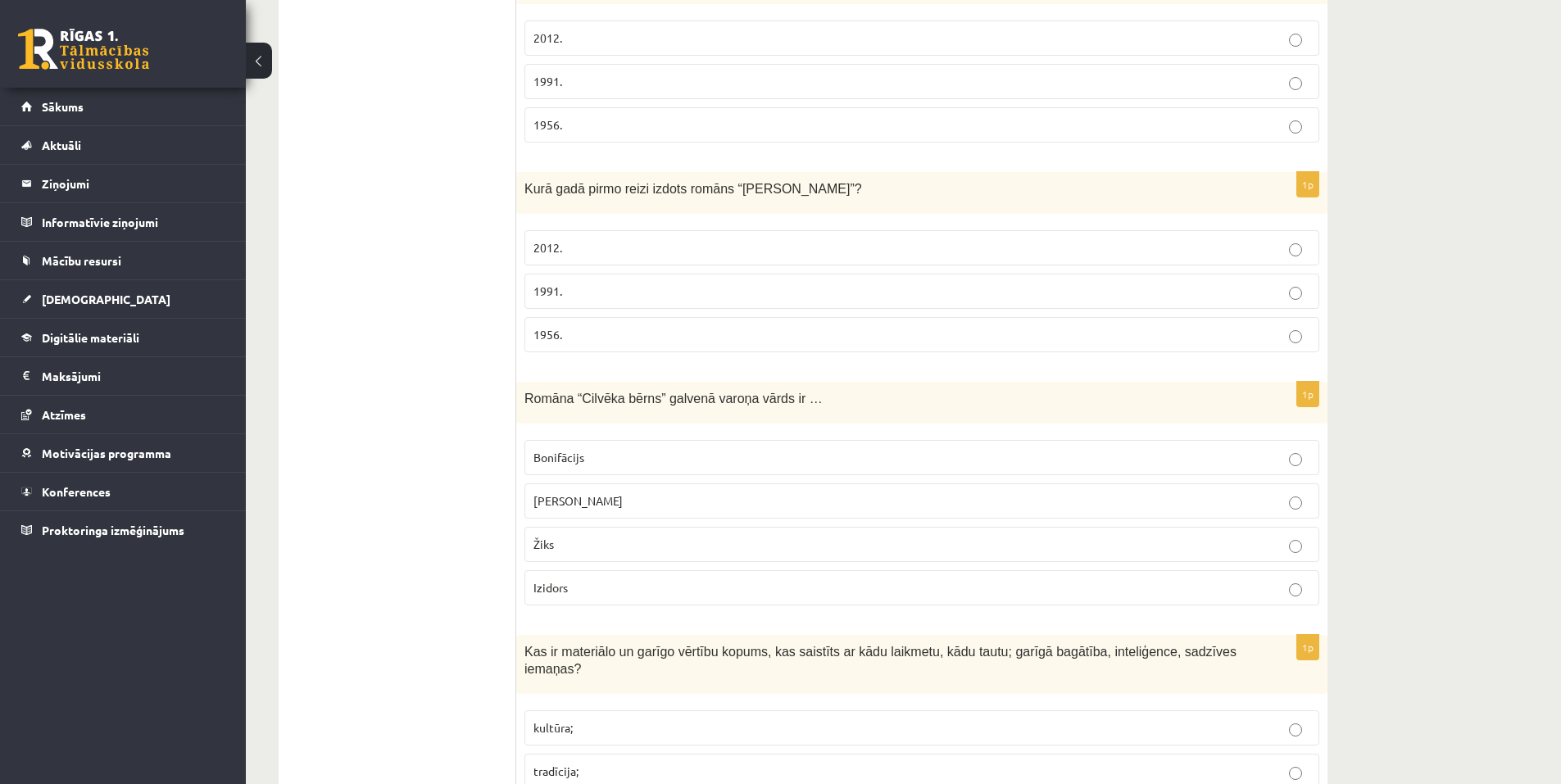
scroll to position [2458, 0]
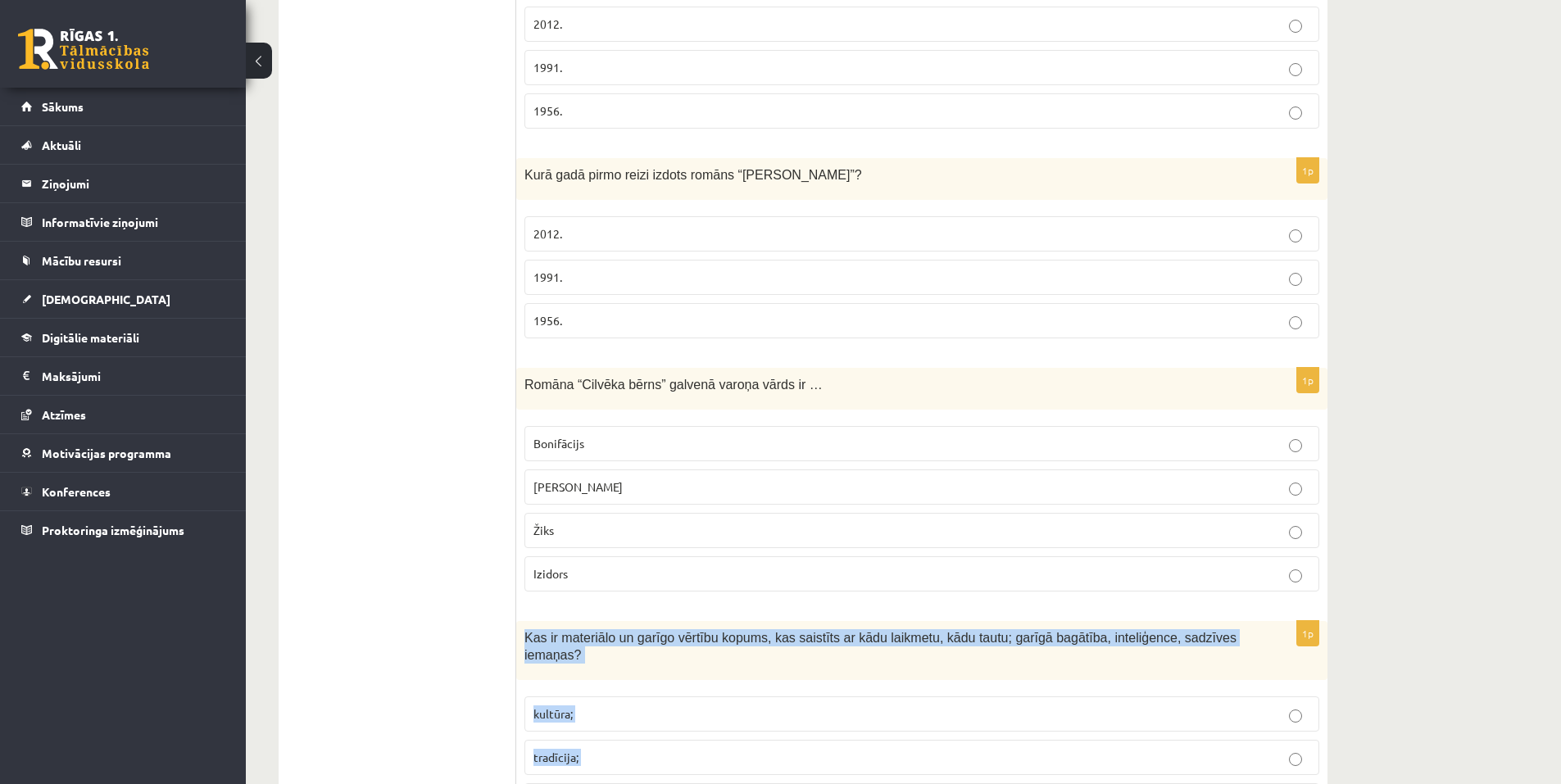
drag, startPoint x: 525, startPoint y: 585, endPoint x: 641, endPoint y: 724, distance: 181.0
click at [641, 724] on div "1p Kas ir materiālo un garīgo vērtību kopums, kas saistīts ar kādu laikmetu, kā…" at bounding box center [922, 726] width 811 height 210
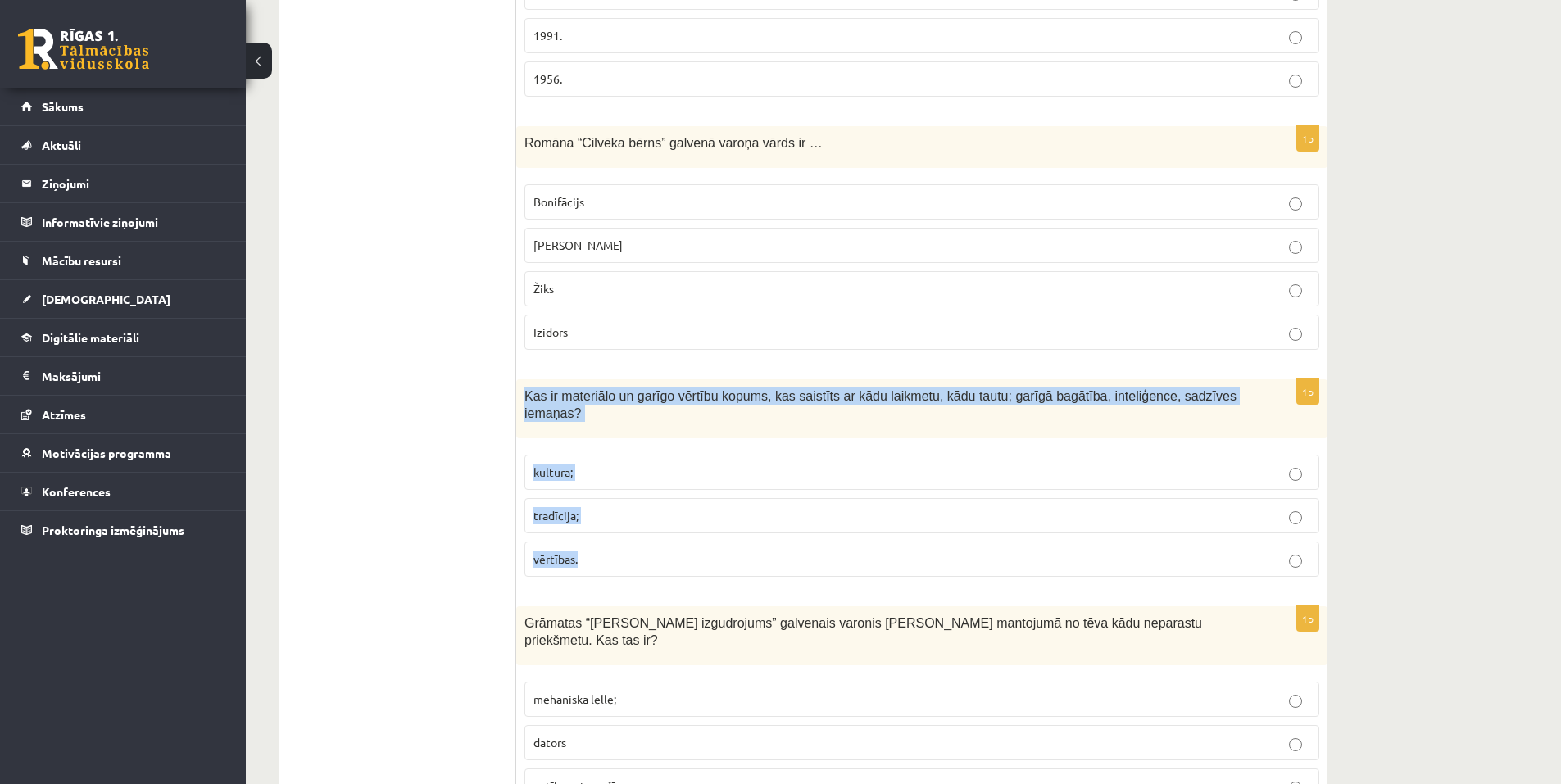
scroll to position [2704, 0]
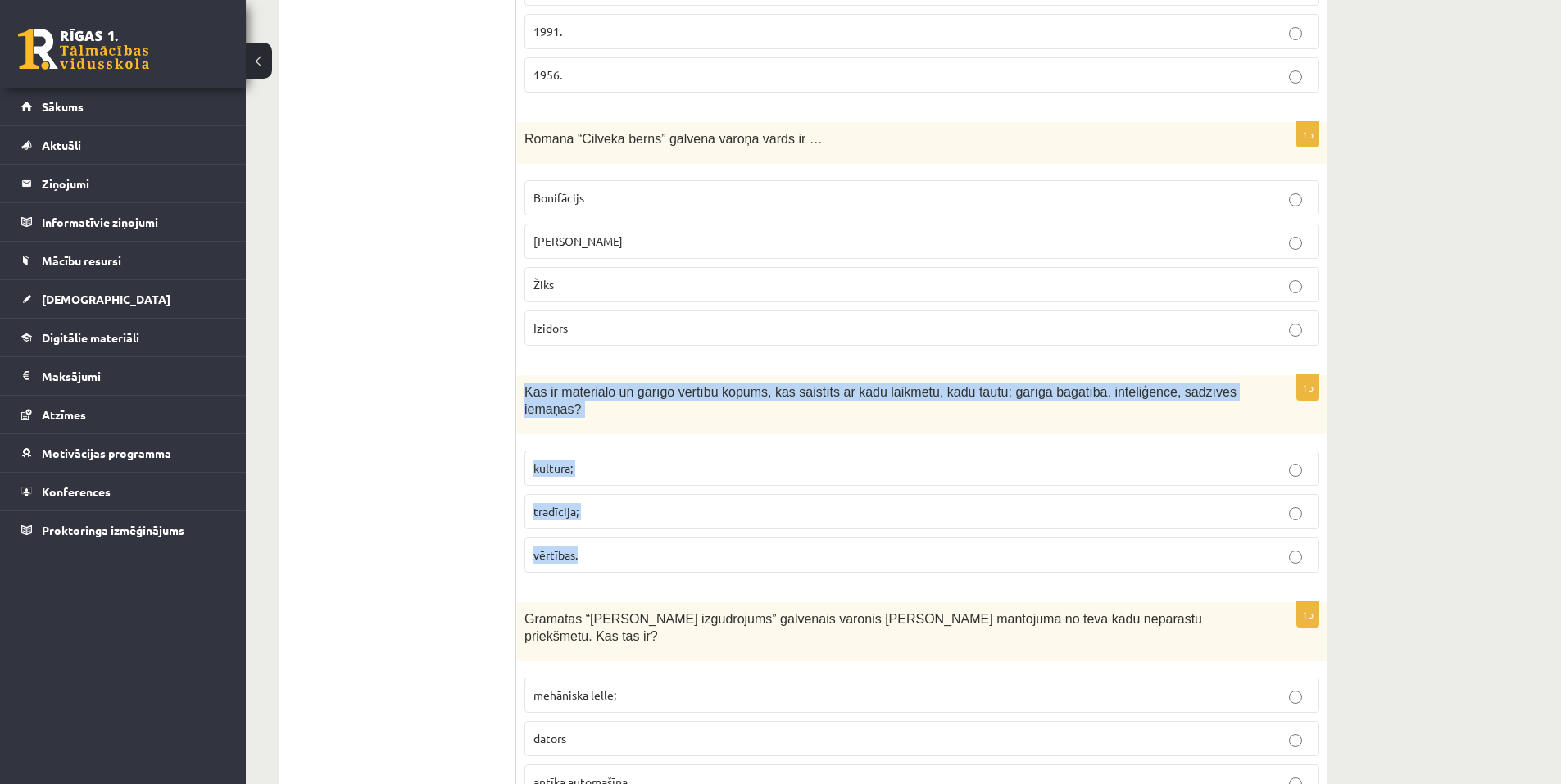
copy div "Kas ir materiālo un garīgo vērtību kopums, kas saistīts ar kādu laikmetu, kādu …"
click at [561, 460] on span "kultūra;" at bounding box center [553, 468] width 39 height 15
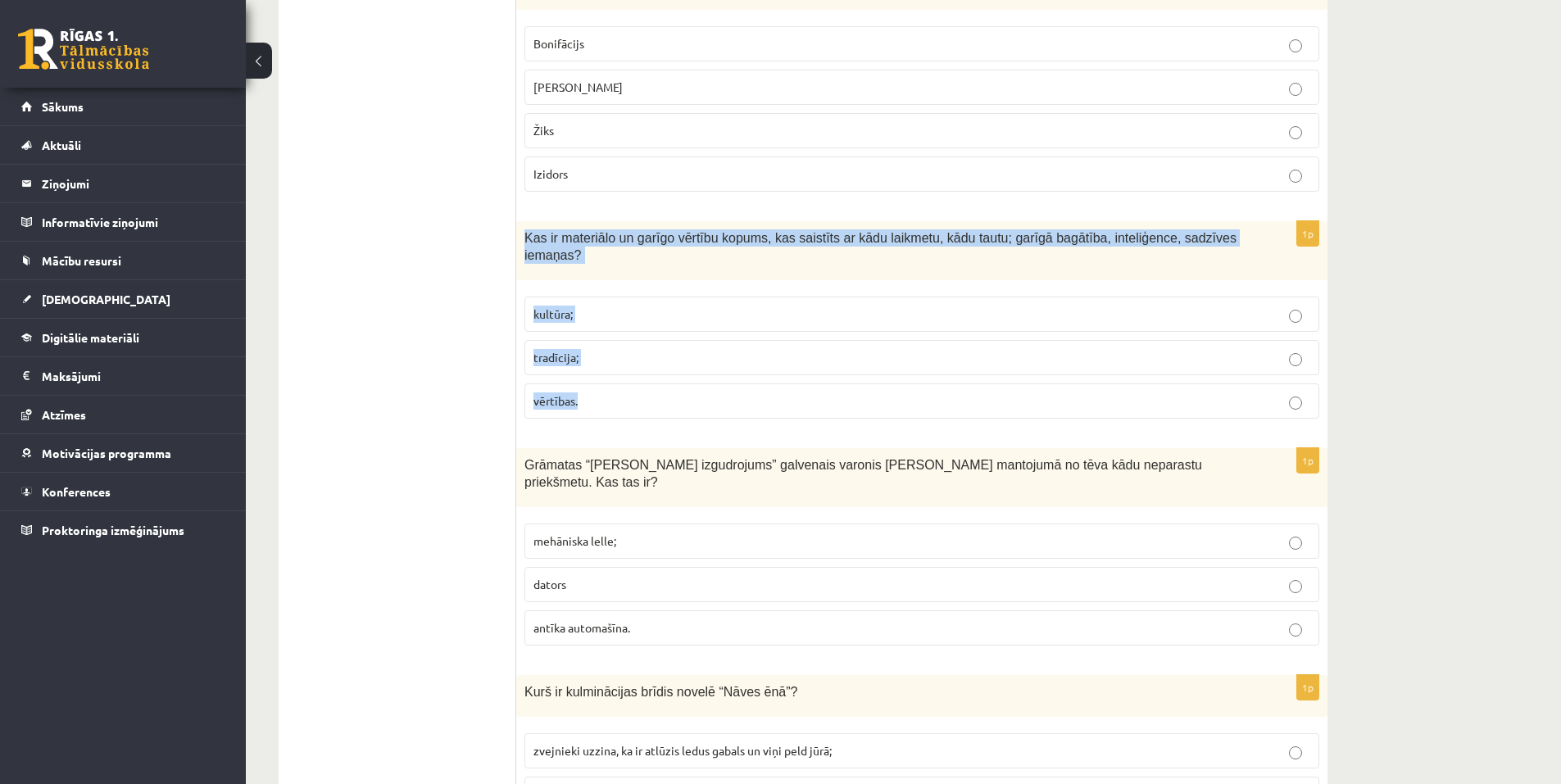
scroll to position [2867, 0]
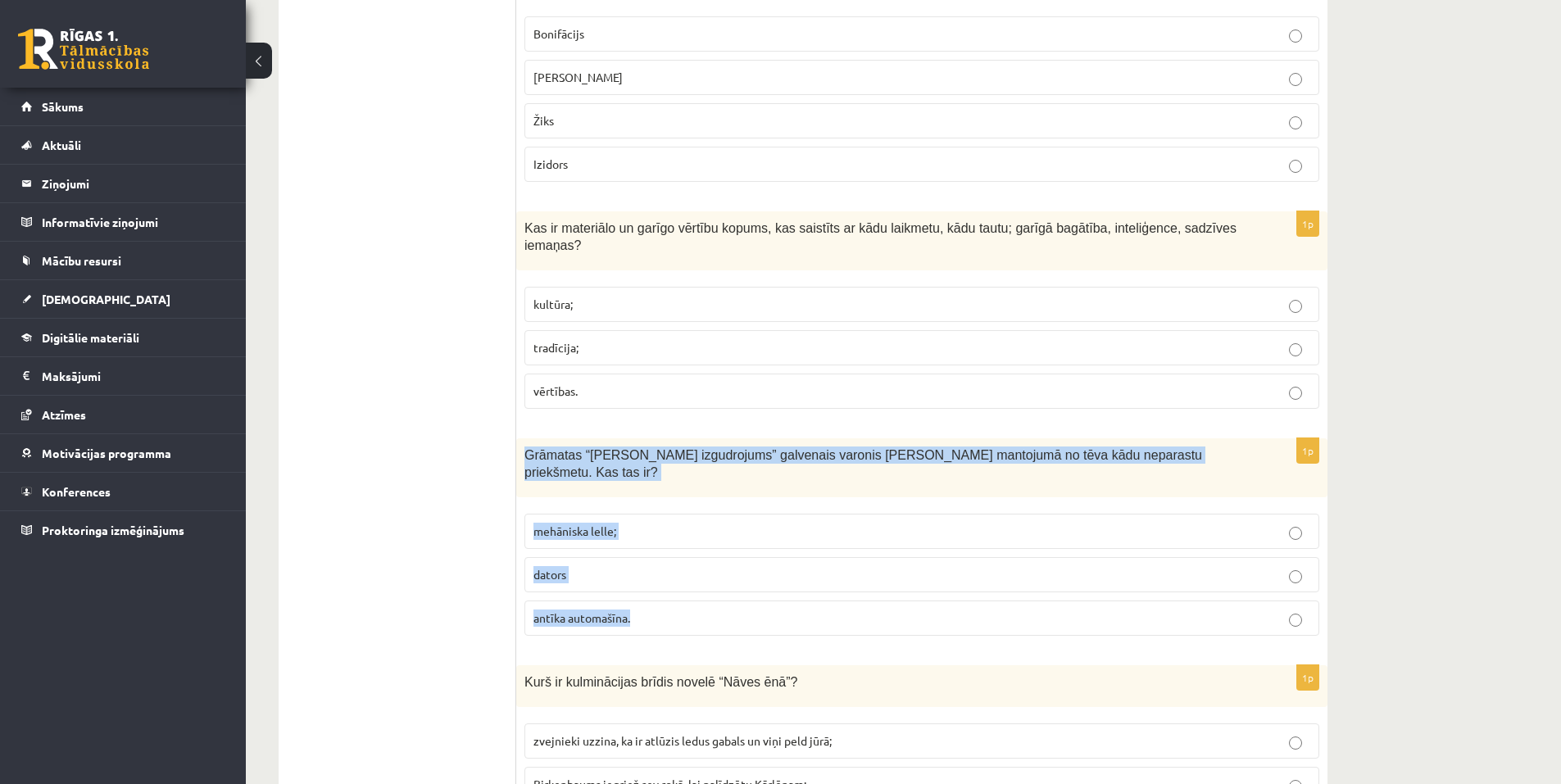
drag, startPoint x: 526, startPoint y: 386, endPoint x: 658, endPoint y: 512, distance: 182.5
click at [658, 512] on div "1p Grāmatas “Hugo Kabrē izgudrojums” galvenais varonis Hugo saņem mantojumā no …" at bounding box center [922, 543] width 811 height 210
copy div "Grāmatas “Hugo Kabrē izgudrojums” galvenais varonis Hugo saņem mantojumā no tēv…"
click at [588, 524] on span "mehāniska lelle;" at bounding box center [574, 531] width 83 height 15
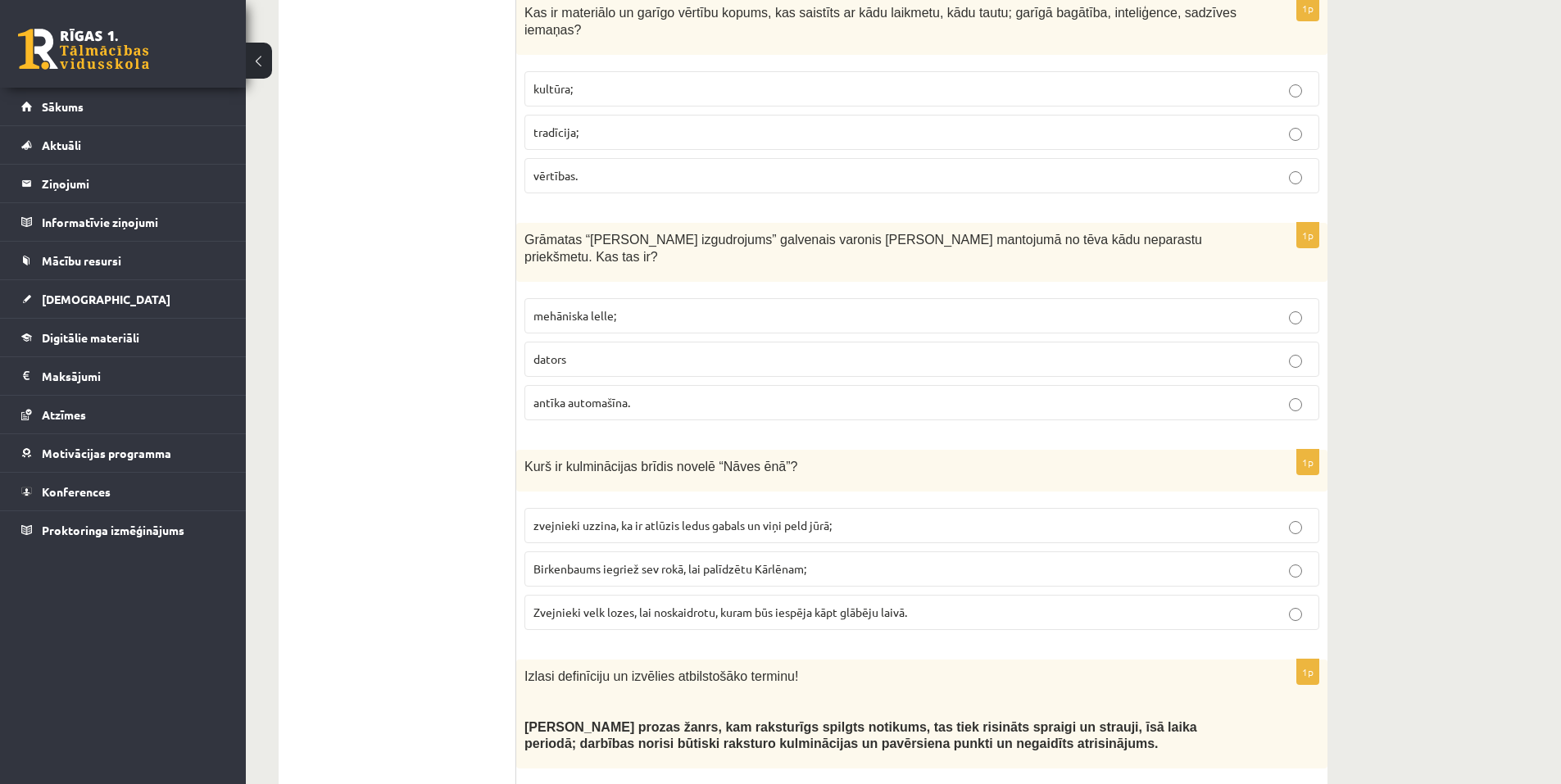
scroll to position [3113, 0]
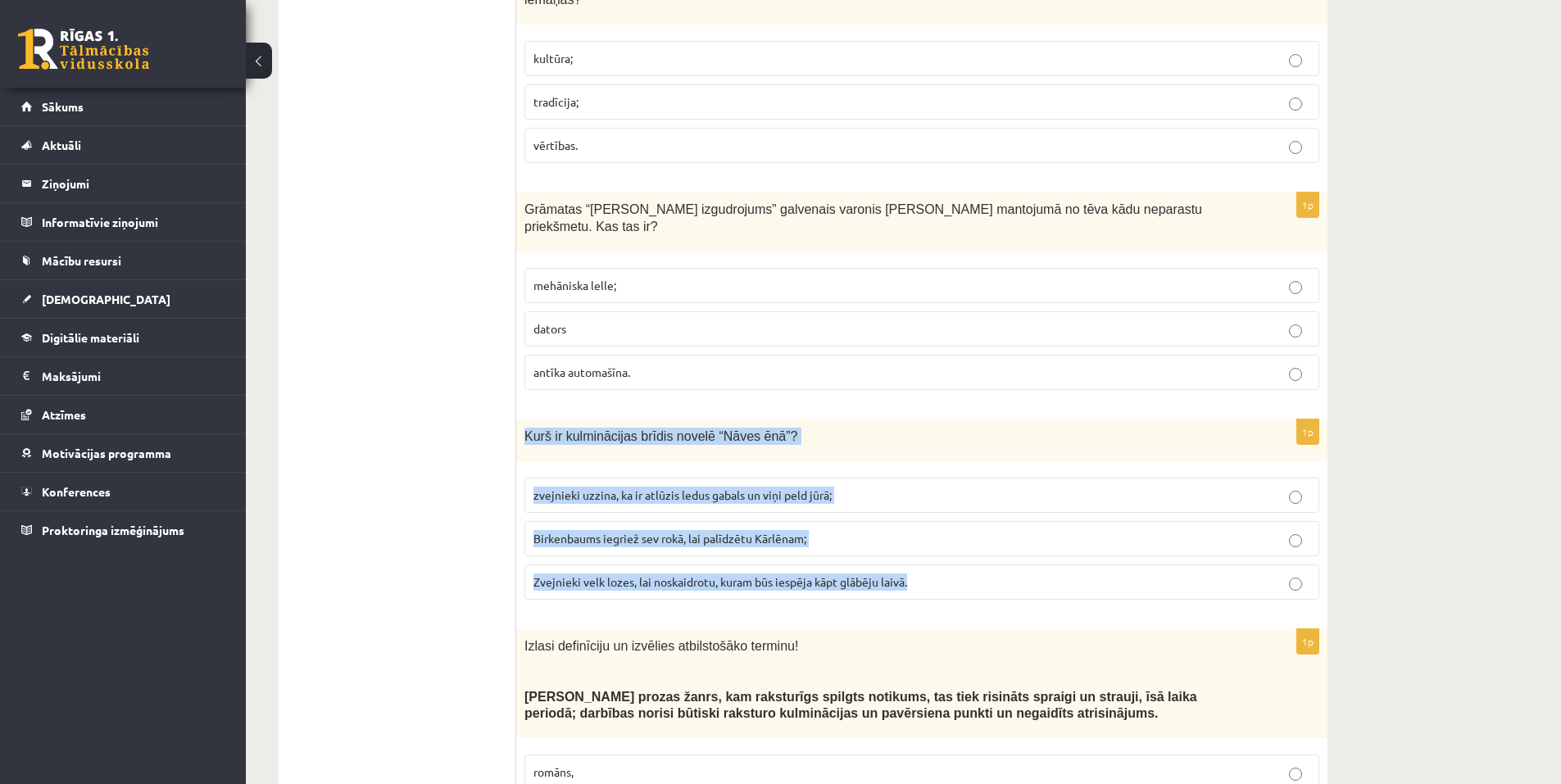
drag, startPoint x: 523, startPoint y: 350, endPoint x: 917, endPoint y: 501, distance: 421.9
click at [917, 501] on div "1p Kurš ir kulminācijas brīdis novelē “Nāves ēnā”? zvejnieki uzzina, ka ir atlū…" at bounding box center [922, 516] width 811 height 193
copy div "Kurš ir kulminācijas brīdis novelē “Nāves ēnā”? zvejnieki uzzina, ka ir atlūzis…"
click at [591, 531] on span "Birkenbaums iegriež sev rokā, lai palīdzētu Kārlēnam;" at bounding box center [669, 538] width 273 height 15
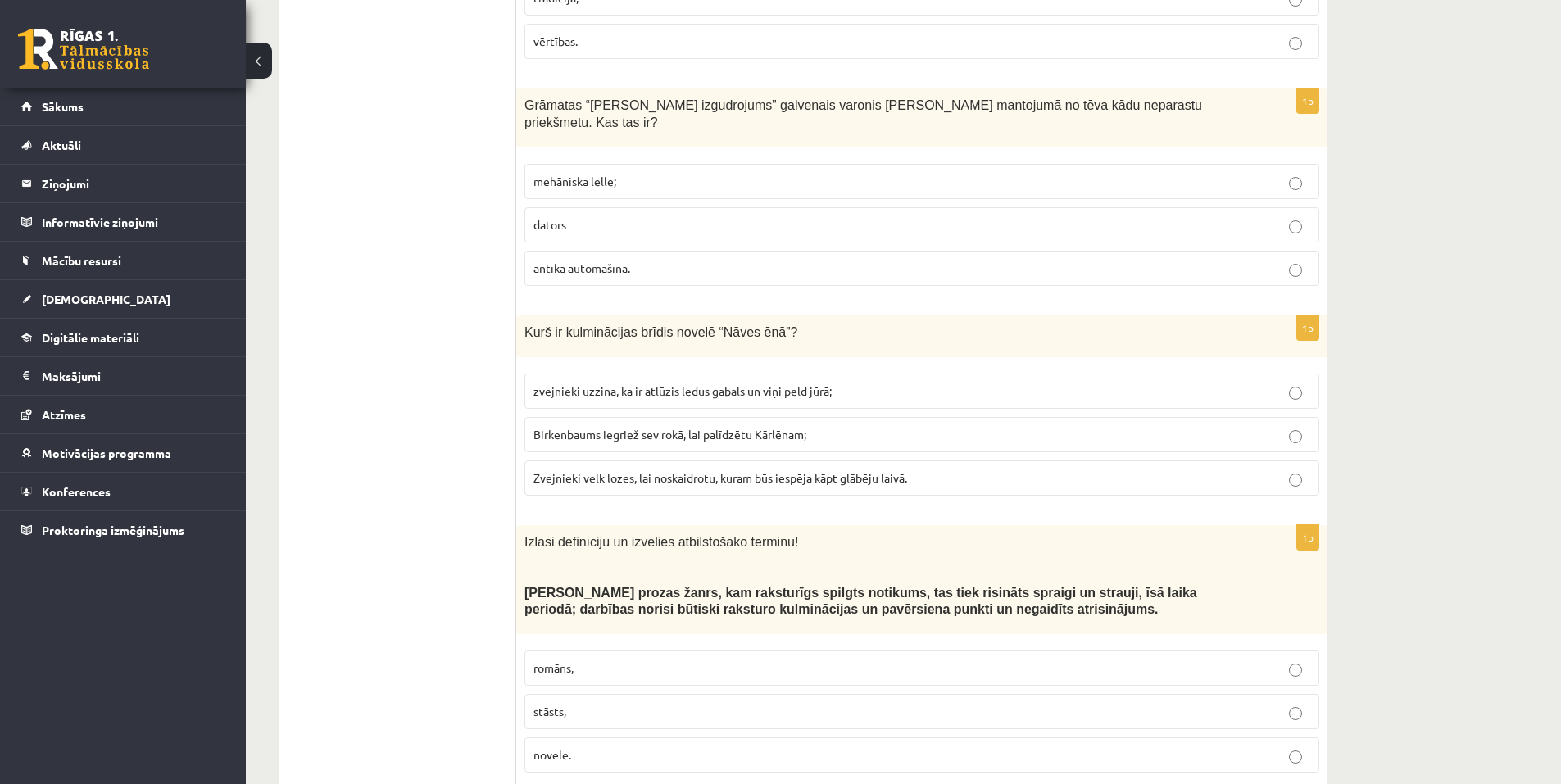
scroll to position [3277, 0]
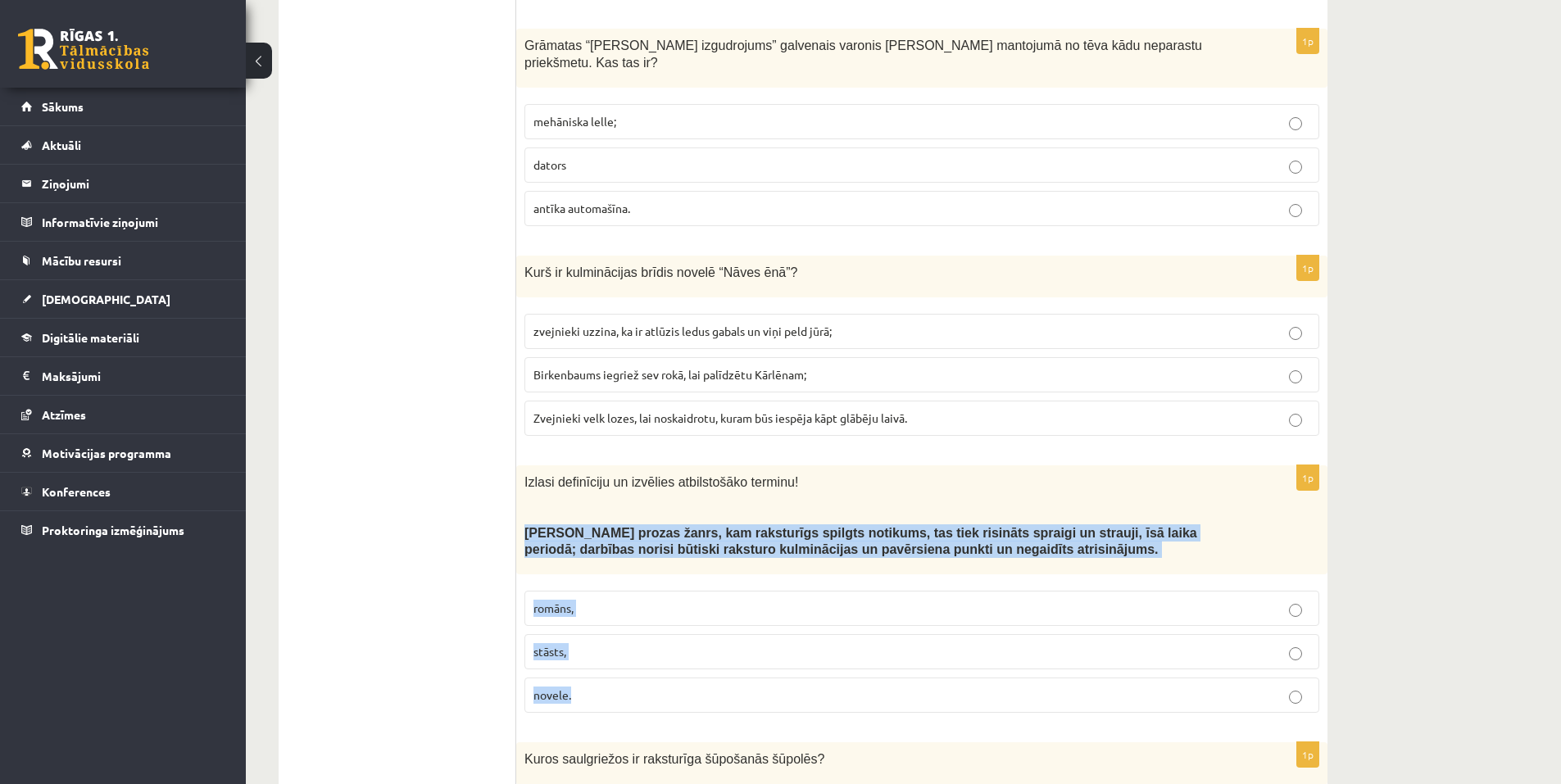
drag, startPoint x: 526, startPoint y: 444, endPoint x: 664, endPoint y: 595, distance: 204.6
click at [664, 595] on div "1p Izlasi definīciju un izvēlies atbilstošāko terminu! Neliela apjoma prozas ža…" at bounding box center [922, 595] width 811 height 260
click at [563, 687] on span "novele." at bounding box center [552, 695] width 38 height 15
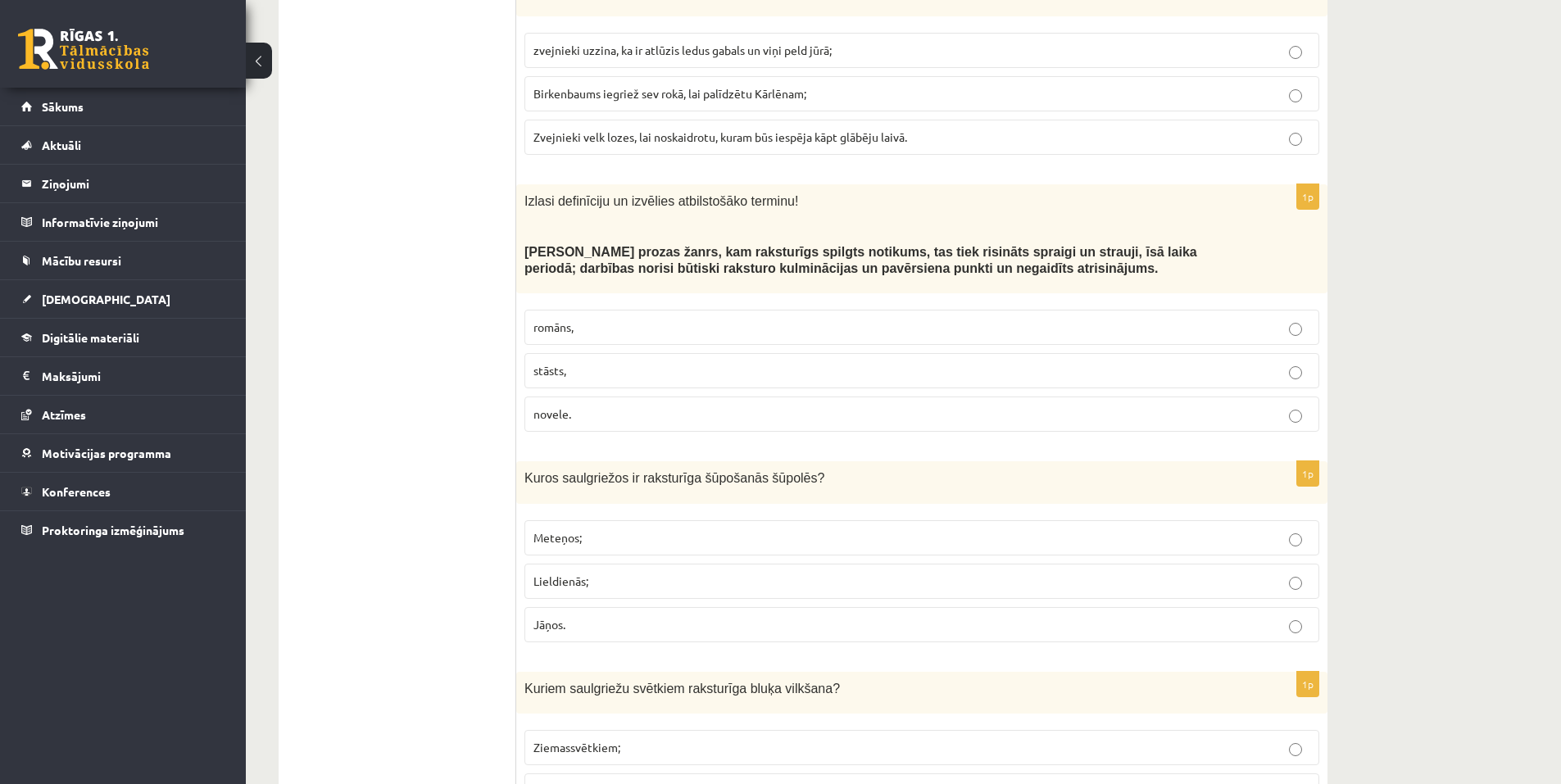
scroll to position [3687, 0]
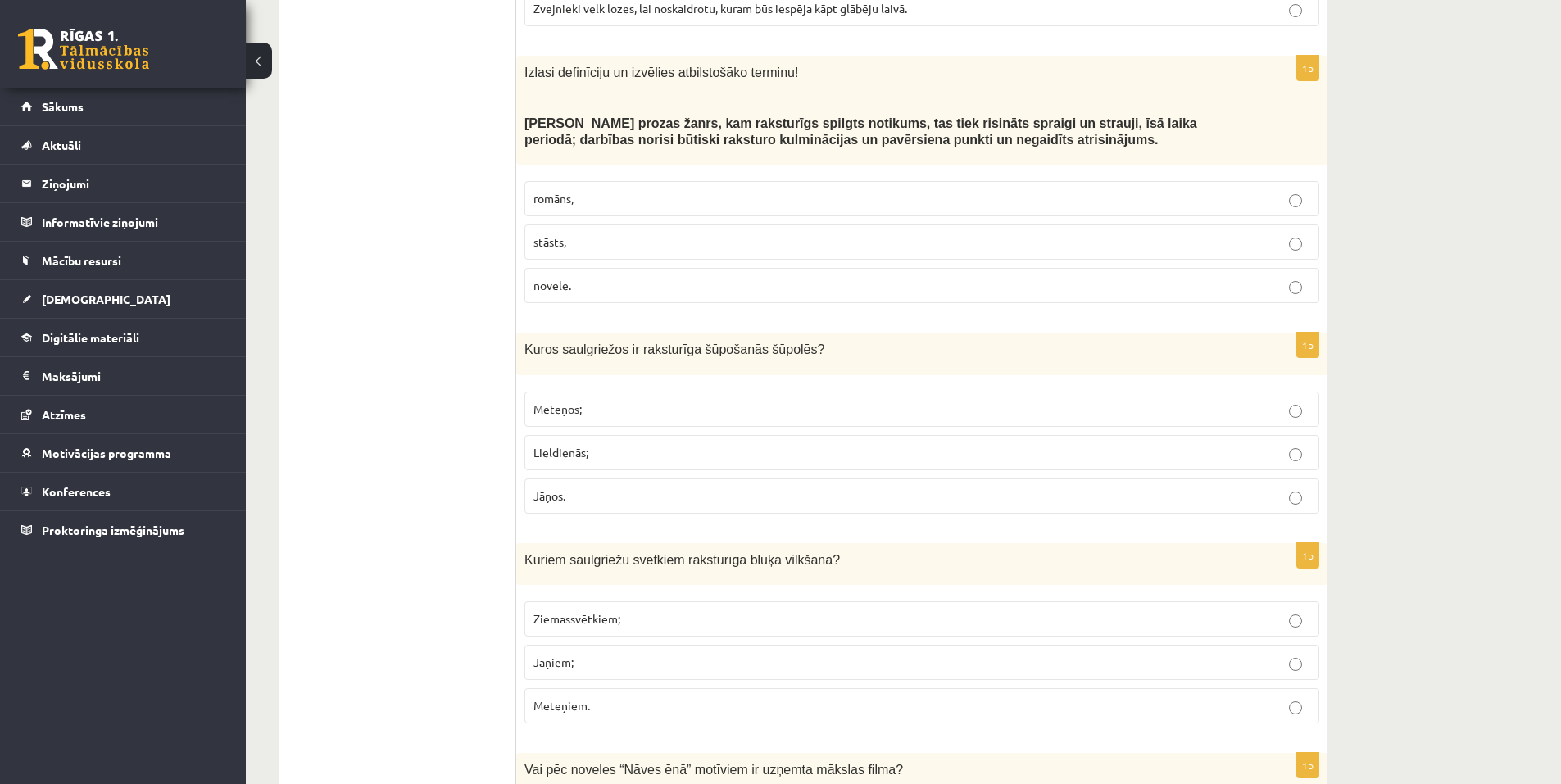
drag, startPoint x: 524, startPoint y: 265, endPoint x: 494, endPoint y: 260, distance: 30.4
click at [494, 260] on div "**********" at bounding box center [804, 59] width 1049 height 6847
click at [495, 261] on ul "Tests Izvērtējums!" at bounding box center [406, 59] width 221 height 6814
click at [559, 488] on span "Jāņos." at bounding box center [549, 496] width 32 height 15
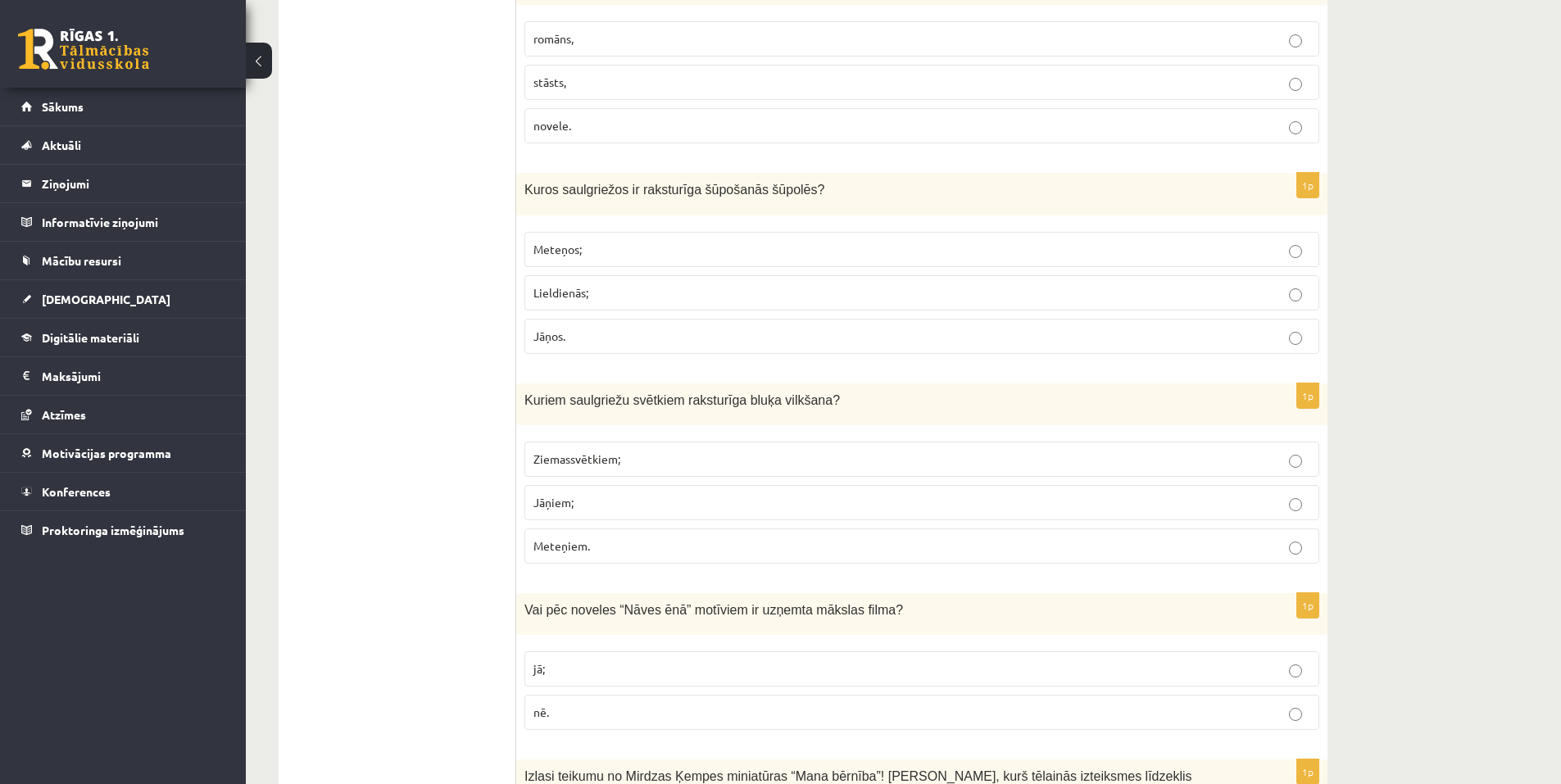
scroll to position [3850, 0]
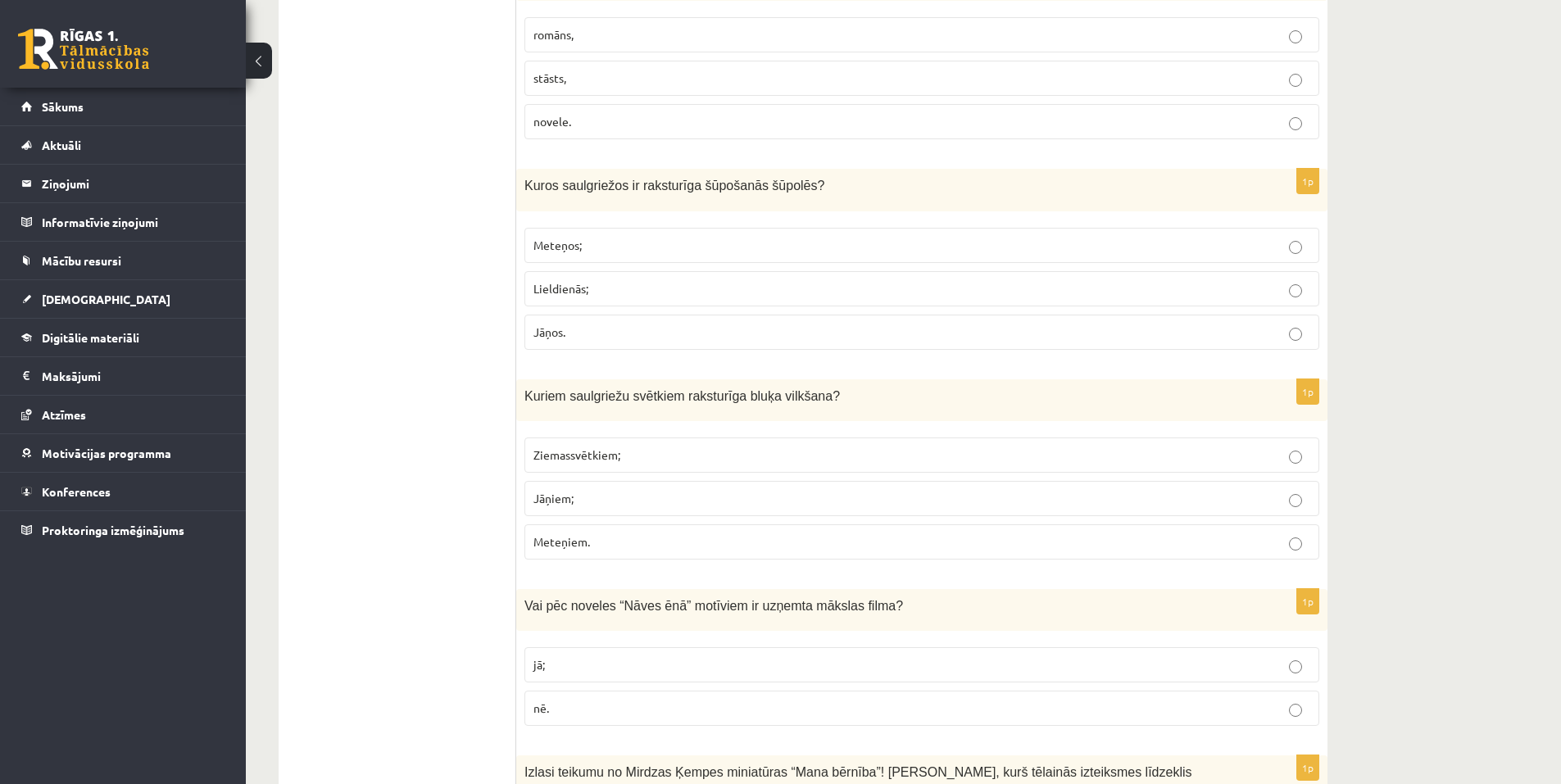
click at [572, 534] on span "Meteņiem." at bounding box center [561, 541] width 57 height 15
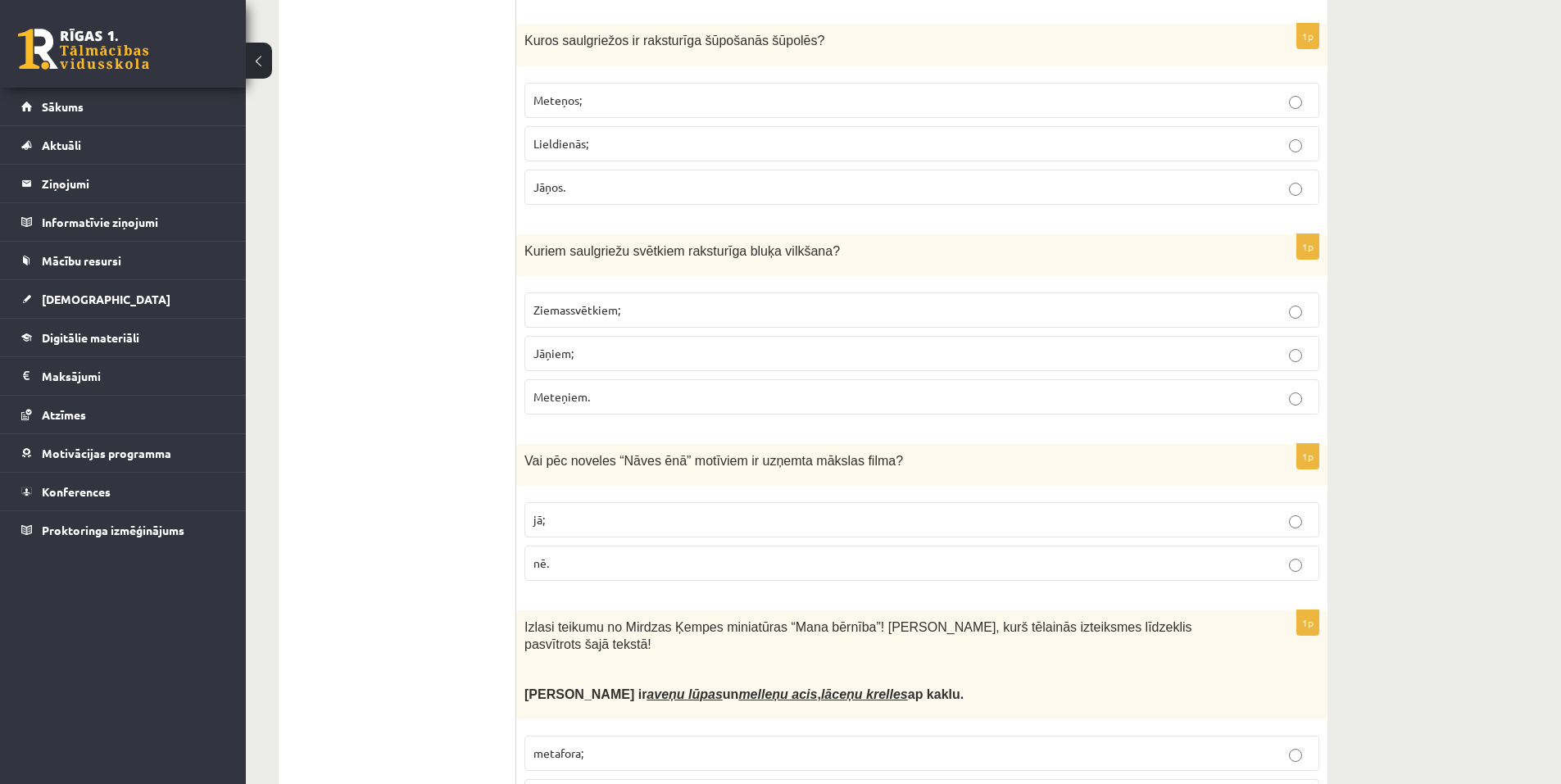
scroll to position [4014, 0]
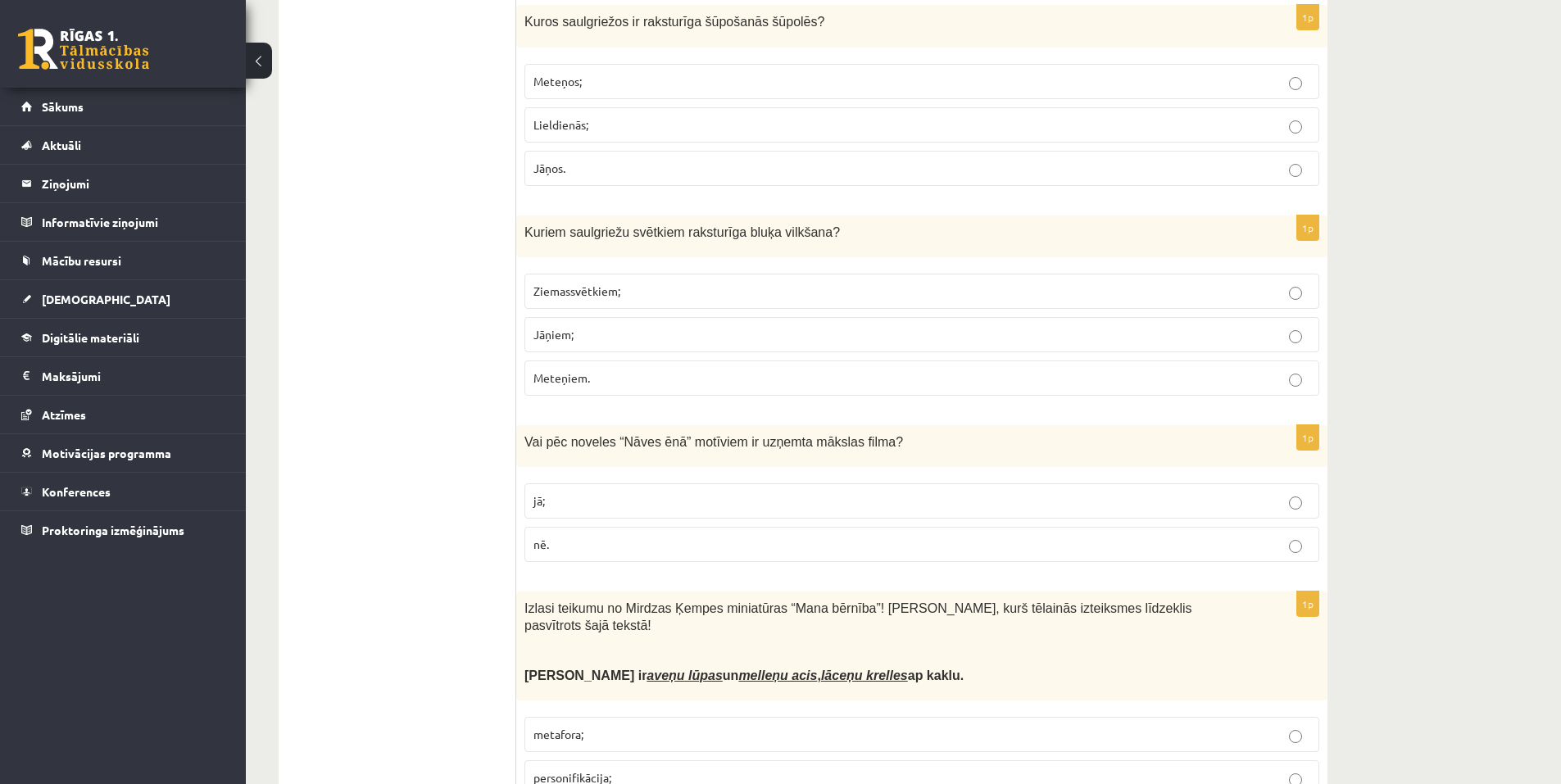
click at [536, 493] on span "jā;" at bounding box center [539, 500] width 11 height 15
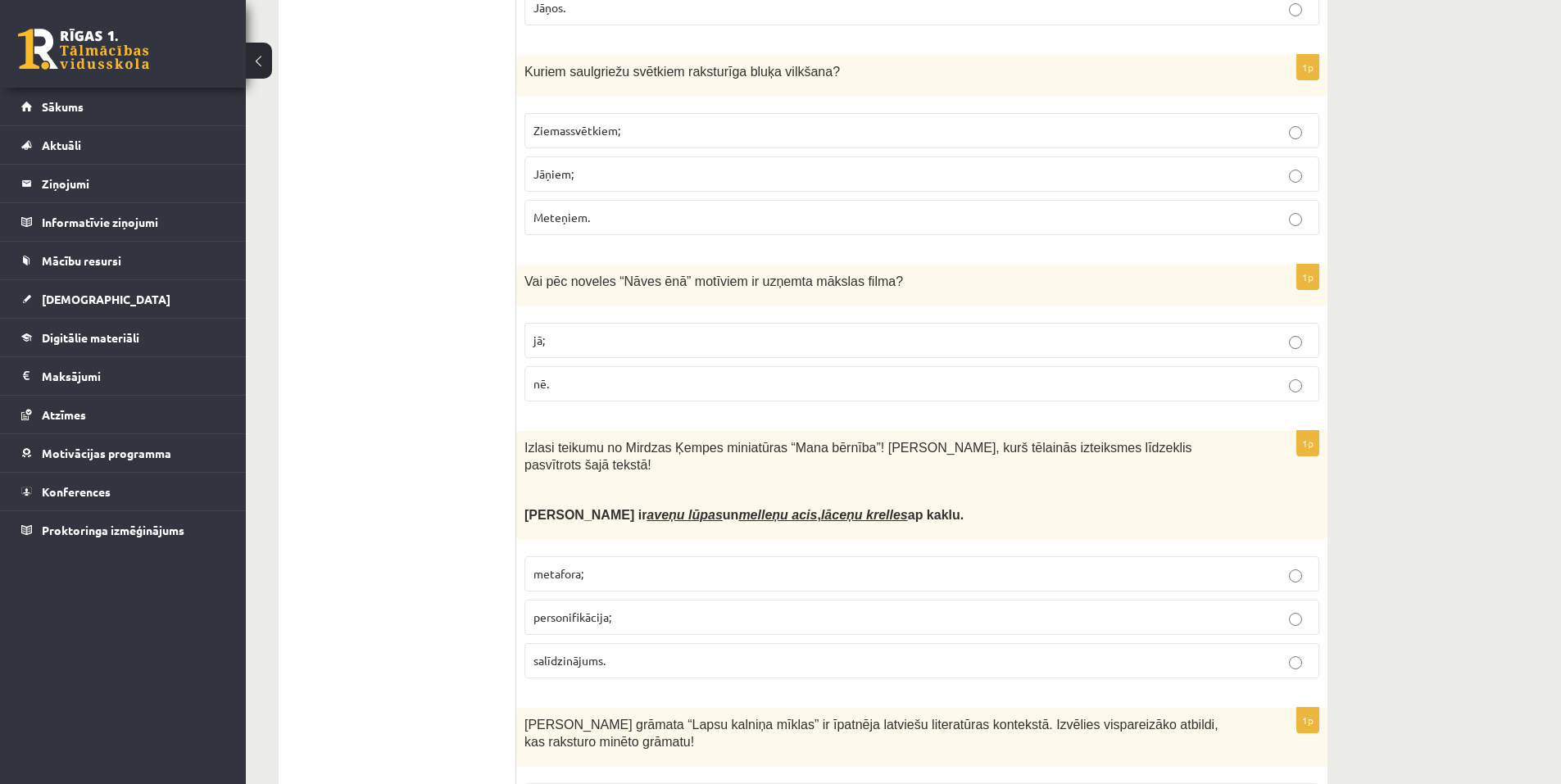
scroll to position [4179, 0]
click at [547, 363] on label "nē." at bounding box center [922, 380] width 794 height 35
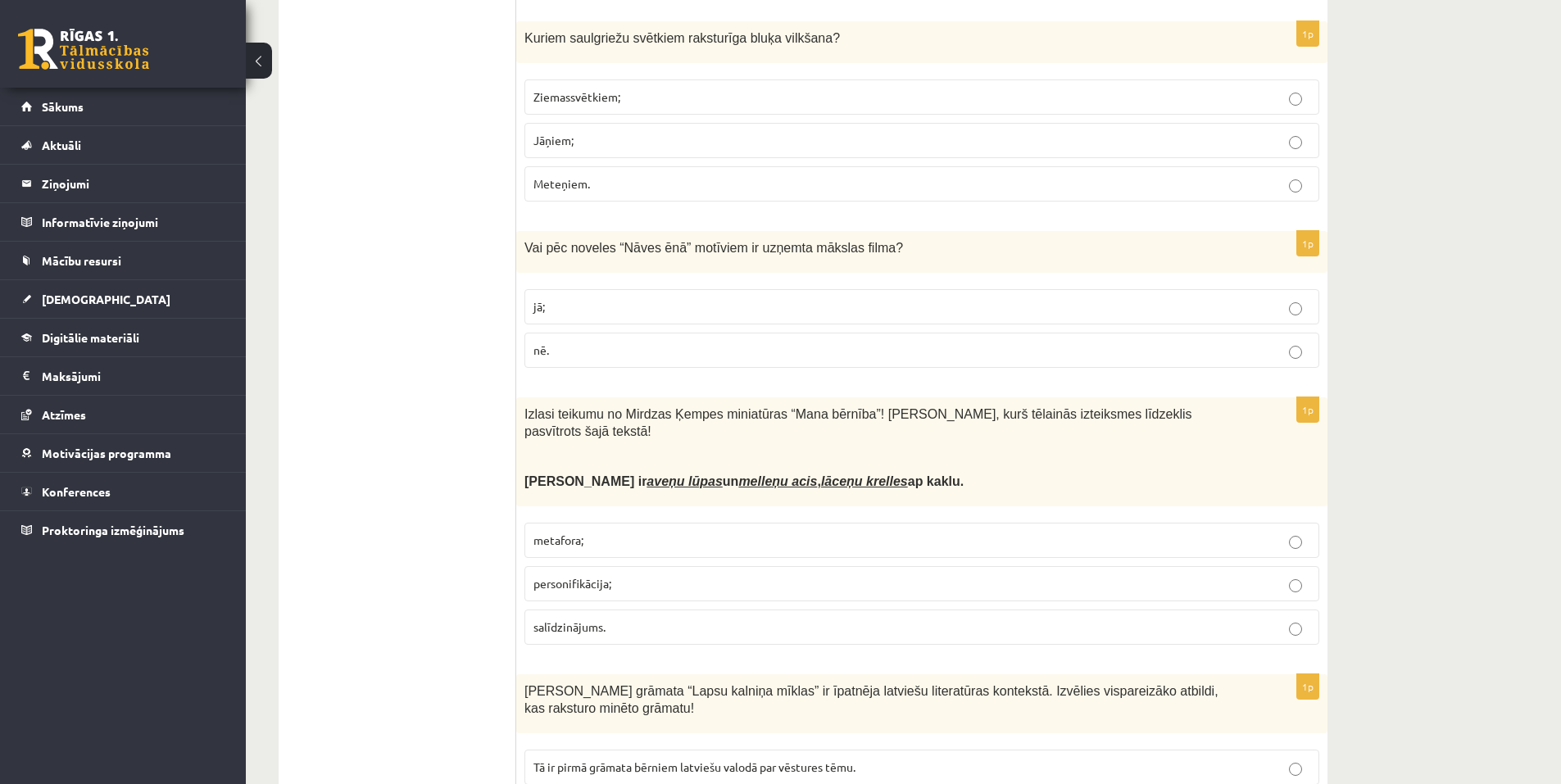
scroll to position [4260, 0]
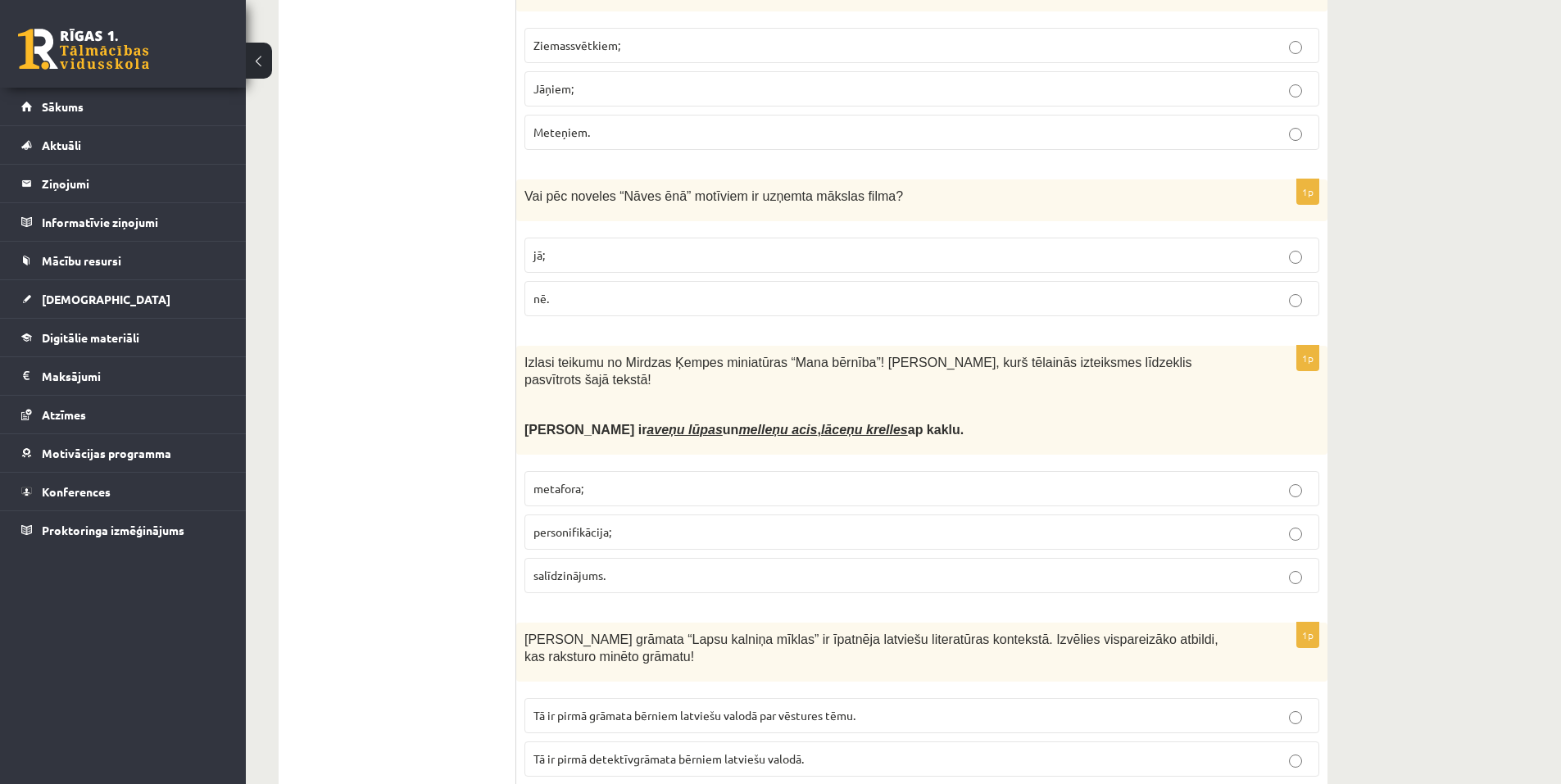
click at [549, 525] on span "personifikācija;" at bounding box center [572, 532] width 78 height 15
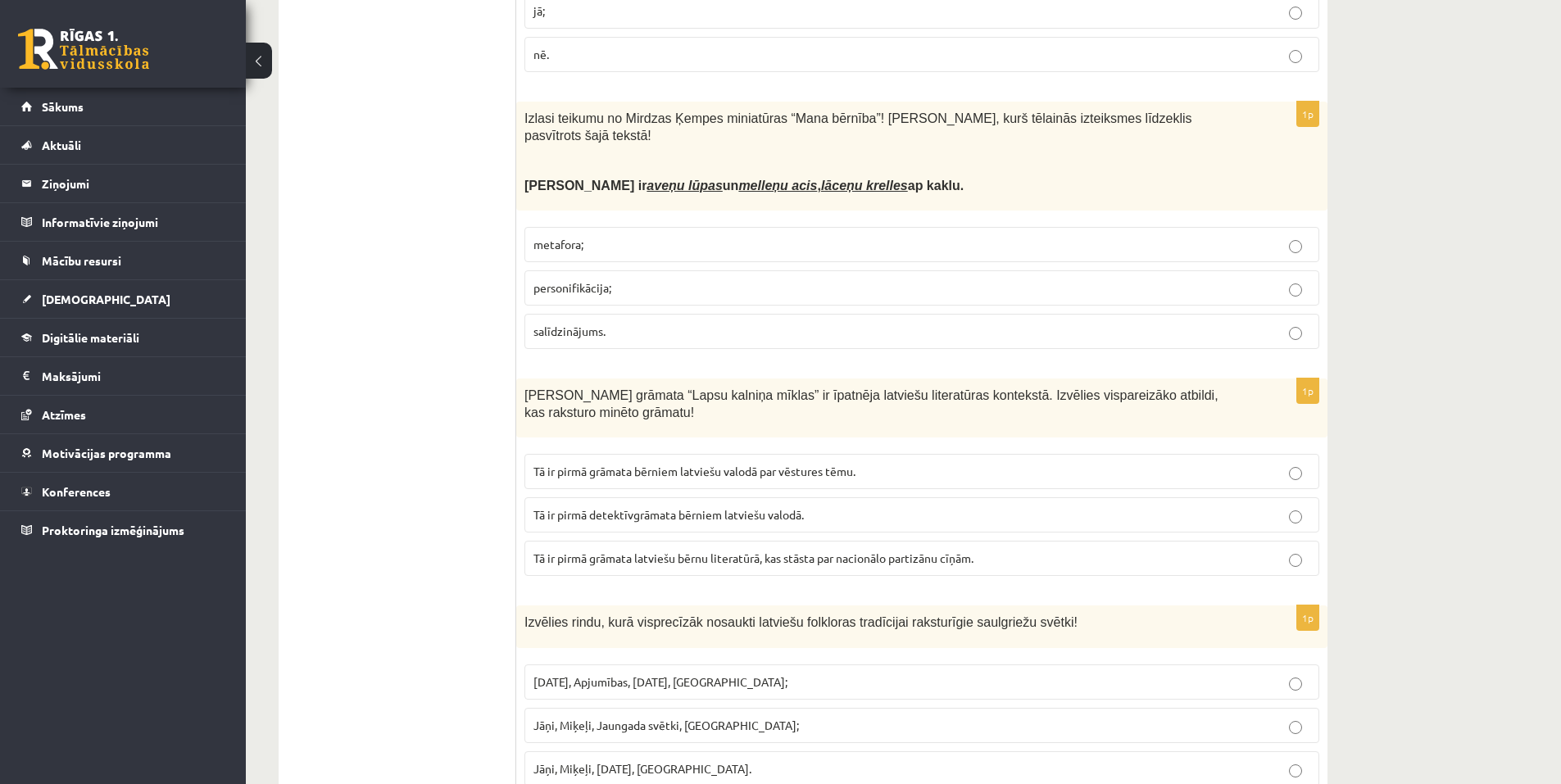
scroll to position [4506, 0]
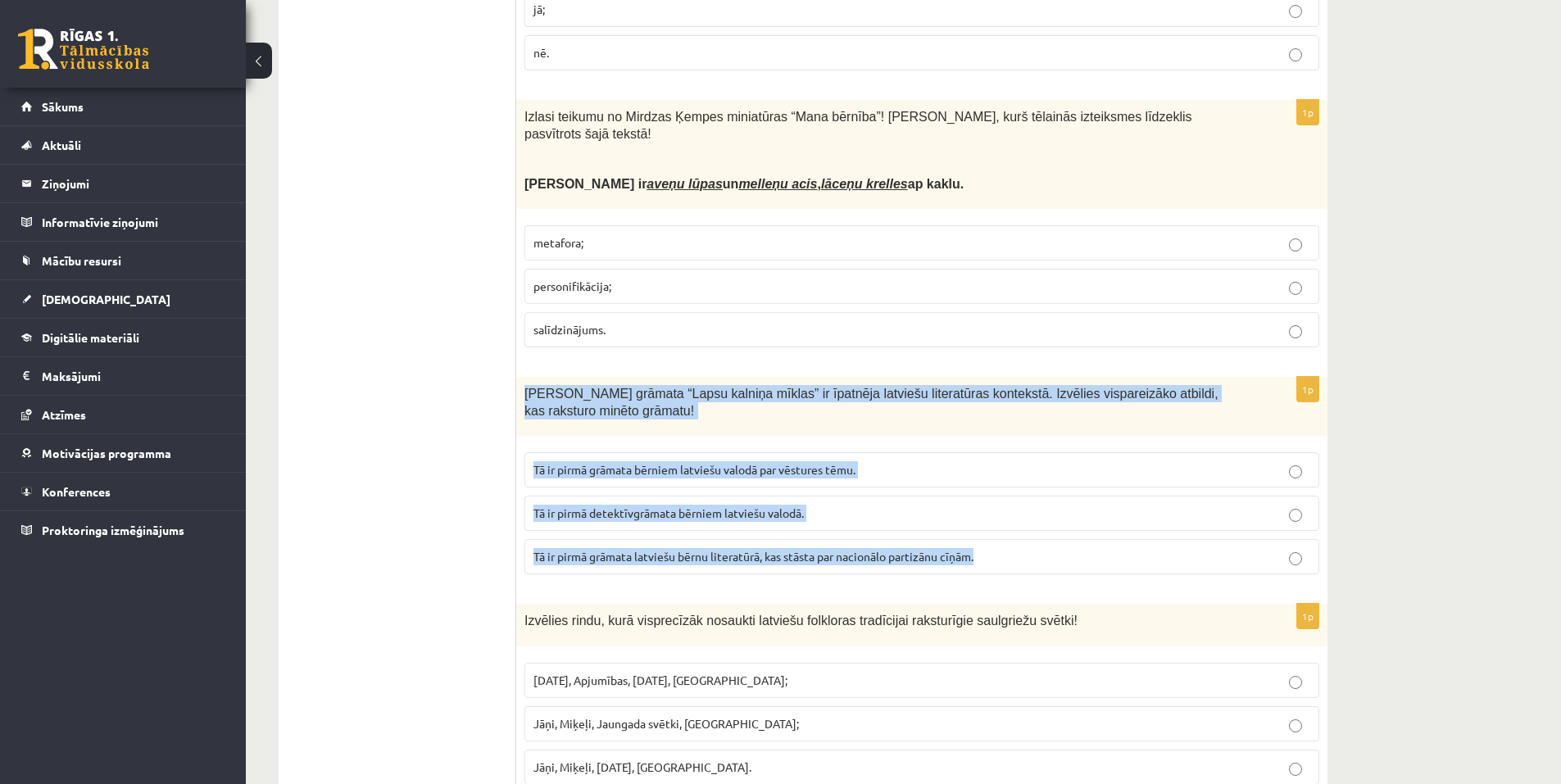
drag, startPoint x: 525, startPoint y: 292, endPoint x: 988, endPoint y: 463, distance: 493.6
click at [988, 463] on div "1p Māra Runguļa grāmata “Lapsu kalniņa mīklas” ir īpatnēja latviešu literatūras…" at bounding box center [922, 482] width 811 height 210
click at [599, 462] on span "Tā ir pirmā grāmata bērniem latviešu valodā par vēstures tēmu." at bounding box center [694, 470] width 322 height 15
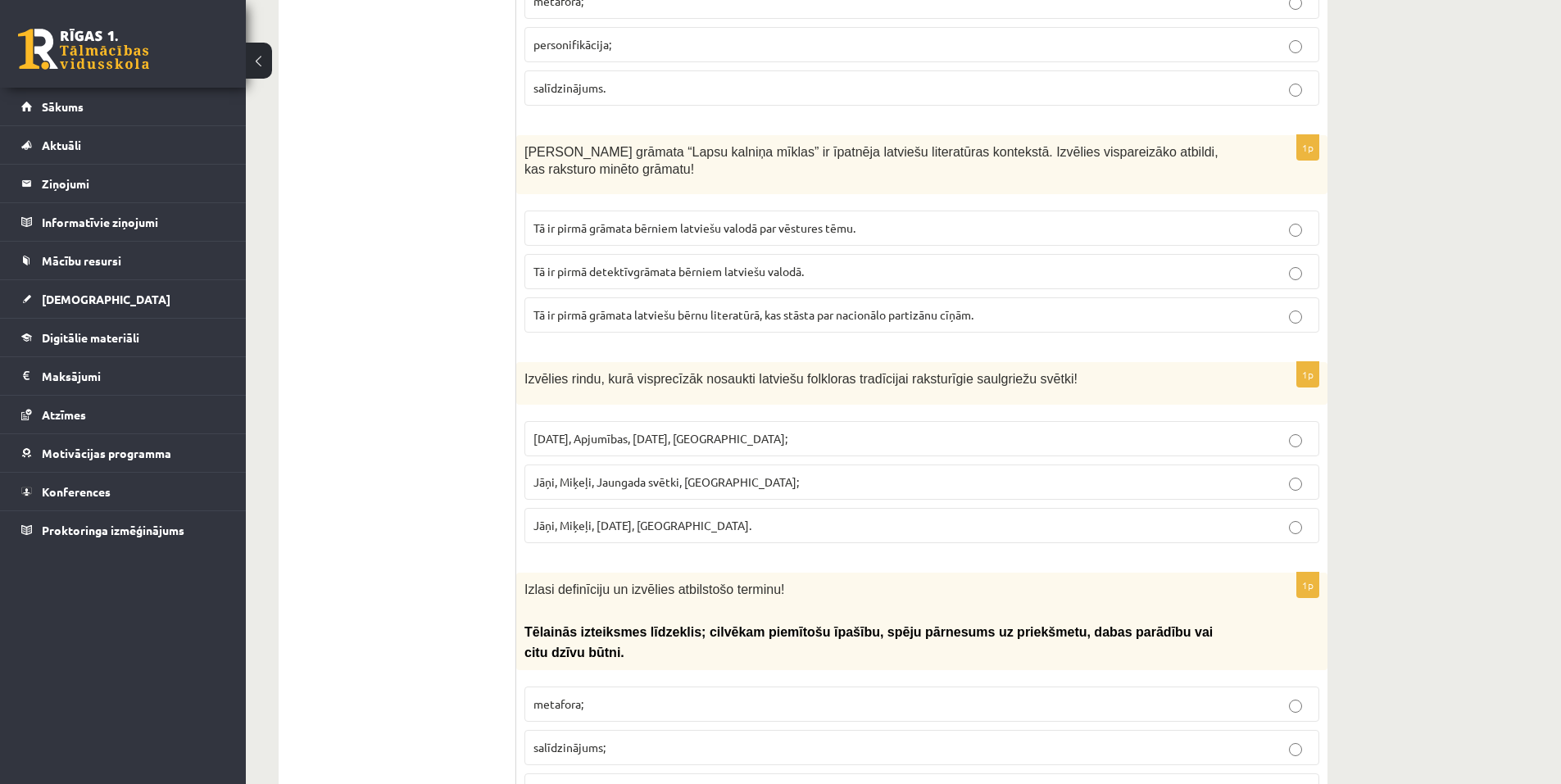
scroll to position [4751, 0]
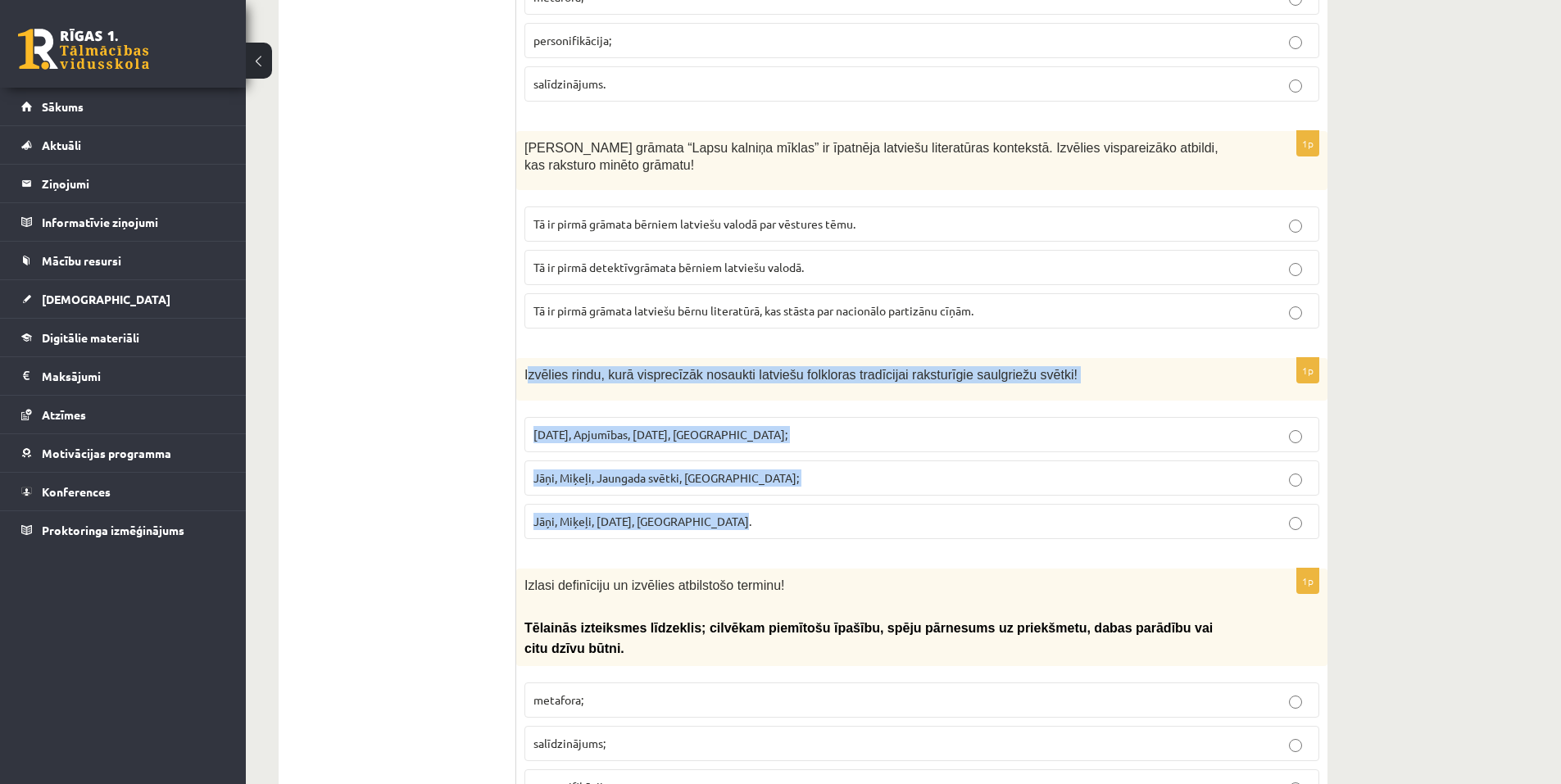
drag, startPoint x: 527, startPoint y: 272, endPoint x: 737, endPoint y: 425, distance: 259.8
click at [737, 425] on div "1p Izvēlies rindu, kurā visprecīzāk nosaukti latviešu folkloras tradīcijai raks…" at bounding box center [922, 455] width 811 height 193
click at [632, 513] on span "Jāņi, Miķeļi, Ziemassvētki, Lieldienas." at bounding box center [642, 521] width 218 height 15
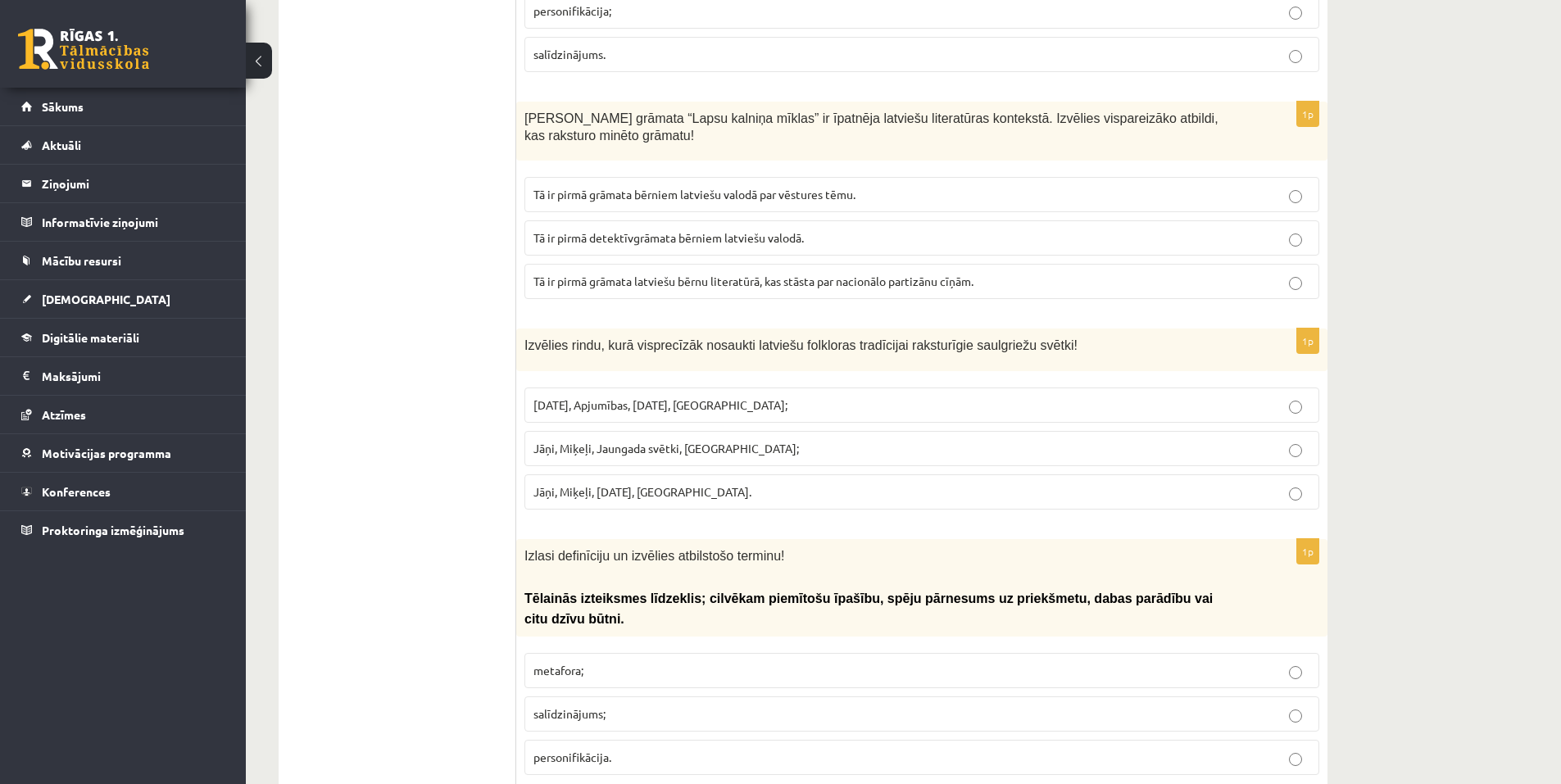
scroll to position [4915, 0]
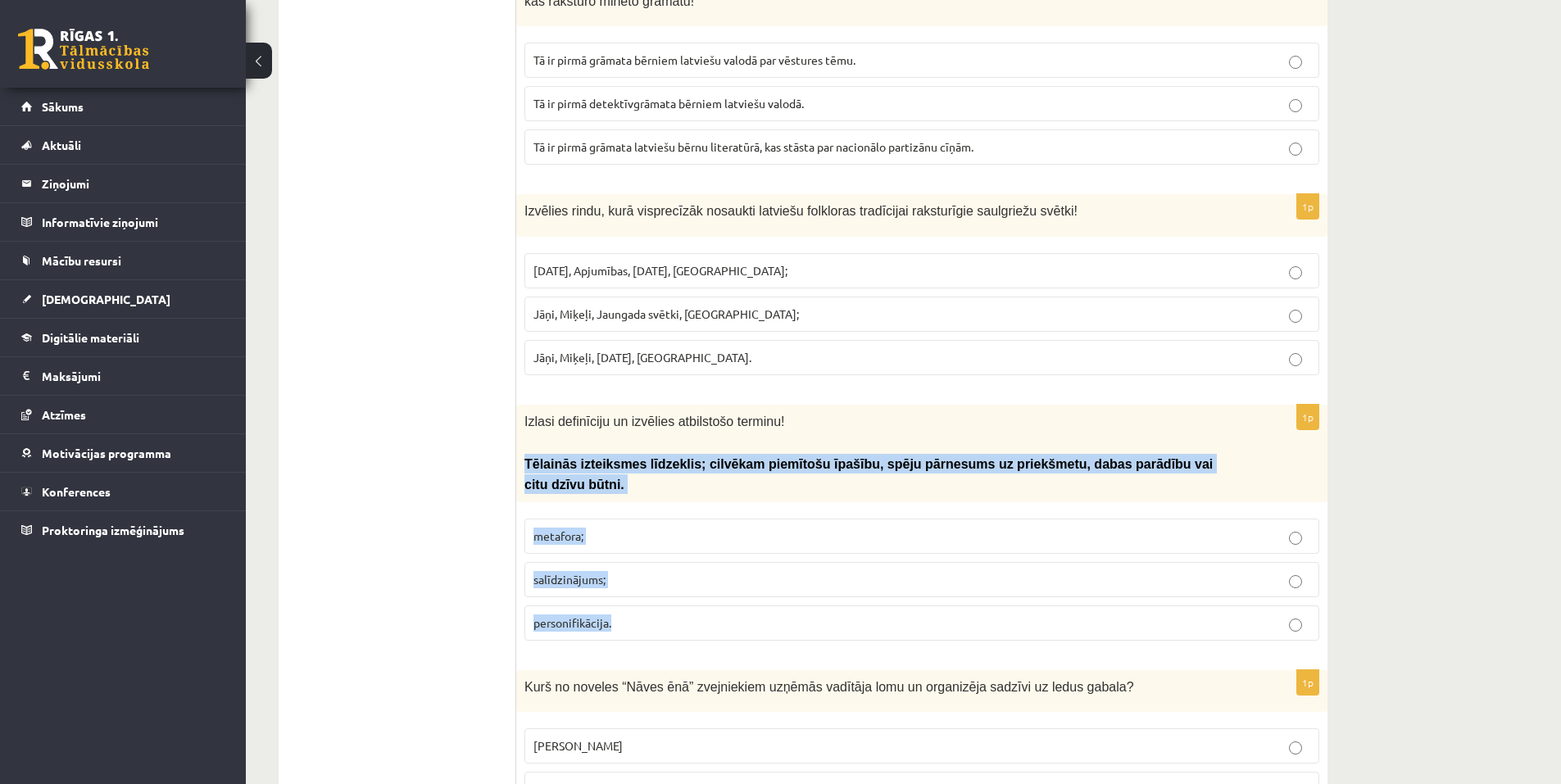
drag, startPoint x: 524, startPoint y: 360, endPoint x: 650, endPoint y: 490, distance: 181.0
click at [650, 490] on div "1p Izlasi definīciju un izvēlies atbilstošo terminu! Tēlainās izteiksmes līdzek…" at bounding box center [922, 529] width 811 height 250
click at [561, 605] on label "personifikācija." at bounding box center [922, 623] width 794 height 35
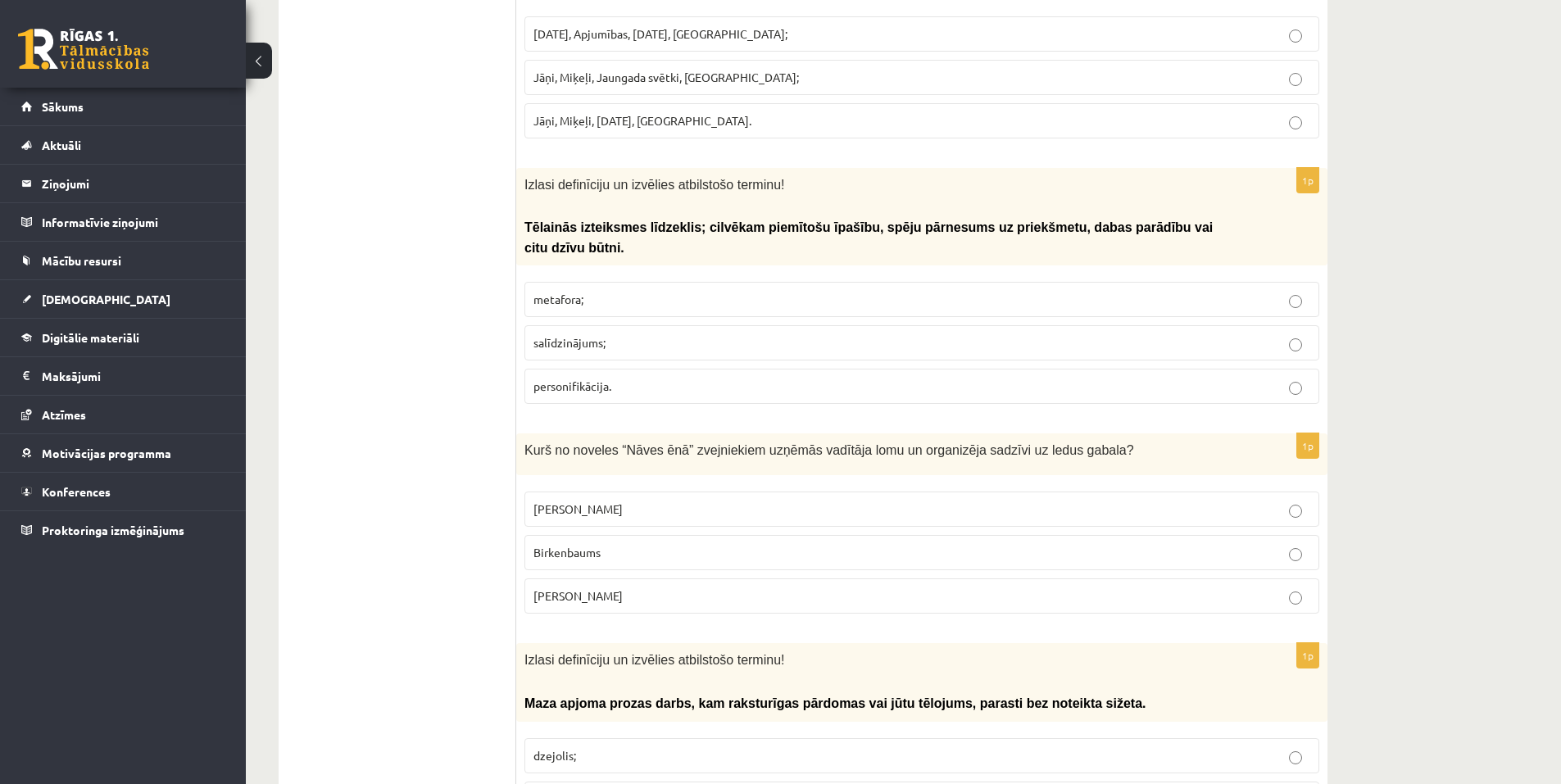
scroll to position [5162, 0]
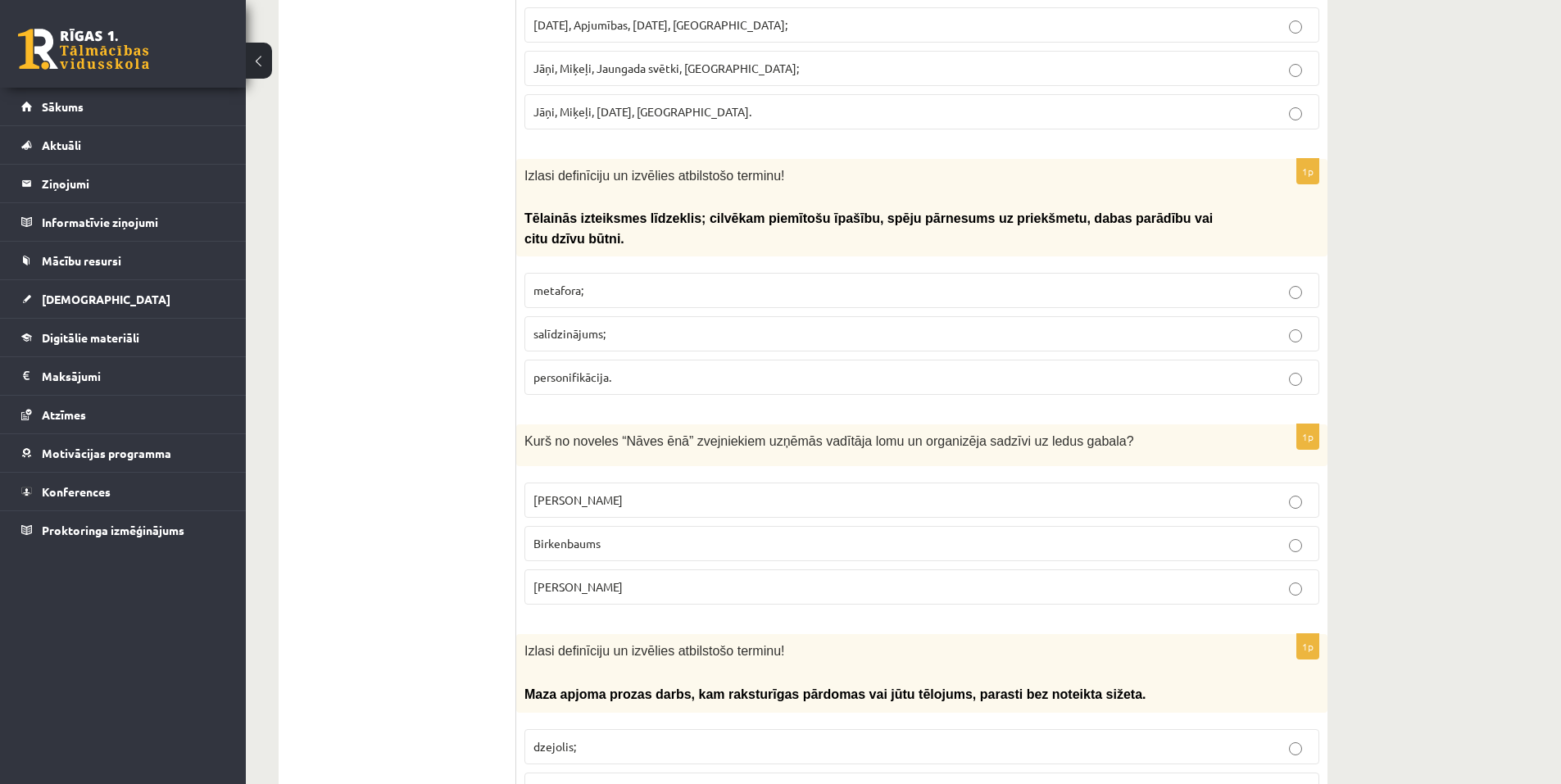
click at [537, 536] on span "Birkenbaums" at bounding box center [567, 543] width 67 height 15
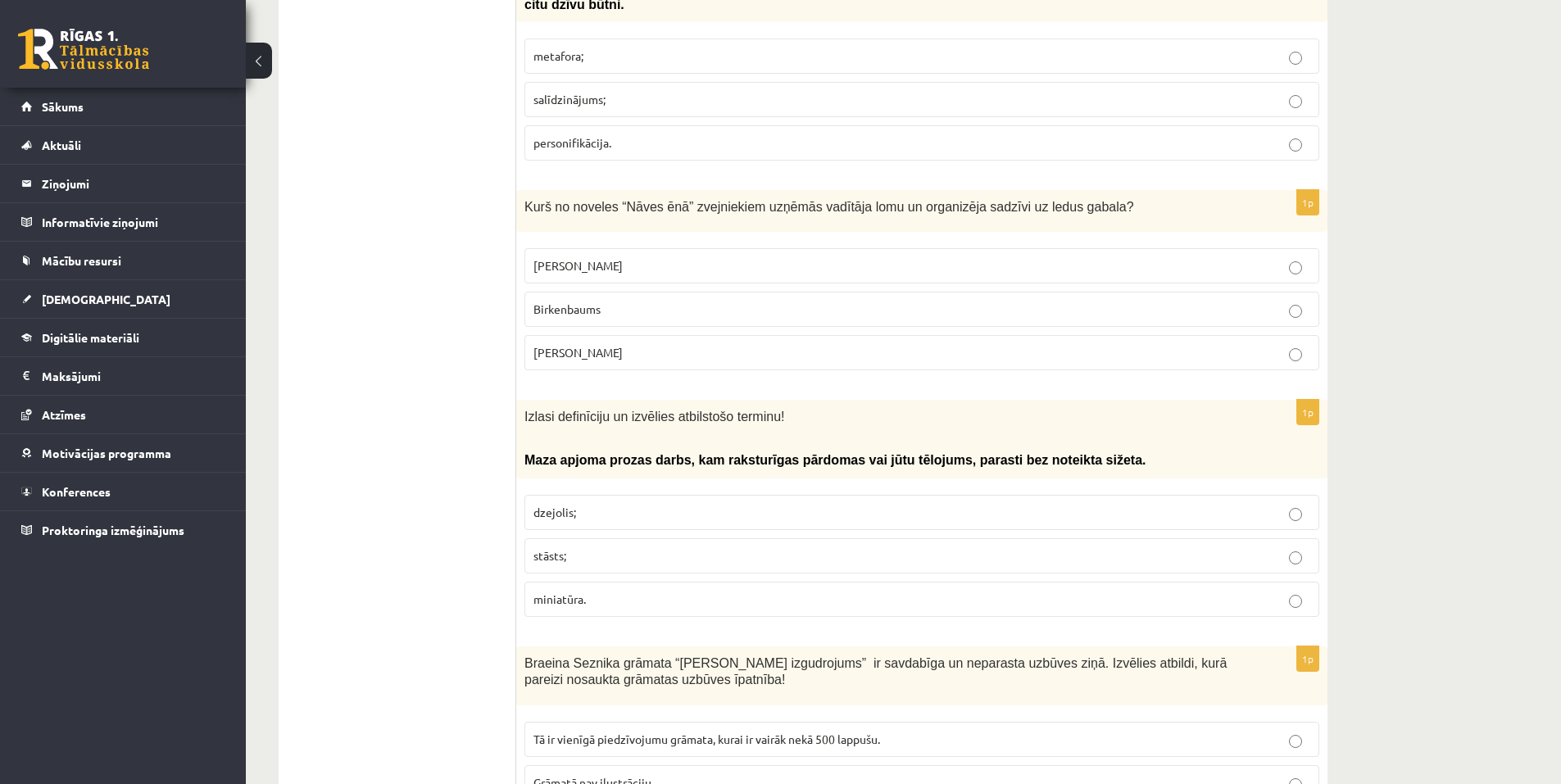
scroll to position [5407, 0]
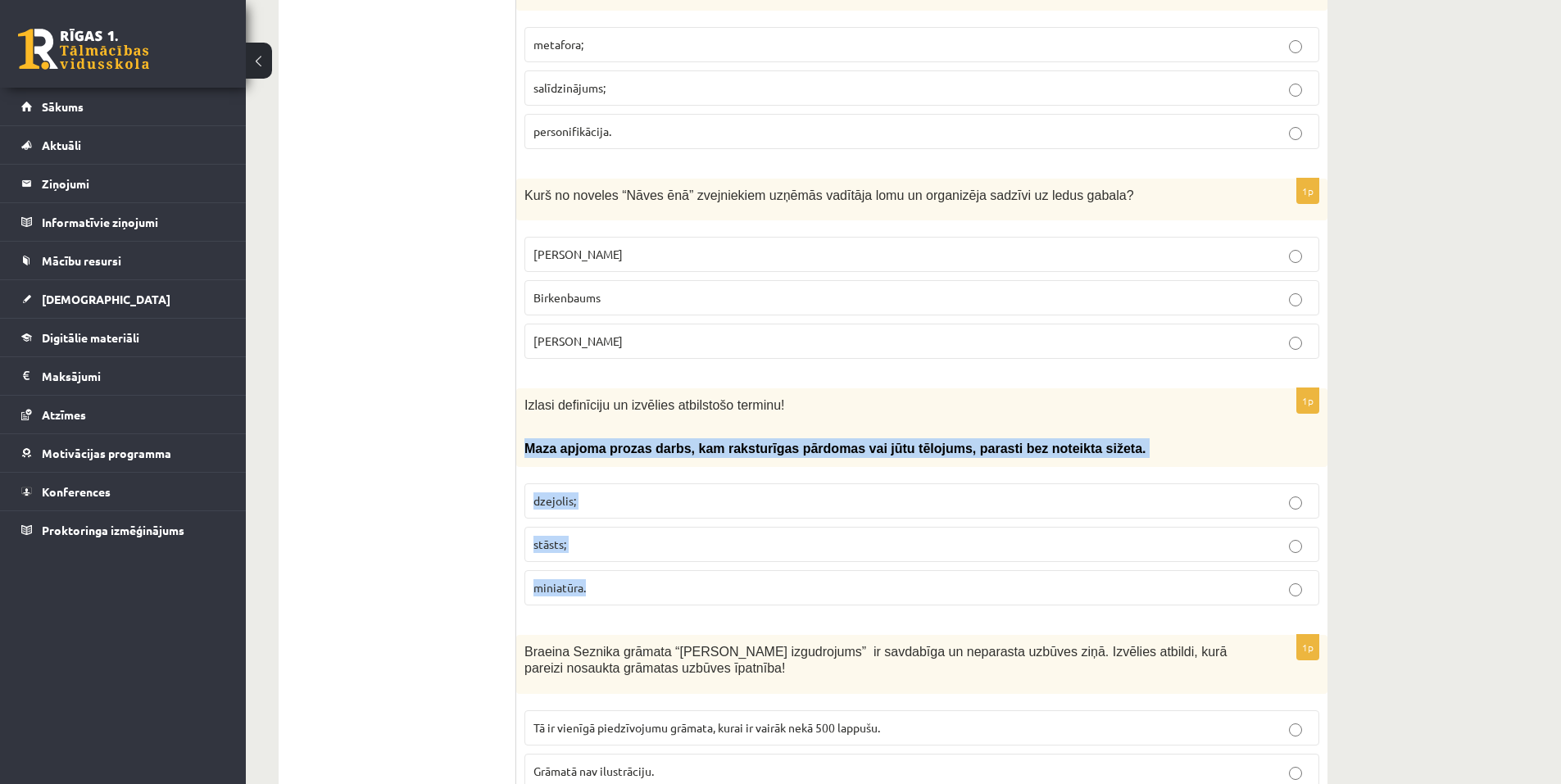
drag, startPoint x: 526, startPoint y: 326, endPoint x: 633, endPoint y: 463, distance: 173.8
click at [633, 463] on div "1p Izlasi definīciju un izvēlies atbilstošo terminu! Maza apjoma prozas darbs, …" at bounding box center [922, 503] width 811 height 230
click at [567, 580] on span "miniatūra." at bounding box center [559, 588] width 52 height 15
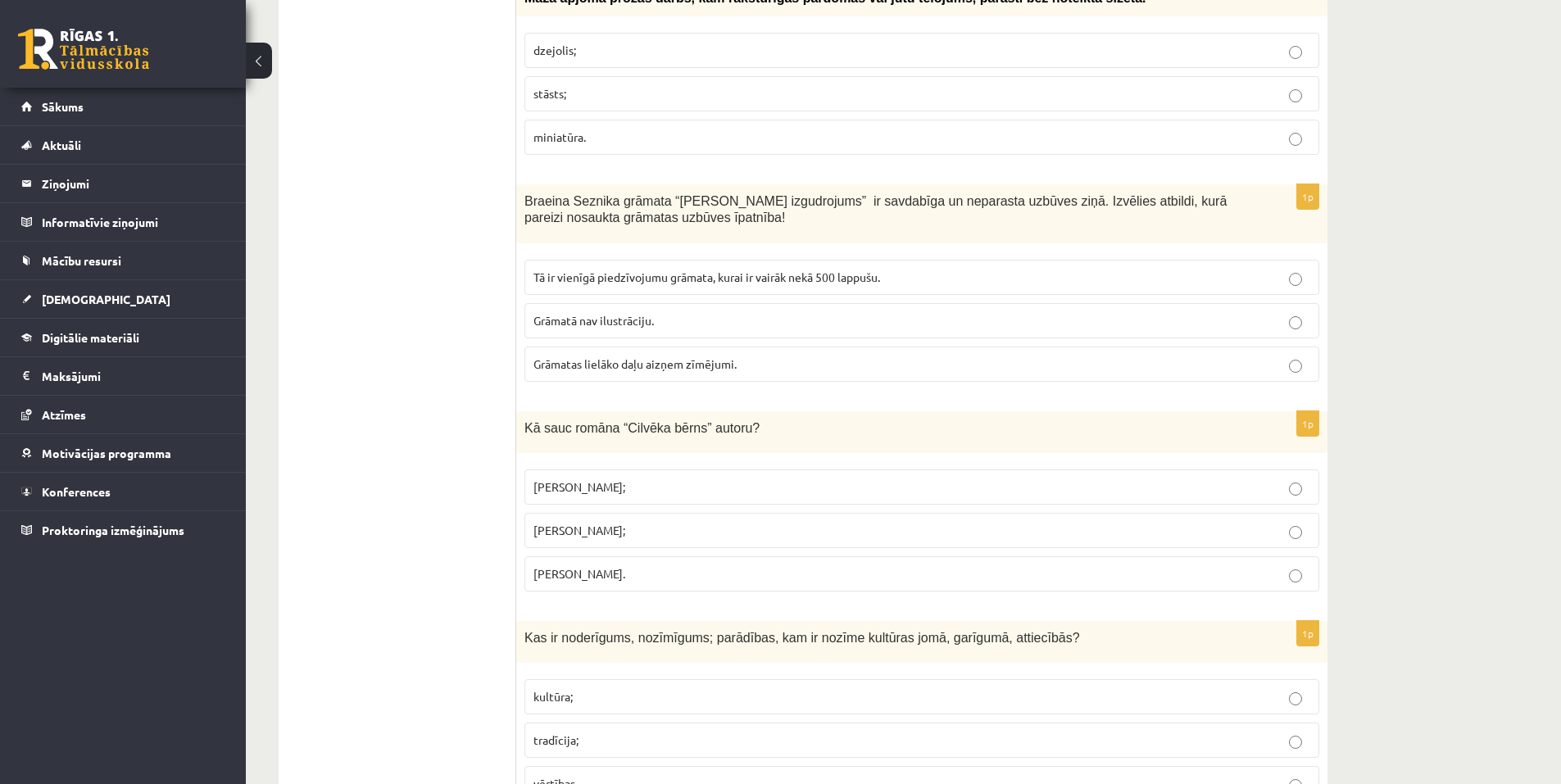
scroll to position [5721, 0]
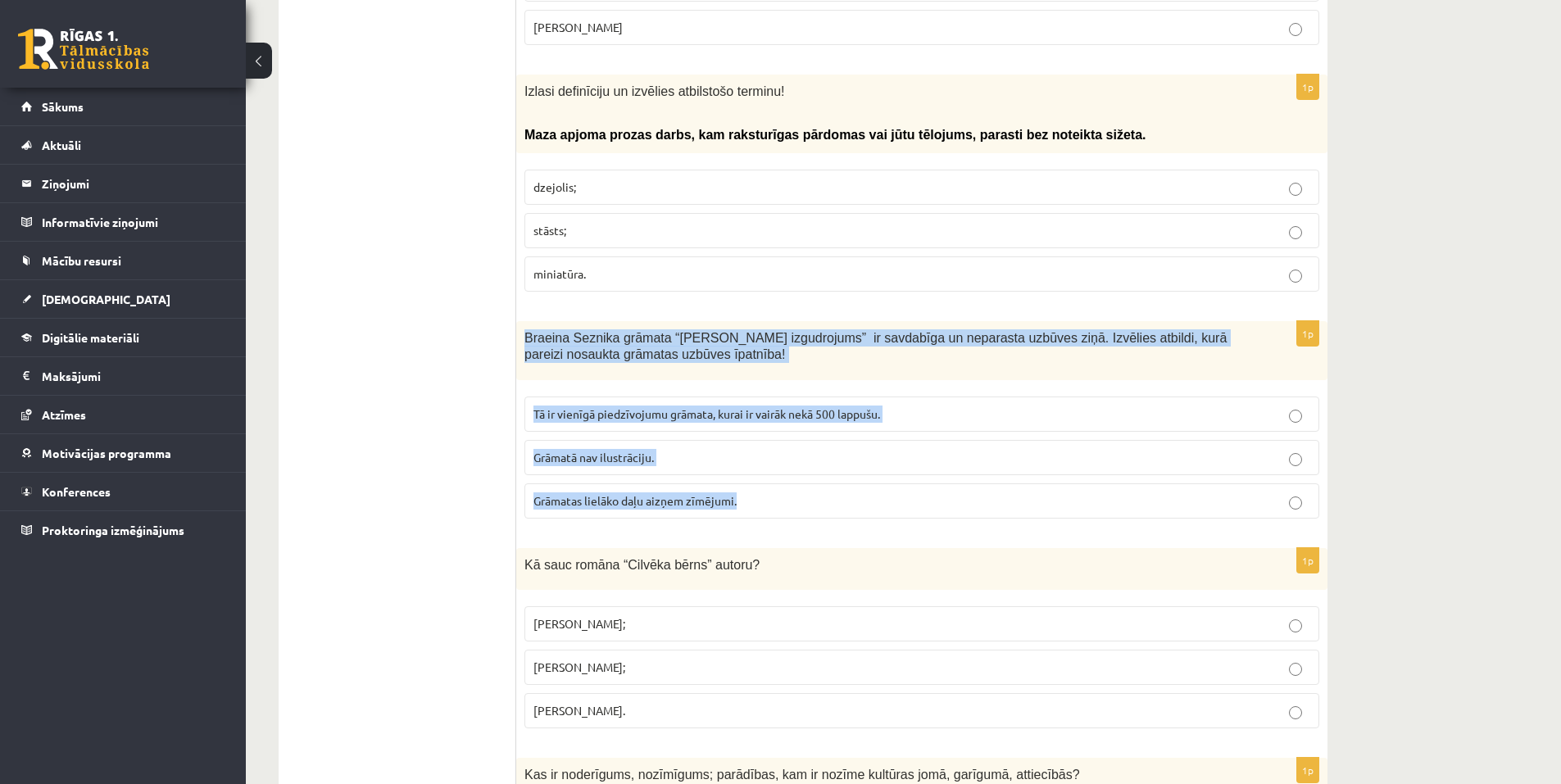
drag, startPoint x: 523, startPoint y: 208, endPoint x: 745, endPoint y: 375, distance: 277.8
click at [745, 375] on div "1p Braeina Seznika grāmata “Hugo Kabrē izgudrojums” ir savdabīga un neparasta u…" at bounding box center [922, 426] width 811 height 210
click at [592, 493] on span "Grāmatas lielāko daļu aizņem zīmējumi." at bounding box center [634, 500] width 203 height 15
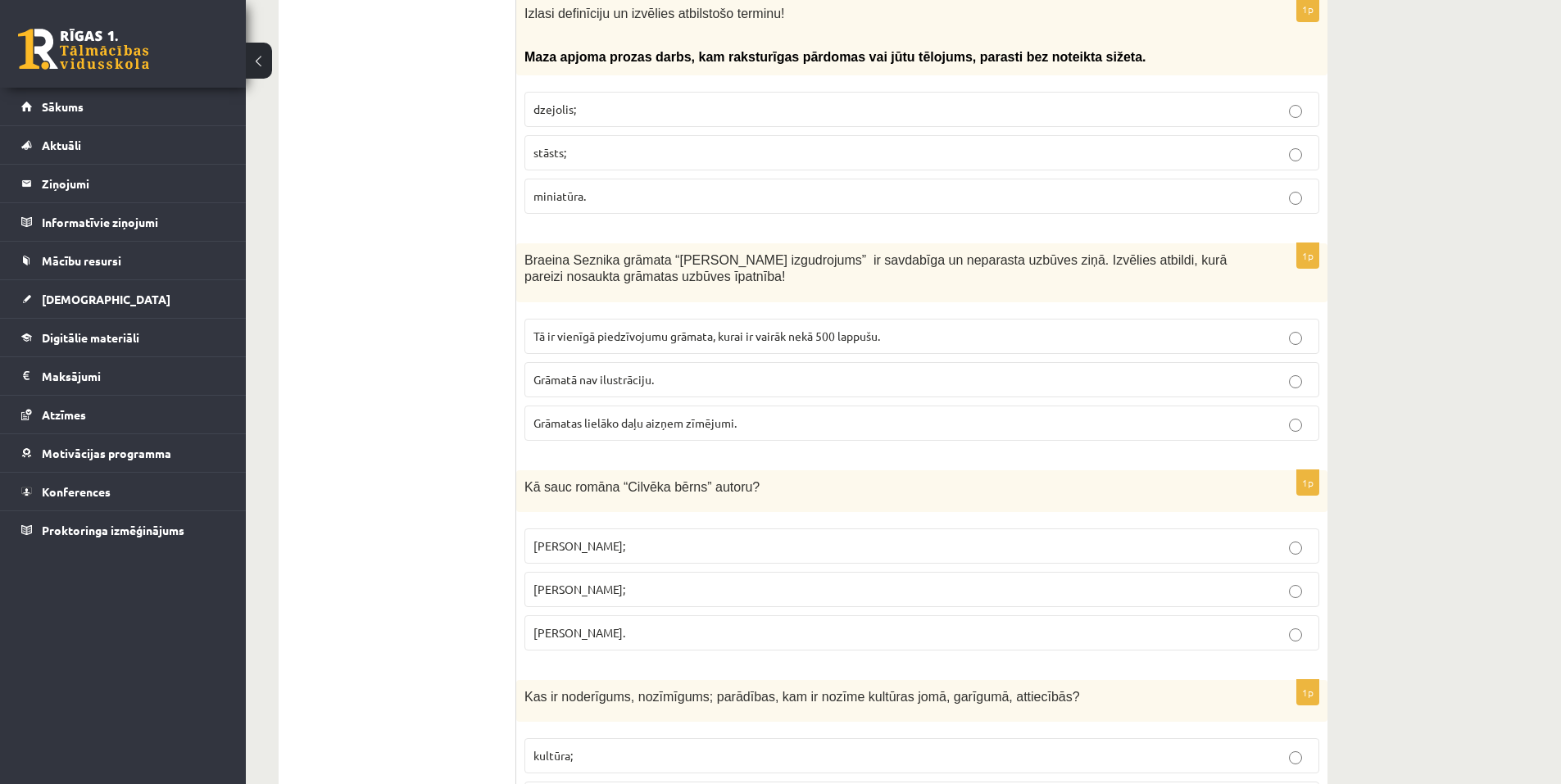
scroll to position [5802, 0]
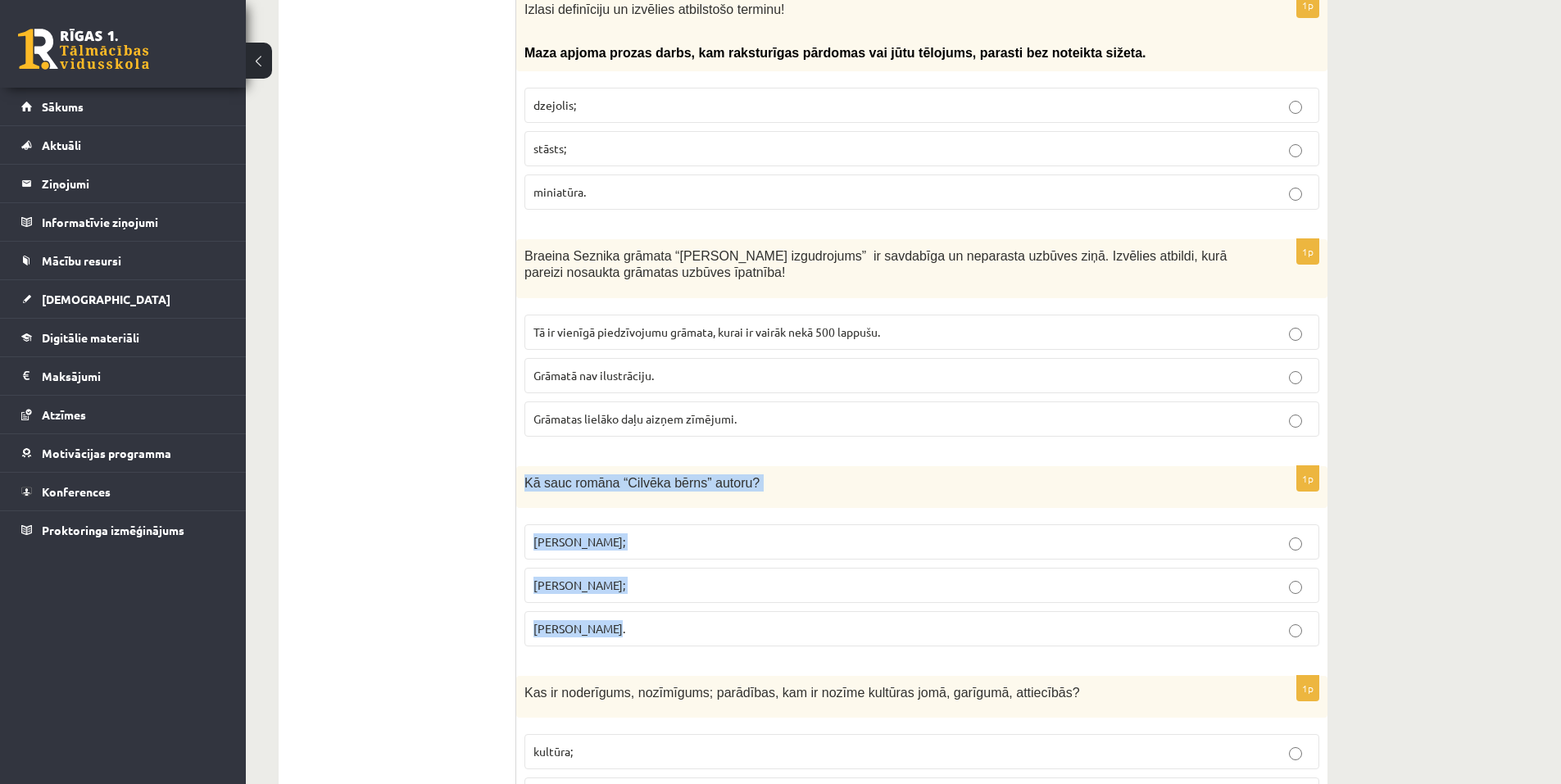
drag, startPoint x: 525, startPoint y: 361, endPoint x: 671, endPoint y: 498, distance: 200.2
click at [671, 498] on div "1p Kā sauc romāna “Cilvēka bērns” autoru? Jānis Streičs; Jānis Klīdzējs; Jānis …" at bounding box center [922, 563] width 811 height 193
click at [553, 567] on label "Jānis Klīdzējs;" at bounding box center [922, 585] width 794 height 35
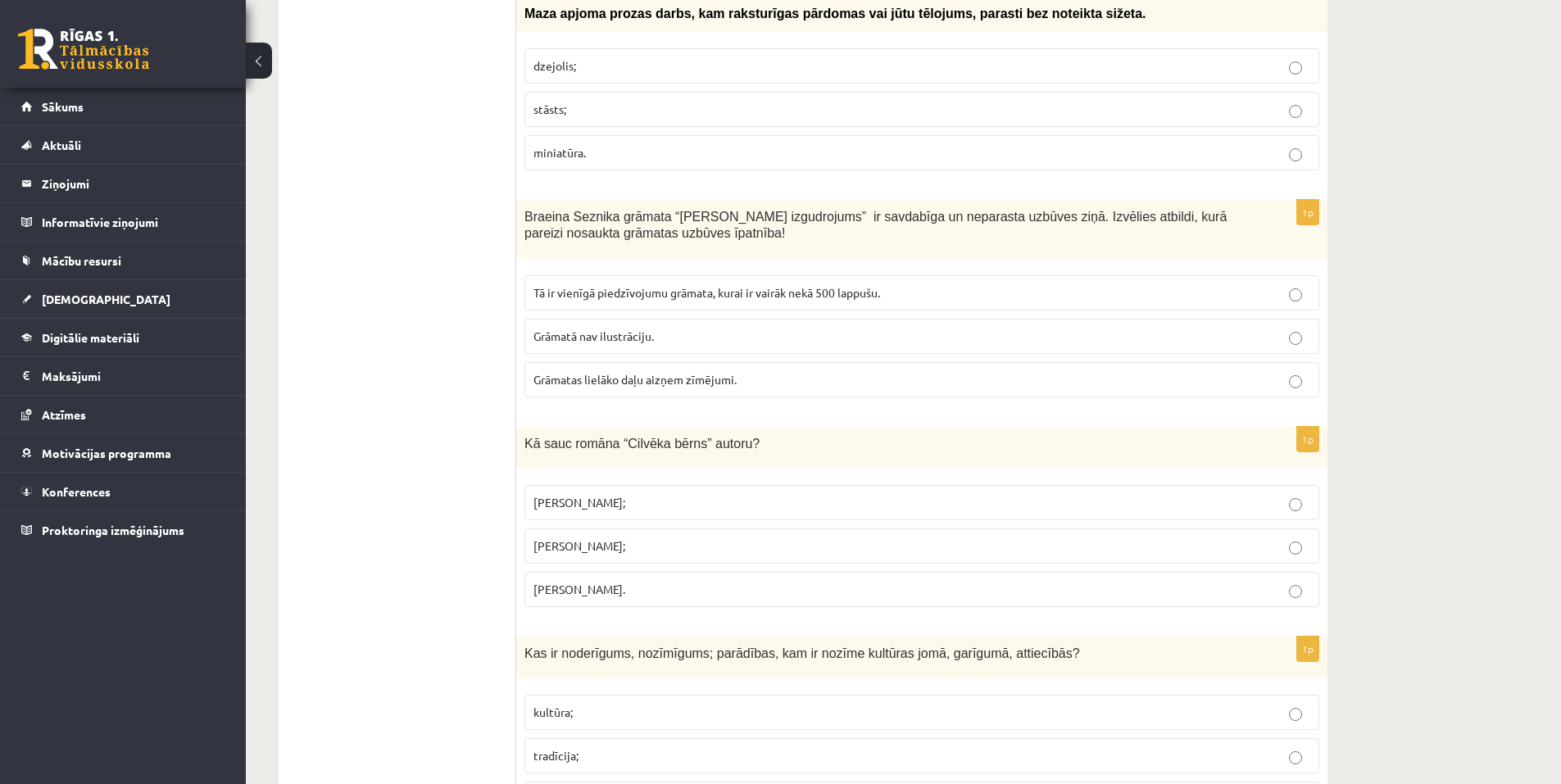
scroll to position [5967, 0]
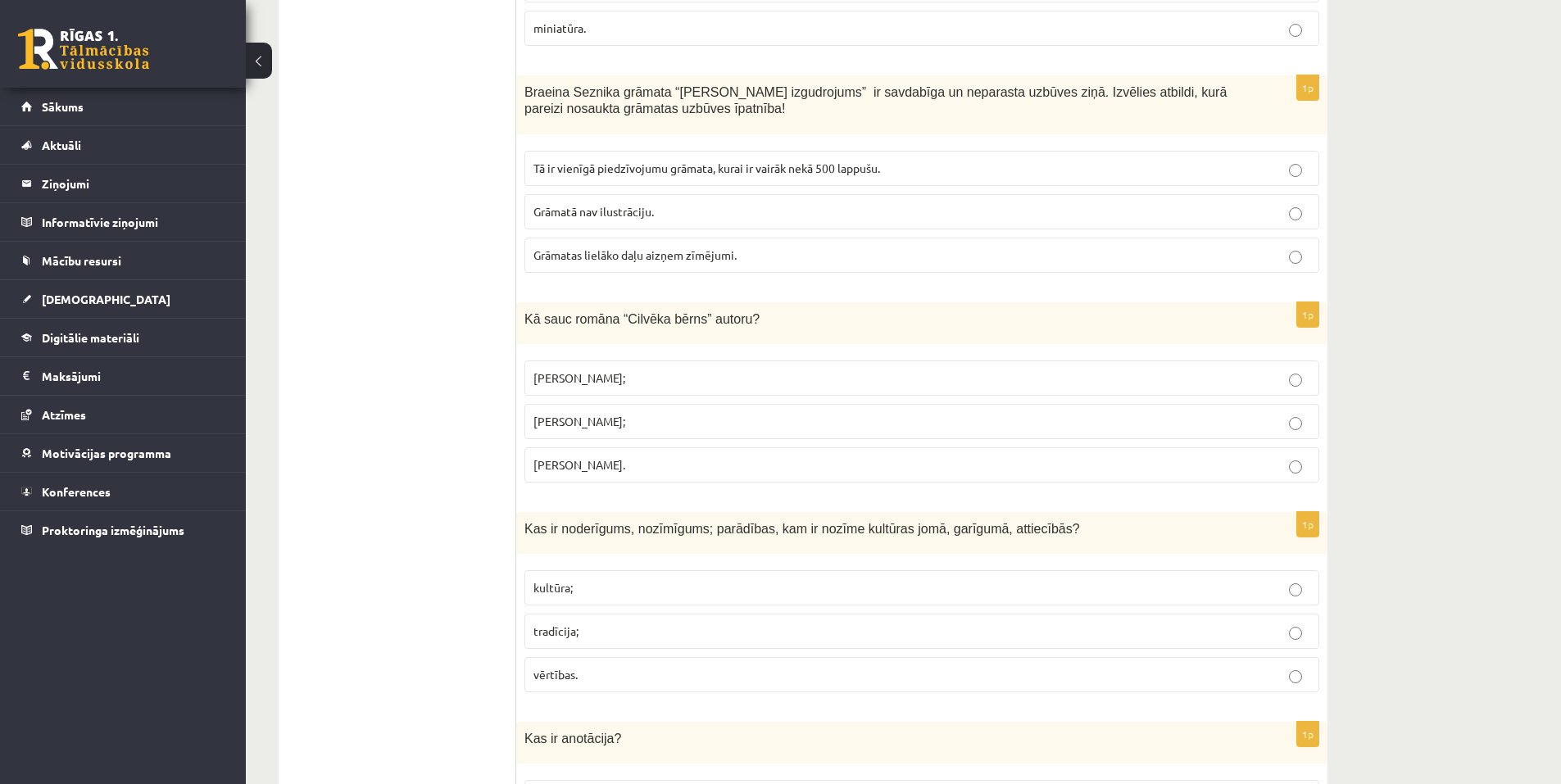
drag, startPoint x: 525, startPoint y: 403, endPoint x: 481, endPoint y: 443, distance: 59.5
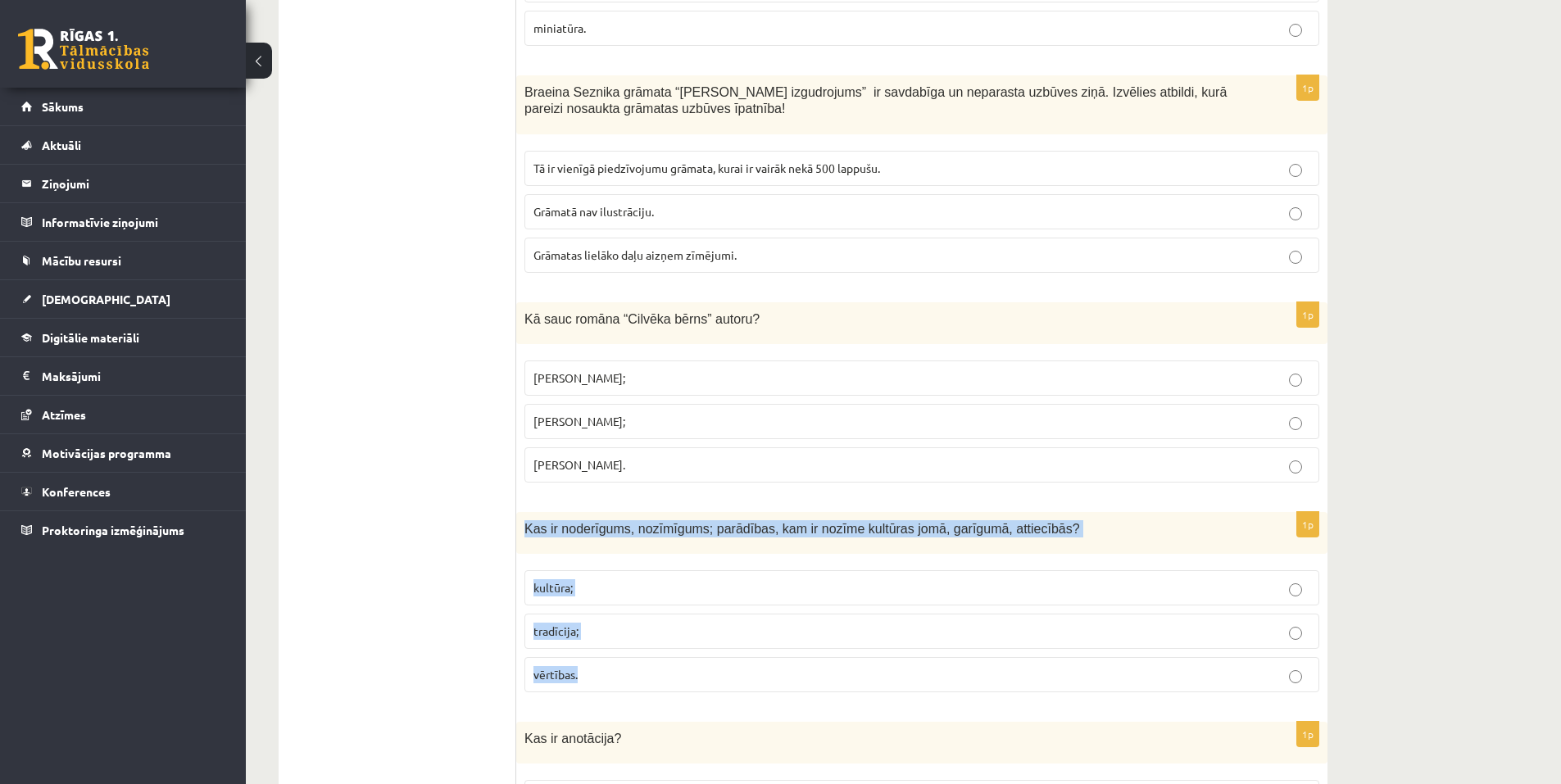
drag, startPoint x: 527, startPoint y: 405, endPoint x: 630, endPoint y: 537, distance: 167.4
click at [630, 537] on div "1p Kas ir noderīgums, nozīmīgums; parādības, kam ir nozīme kultūras jomā, garīg…" at bounding box center [922, 609] width 811 height 193
click at [538, 657] on label "vērtības." at bounding box center [922, 674] width 794 height 35
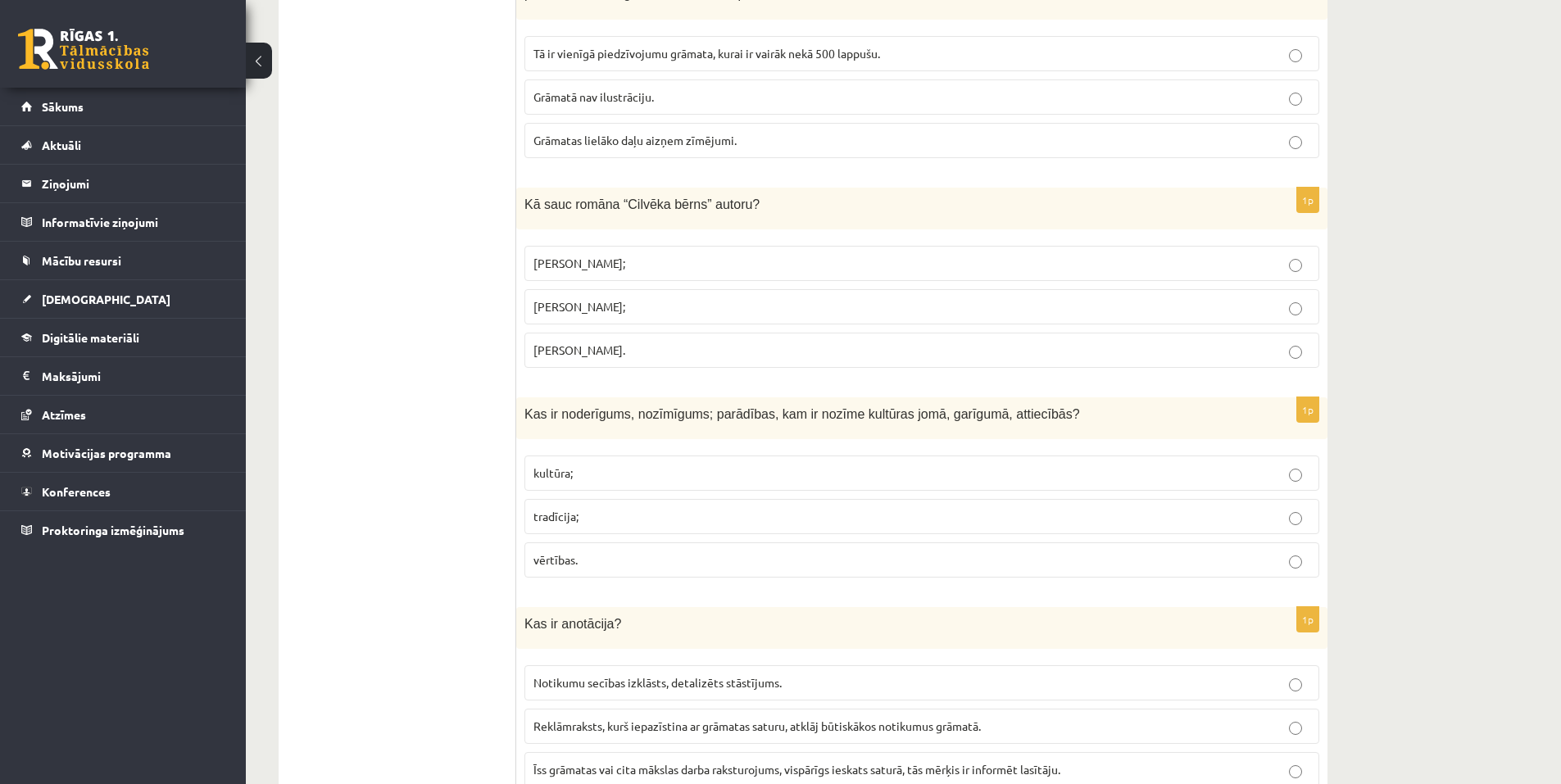
scroll to position [6131, 0]
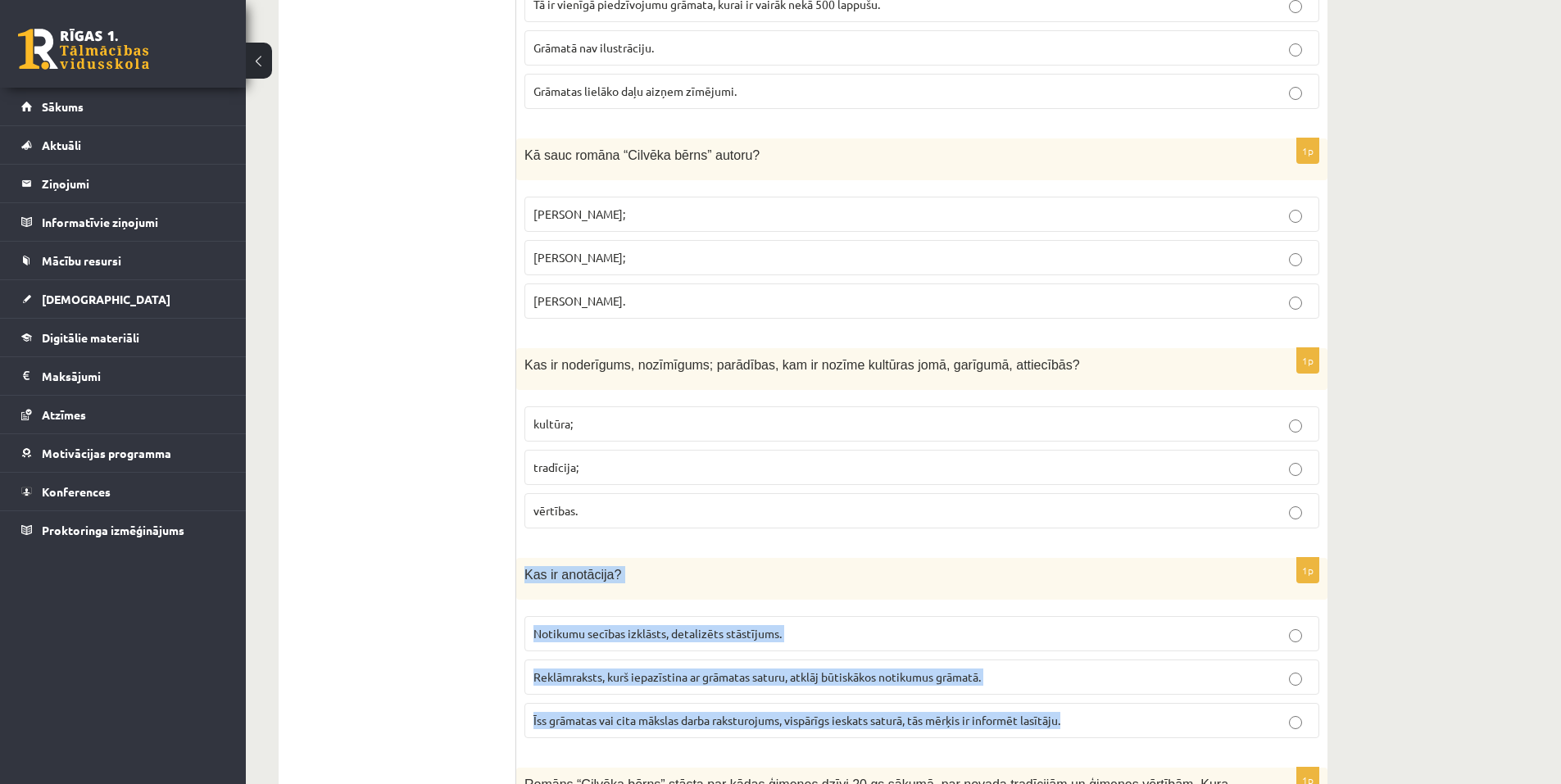
drag, startPoint x: 525, startPoint y: 448, endPoint x: 1093, endPoint y: 610, distance: 590.7
click at [1092, 611] on div "1p Kas ir anotācija? Notikumu secības izklāsts, detalizēts stāstījums. Reklāmra…" at bounding box center [922, 655] width 811 height 193
click at [598, 712] on span "Īss grāmatas vai cita mākslas darba raksturojums, vispārīgs ieskats saturā, tās…" at bounding box center [796, 720] width 527 height 15
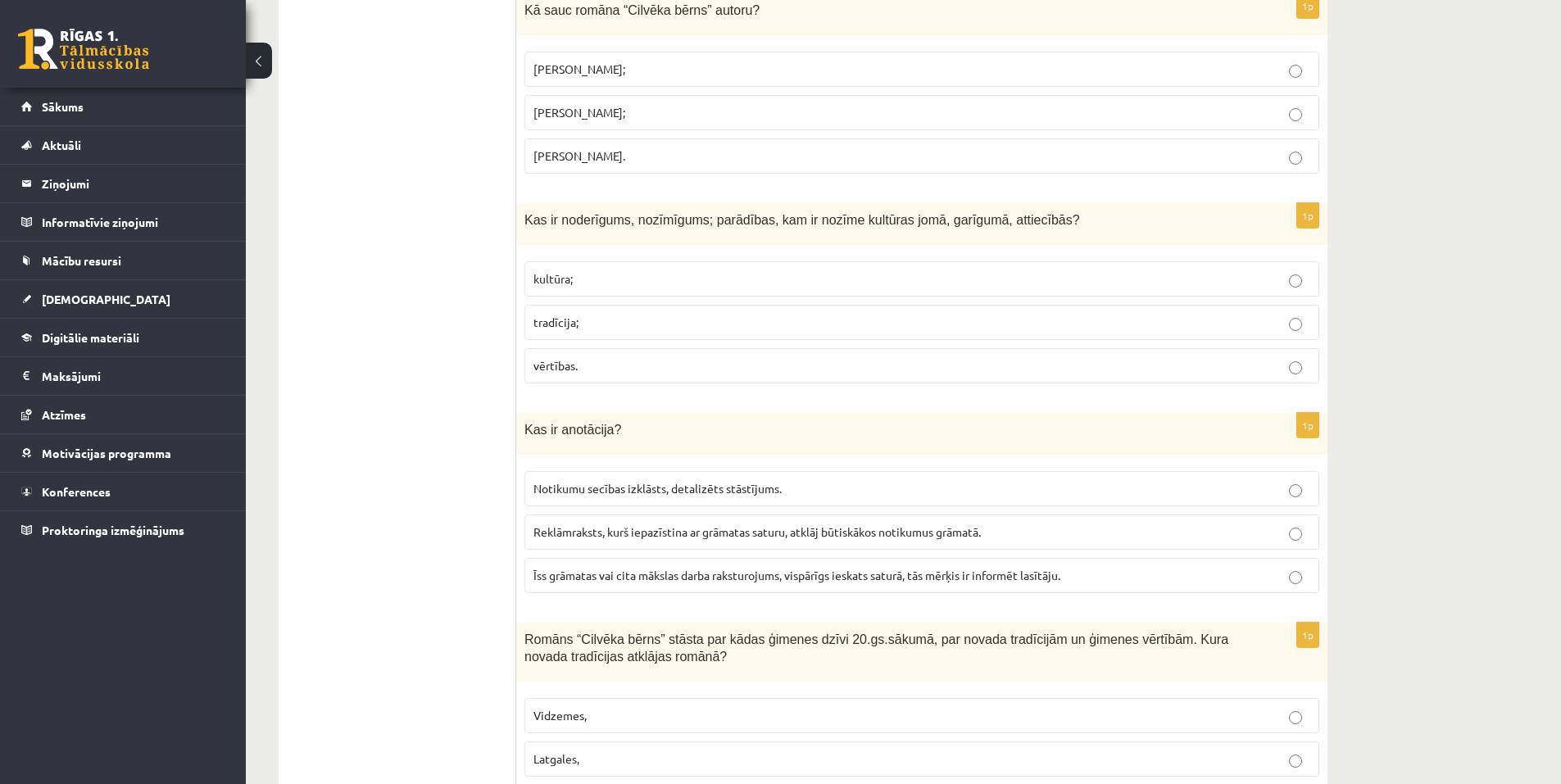
scroll to position [6294, 0]
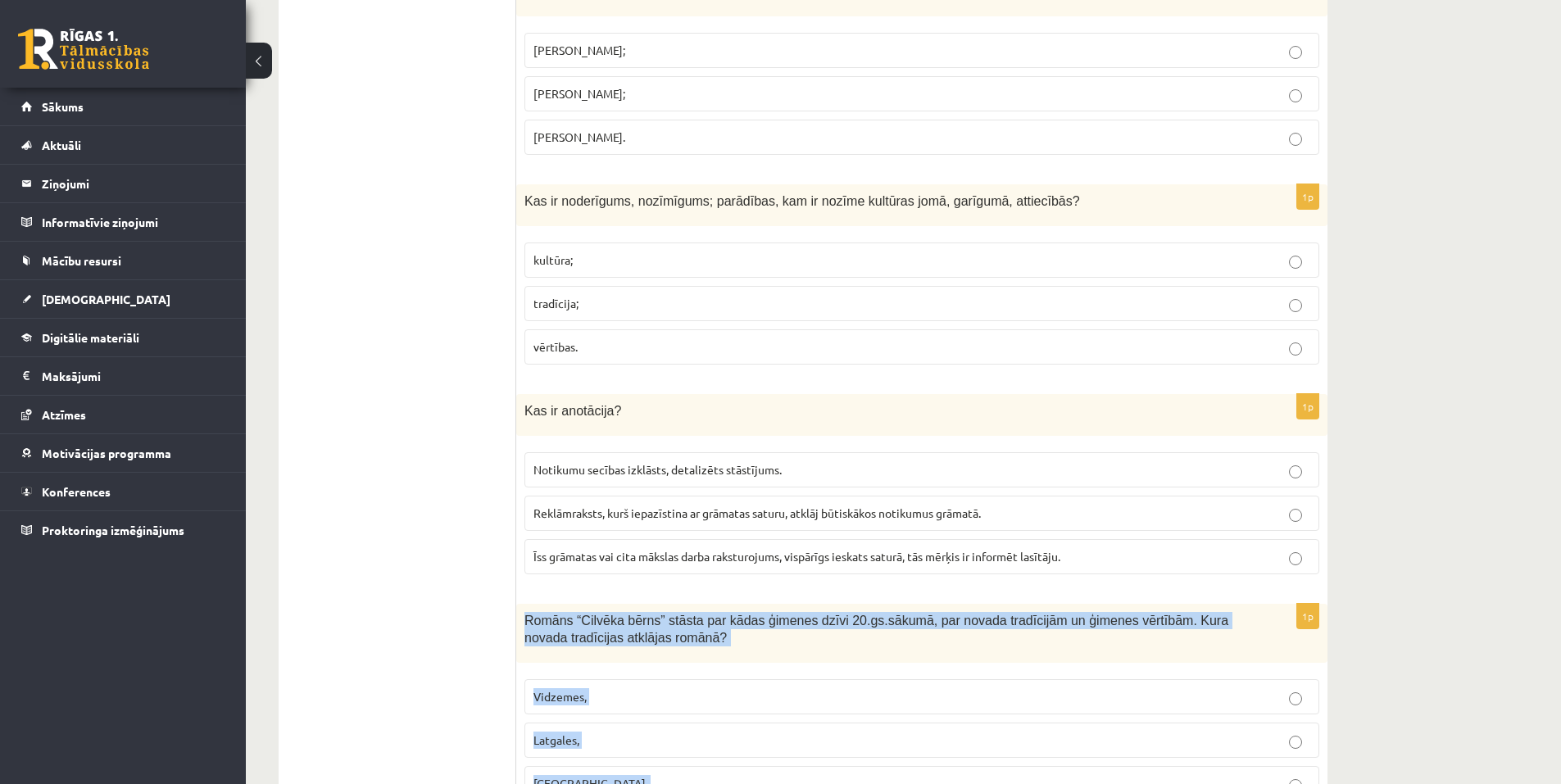
drag, startPoint x: 527, startPoint y: 495, endPoint x: 684, endPoint y: 698, distance: 256.6
click at [684, 698] on div "1p Romāns “Cilvēka bērns” stāsta par kādas ģimenes dzīvi 20.gs.sākumā, par nova…" at bounding box center [922, 730] width 811 height 254
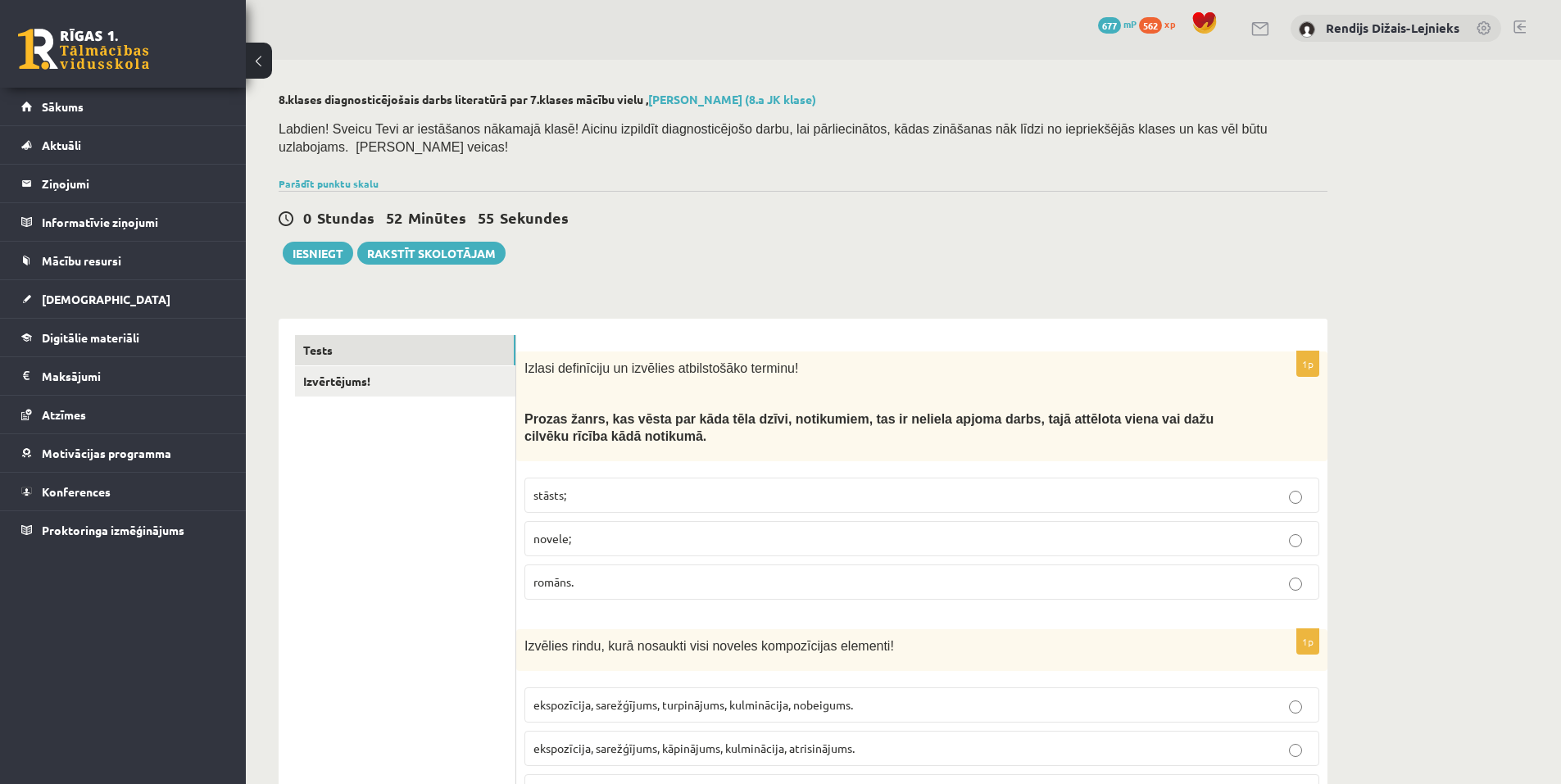
scroll to position [0, 0]
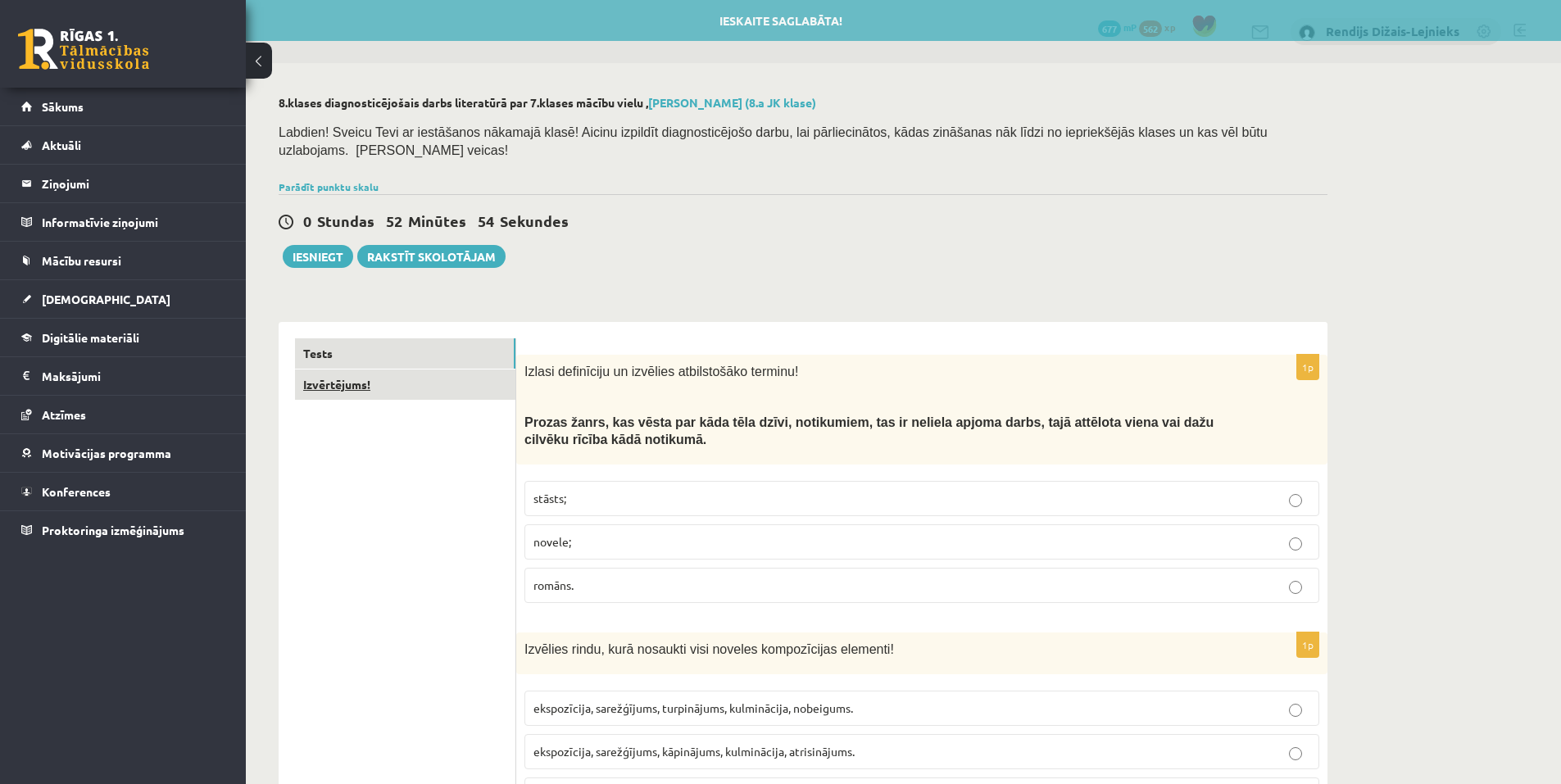
click at [332, 369] on link "Izvērtējums!" at bounding box center [405, 384] width 220 height 31
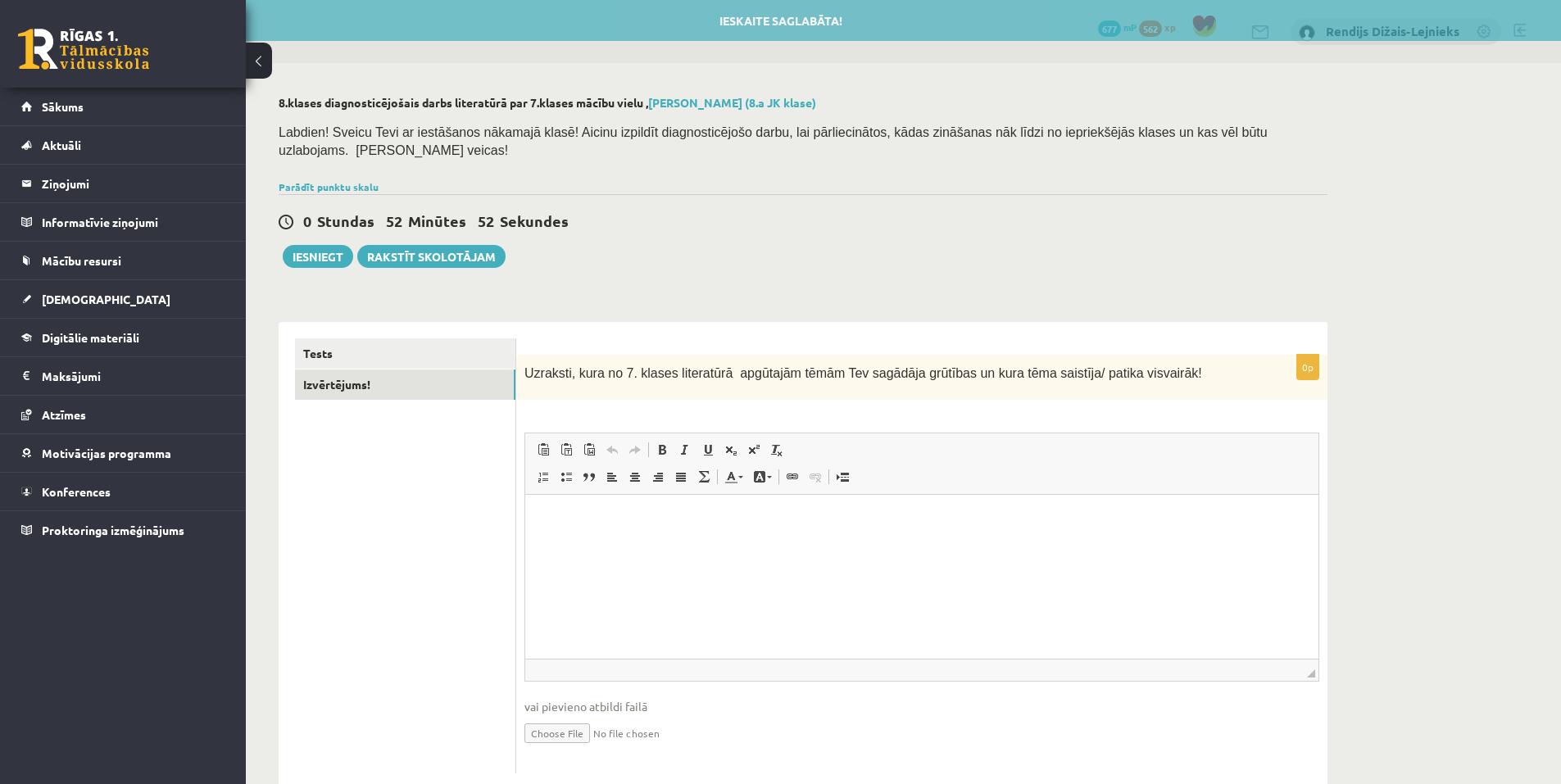
click at [596, 524] on p "Editor, wiswyg-editor-user-answer-47024898595720" at bounding box center [921, 520] width 760 height 17
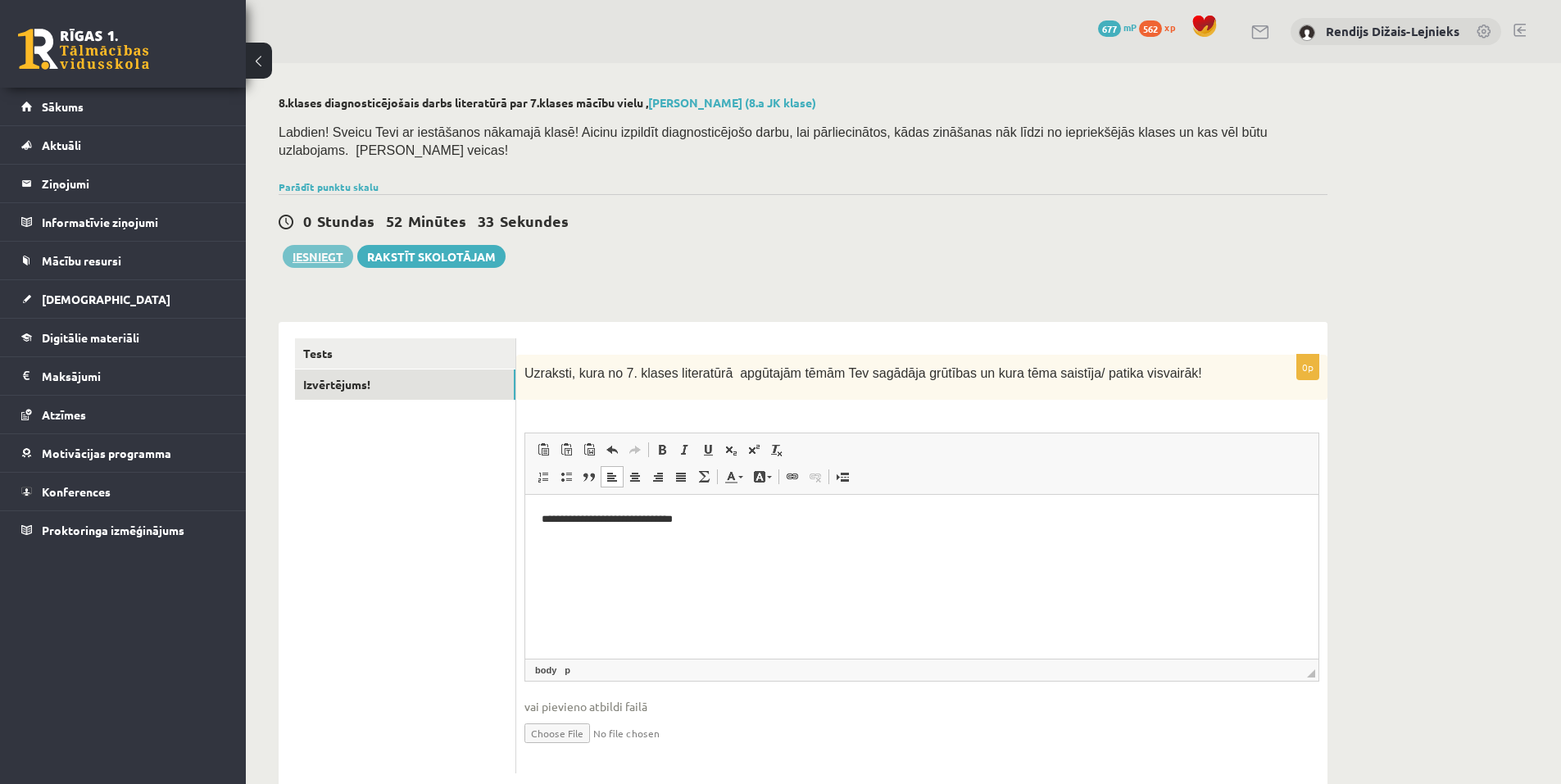
click at [314, 245] on button "Iesniegt" at bounding box center [318, 256] width 71 height 23
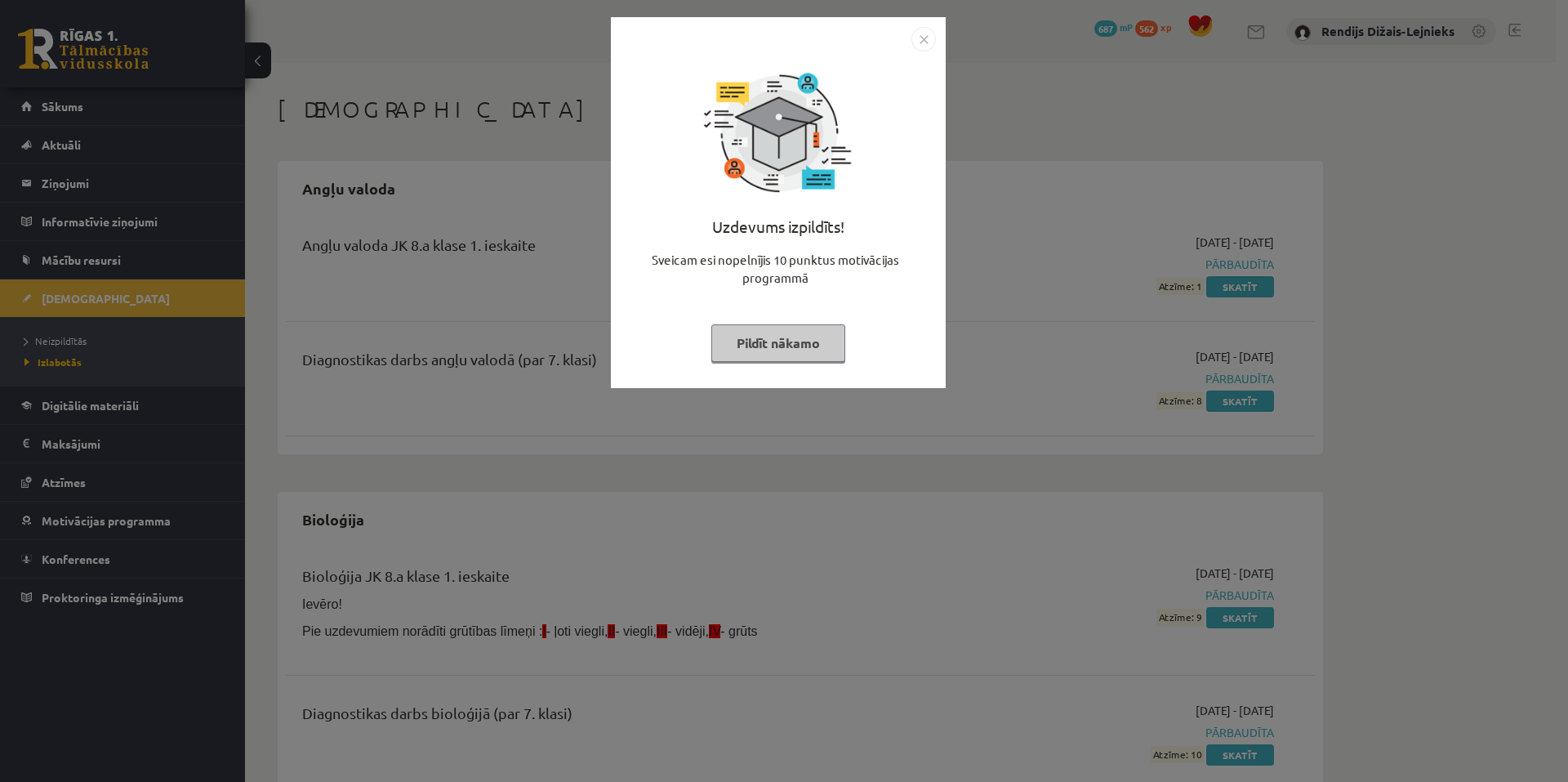
click at [806, 336] on button "Pildīt nākamo" at bounding box center [778, 343] width 134 height 38
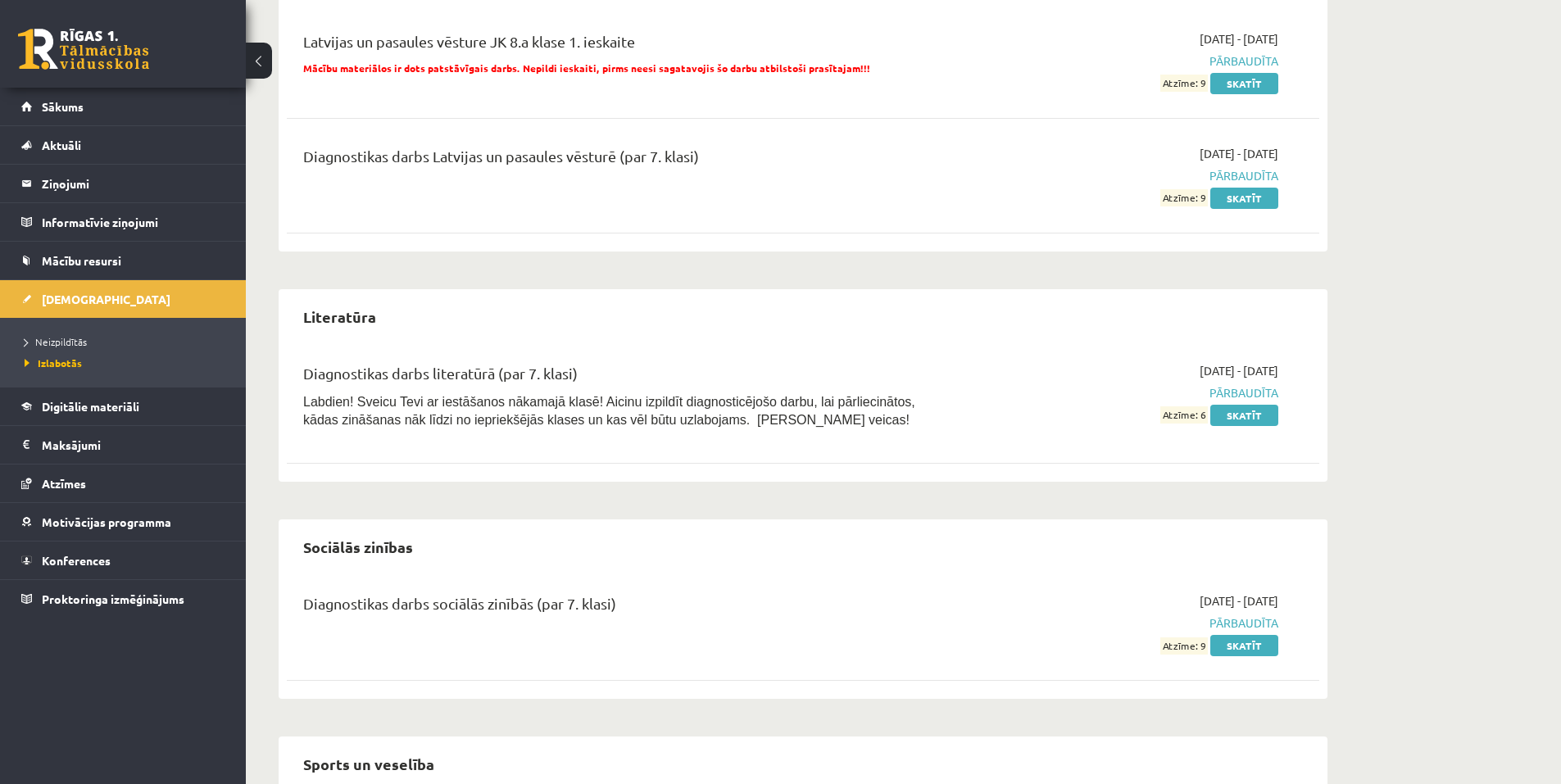
scroll to position [1475, 0]
click at [1247, 419] on link "Skatīt" at bounding box center [1244, 413] width 68 height 21
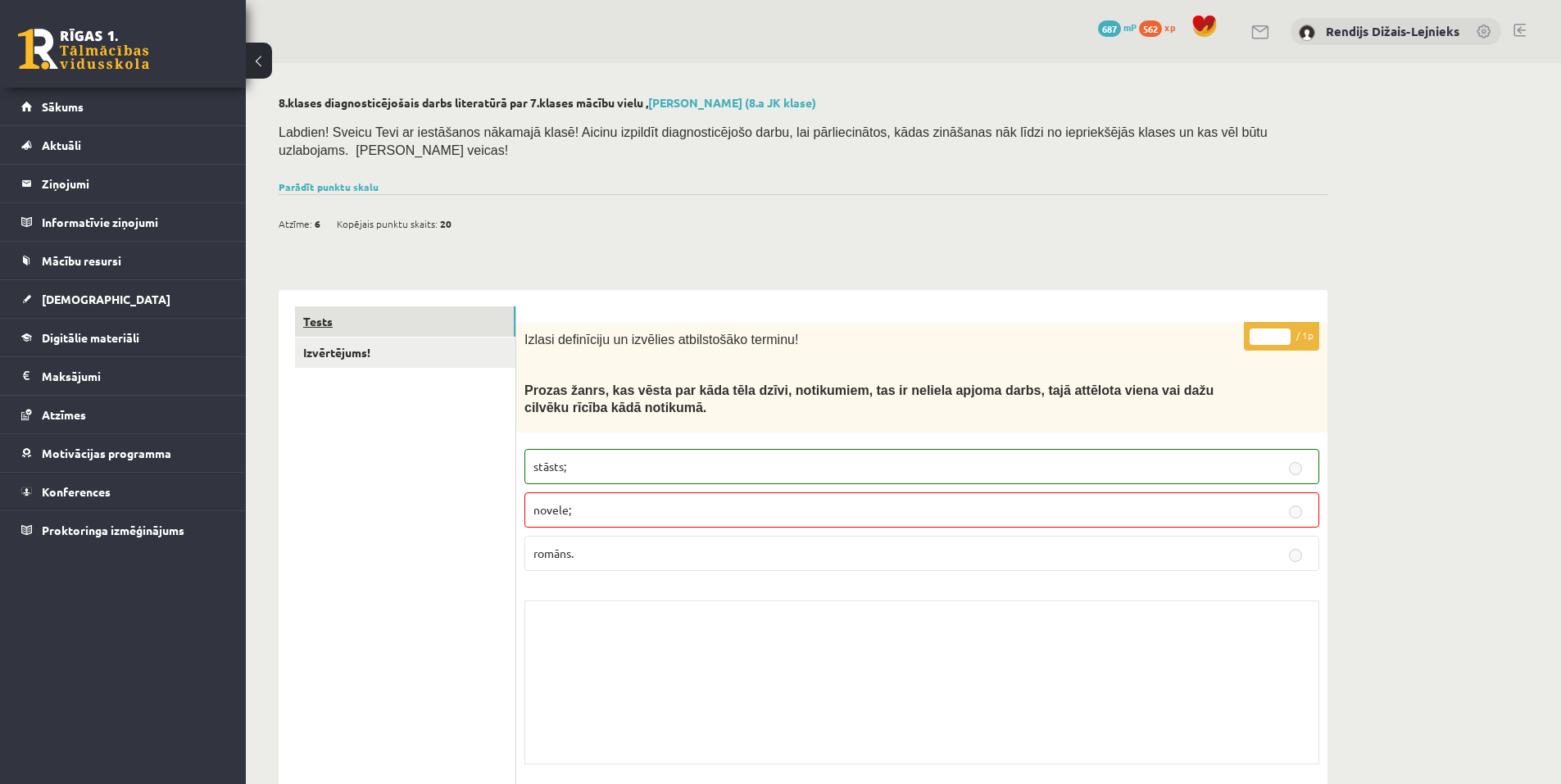
click at [324, 306] on link "Tests" at bounding box center [405, 321] width 220 height 31
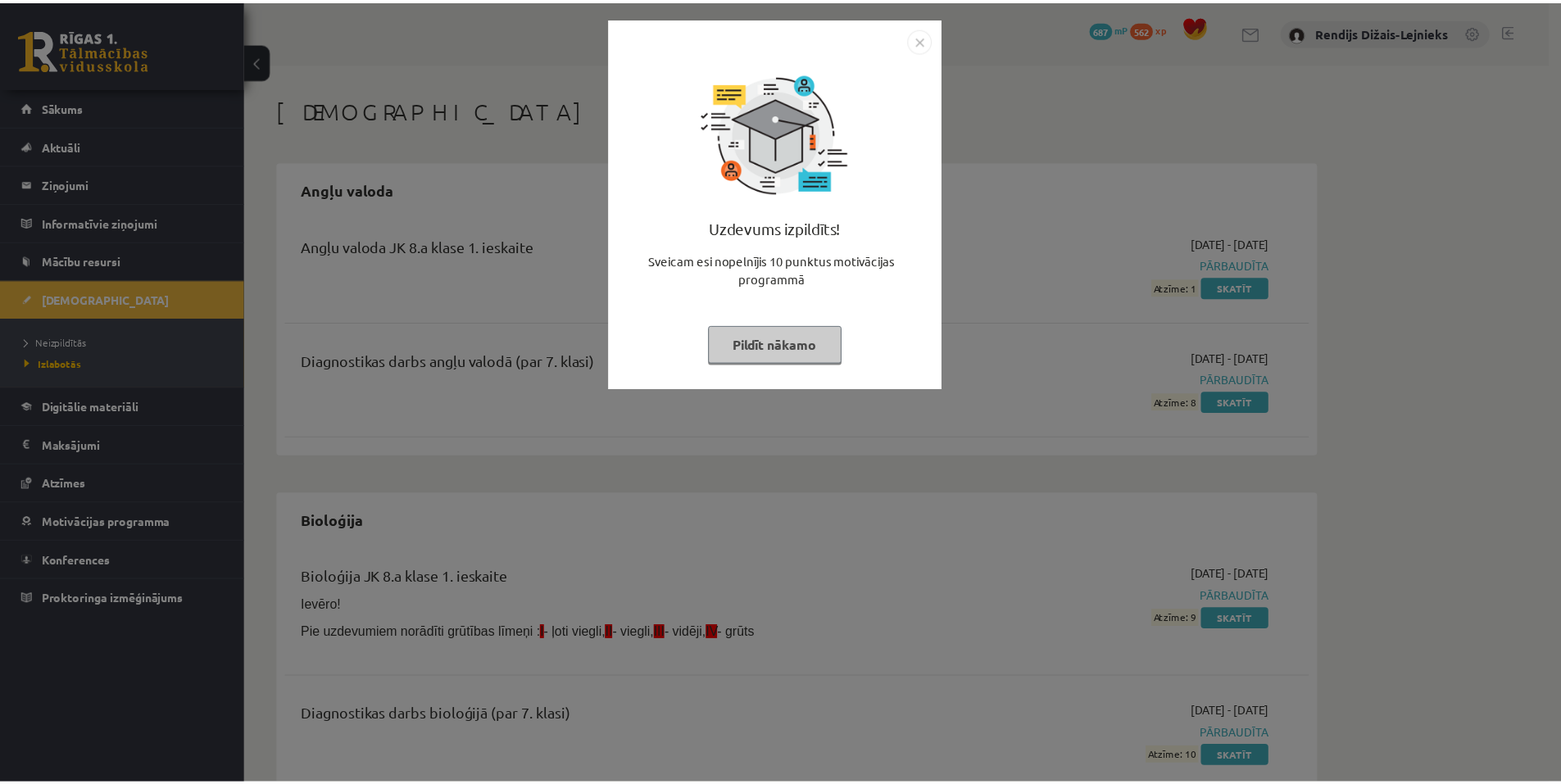
scroll to position [1475, 0]
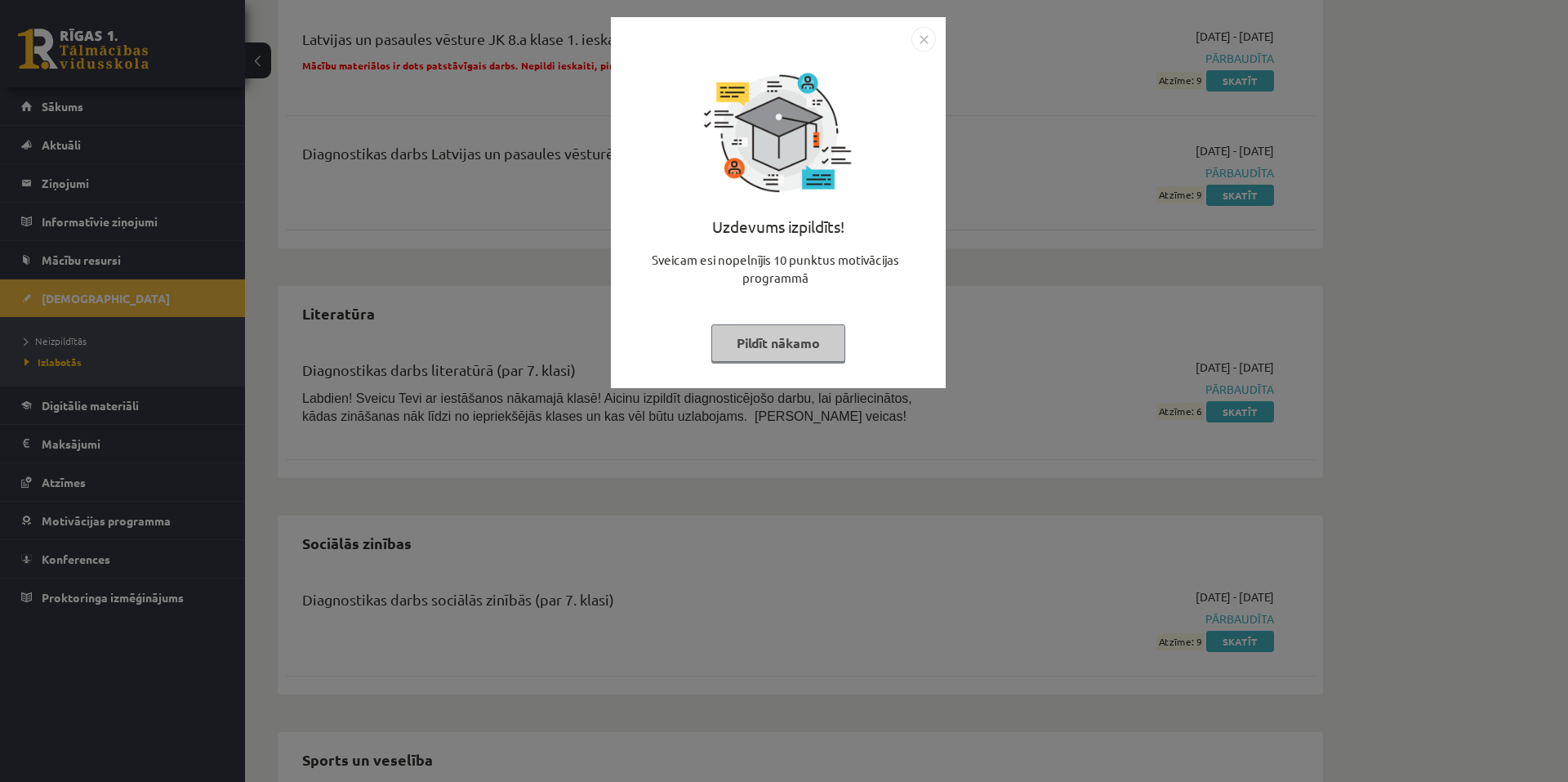
click at [785, 353] on button "Pildīt nākamo" at bounding box center [778, 343] width 134 height 38
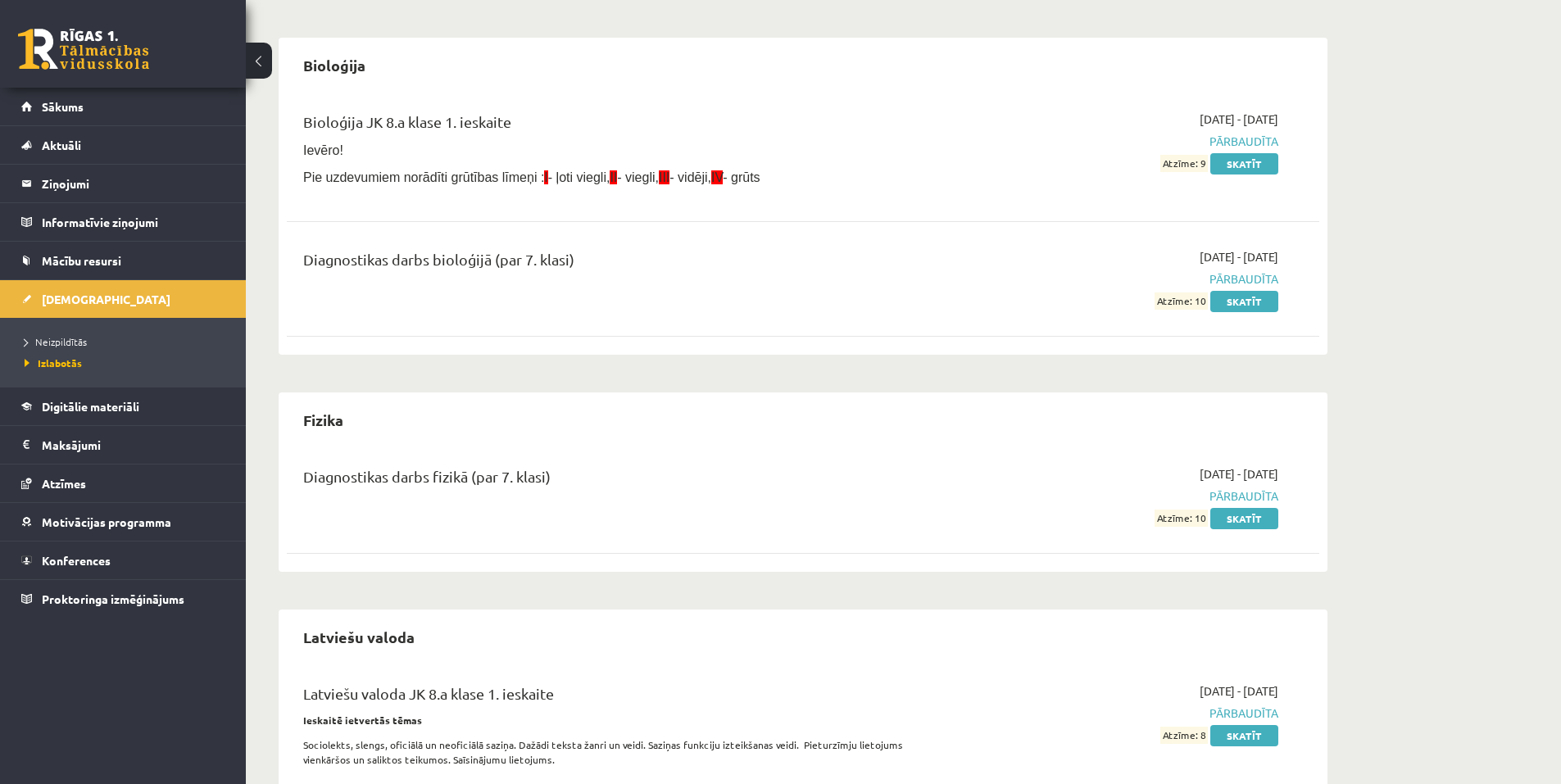
scroll to position [412, 0]
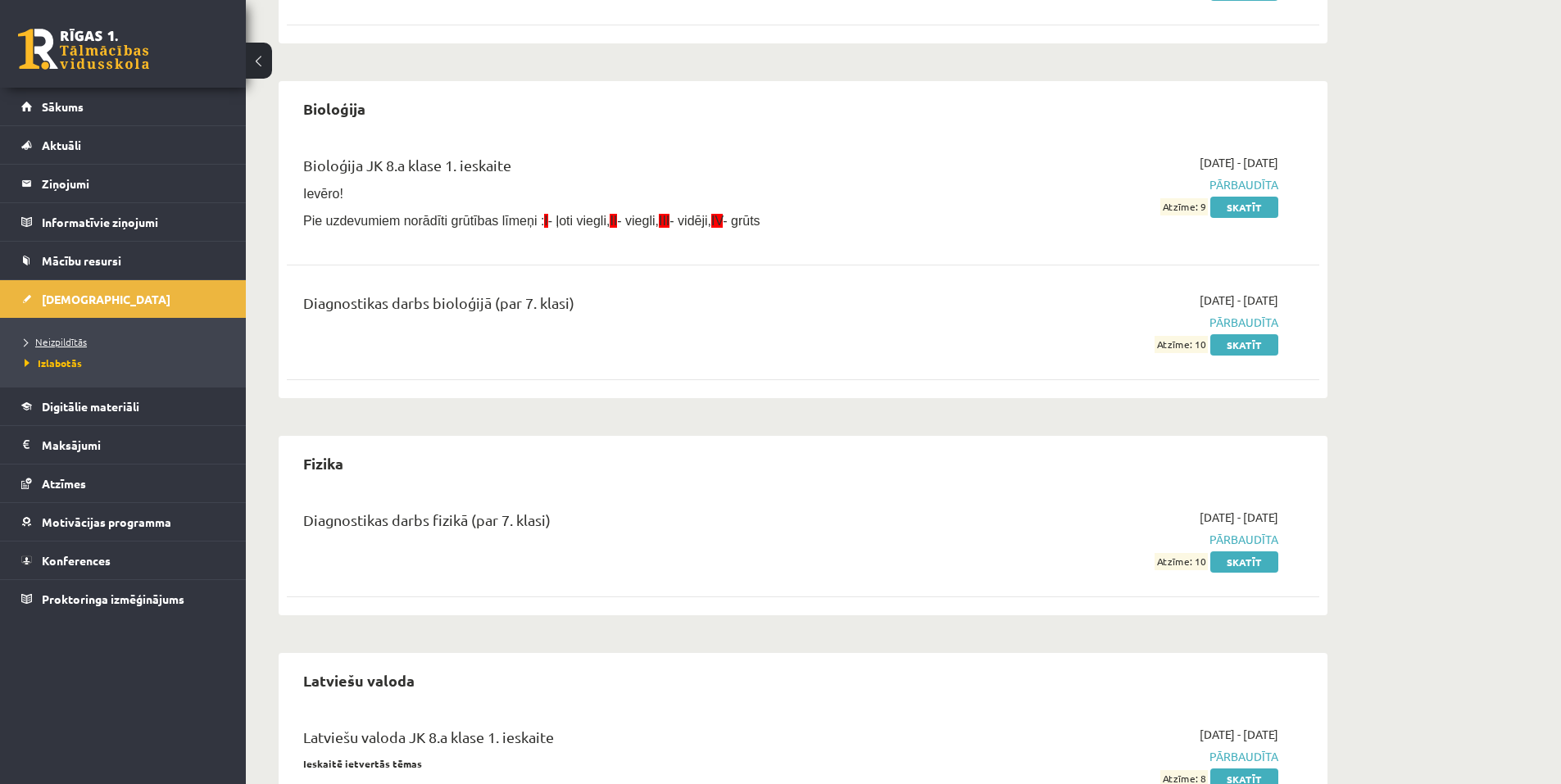
click at [36, 338] on span "Neizpildītās" at bounding box center [55, 341] width 62 height 13
